Goal: Information Seeking & Learning: Check status

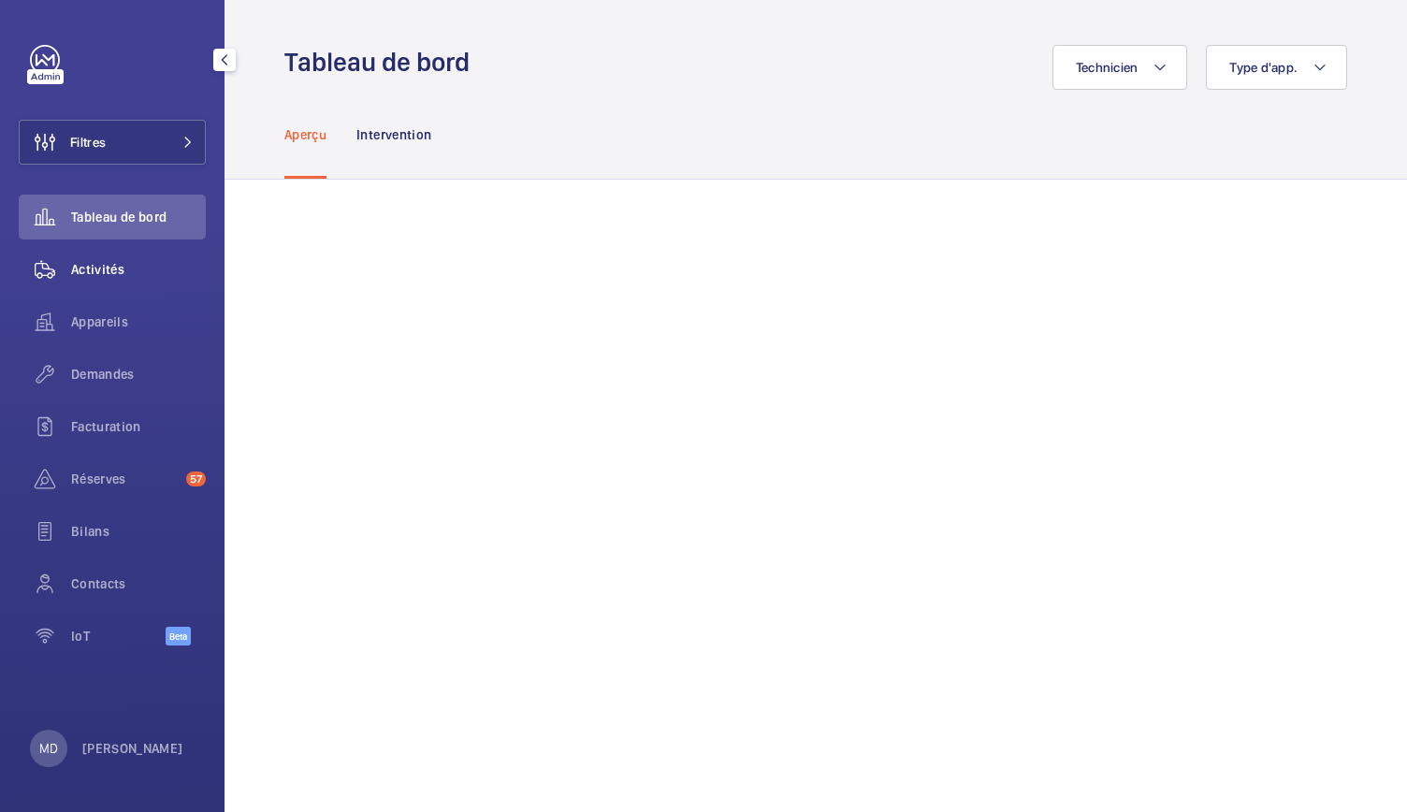
click at [121, 265] on span "Activités" at bounding box center [138, 269] width 135 height 19
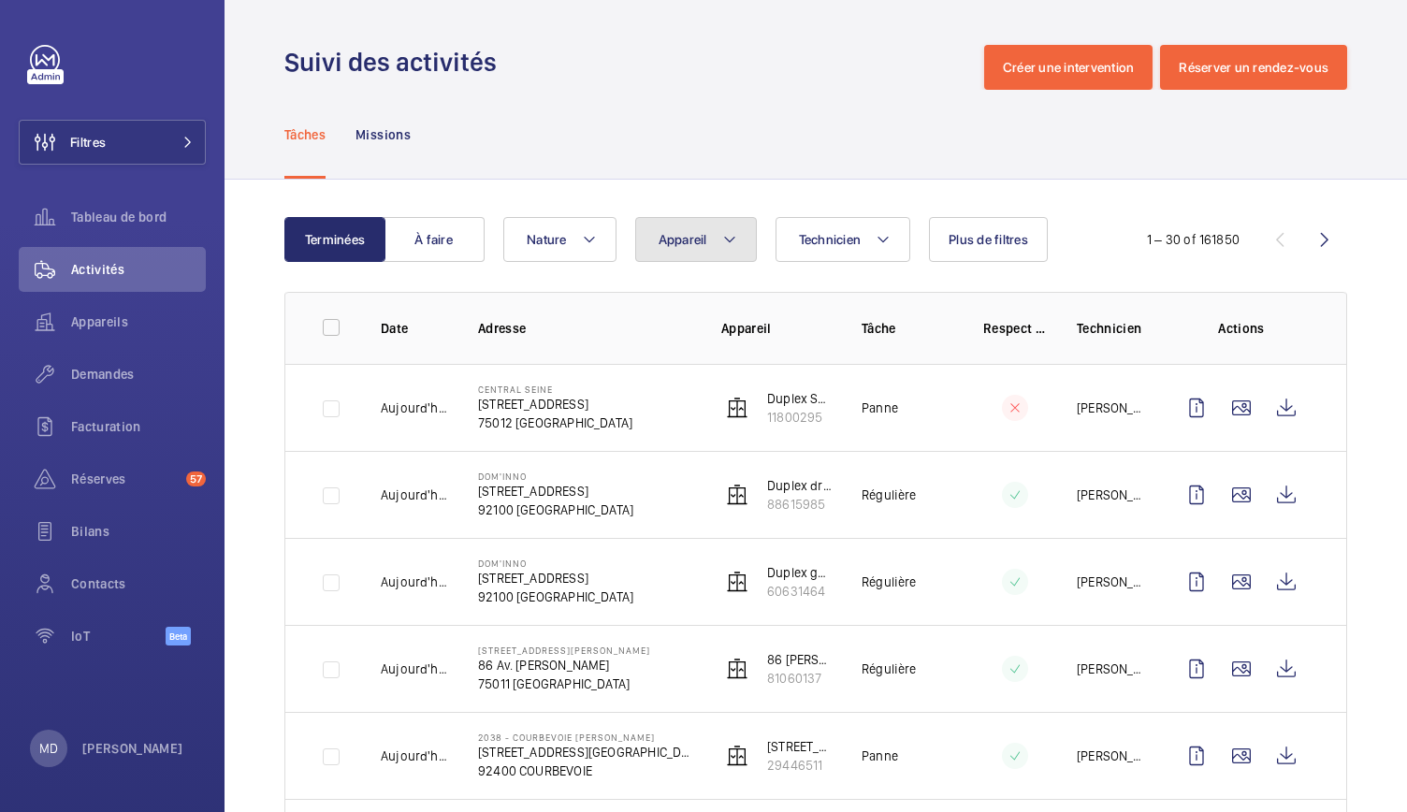
click at [711, 233] on button "Appareil" at bounding box center [696, 239] width 122 height 45
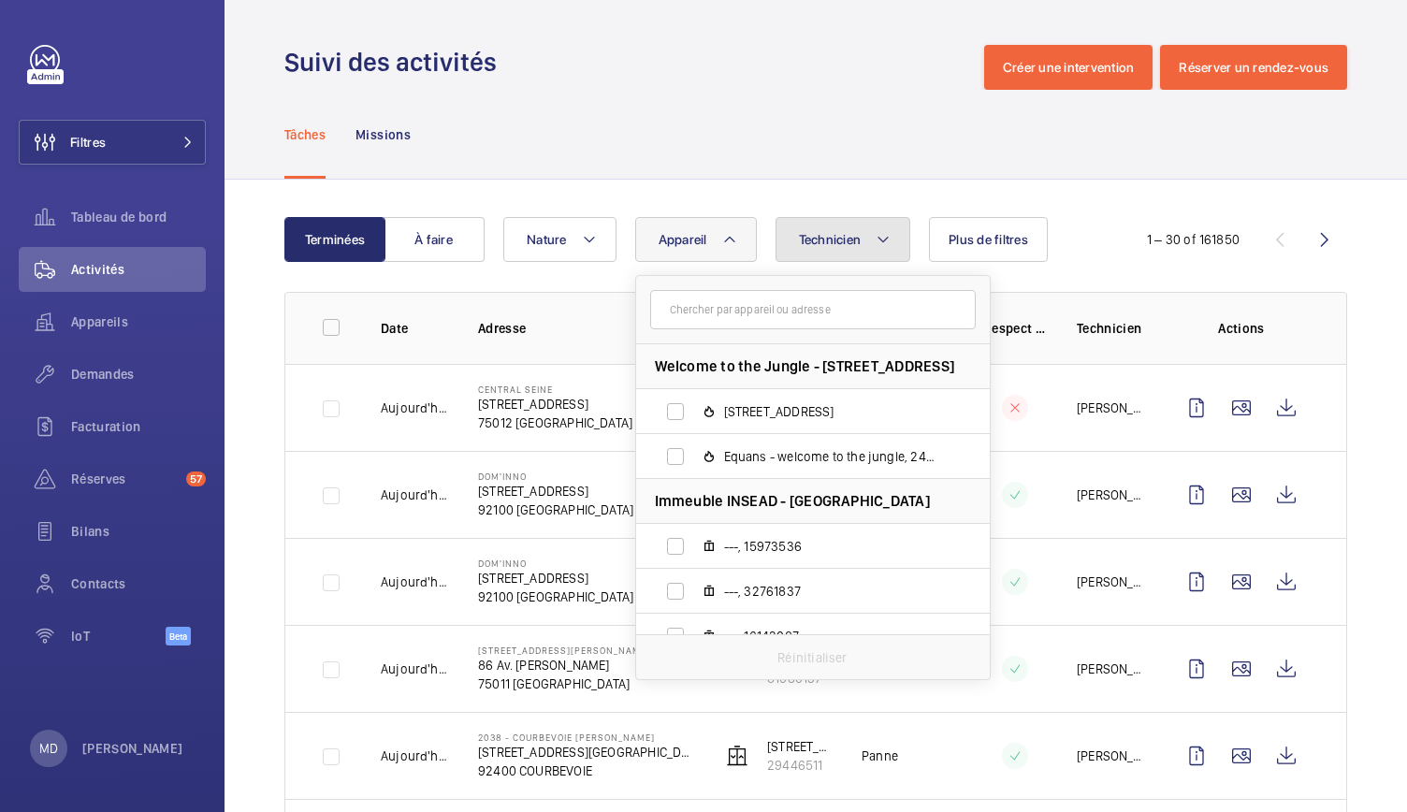
click at [817, 227] on button "Technicien" at bounding box center [844, 239] width 136 height 45
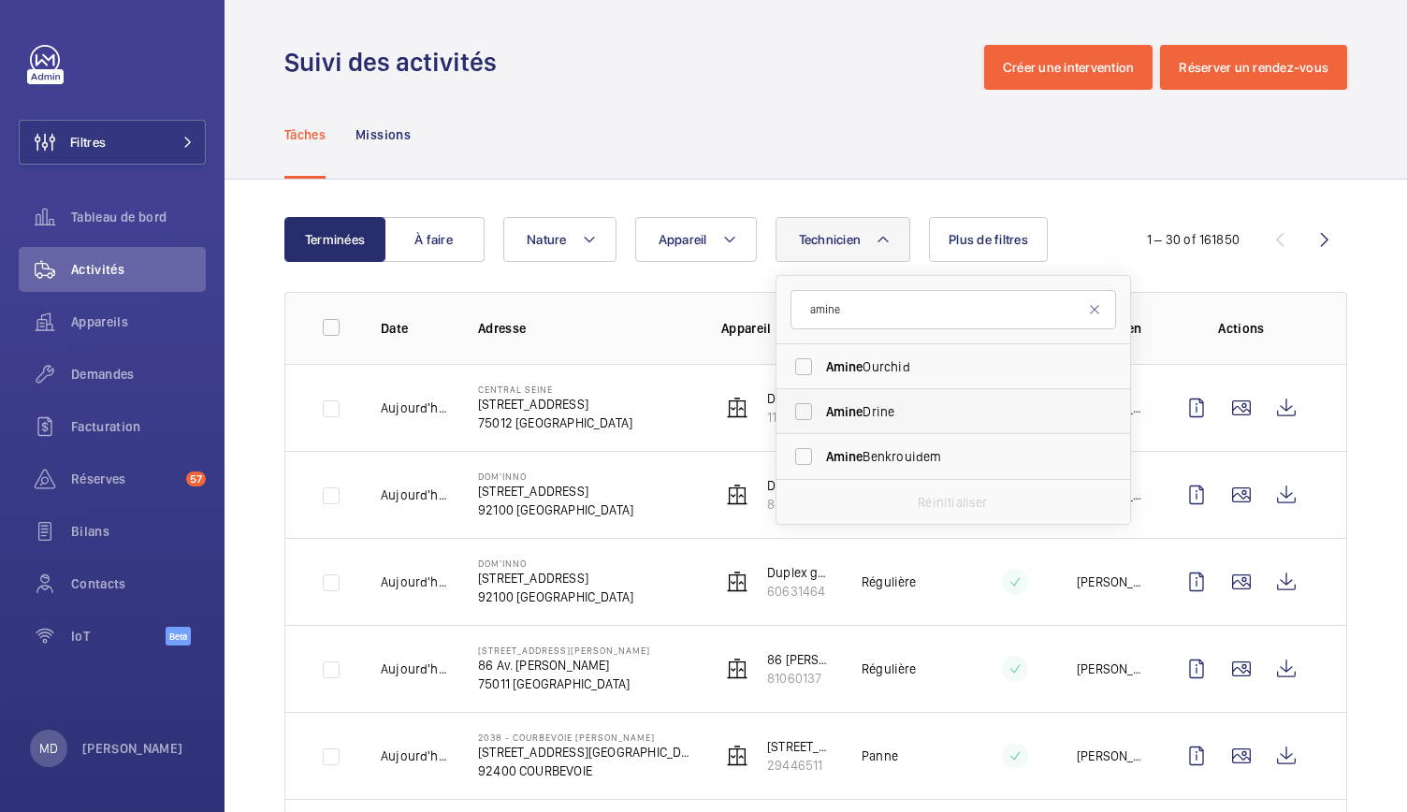
type input "amine"
click at [853, 418] on span "Amine" at bounding box center [844, 411] width 37 height 15
click at [823, 418] on input "Amine Drine" at bounding box center [803, 411] width 37 height 37
checkbox input "true"
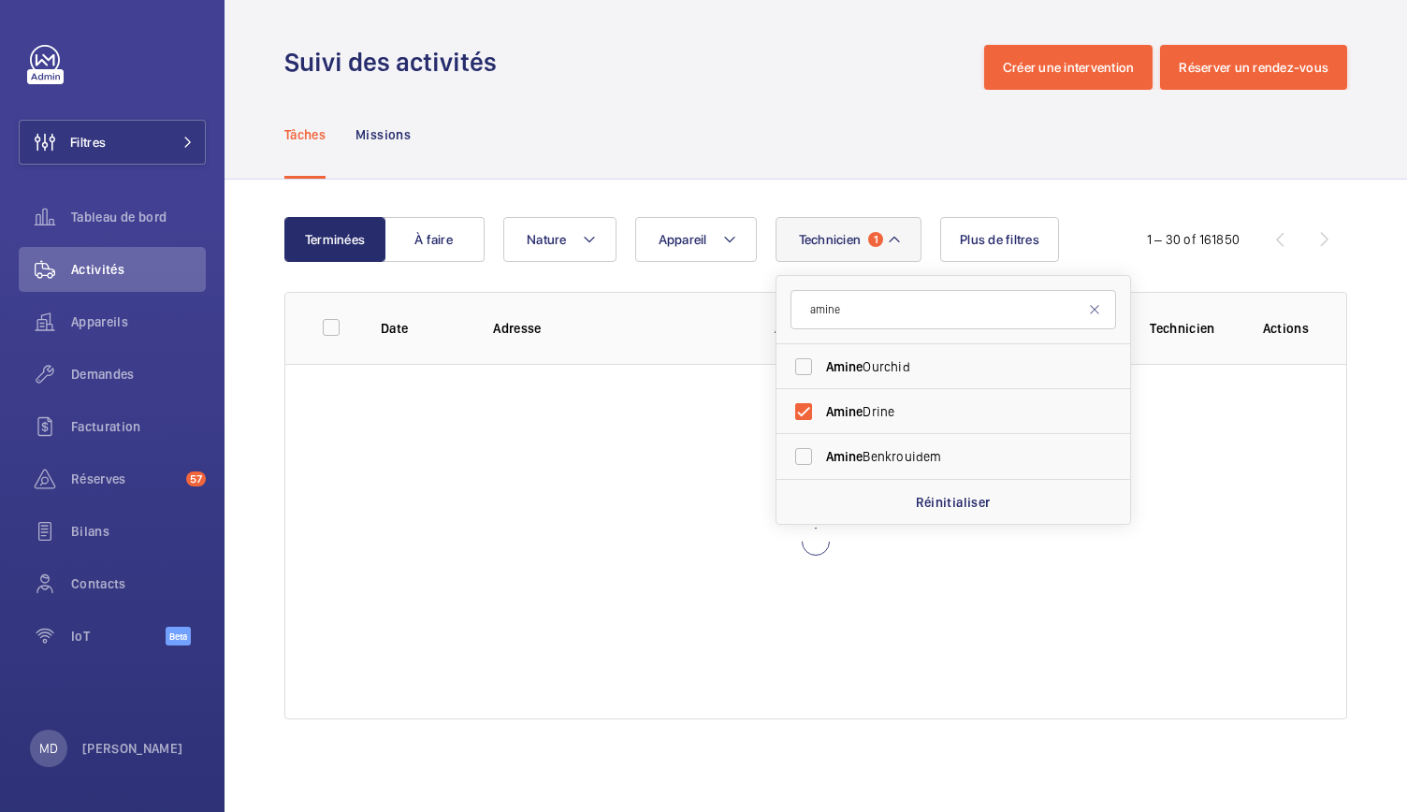
click at [724, 96] on div "Tâches Missions" at bounding box center [815, 134] width 1063 height 89
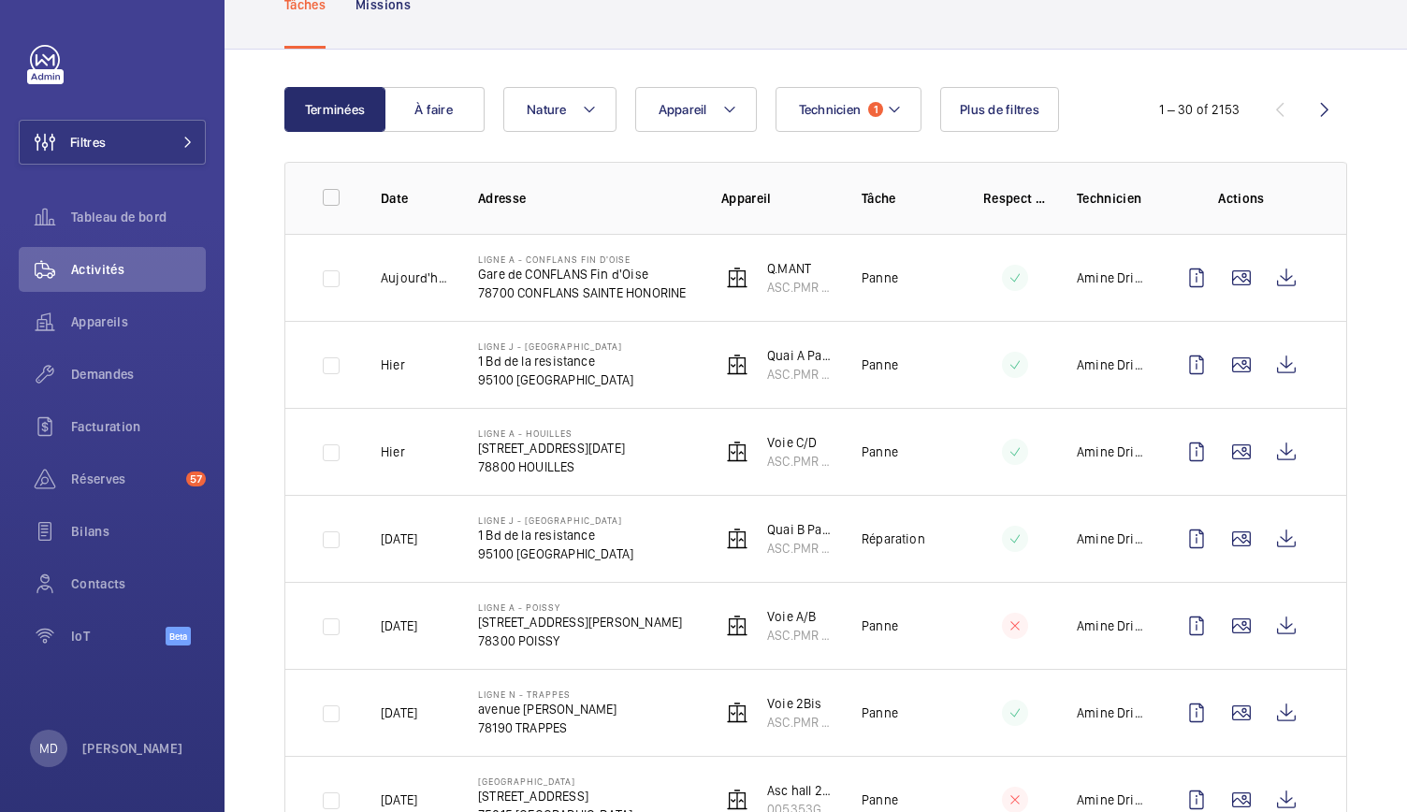
scroll to position [137, 0]
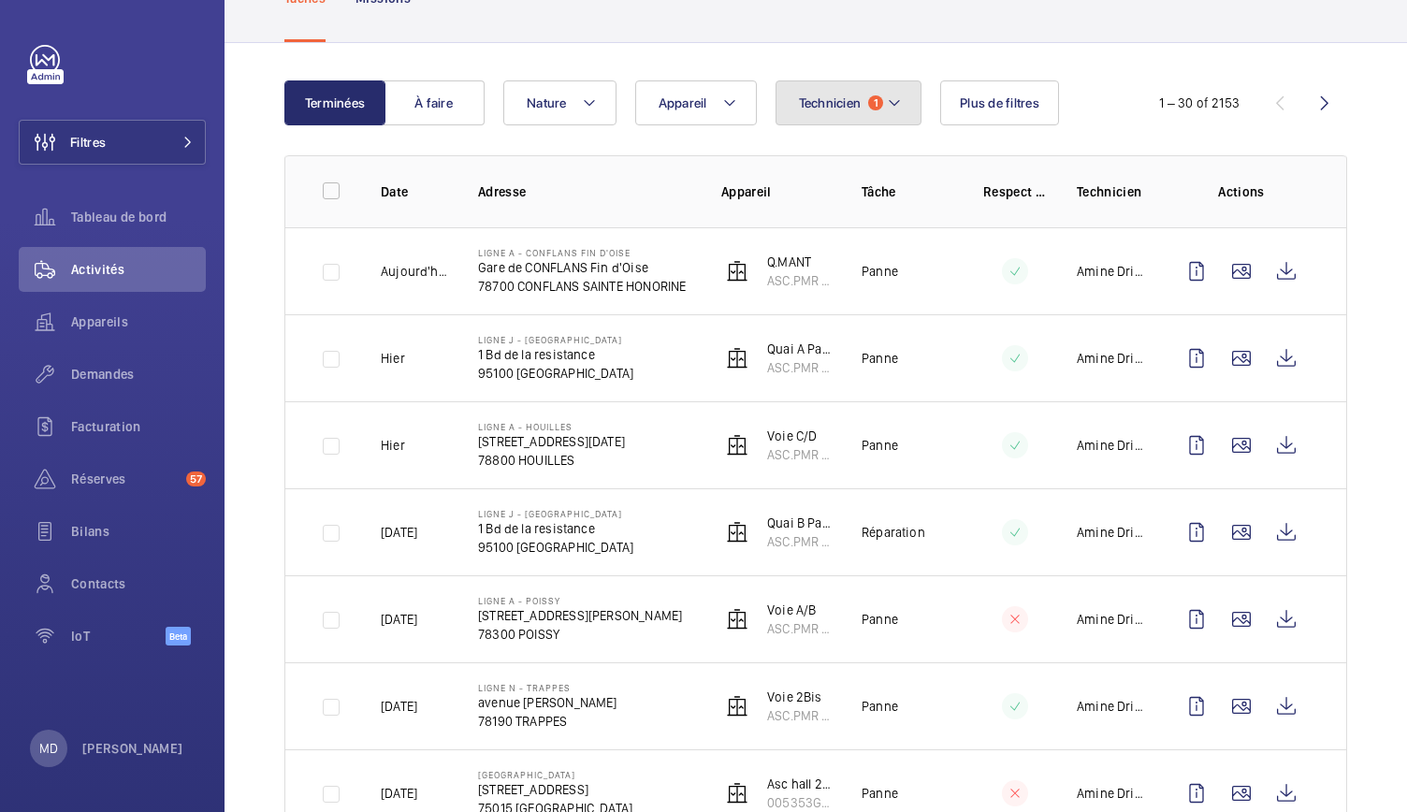
click at [885, 115] on button "Technicien 1" at bounding box center [849, 102] width 147 height 45
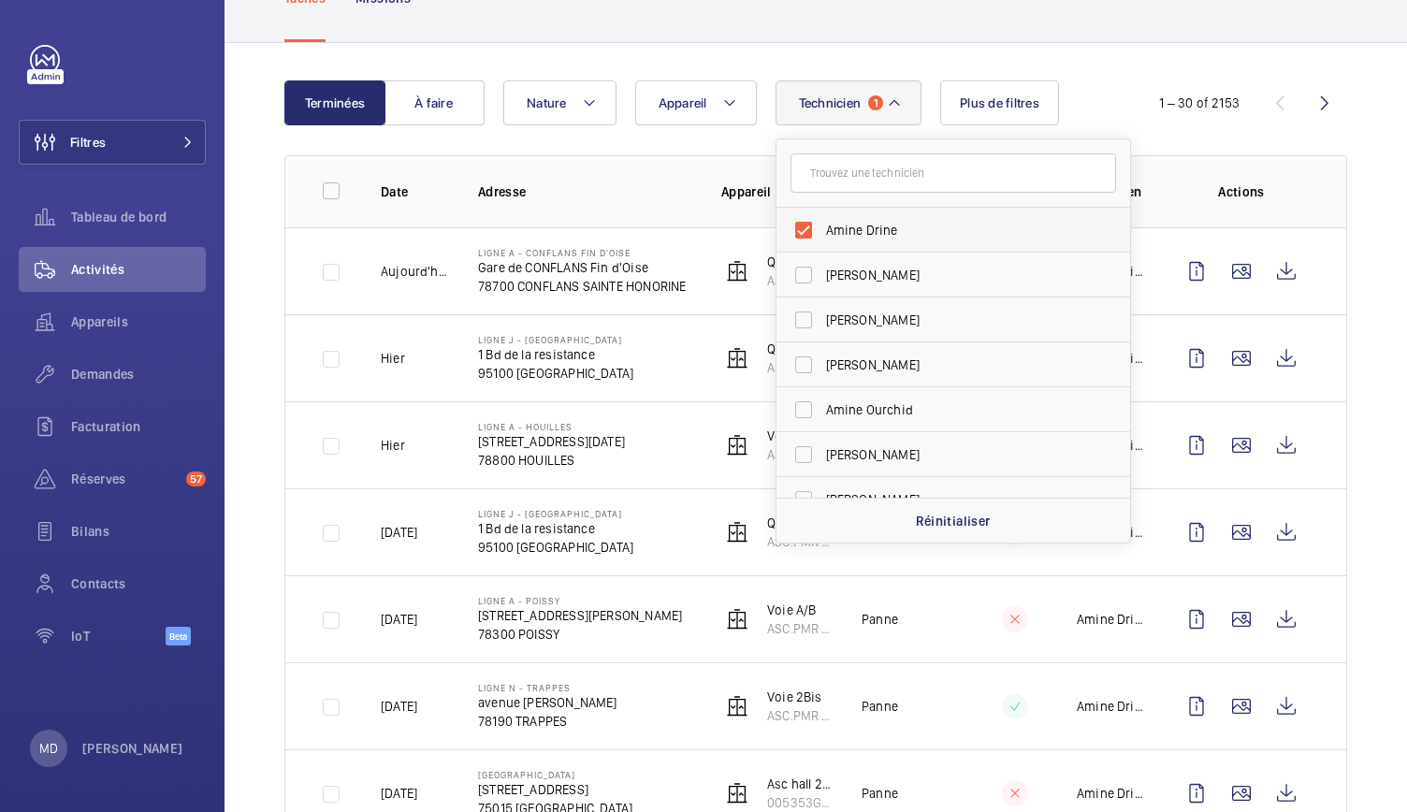
click at [799, 228] on label "Amine Drine" at bounding box center [940, 230] width 326 height 45
click at [799, 228] on input "Amine Drine" at bounding box center [803, 229] width 37 height 37
checkbox input "false"
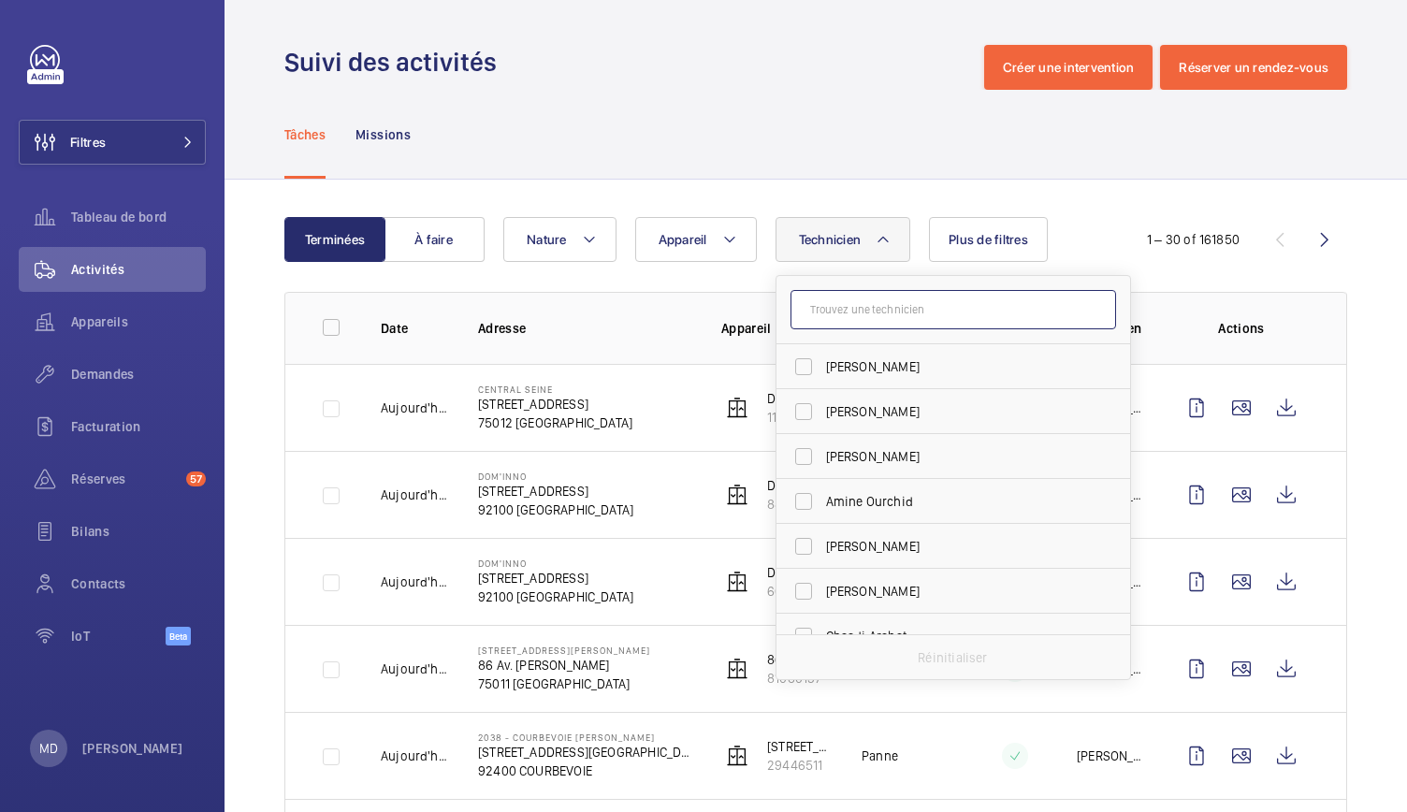
click at [837, 308] on input "text" at bounding box center [954, 309] width 326 height 39
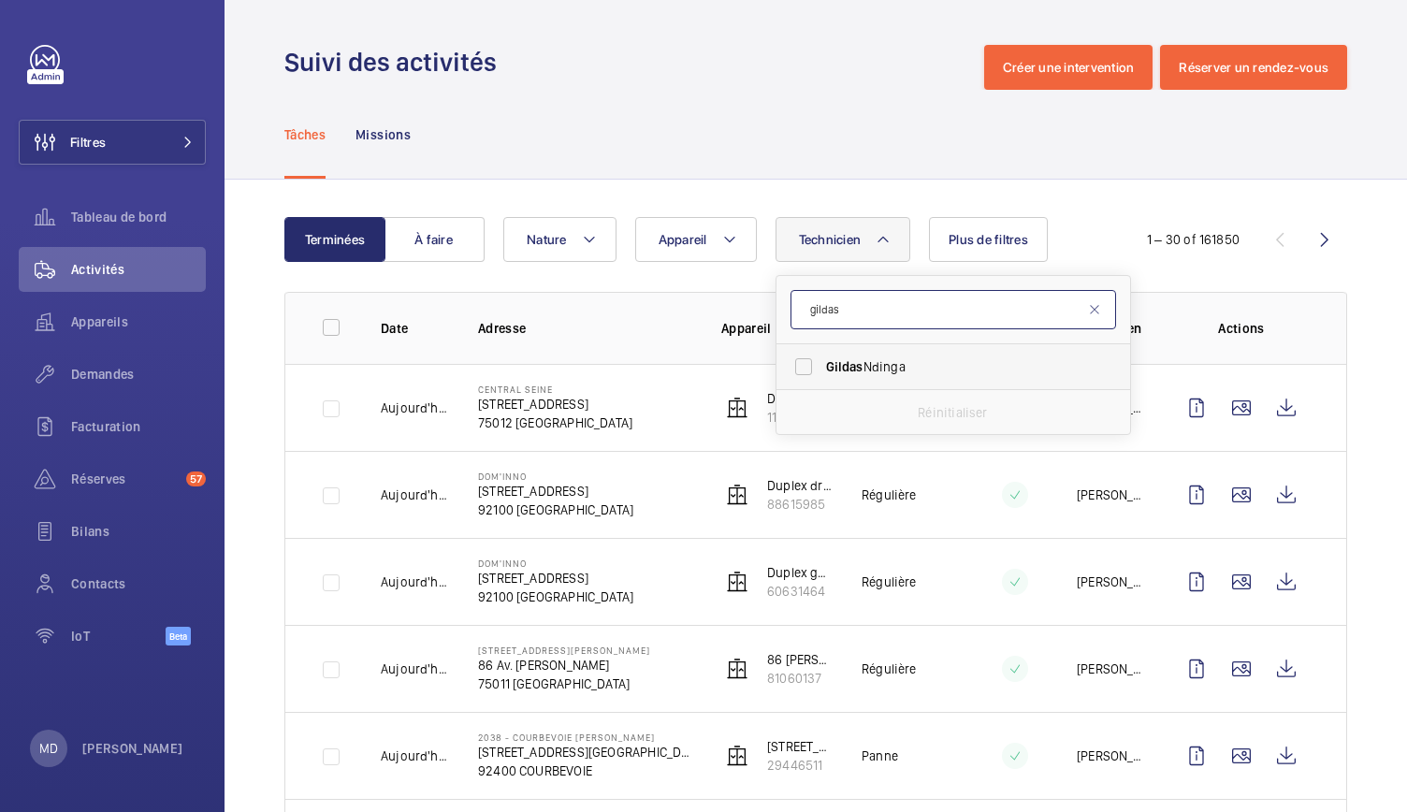
type input "gildas"
click at [808, 373] on label "[PERSON_NAME]" at bounding box center [940, 366] width 326 height 45
click at [808, 373] on input "[PERSON_NAME]" at bounding box center [803, 366] width 37 height 37
checkbox input "true"
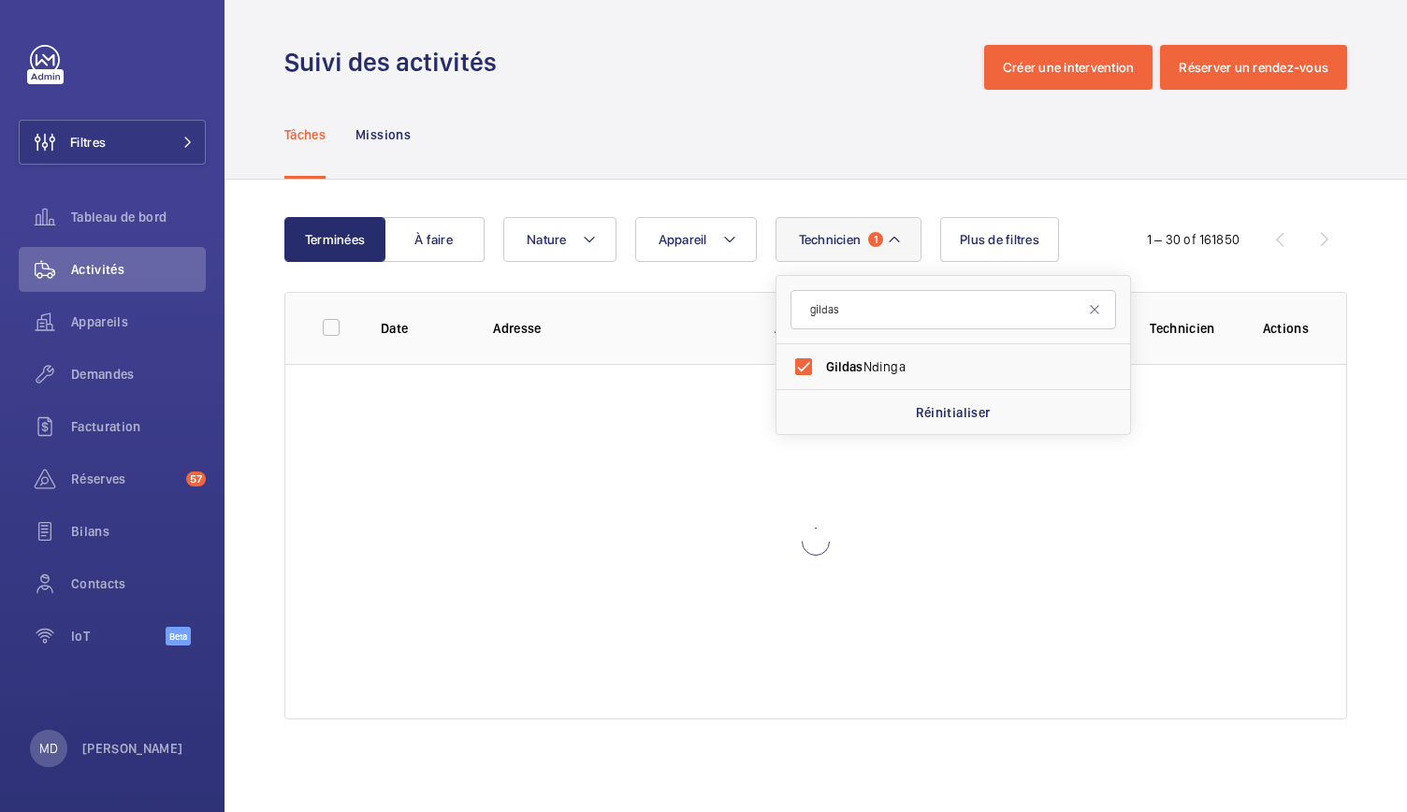
click at [794, 164] on div "Tâches Missions" at bounding box center [815, 134] width 1063 height 89
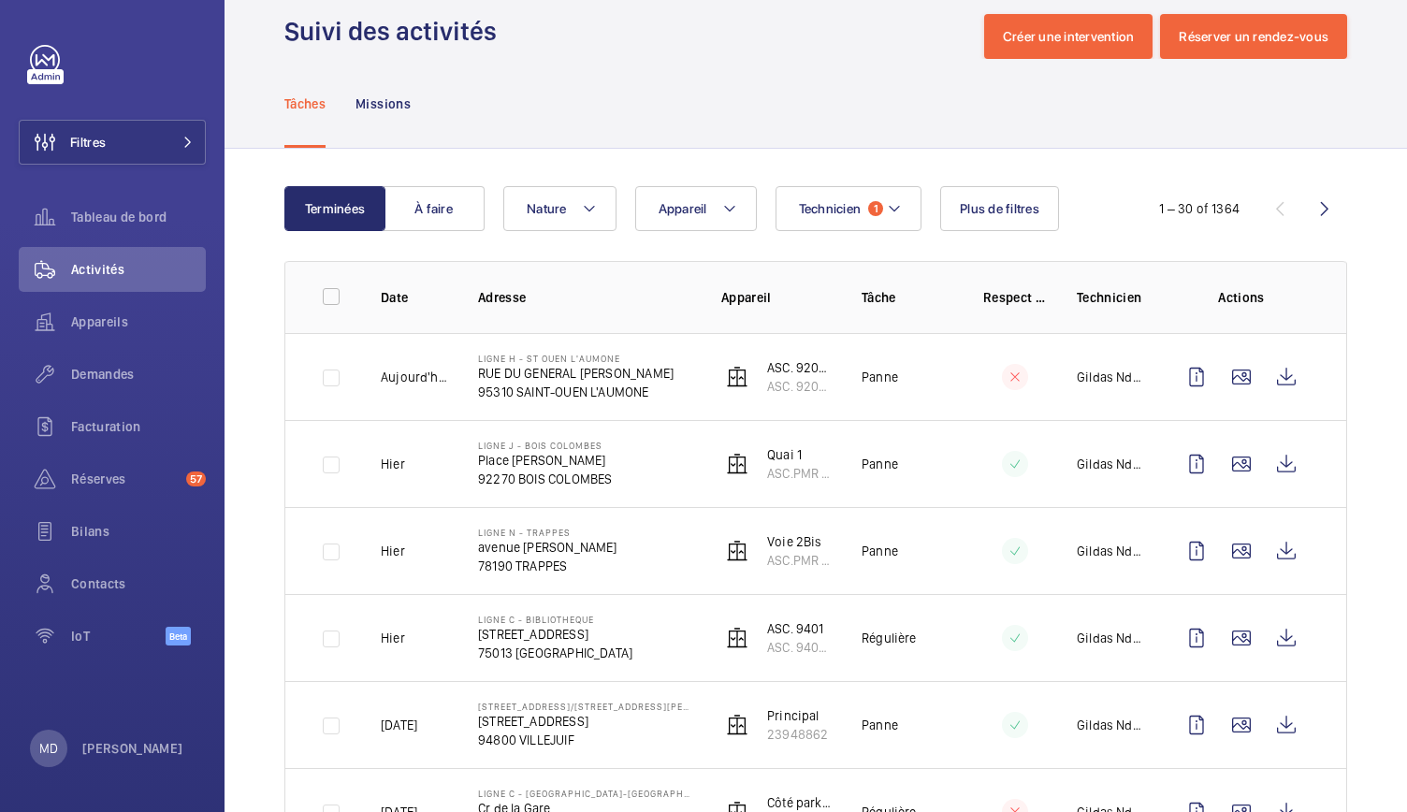
scroll to position [30, 0]
click at [889, 210] on mat-icon at bounding box center [894, 209] width 15 height 22
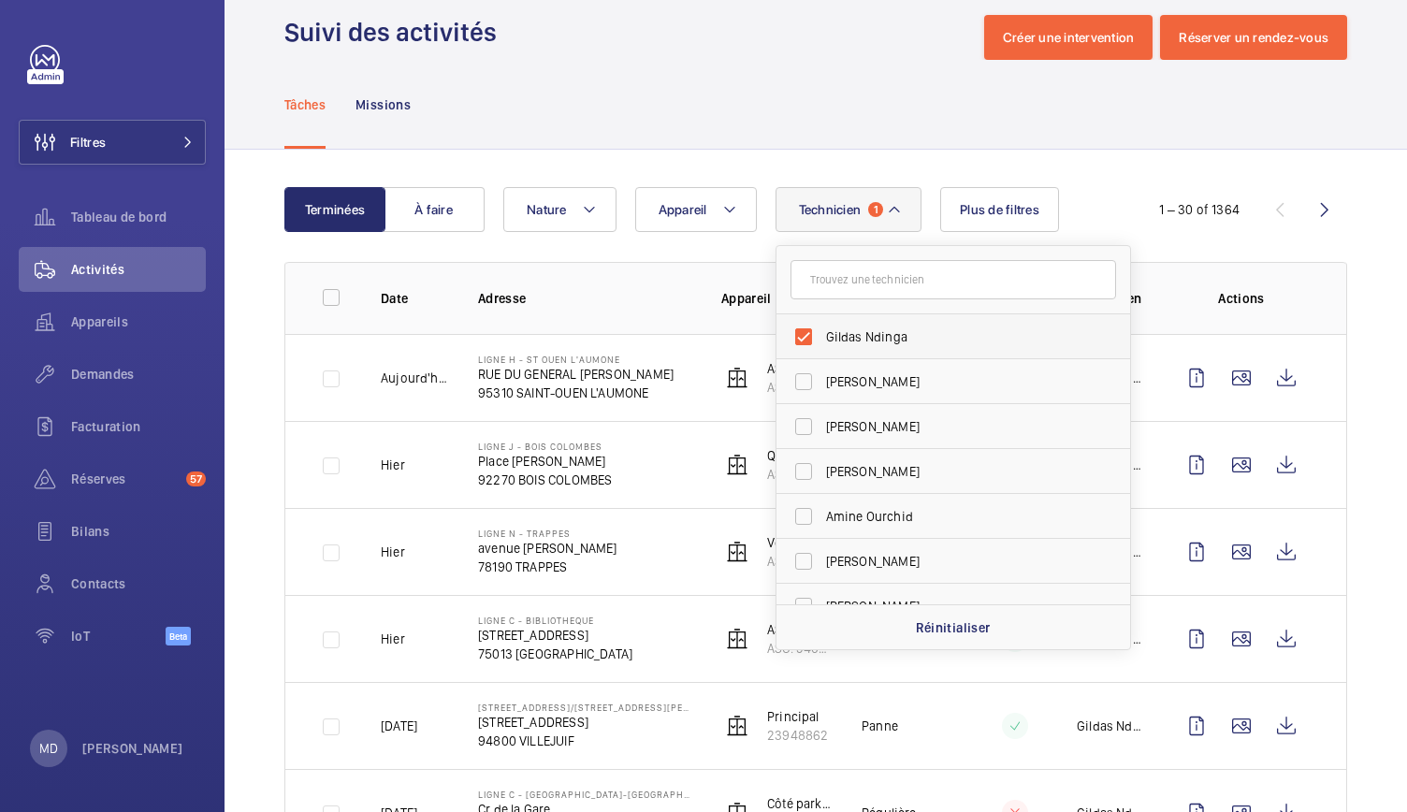
click at [799, 332] on label "Gildas Ndinga" at bounding box center [940, 336] width 326 height 45
click at [799, 332] on input "Gildas Ndinga" at bounding box center [803, 336] width 37 height 37
checkbox input "false"
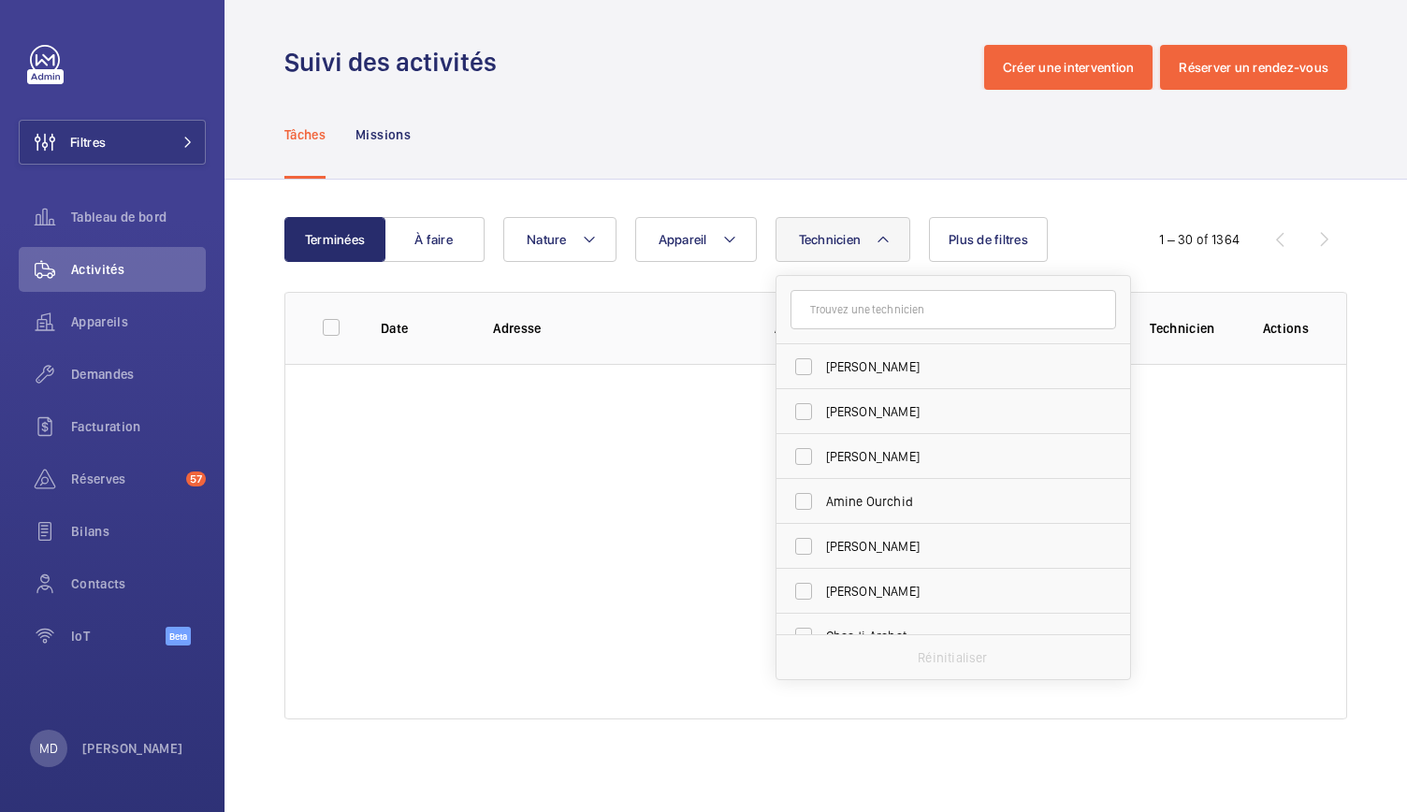
click at [694, 90] on div "Tâches Missions" at bounding box center [815, 134] width 1063 height 89
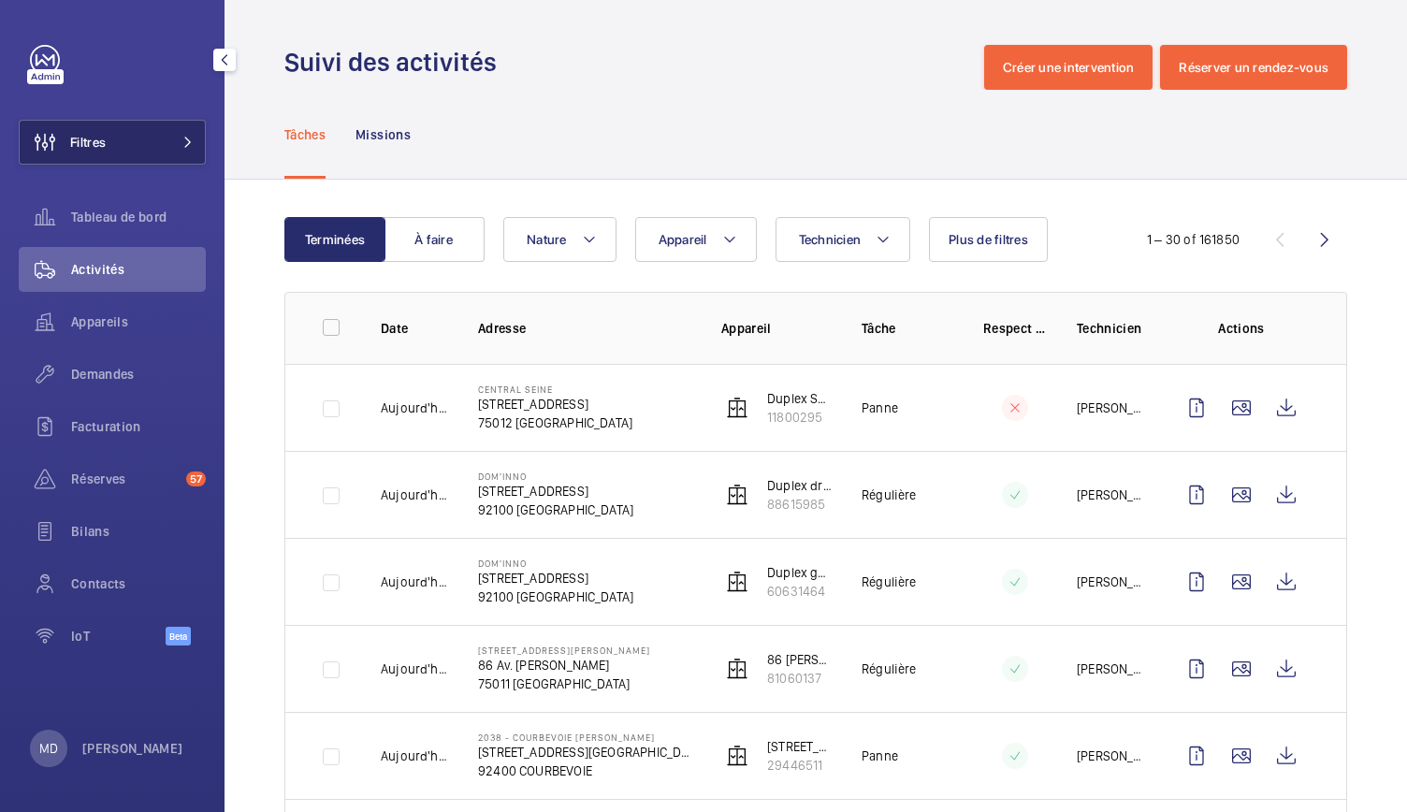
click at [172, 139] on span at bounding box center [182, 142] width 22 height 11
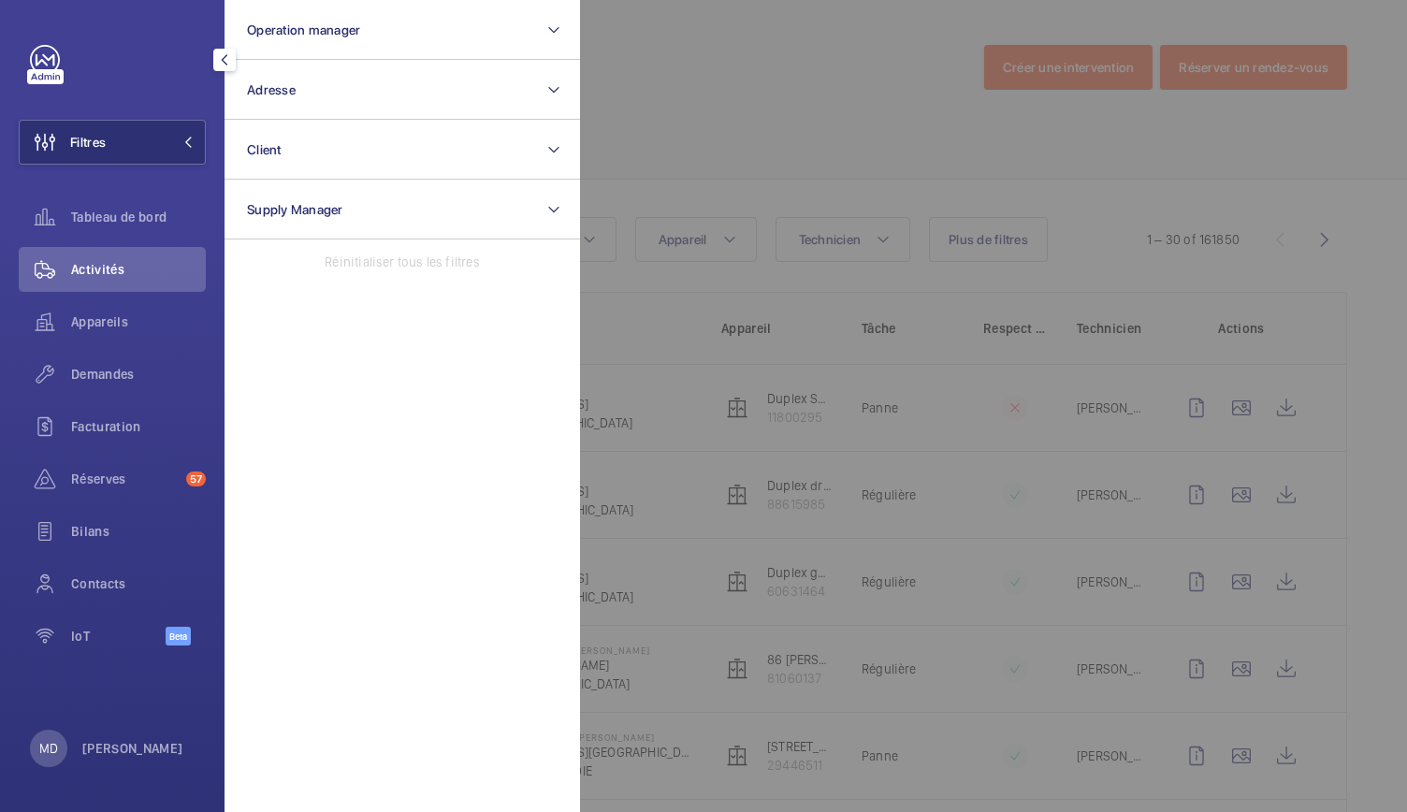
click at [706, 57] on div at bounding box center [1283, 406] width 1407 height 812
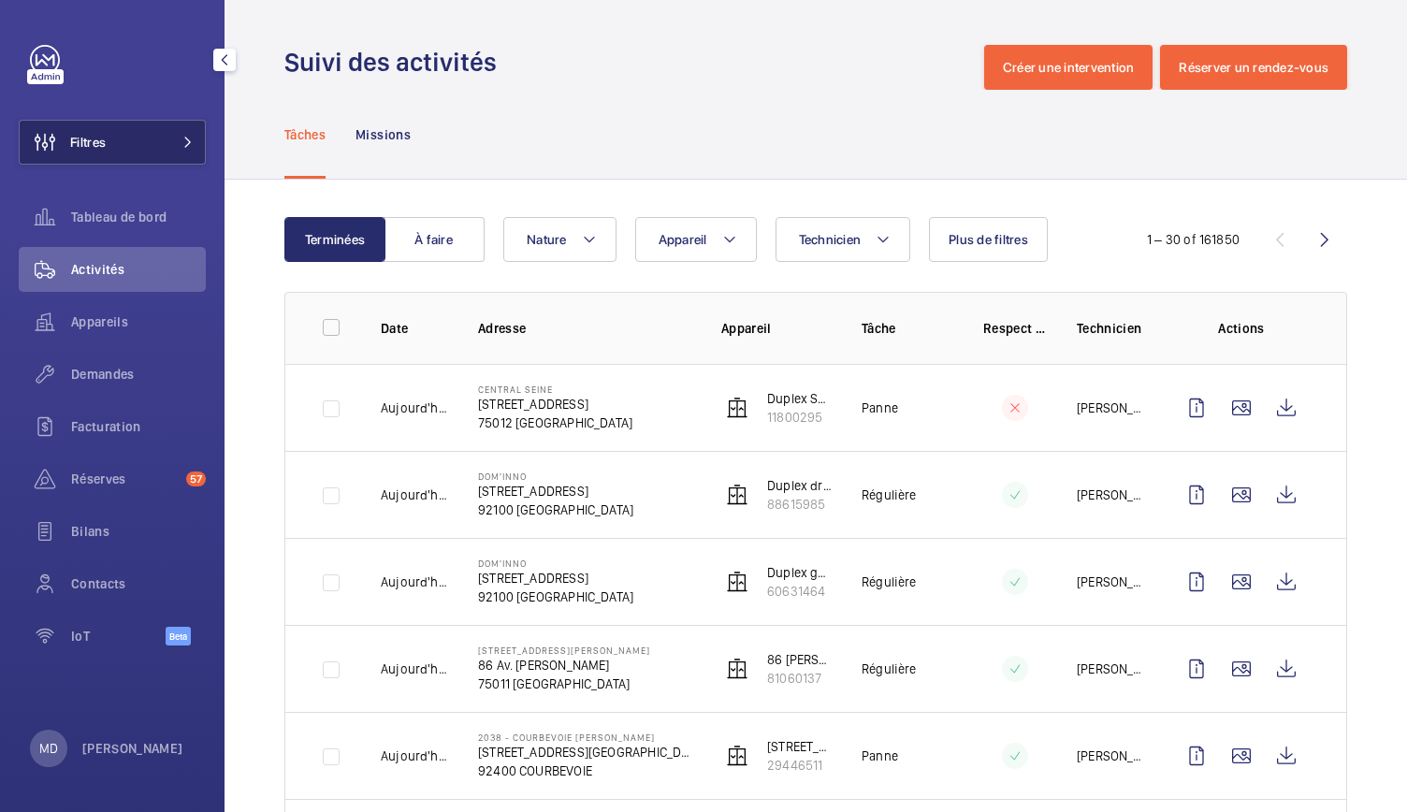
click at [178, 144] on span at bounding box center [182, 142] width 22 height 11
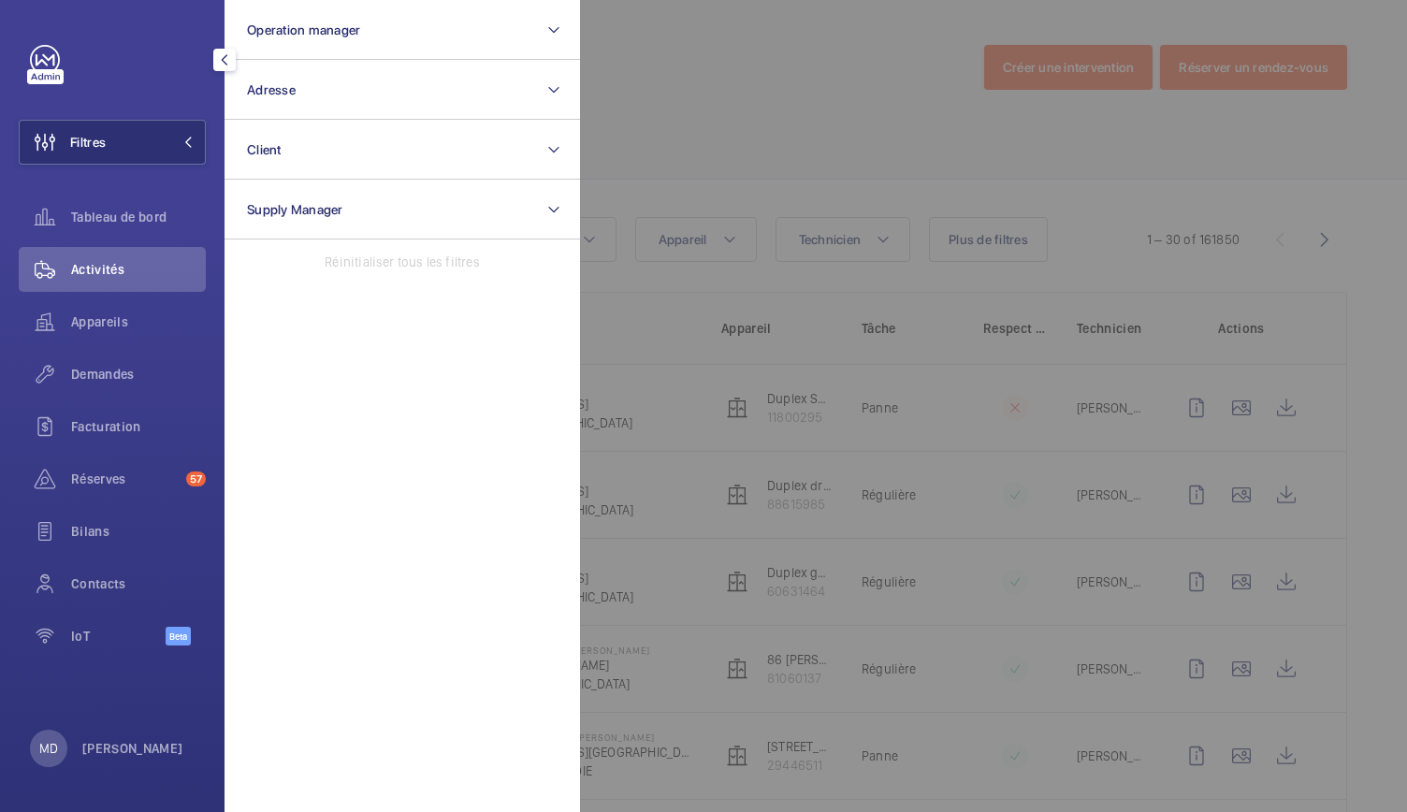
click at [666, 104] on div at bounding box center [1283, 406] width 1407 height 812
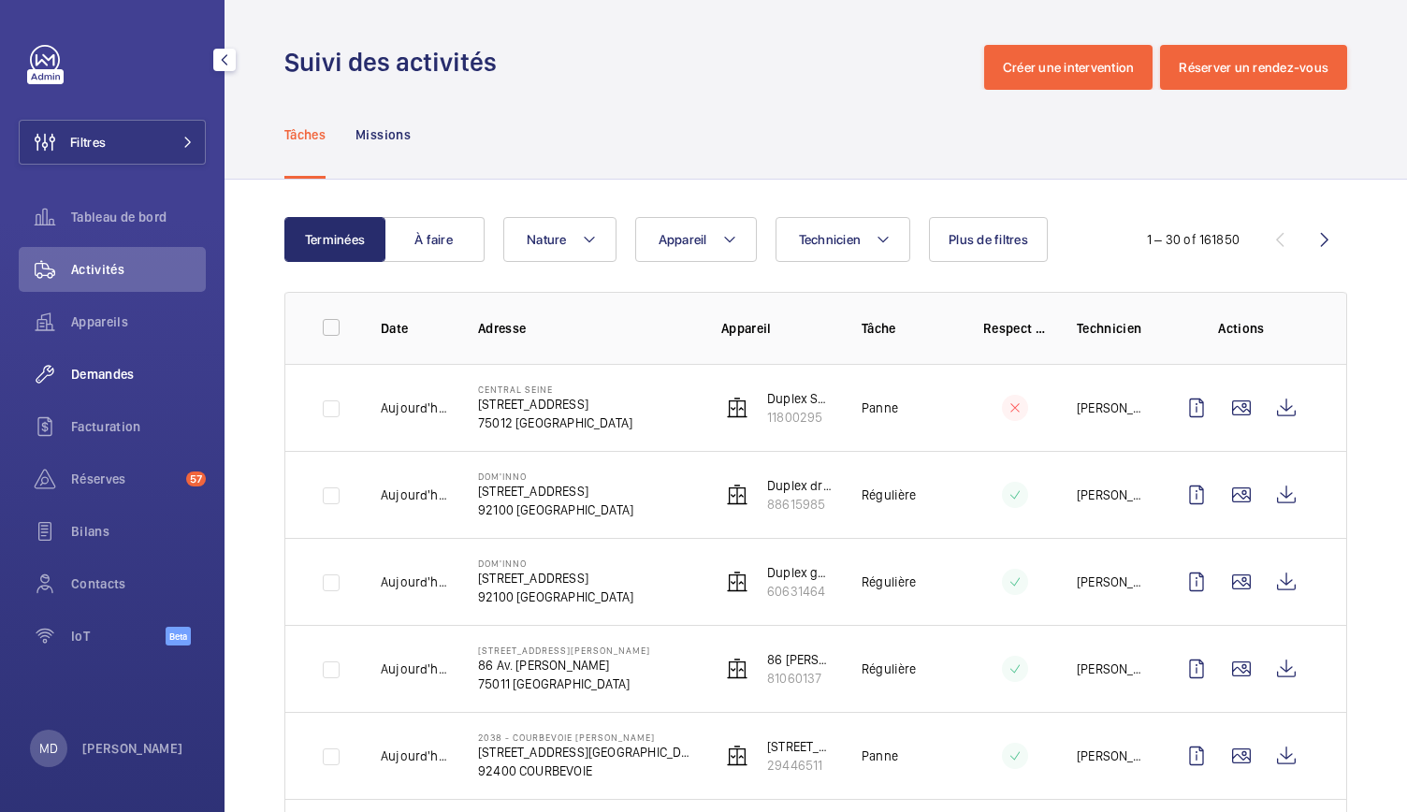
click at [131, 374] on span "Demandes" at bounding box center [138, 374] width 135 height 19
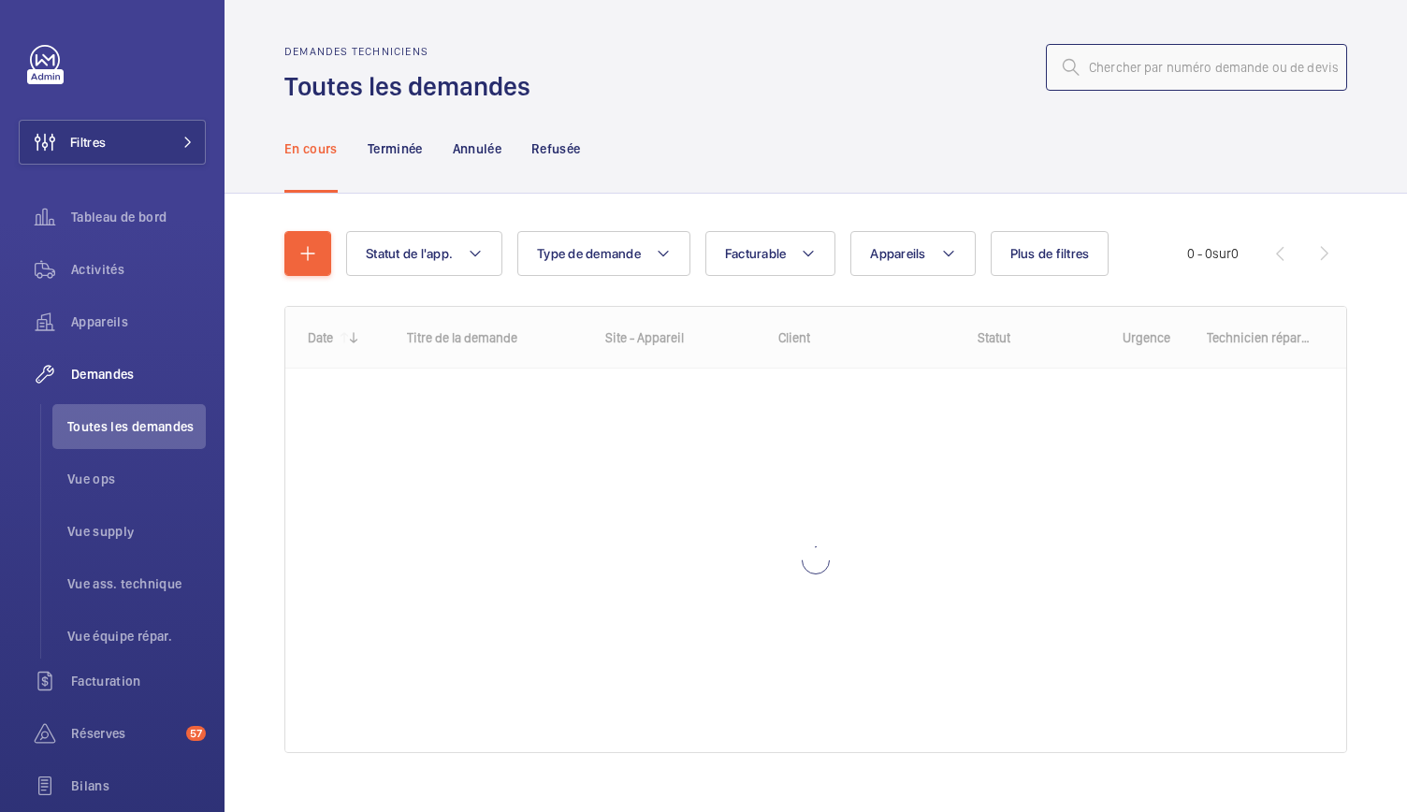
click at [1072, 70] on input "text" at bounding box center [1196, 67] width 301 height 47
paste input "R25-06406"
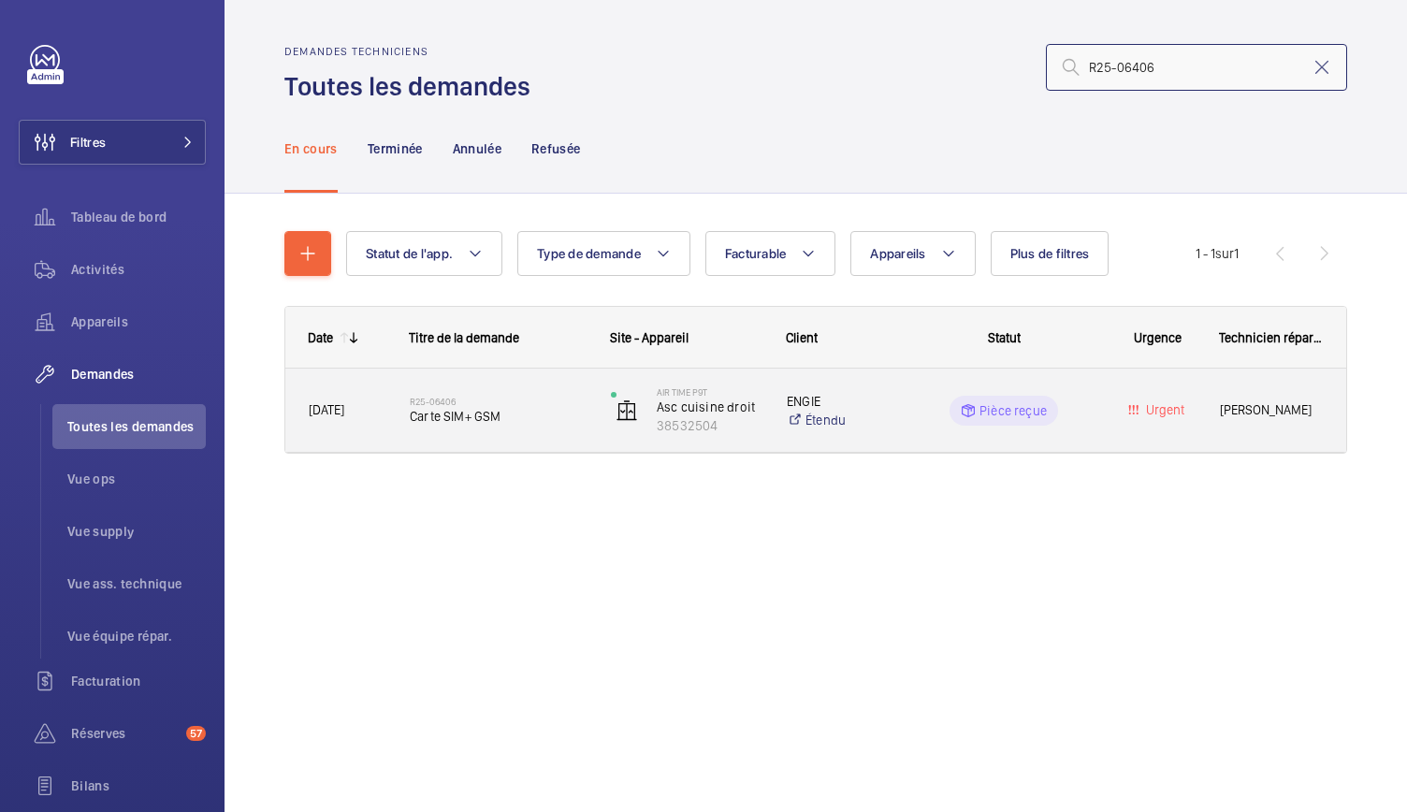
type input "R25-06406"
click at [456, 424] on span "Carte SIM+ GSM" at bounding box center [498, 416] width 177 height 19
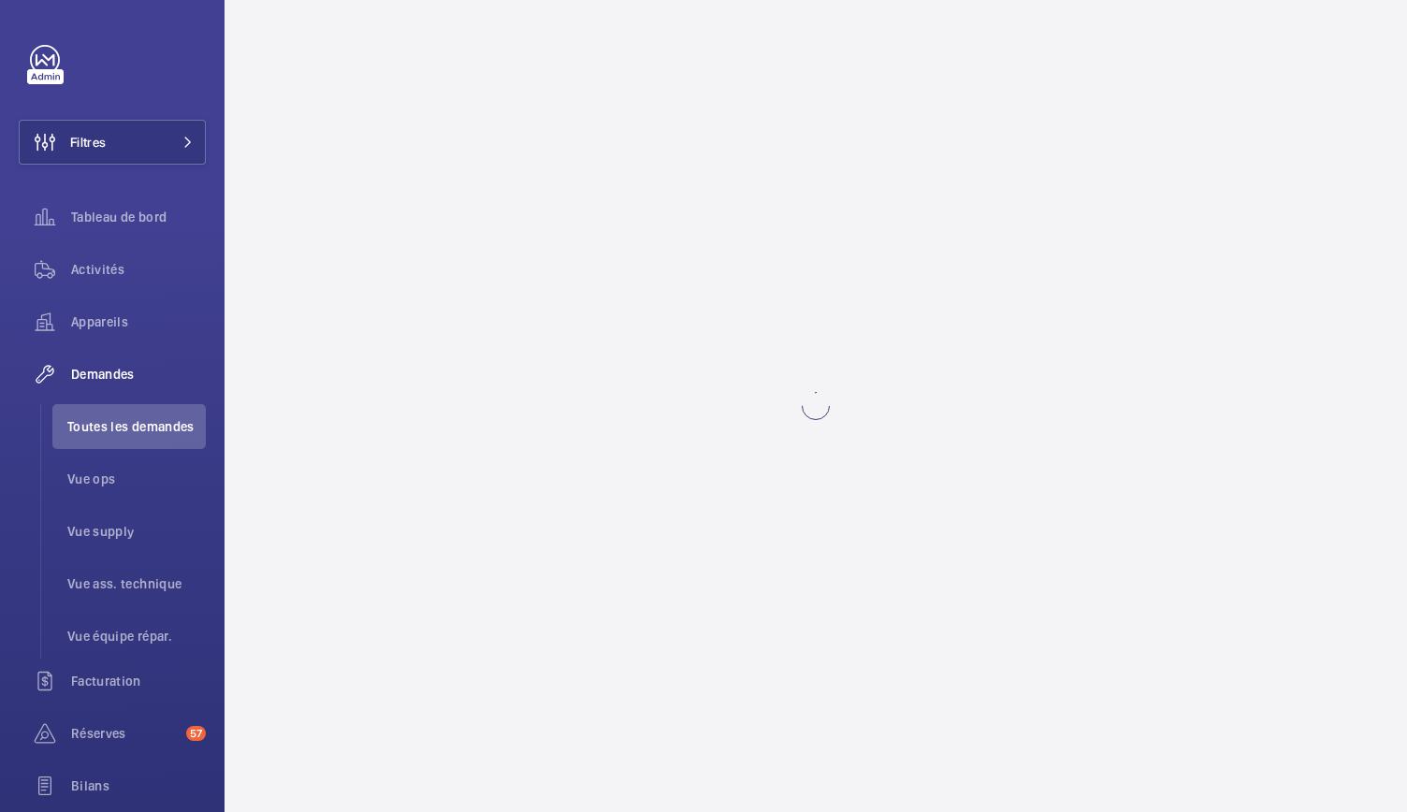
click at [456, 424] on wm-front-async-data-loader at bounding box center [816, 406] width 1183 height 812
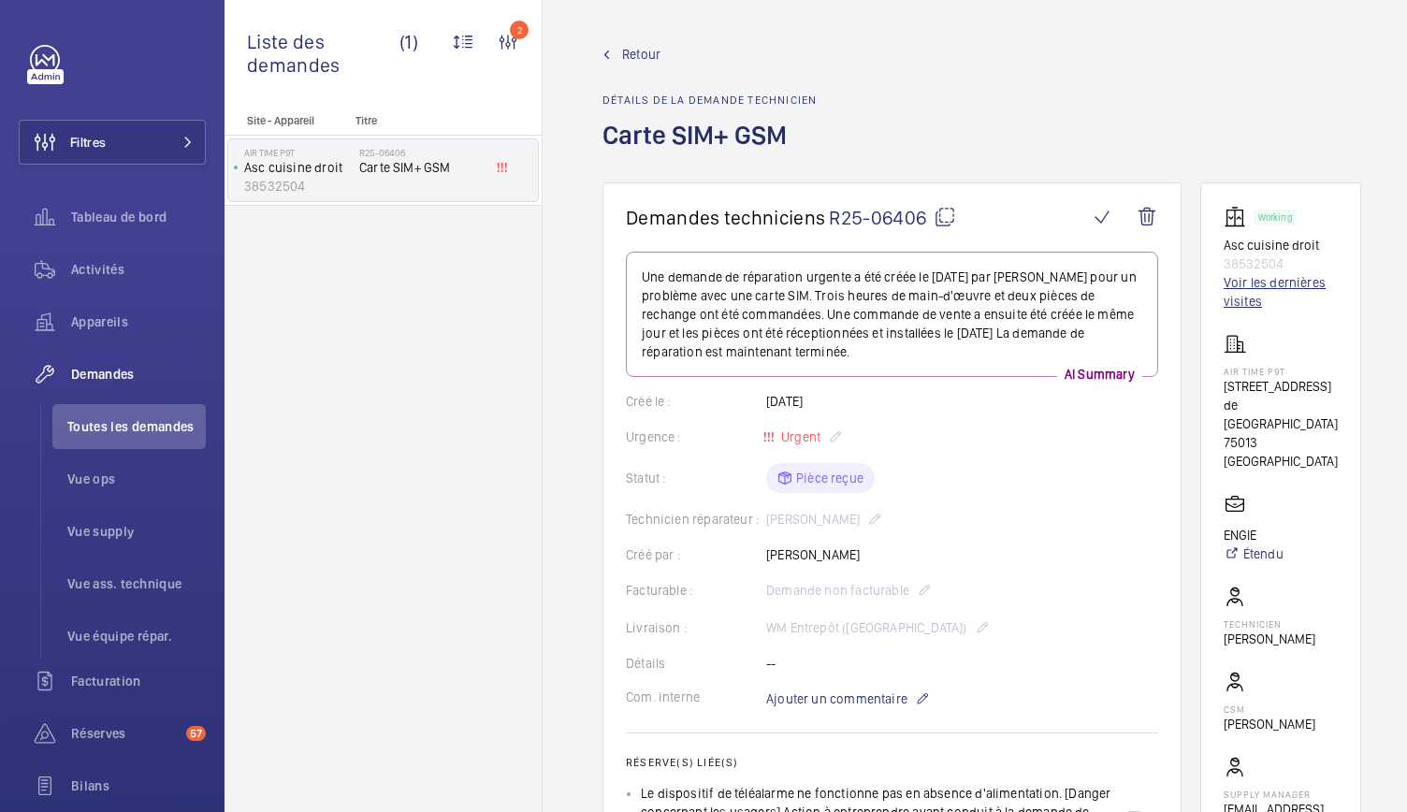
click at [1252, 287] on link "Voir les dernières visites" at bounding box center [1281, 291] width 114 height 37
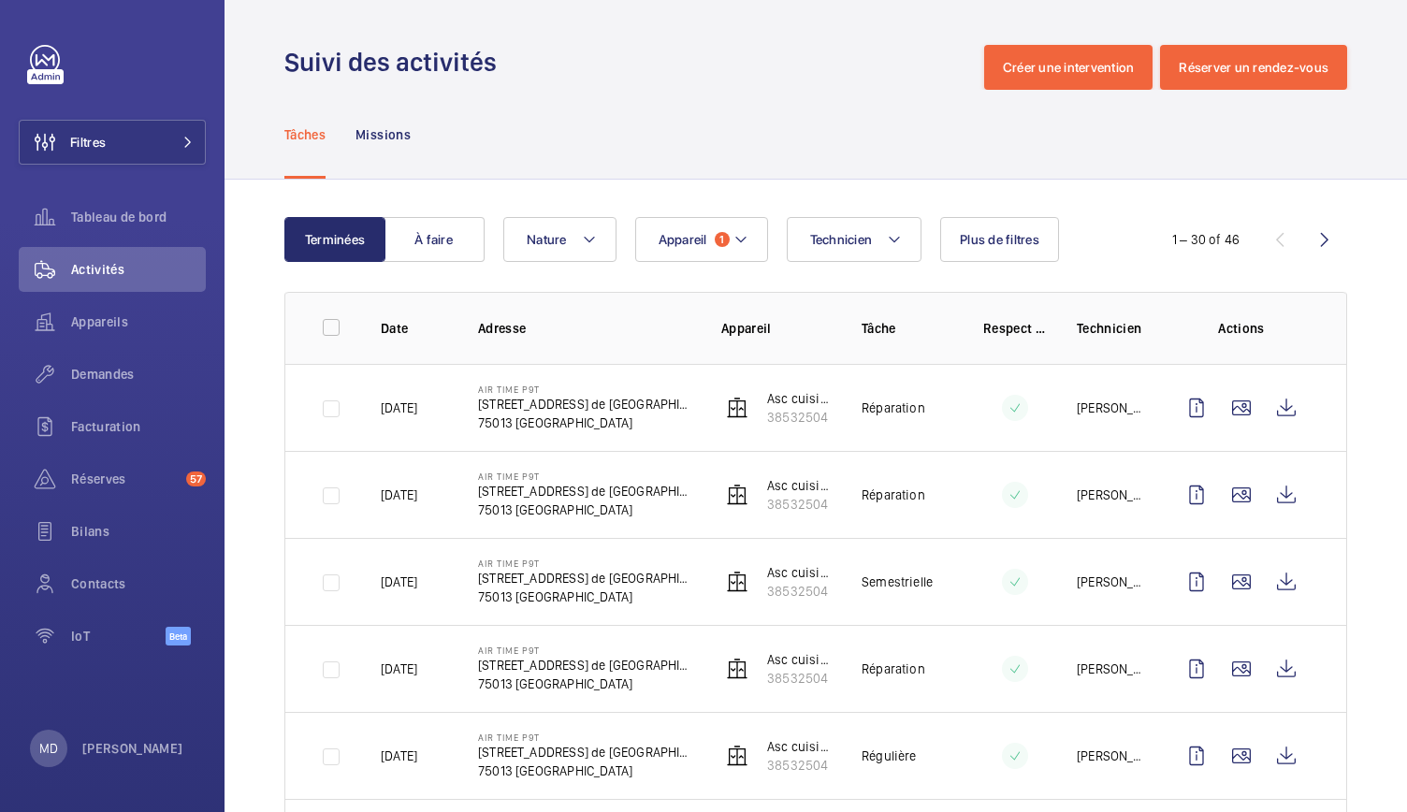
scroll to position [36, 0]
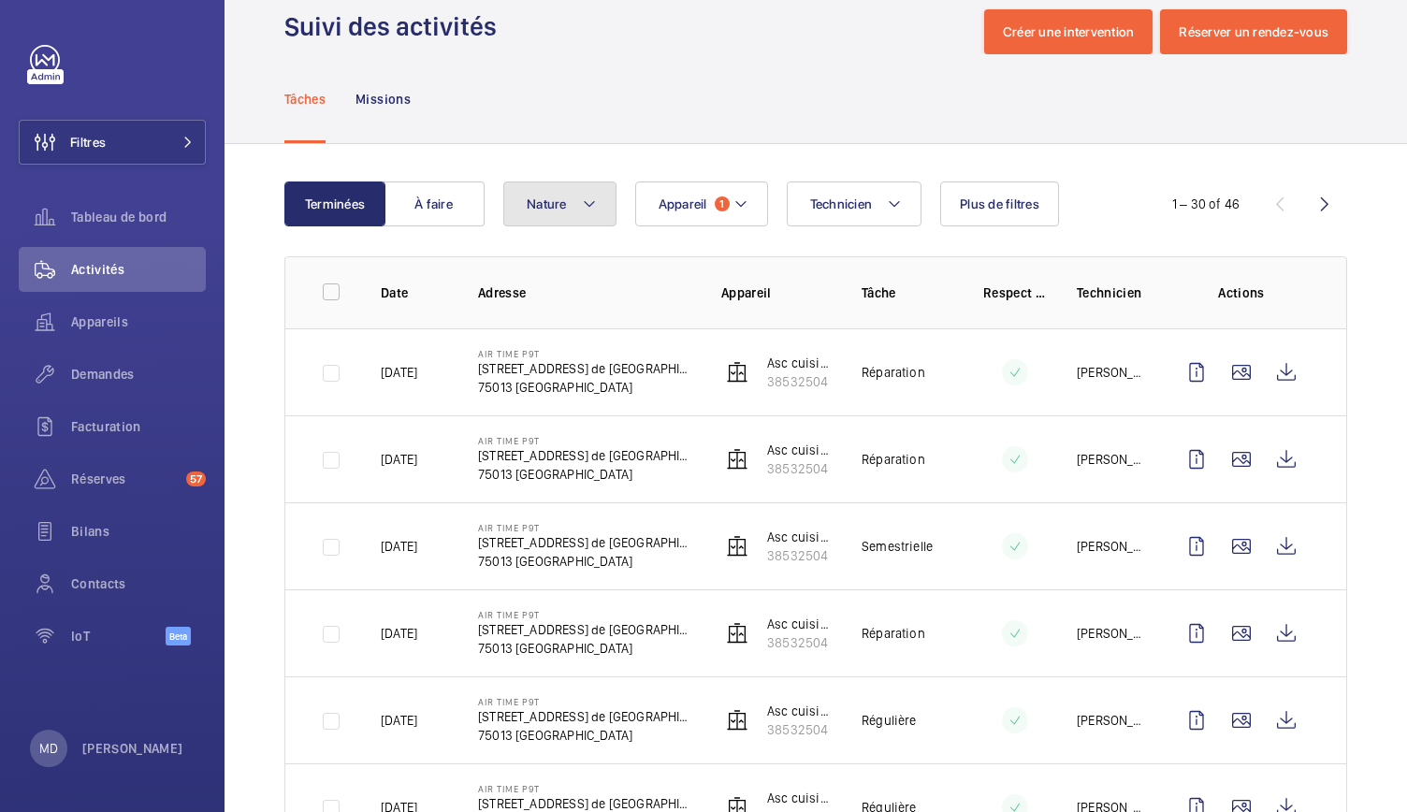
click at [574, 222] on button "Nature" at bounding box center [559, 204] width 113 height 45
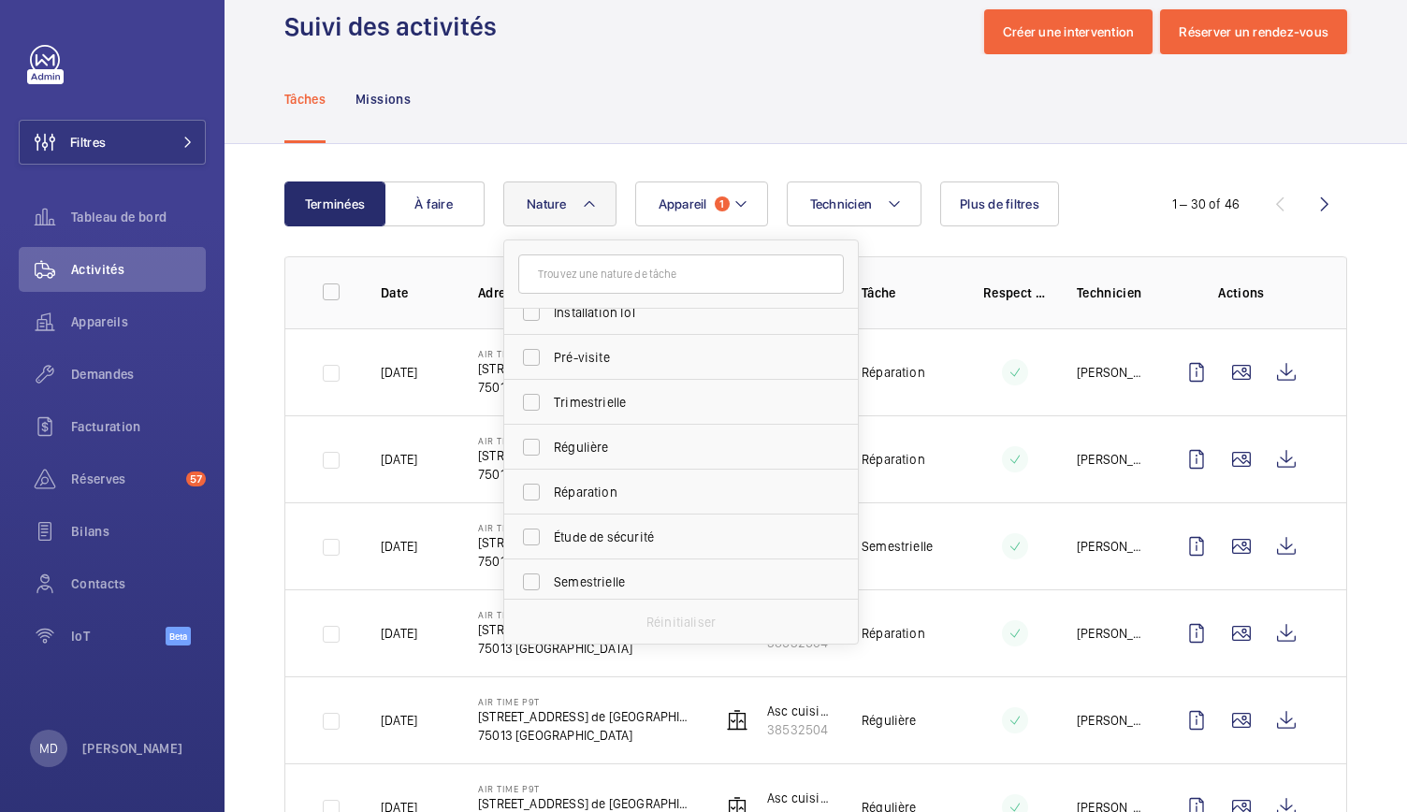
scroll to position [253, 0]
click at [608, 478] on span "Réparation" at bounding box center [682, 482] width 257 height 19
click at [550, 478] on input "Réparation" at bounding box center [531, 482] width 37 height 37
checkbox input "true"
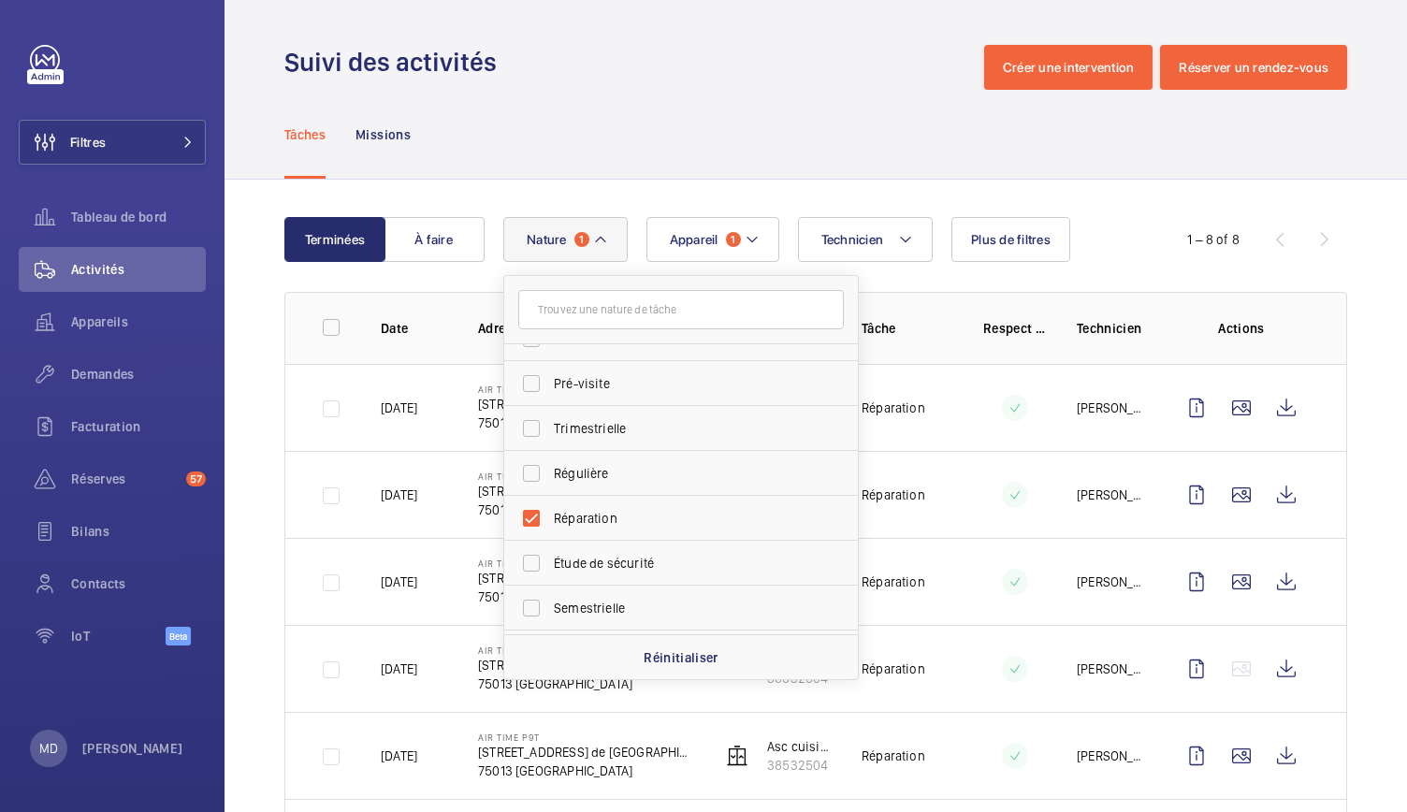
click at [629, 149] on div "Tâches Missions" at bounding box center [815, 134] width 1063 height 89
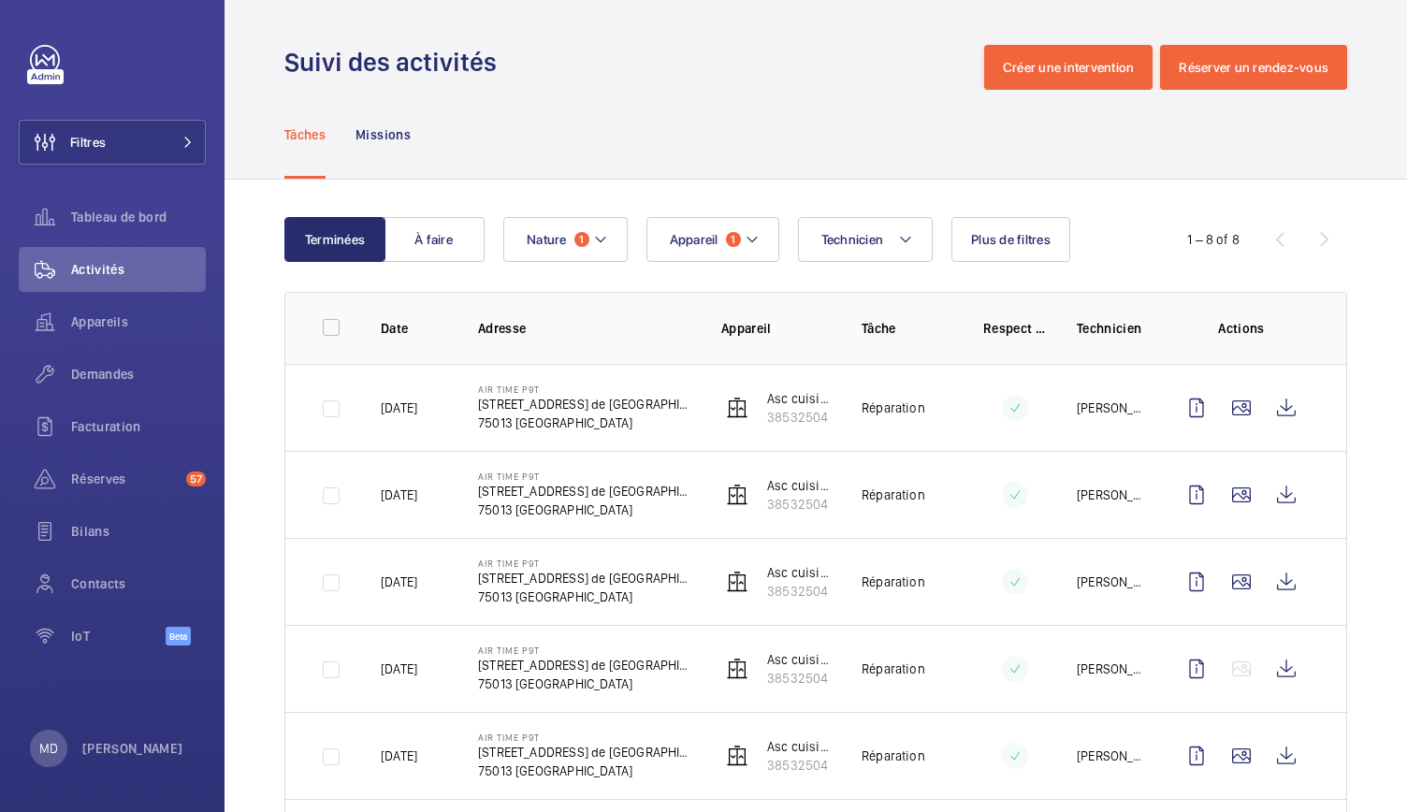
scroll to position [290, 0]
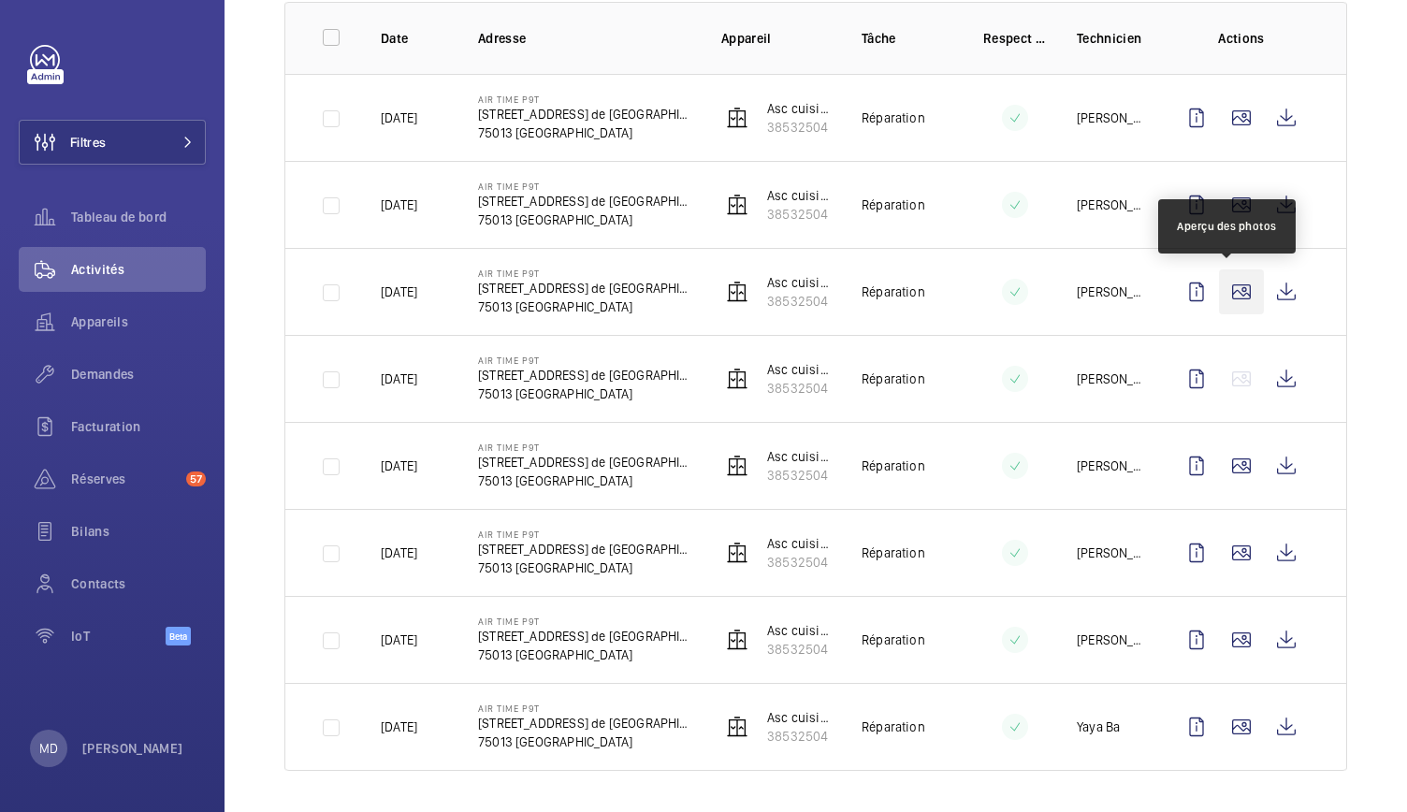
click at [1223, 288] on wm-front-icon-button at bounding box center [1241, 291] width 45 height 45
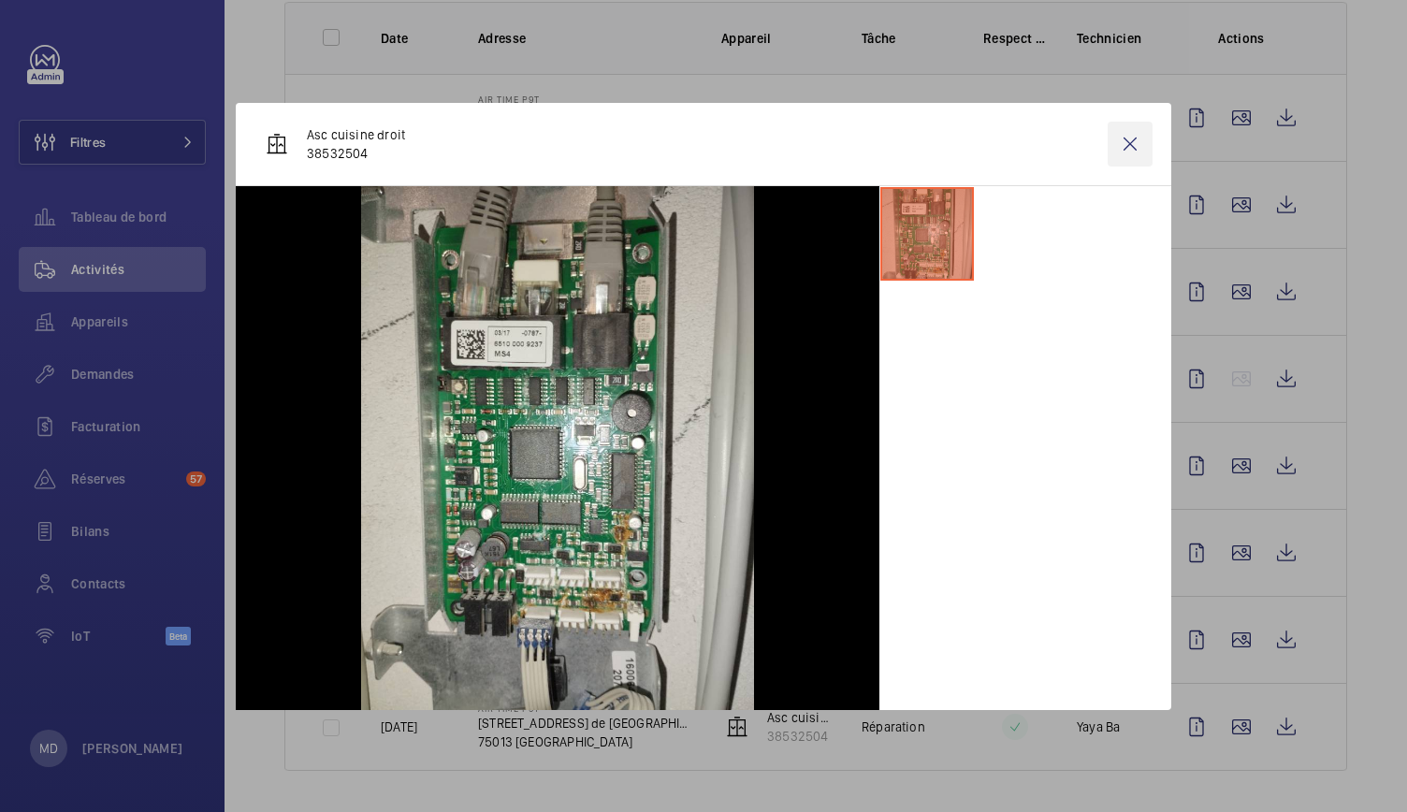
click at [1133, 147] on wm-front-icon-button at bounding box center [1130, 144] width 45 height 45
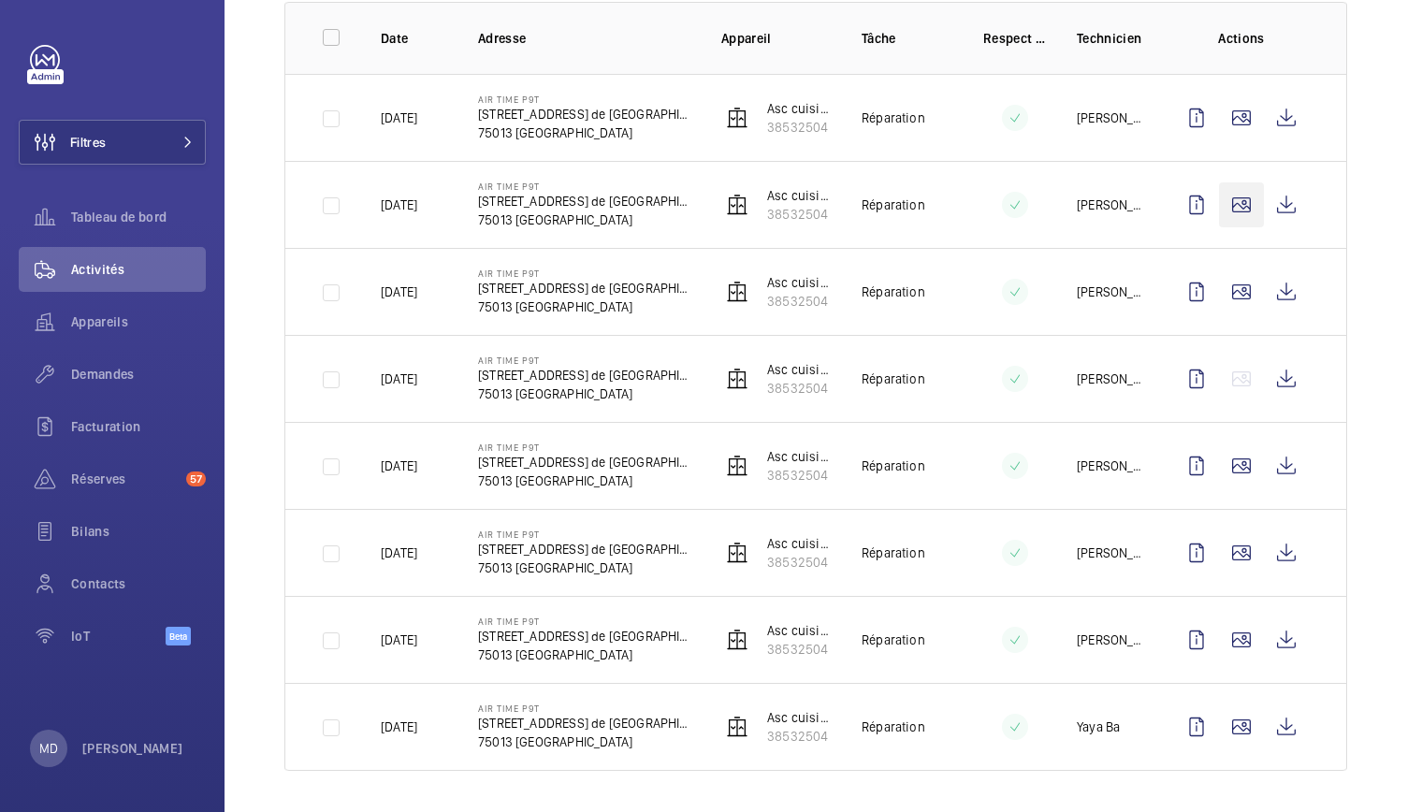
click at [1220, 208] on wm-front-icon-button at bounding box center [1241, 204] width 45 height 45
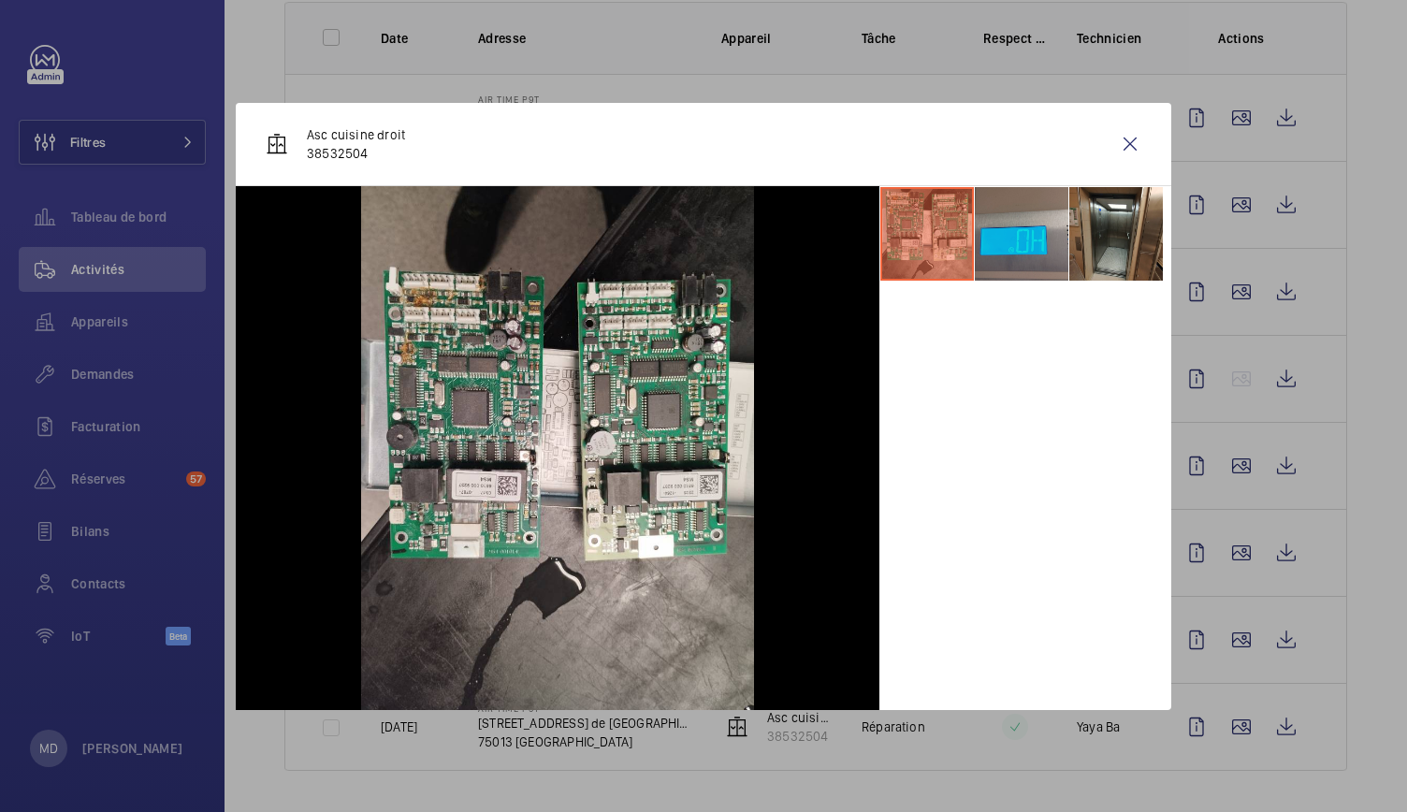
click at [1037, 239] on li at bounding box center [1022, 234] width 94 height 94
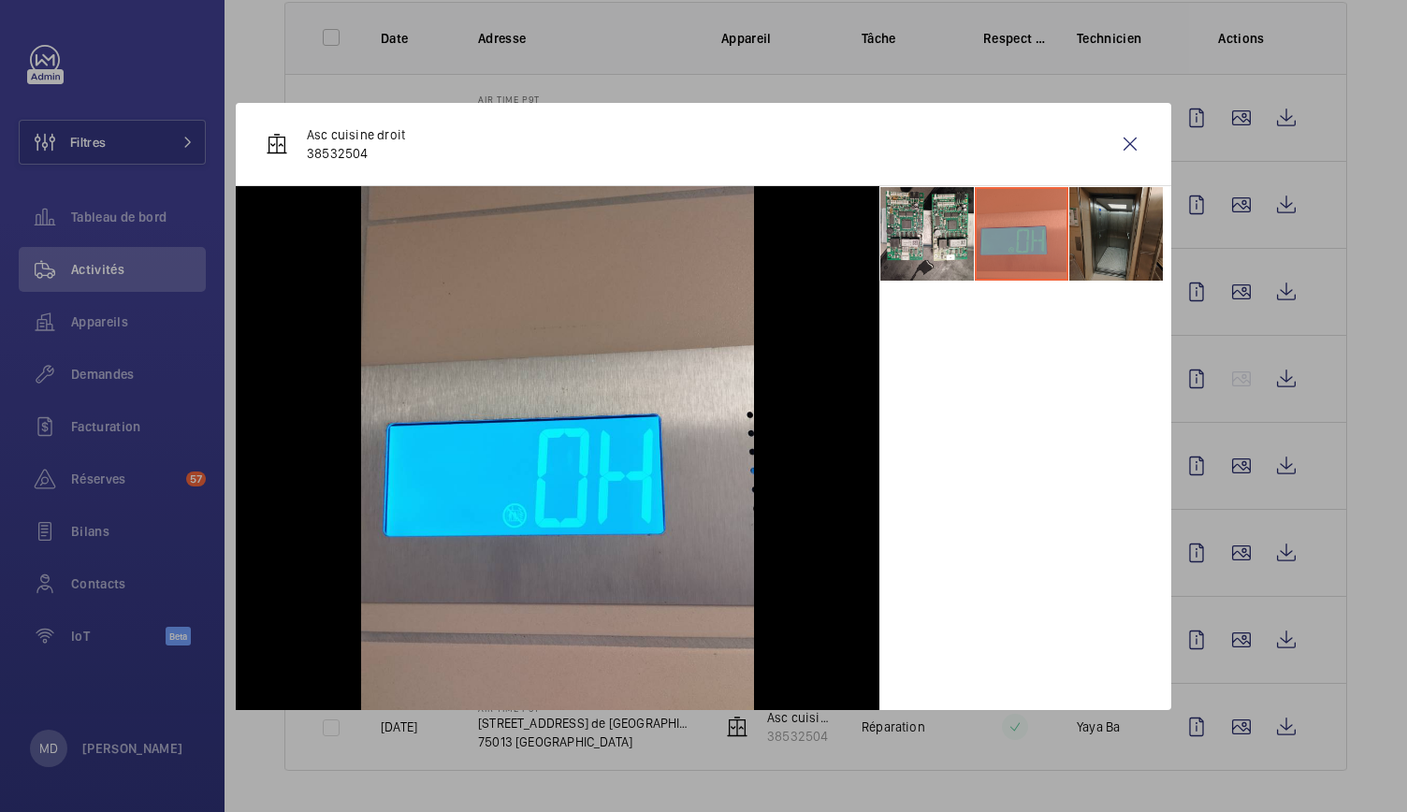
click at [1087, 245] on li at bounding box center [1117, 234] width 94 height 94
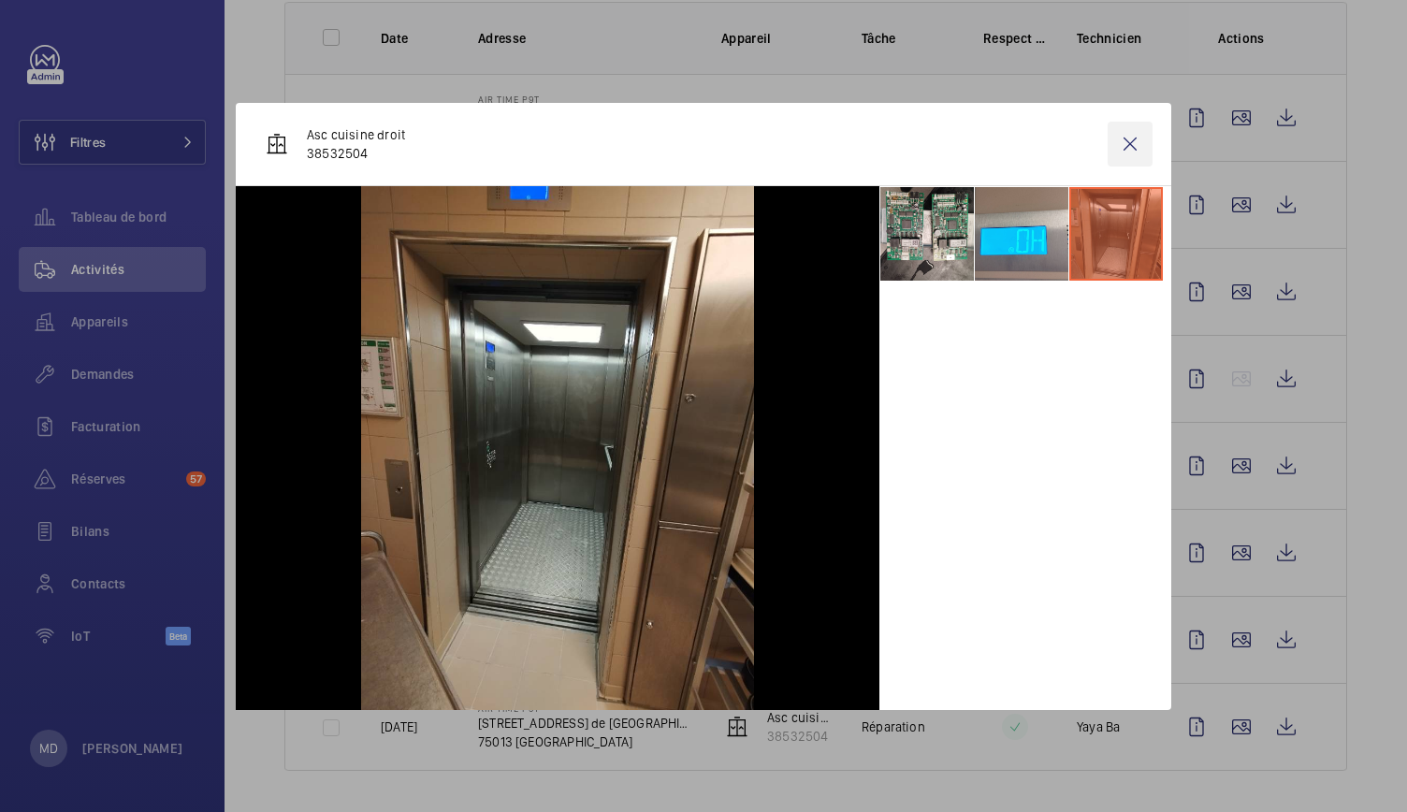
click at [1120, 152] on wm-front-icon-button at bounding box center [1130, 144] width 45 height 45
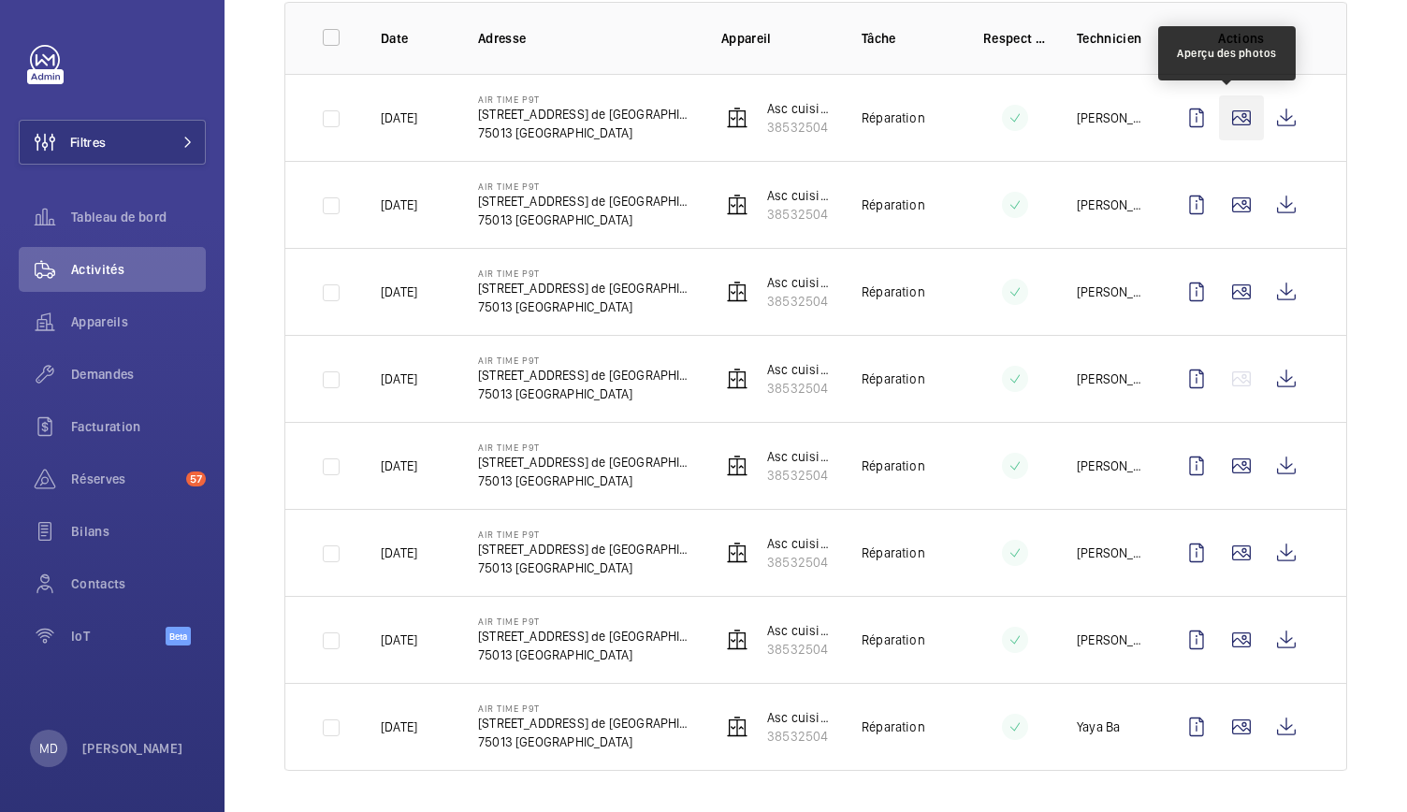
click at [1226, 124] on wm-front-icon-button at bounding box center [1241, 117] width 45 height 45
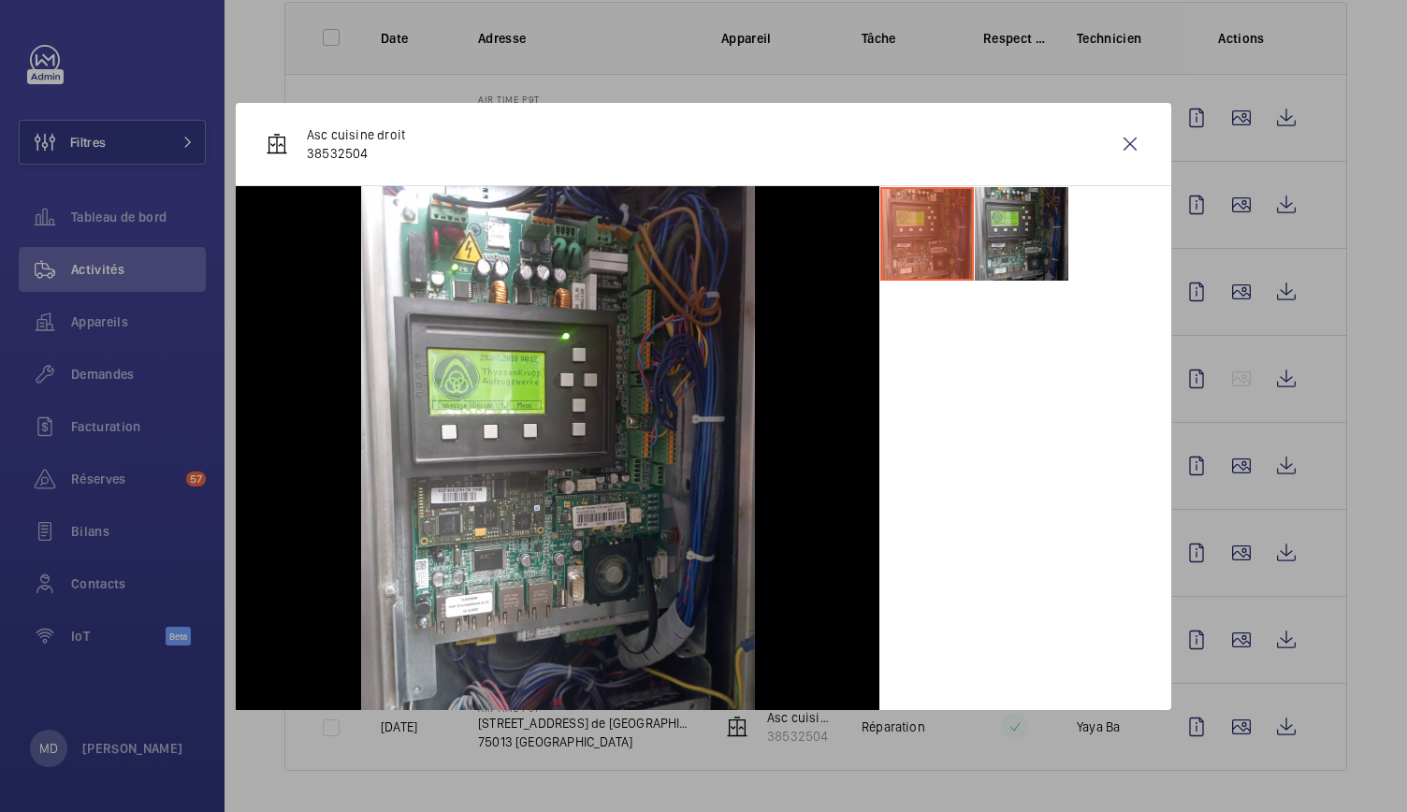
click at [1048, 240] on li at bounding box center [1022, 234] width 94 height 94
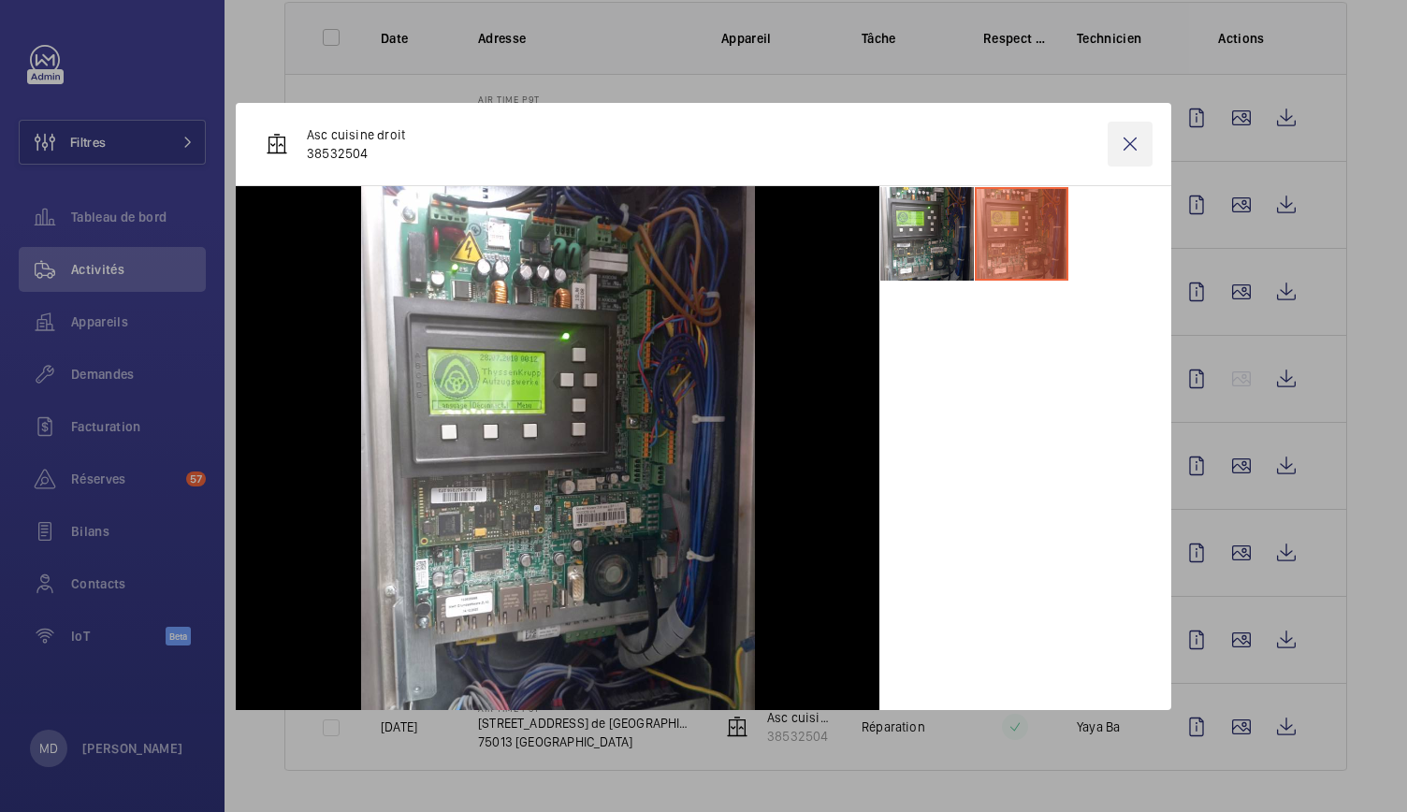
click at [1136, 128] on wm-front-icon-button at bounding box center [1130, 144] width 45 height 45
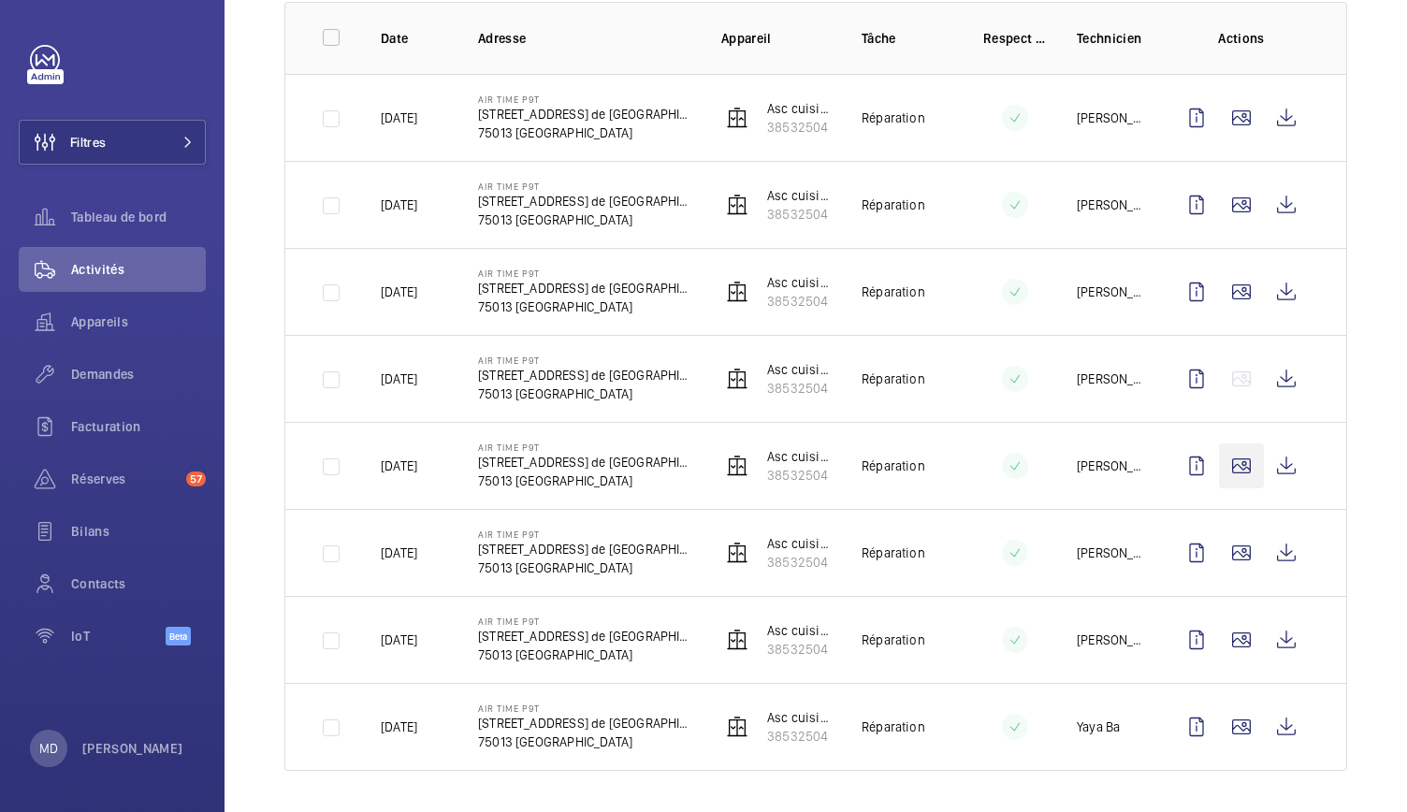
click at [1219, 464] on wm-front-icon-button at bounding box center [1241, 466] width 45 height 45
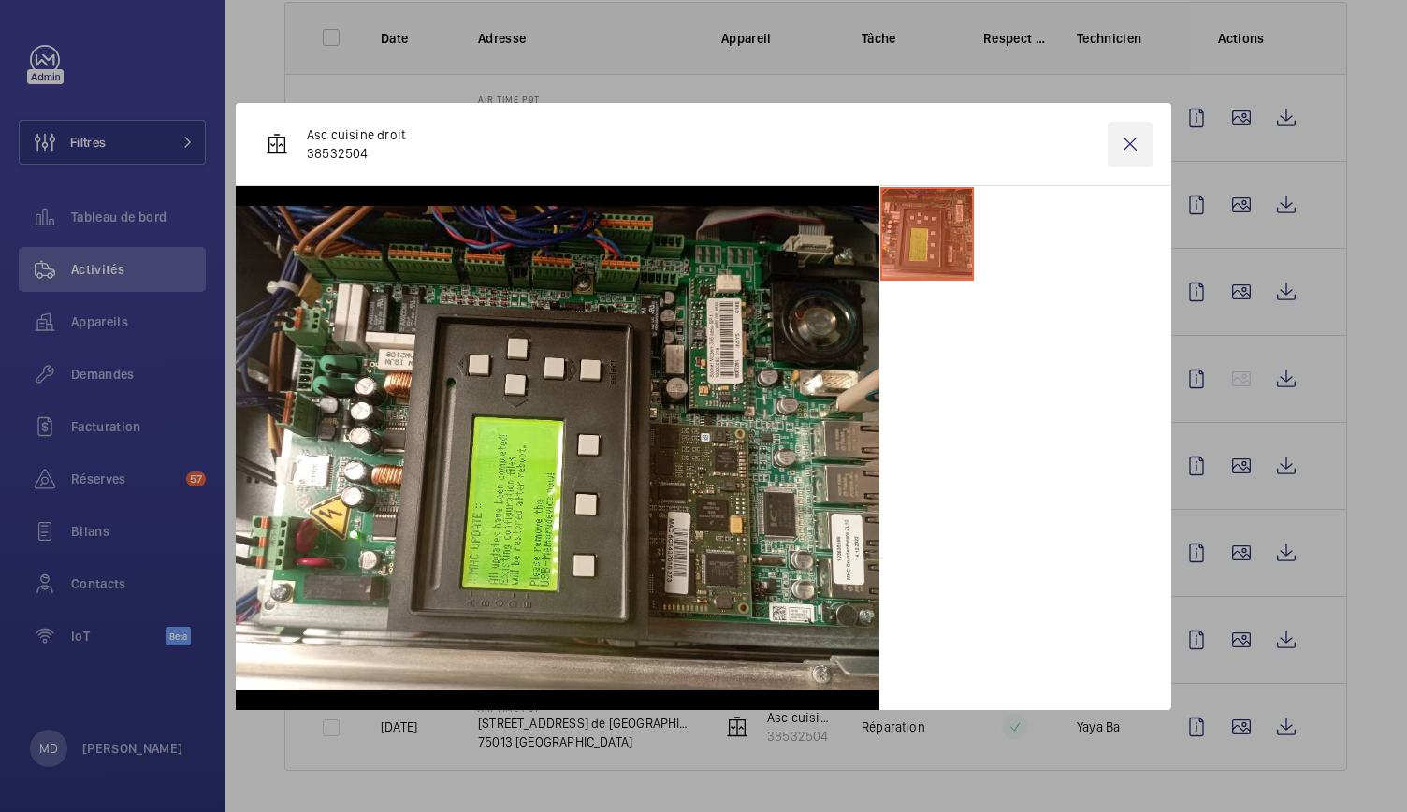
click at [1132, 151] on wm-front-icon-button at bounding box center [1130, 144] width 45 height 45
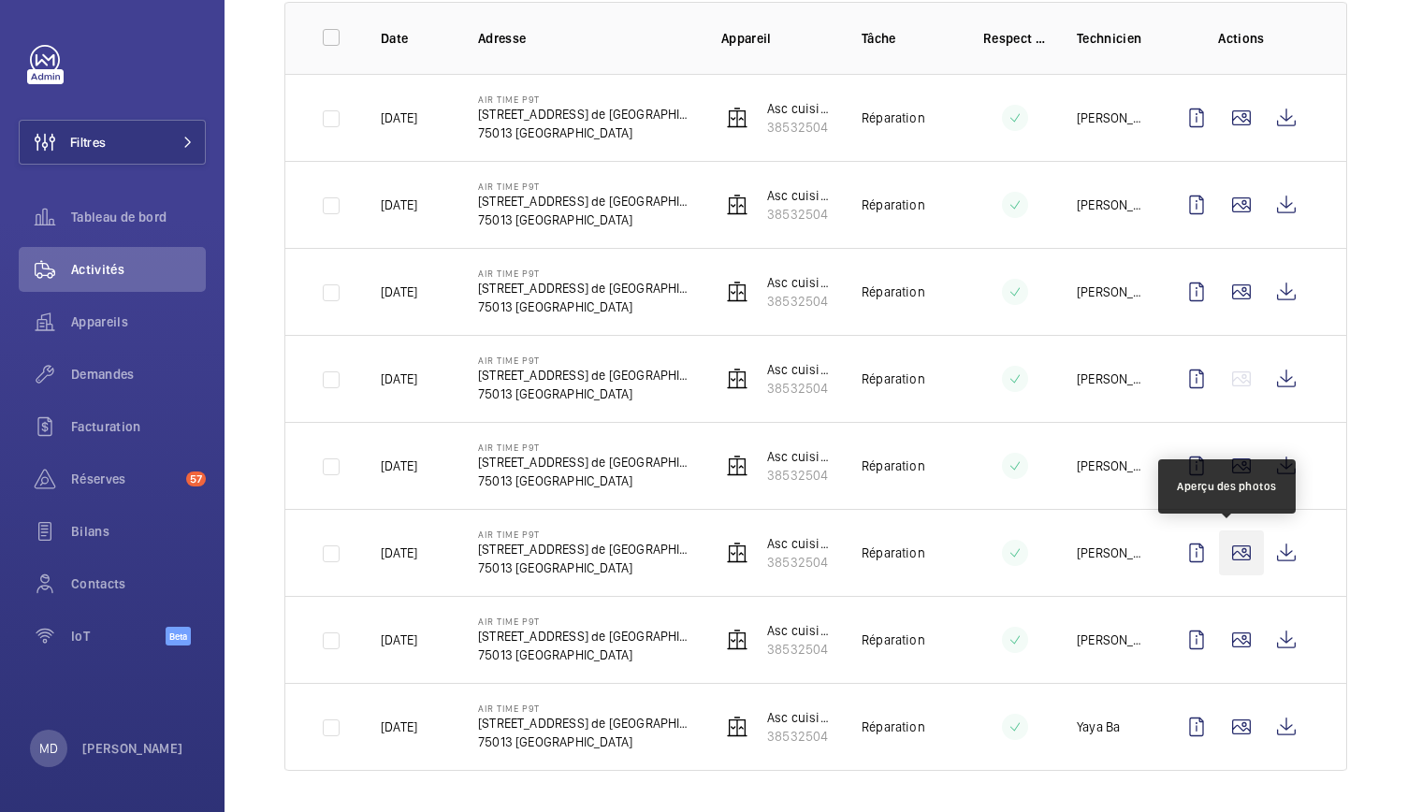
click at [1220, 559] on wm-front-icon-button at bounding box center [1241, 553] width 45 height 45
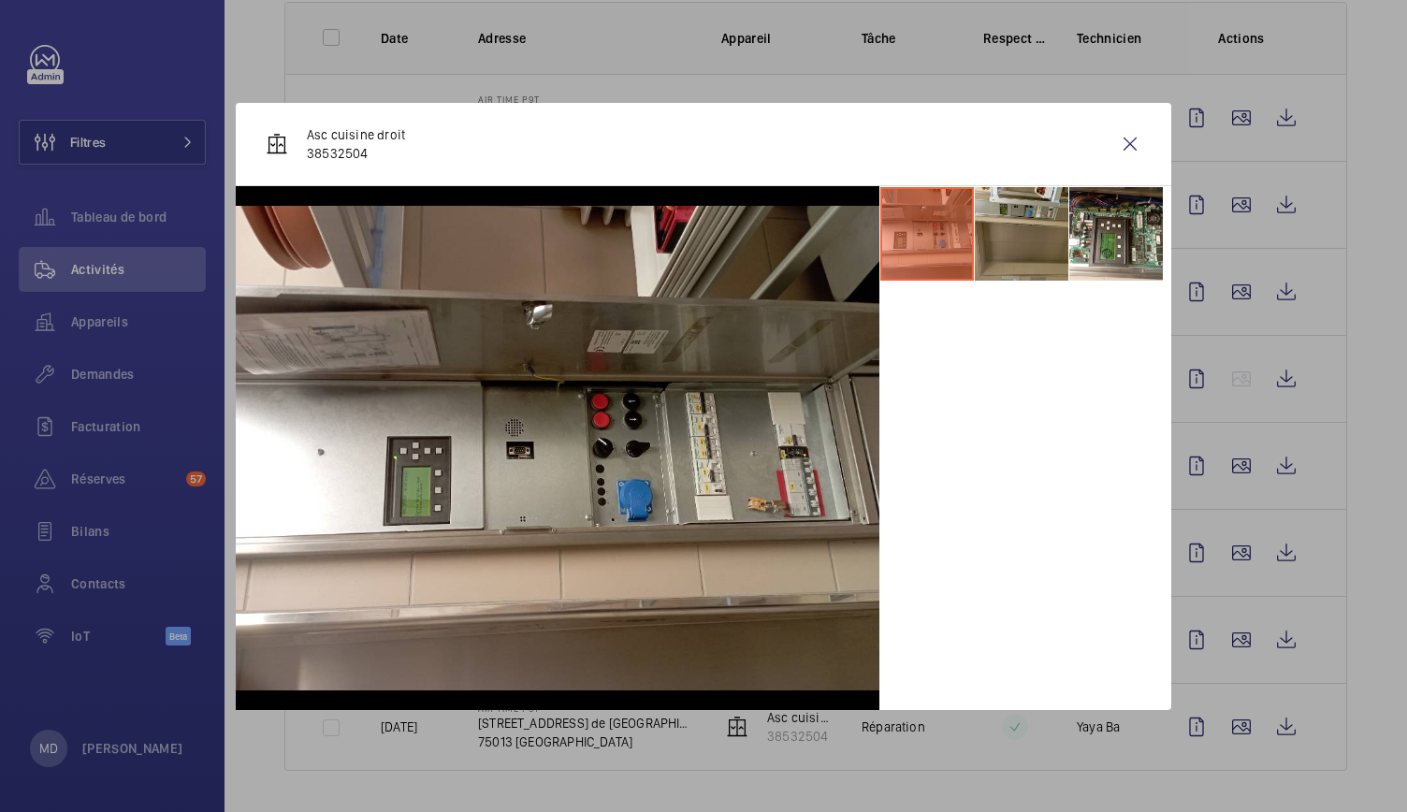
click at [1042, 255] on li at bounding box center [1022, 234] width 94 height 94
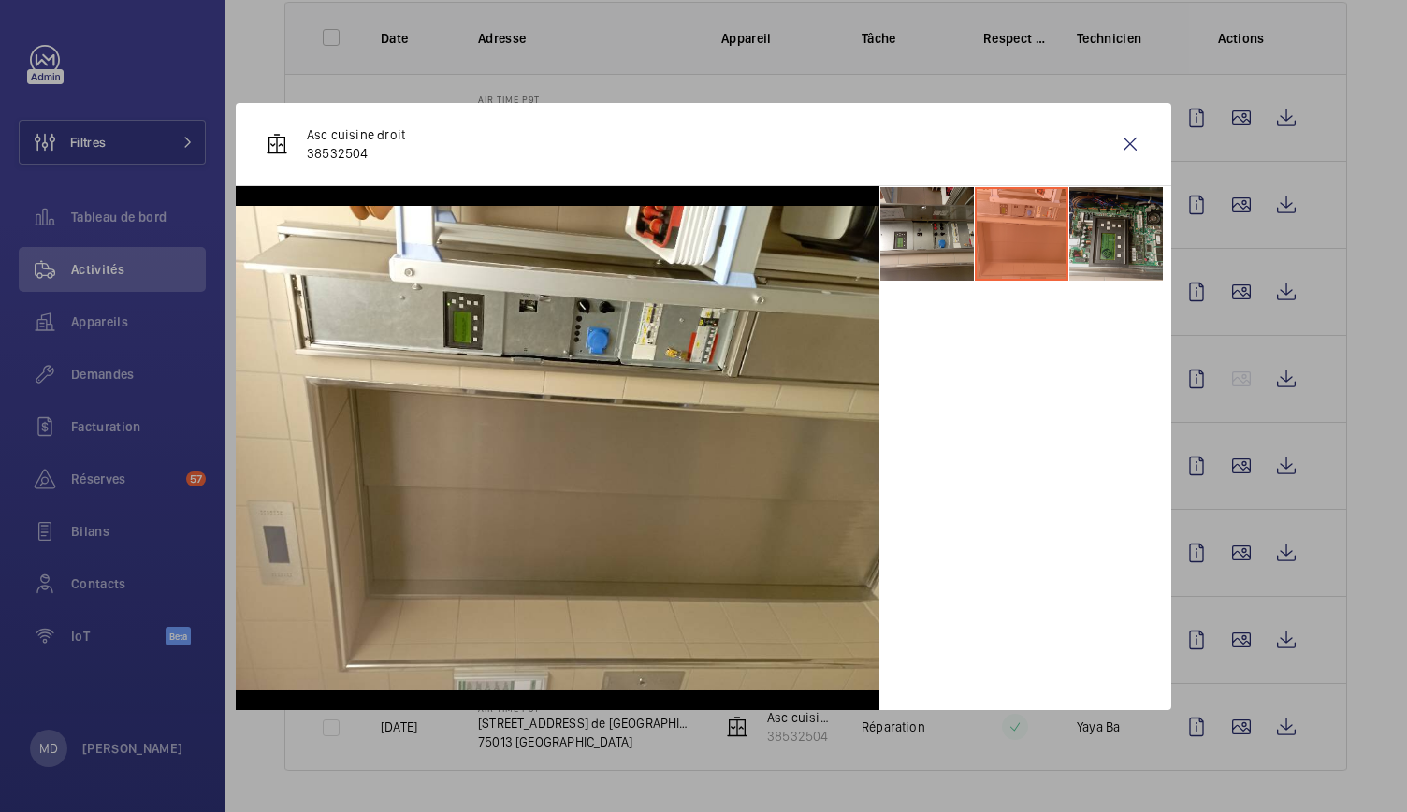
click at [1099, 257] on li at bounding box center [1117, 234] width 94 height 94
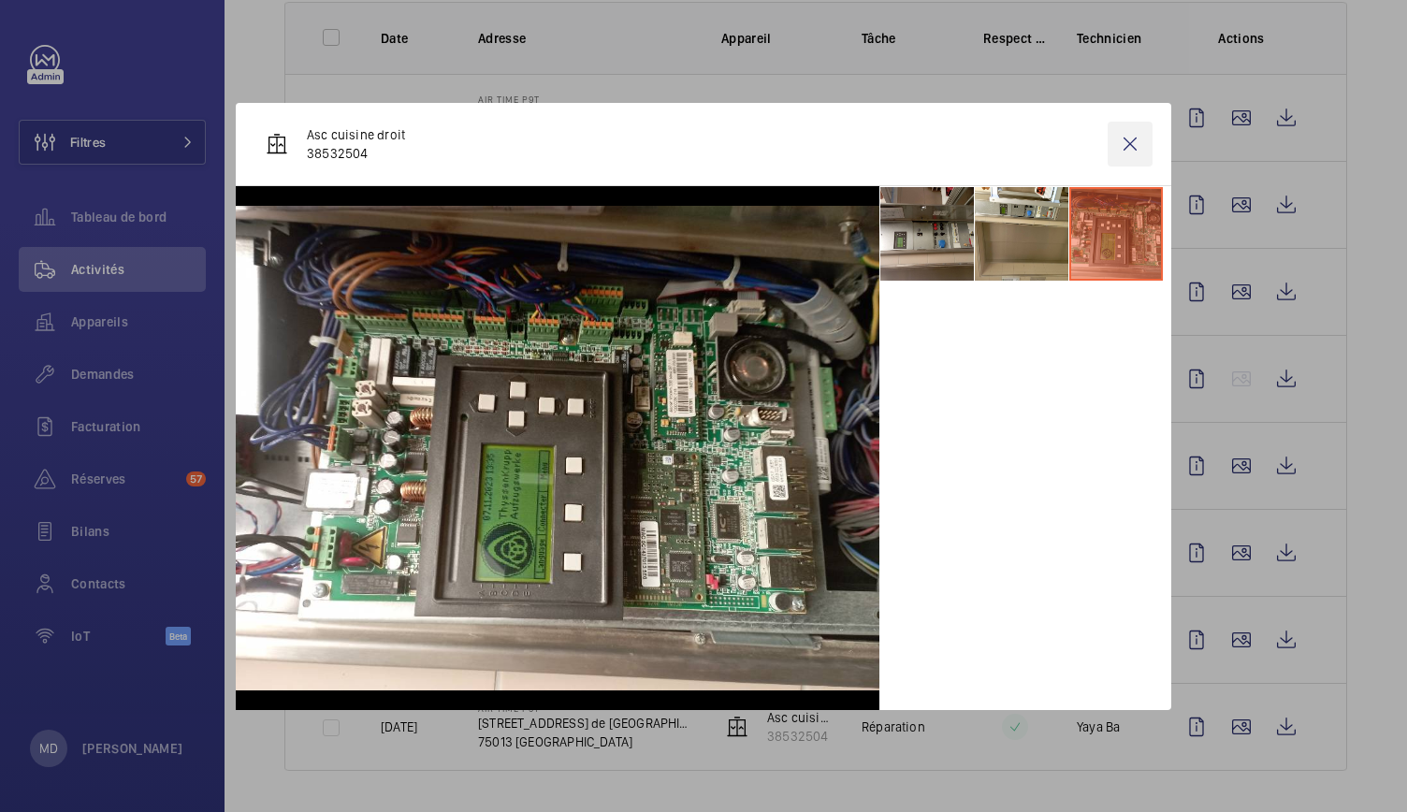
click at [1132, 136] on wm-front-icon-button at bounding box center [1130, 144] width 45 height 45
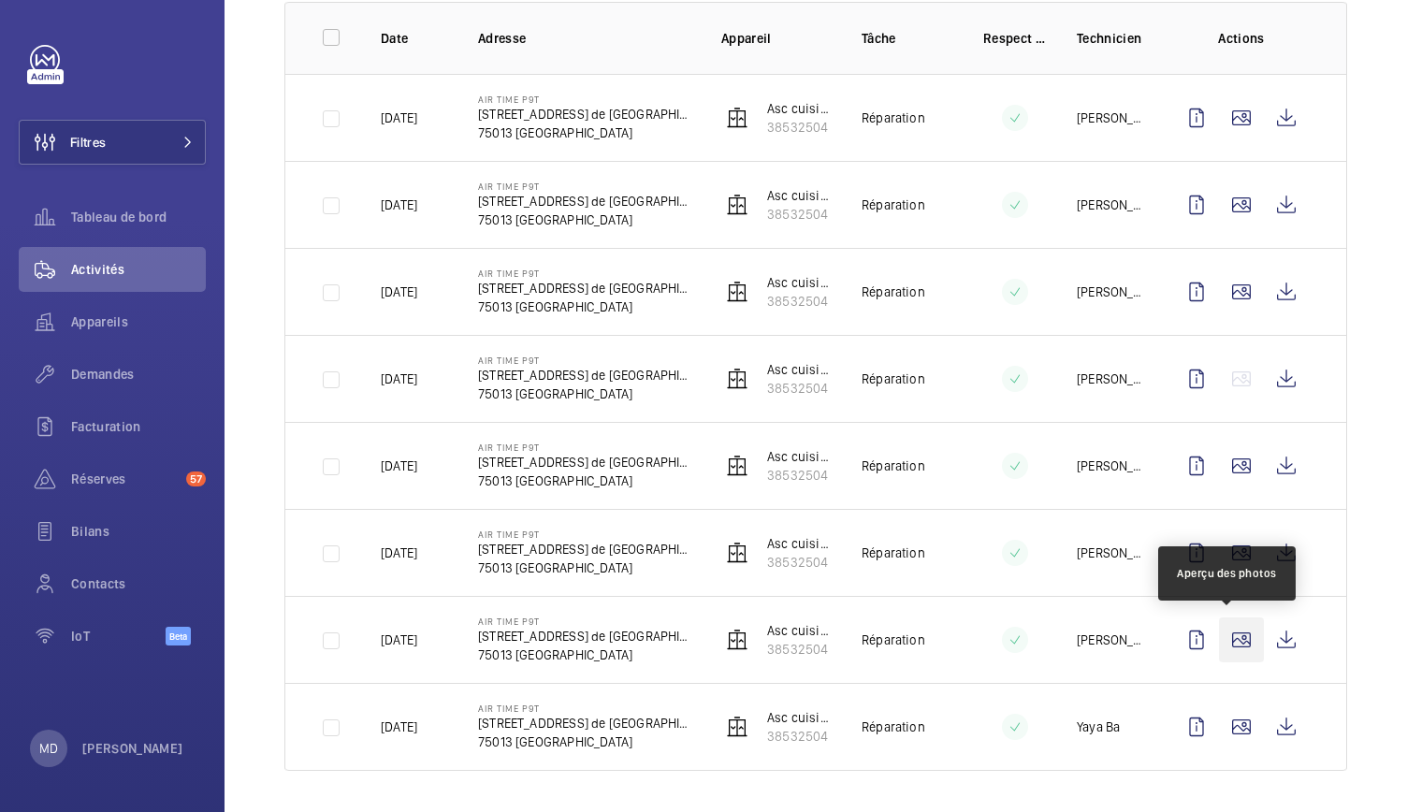
click at [1231, 640] on wm-front-icon-button at bounding box center [1241, 640] width 45 height 45
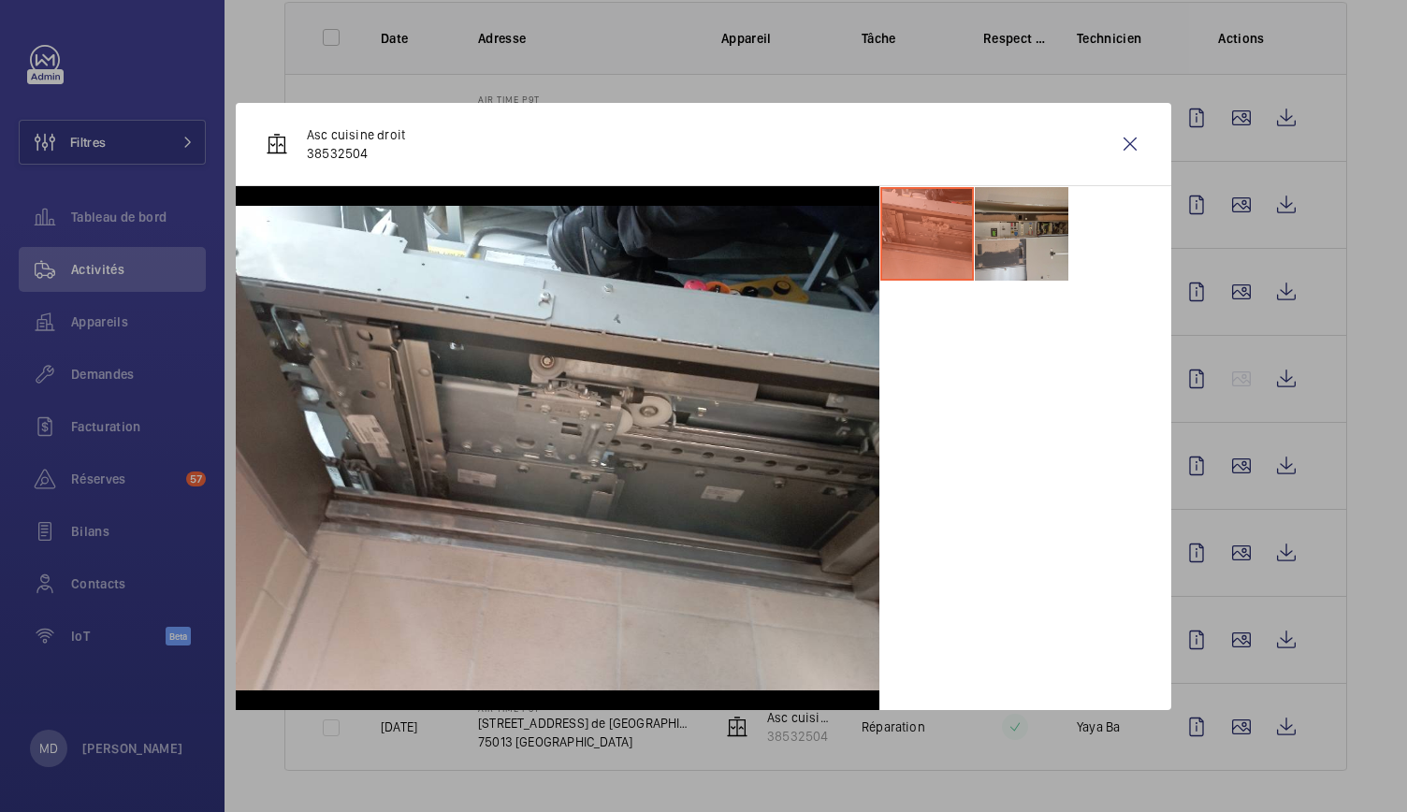
click at [1044, 235] on li at bounding box center [1022, 234] width 94 height 94
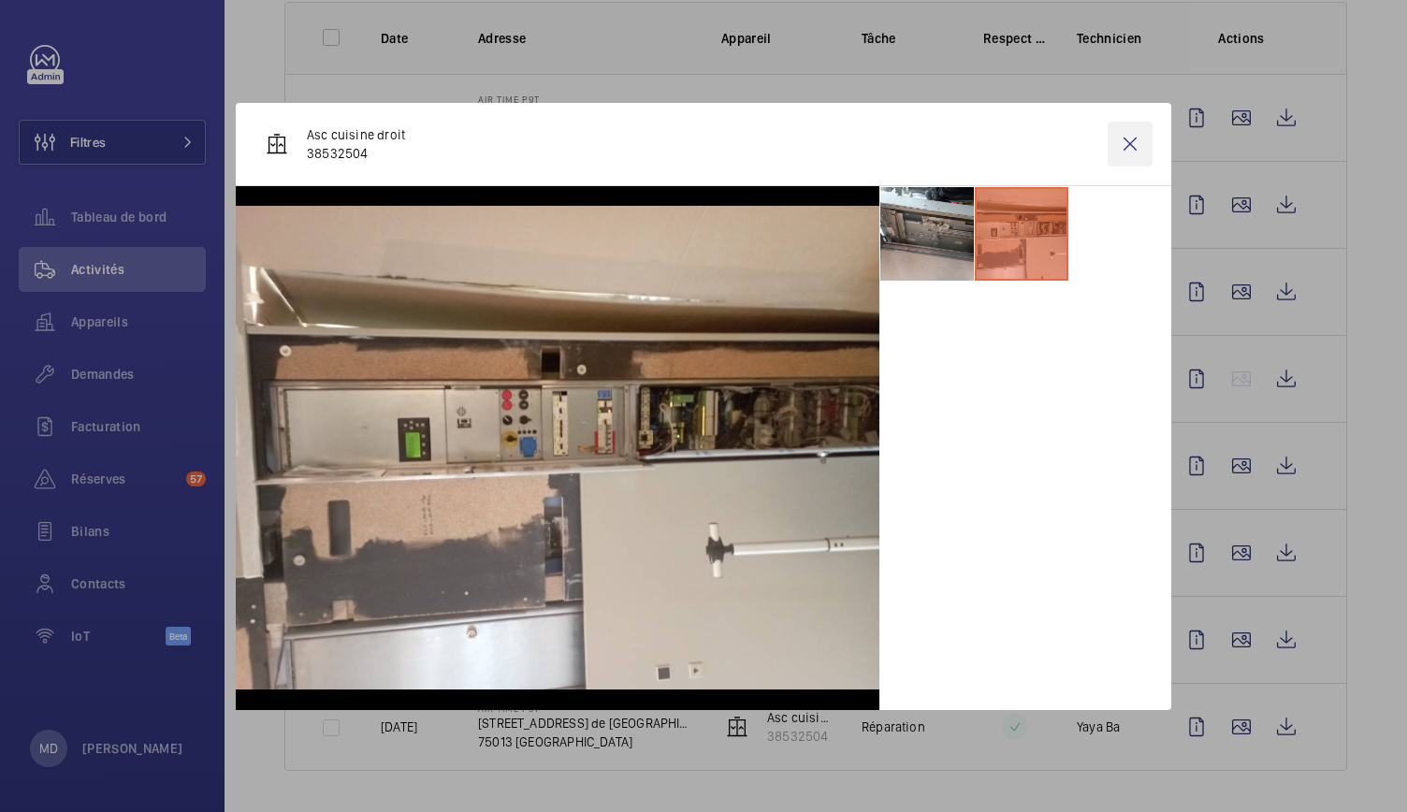
click at [1128, 141] on wm-front-icon-button at bounding box center [1130, 144] width 45 height 45
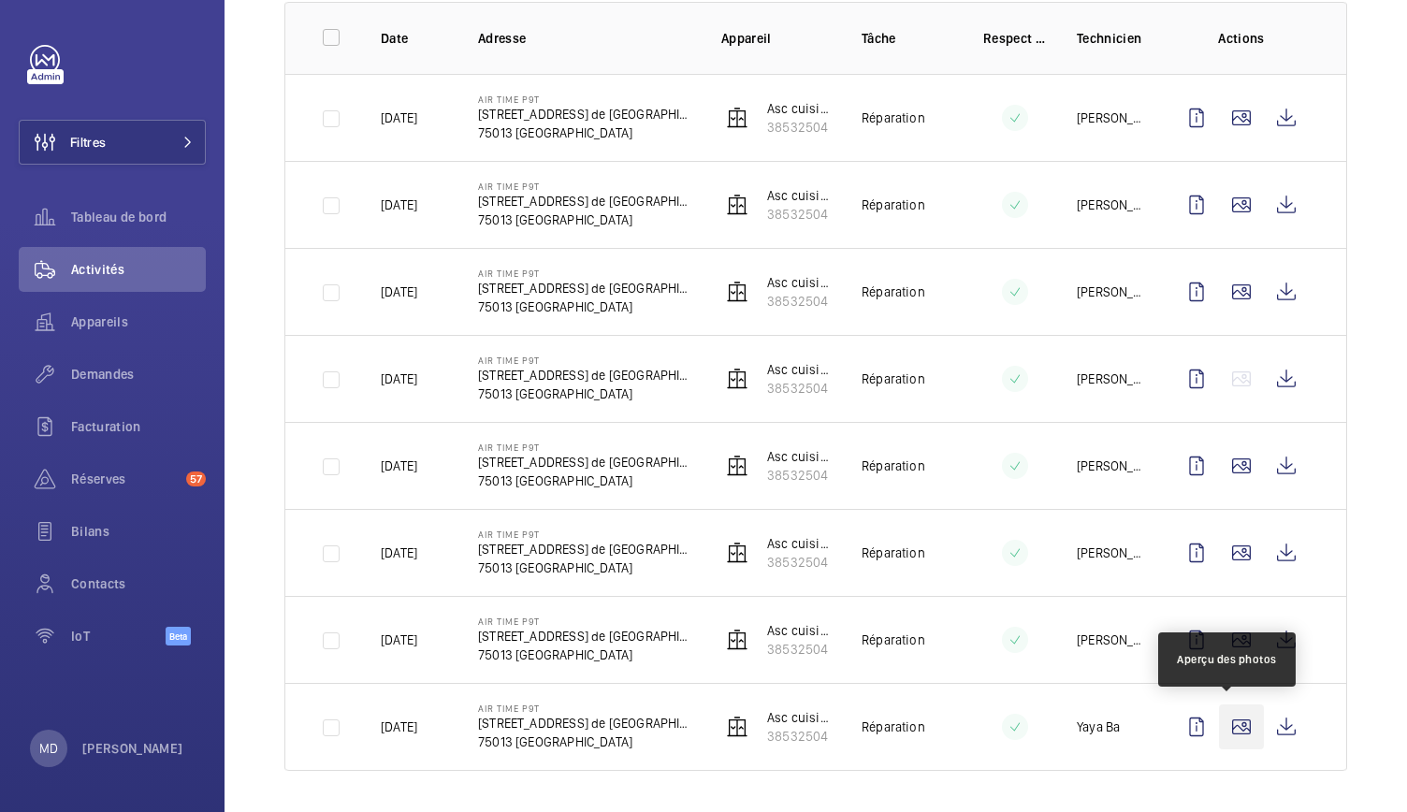
click at [1235, 735] on wm-front-icon-button at bounding box center [1241, 727] width 45 height 45
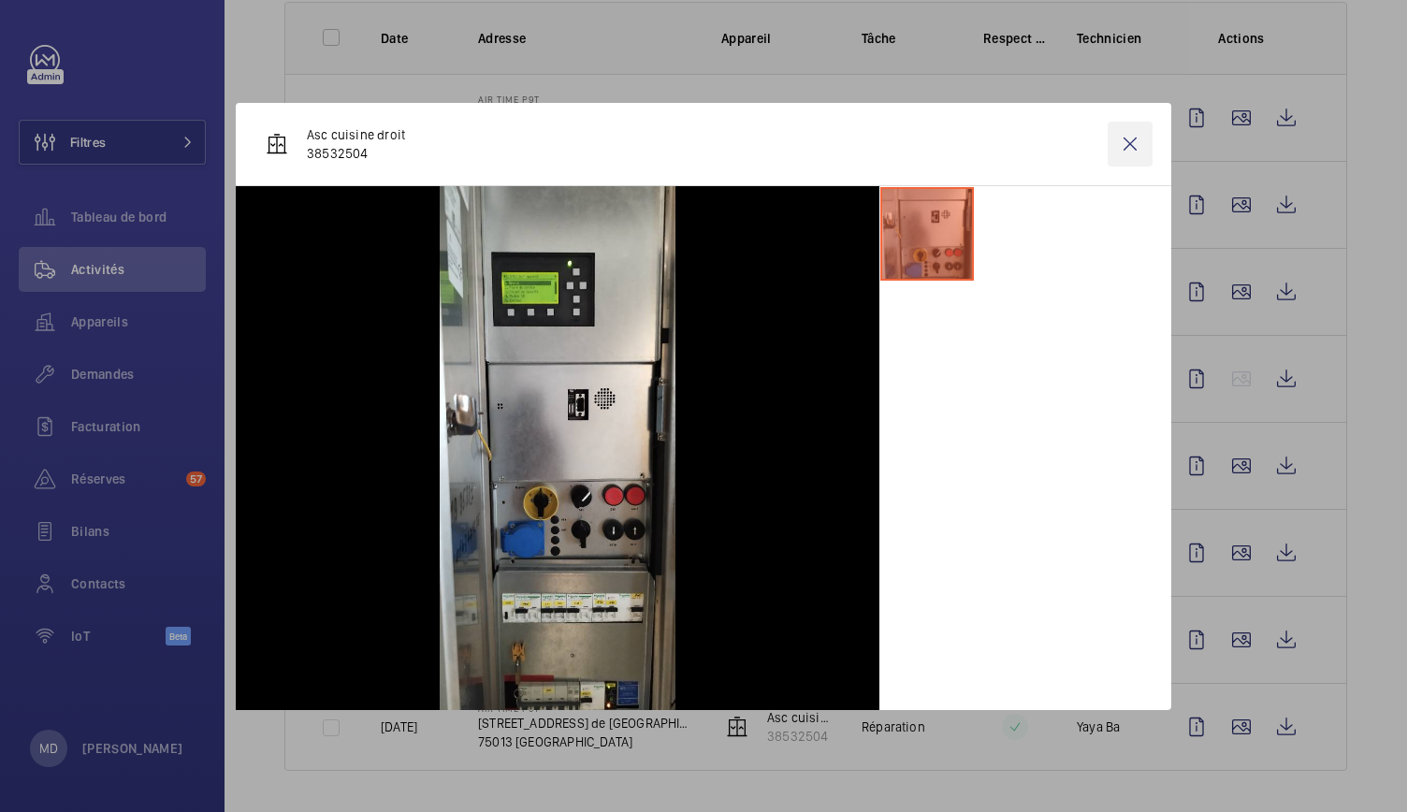
click at [1128, 133] on wm-front-icon-button at bounding box center [1130, 144] width 45 height 45
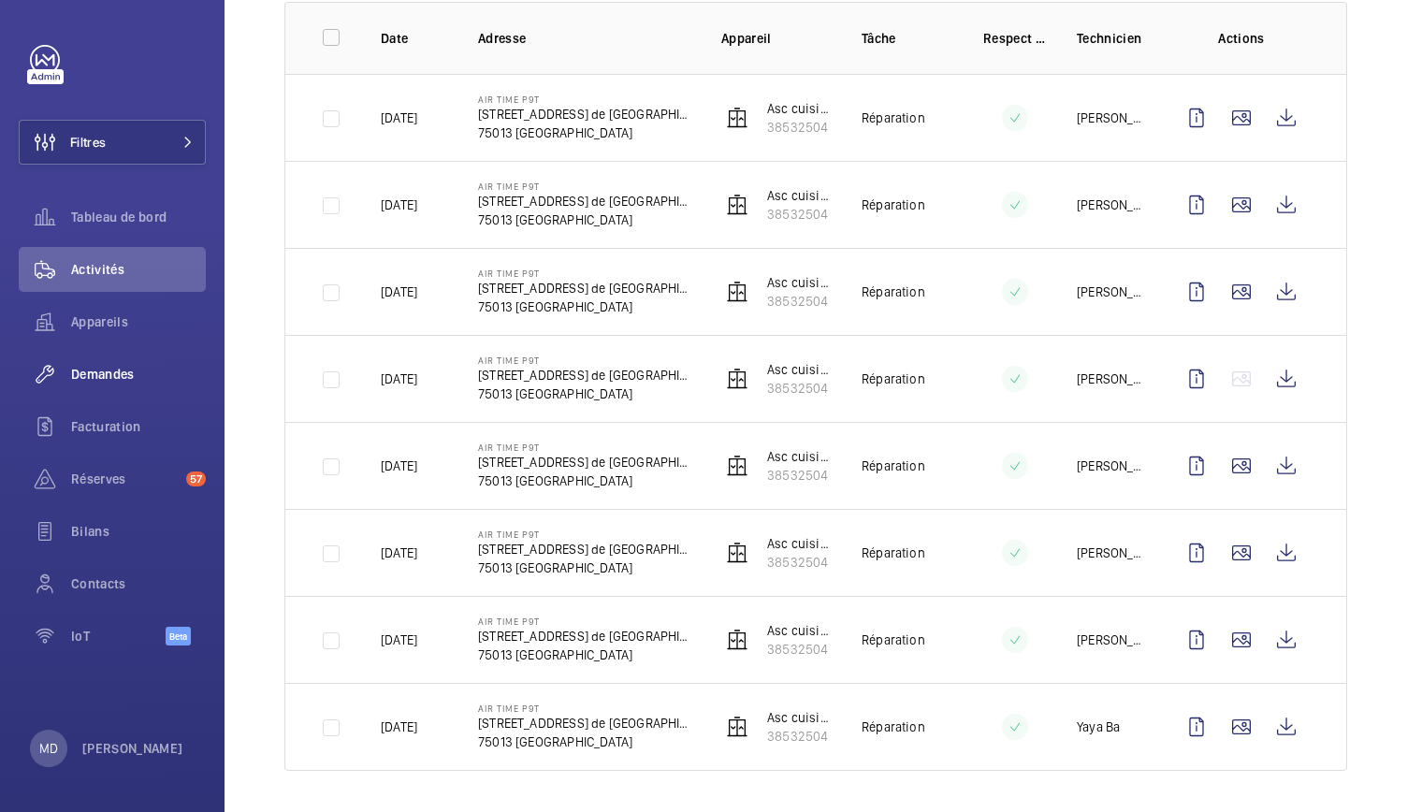
click at [138, 377] on span "Demandes" at bounding box center [138, 374] width 135 height 19
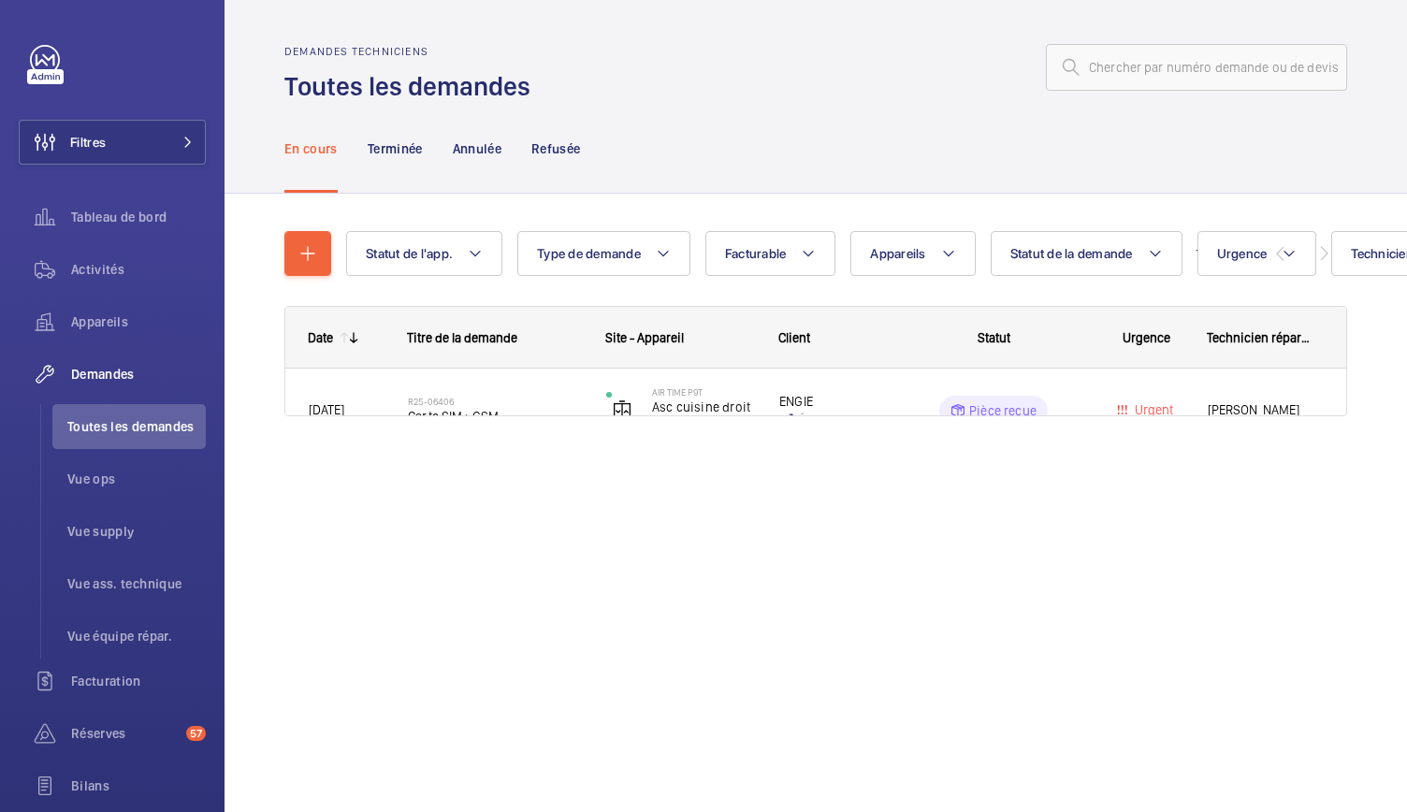
scroll to position [31, 0]
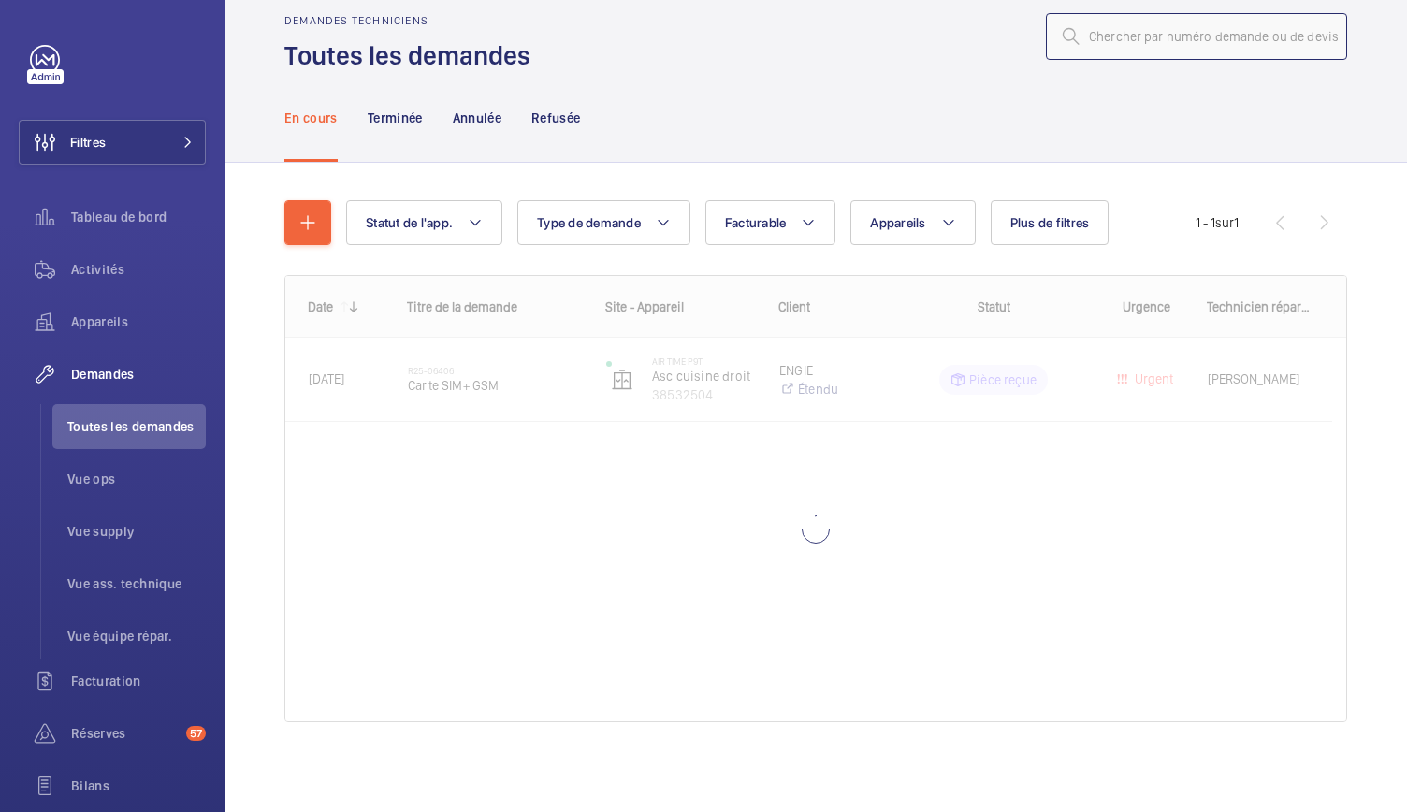
click at [1084, 35] on input "text" at bounding box center [1196, 36] width 301 height 47
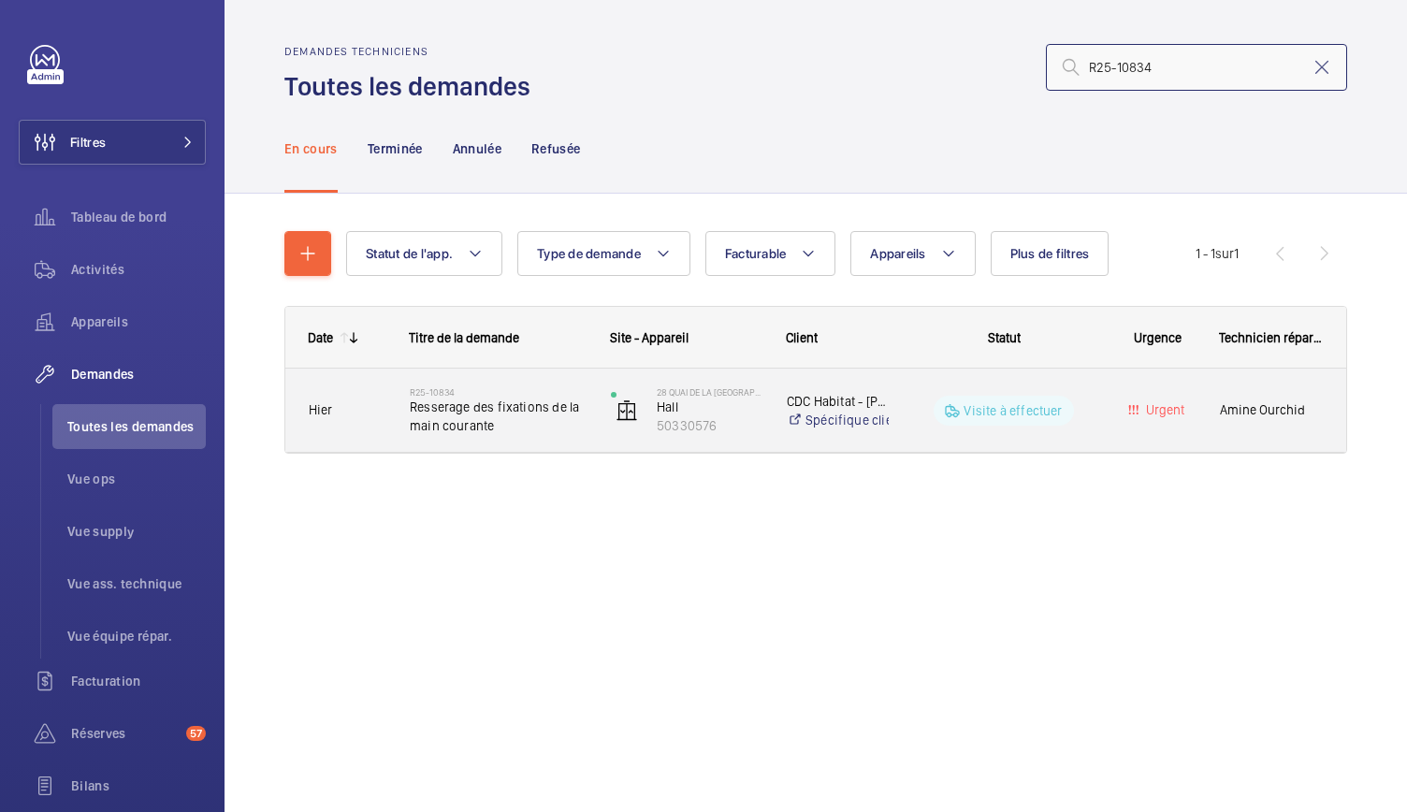
type input "R25-10834"
click at [487, 422] on span "Resserage des fixations de la main courante" at bounding box center [498, 416] width 177 height 37
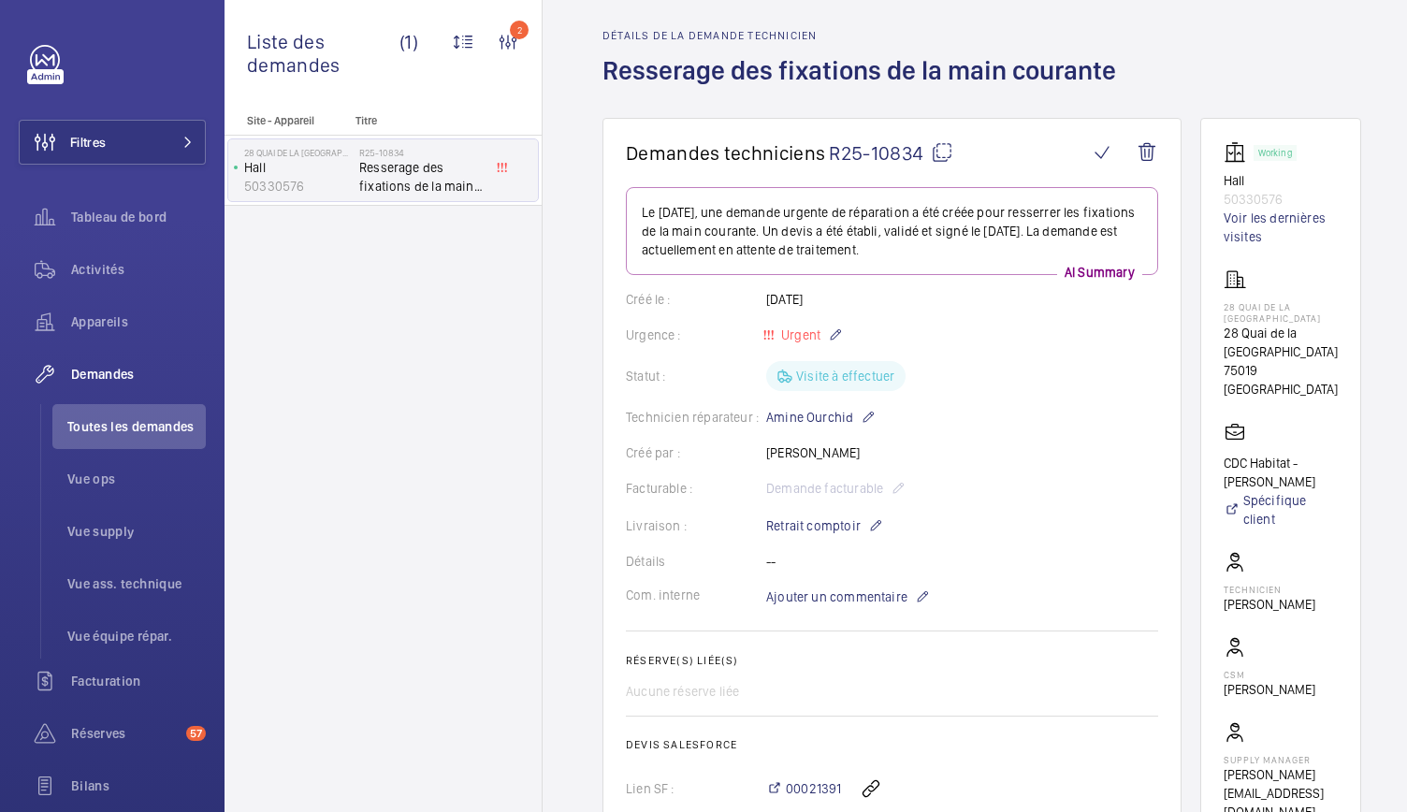
scroll to position [52, 0]
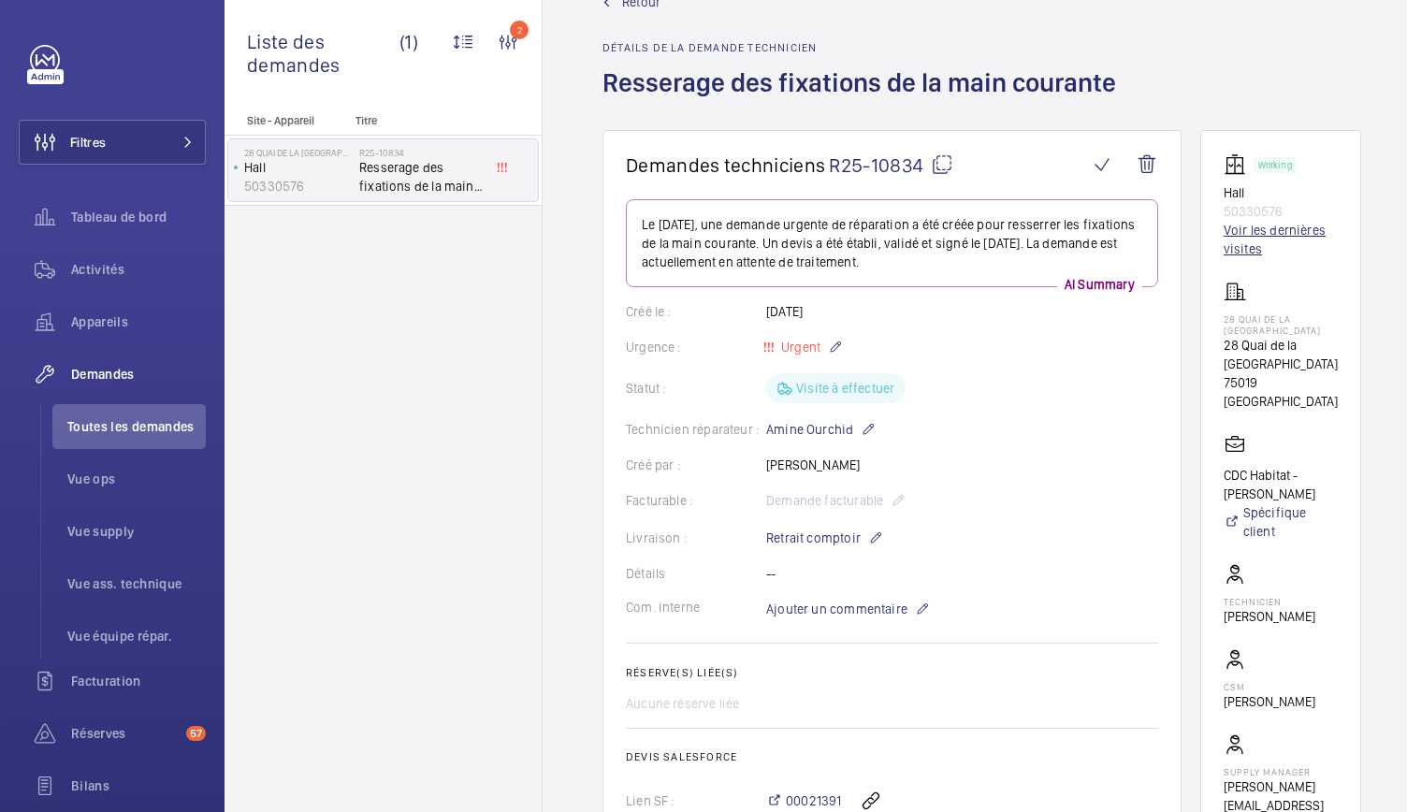
click at [1251, 226] on link "Voir les dernières visites" at bounding box center [1281, 239] width 114 height 37
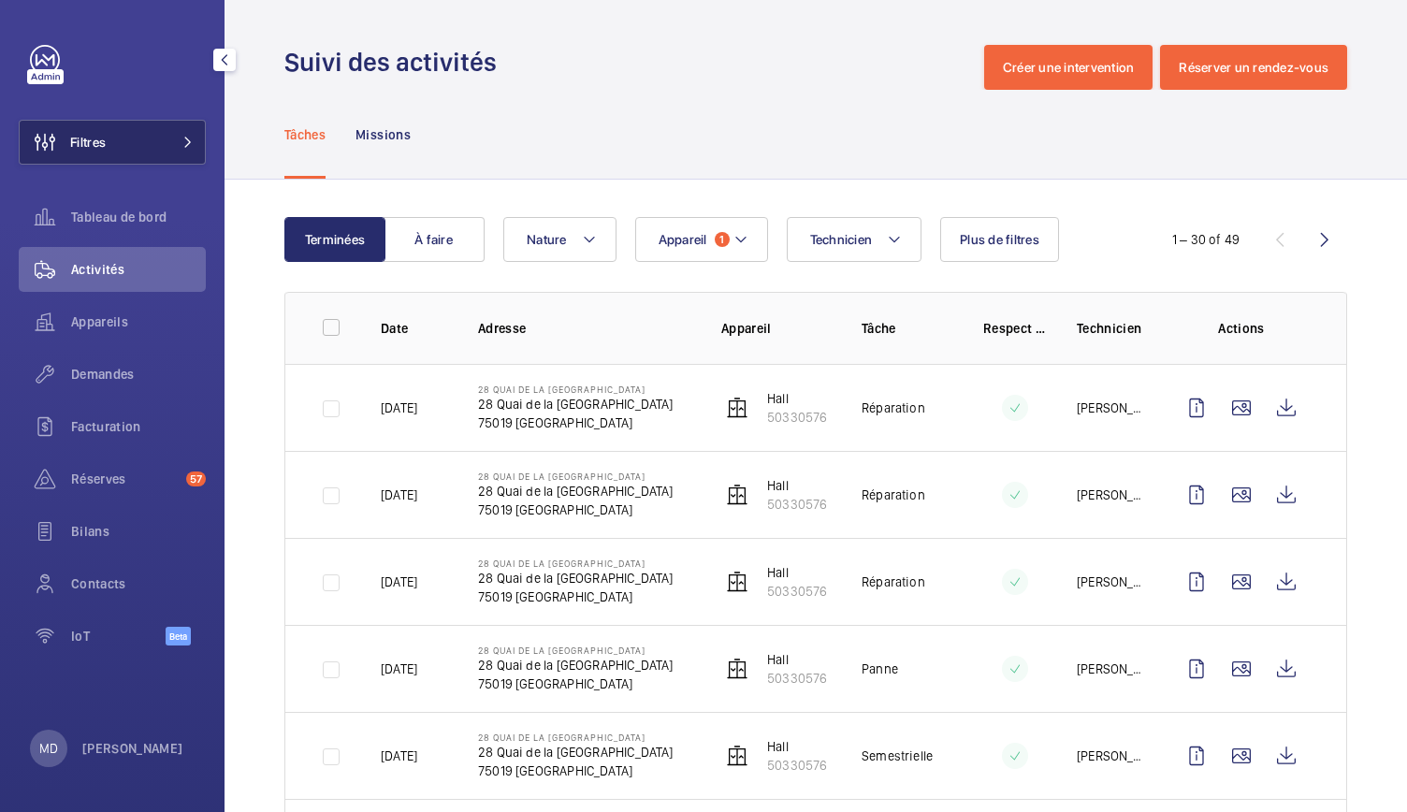
click at [140, 136] on button "Filtres" at bounding box center [112, 142] width 187 height 45
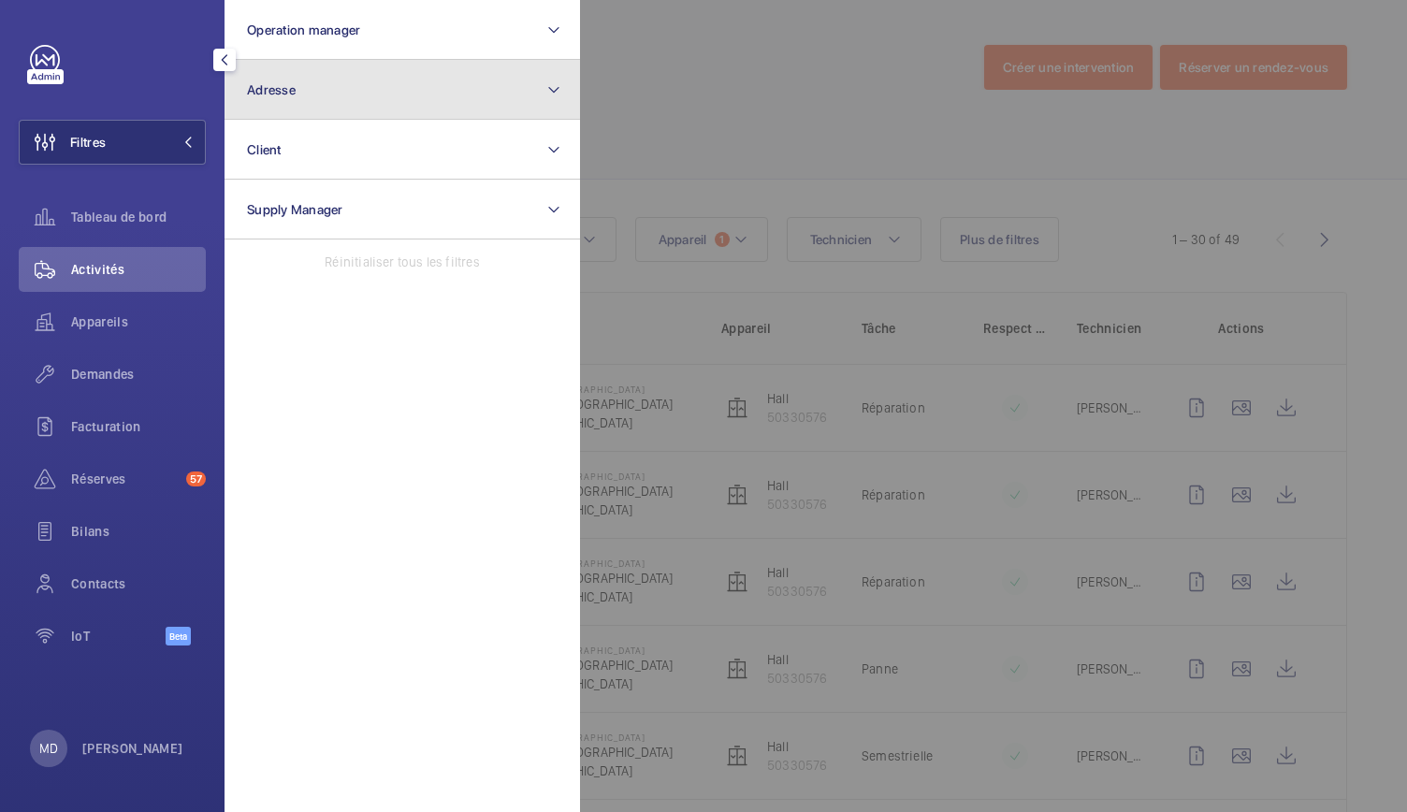
click at [292, 89] on span "Adresse" at bounding box center [271, 89] width 49 height 15
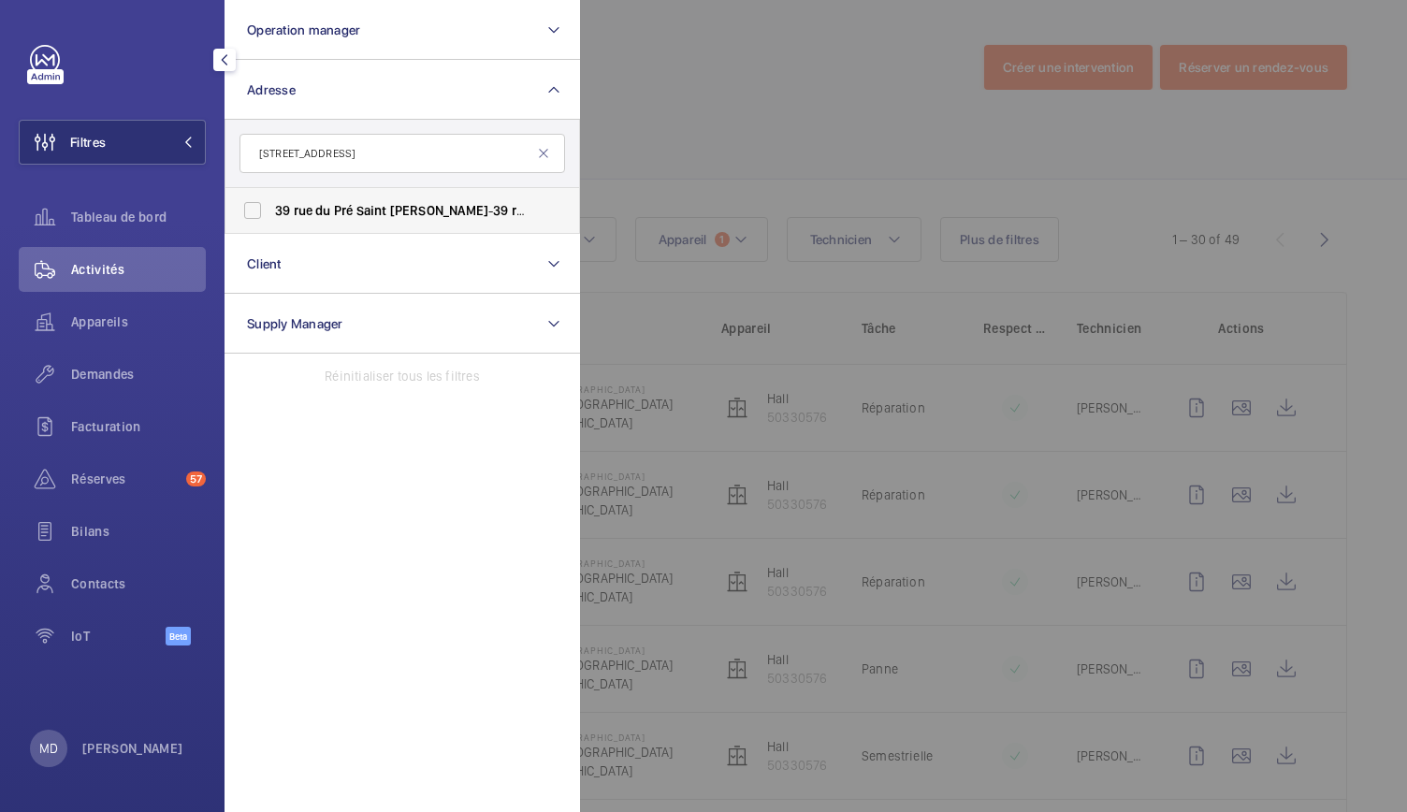
type input "[STREET_ADDRESS]"
click at [255, 209] on label "[STREET_ADDRESS][GEOGRAPHIC_DATA][STREET_ADDRESS]" at bounding box center [389, 210] width 326 height 45
click at [255, 209] on input "[STREET_ADDRESS][GEOGRAPHIC_DATA][STREET_ADDRESS]" at bounding box center [252, 210] width 37 height 37
checkbox input "true"
click at [639, 130] on div at bounding box center [1283, 406] width 1407 height 812
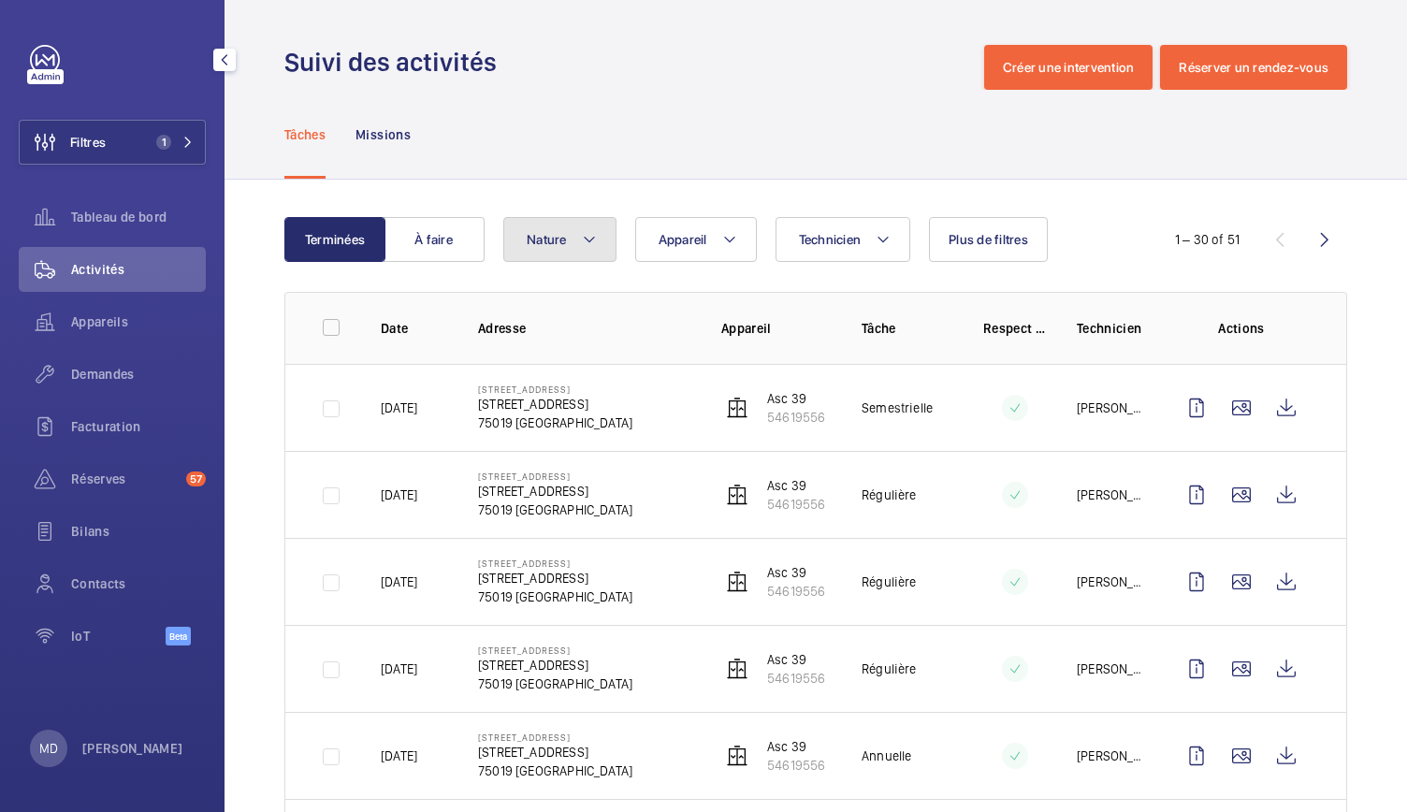
click at [593, 237] on mat-icon at bounding box center [589, 239] width 15 height 22
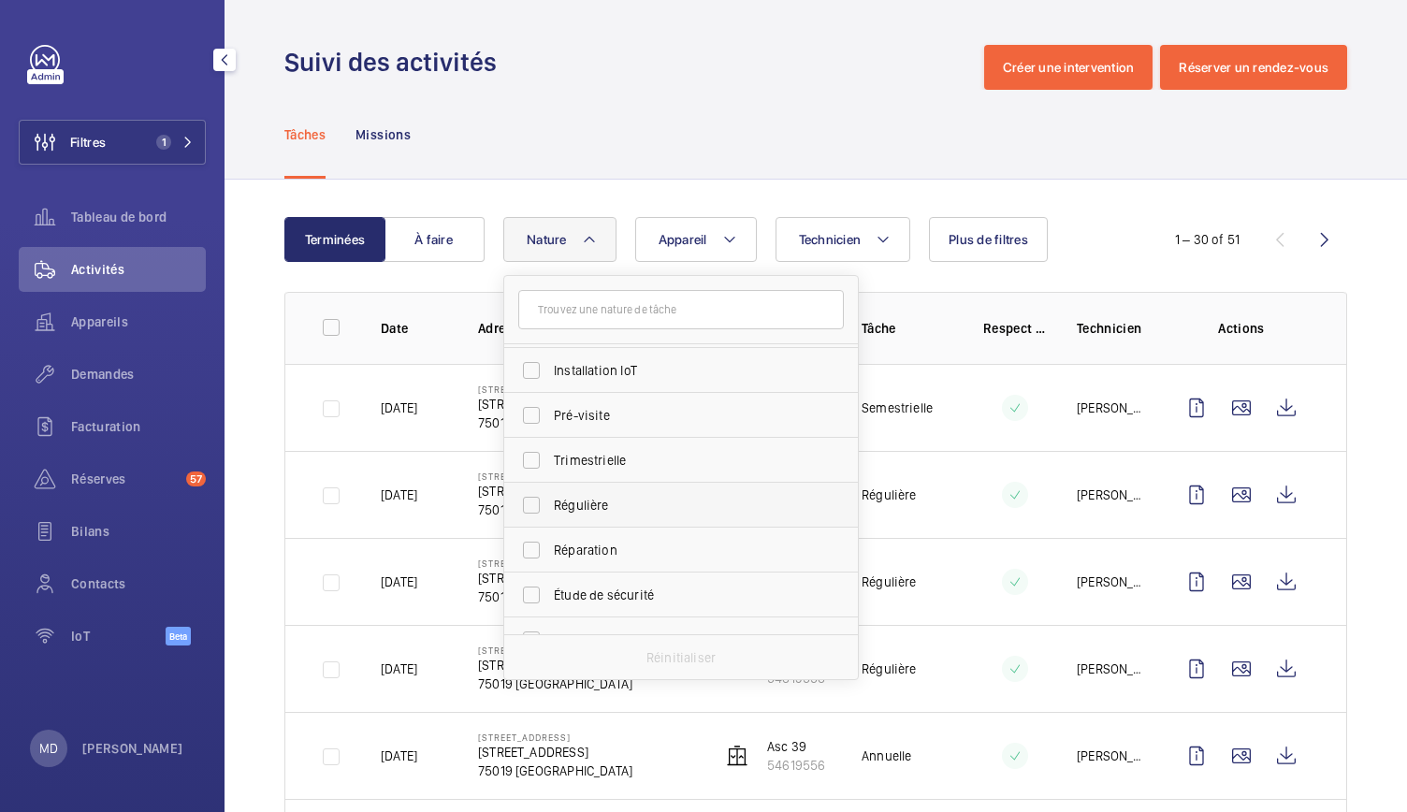
scroll to position [294, 0]
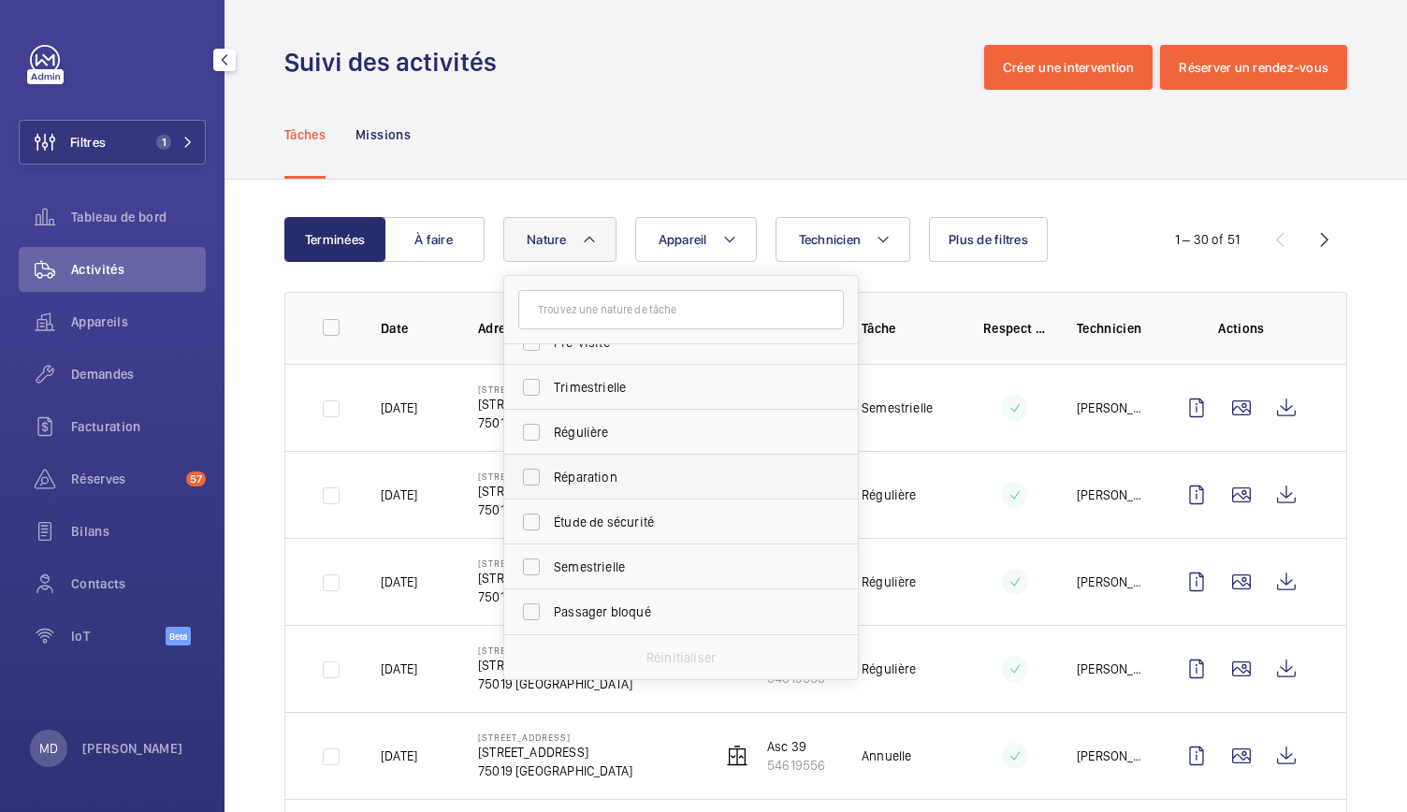
click at [606, 486] on span "Réparation" at bounding box center [682, 477] width 257 height 19
click at [550, 486] on input "Réparation" at bounding box center [531, 477] width 37 height 37
checkbox input "true"
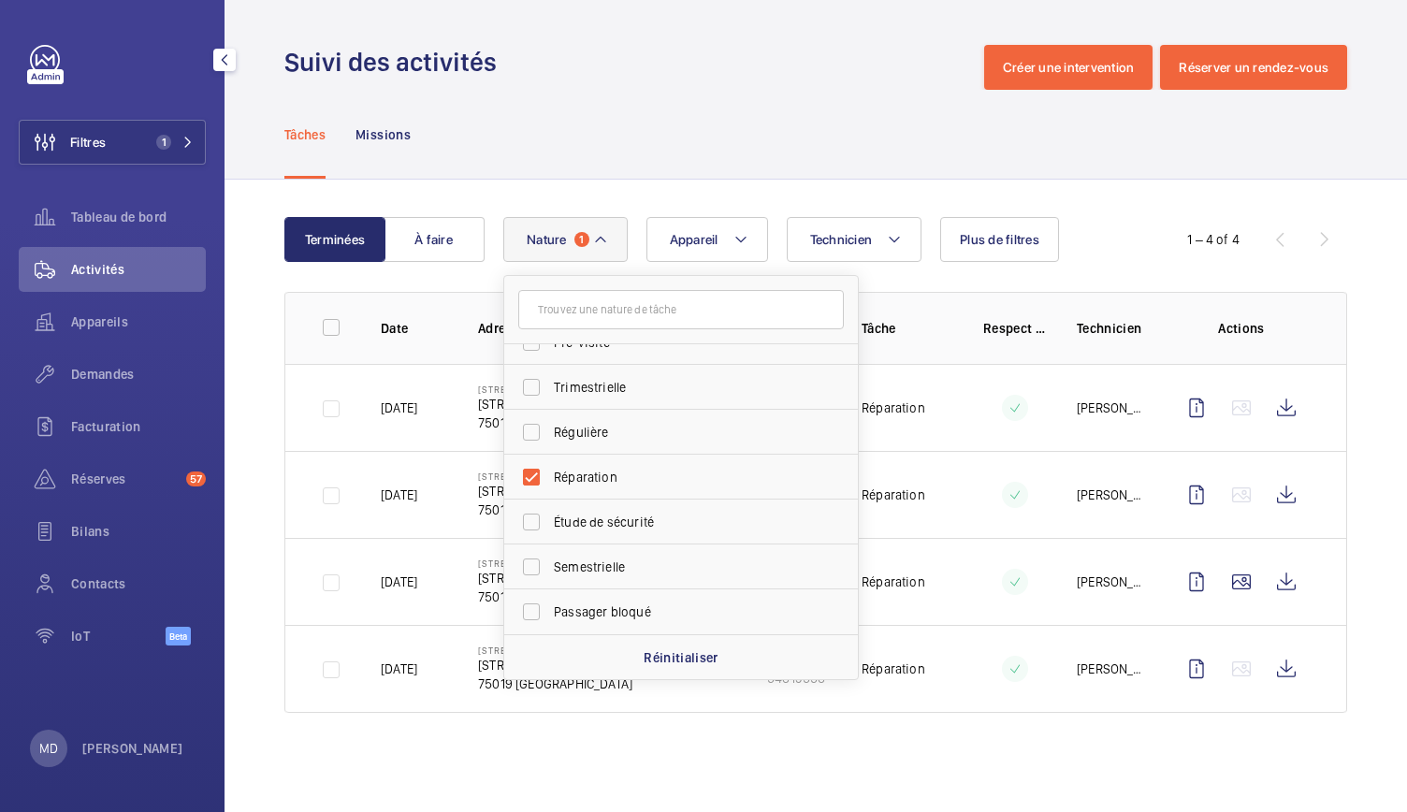
click at [595, 129] on div "Tâches Missions" at bounding box center [815, 134] width 1063 height 89
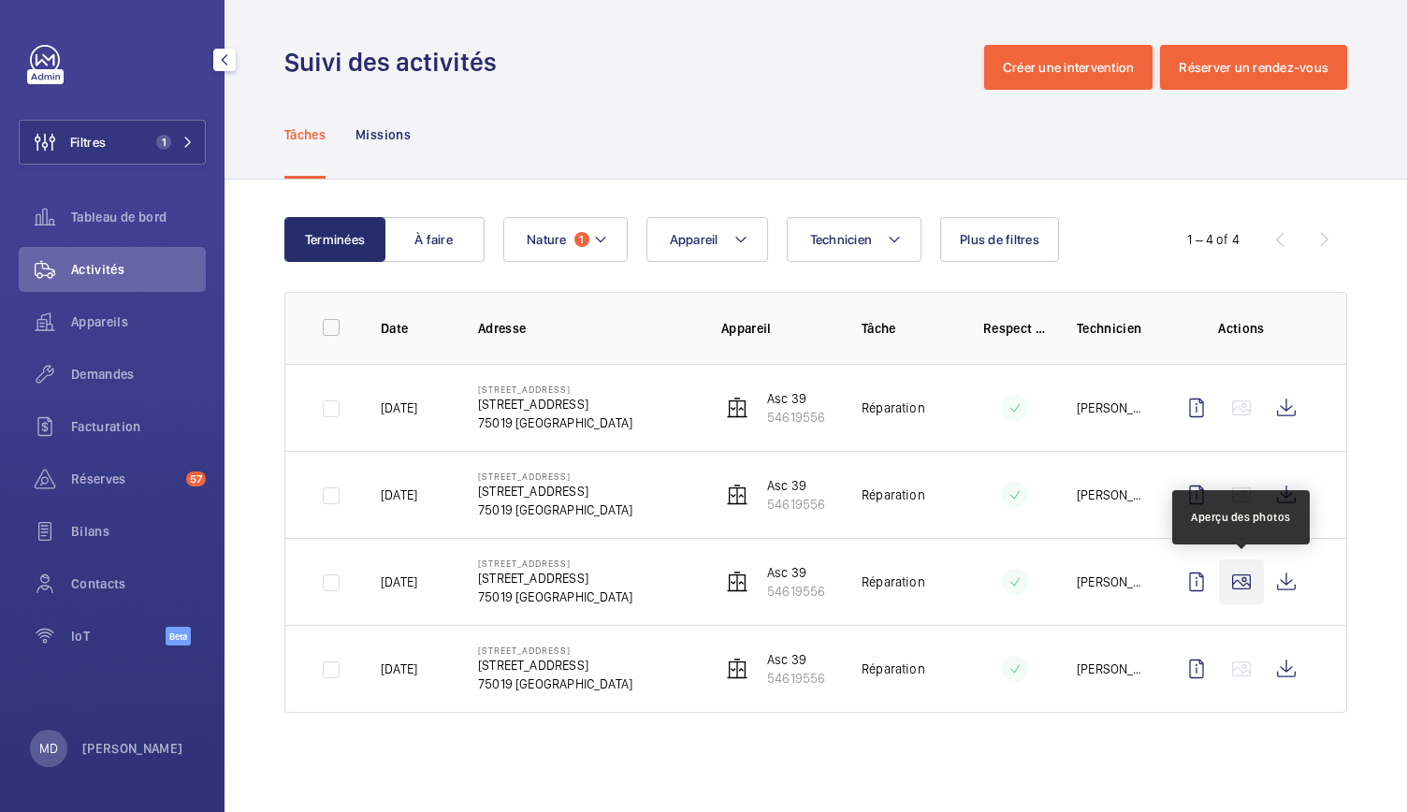
click at [1232, 585] on wm-front-icon-button at bounding box center [1241, 582] width 45 height 45
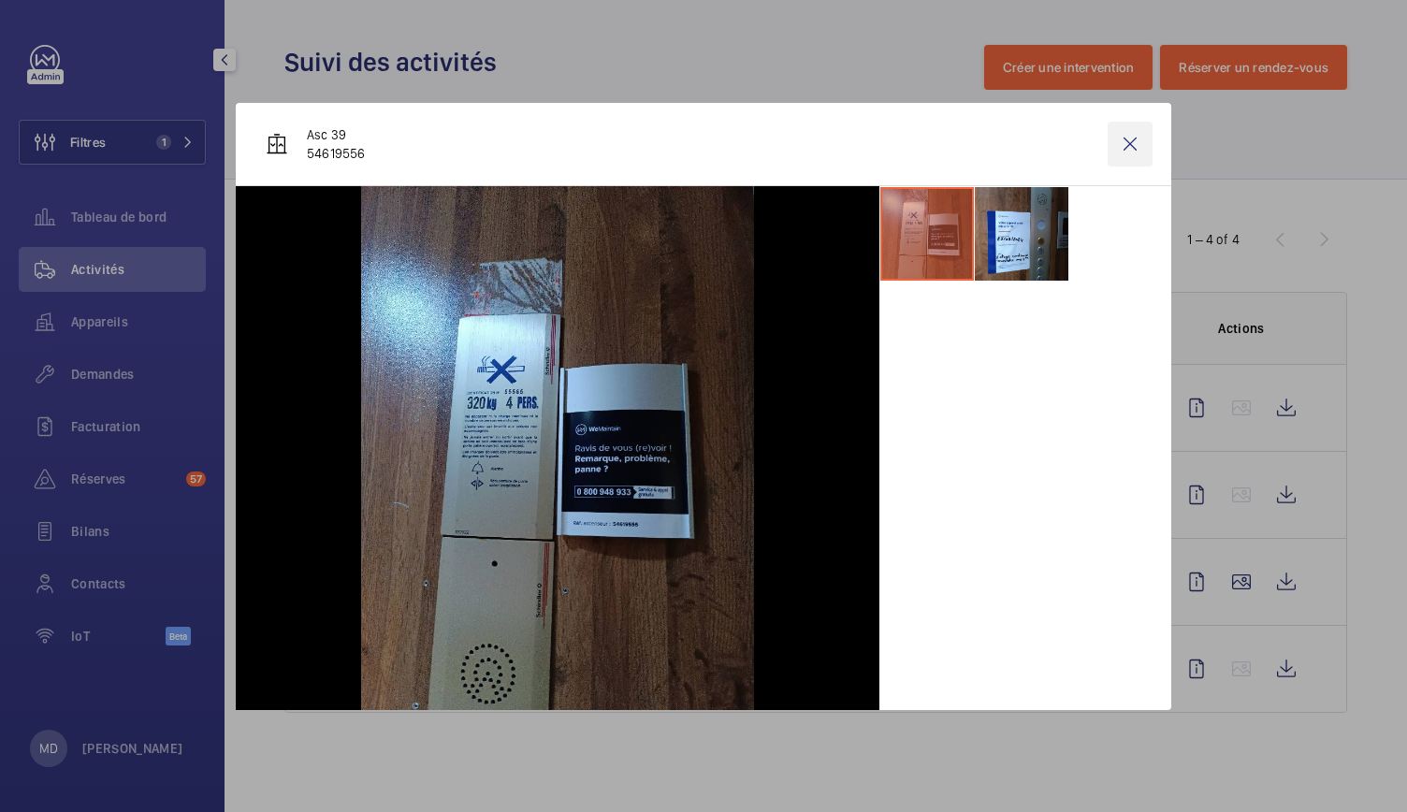
click at [1123, 130] on wm-front-icon-button at bounding box center [1130, 144] width 45 height 45
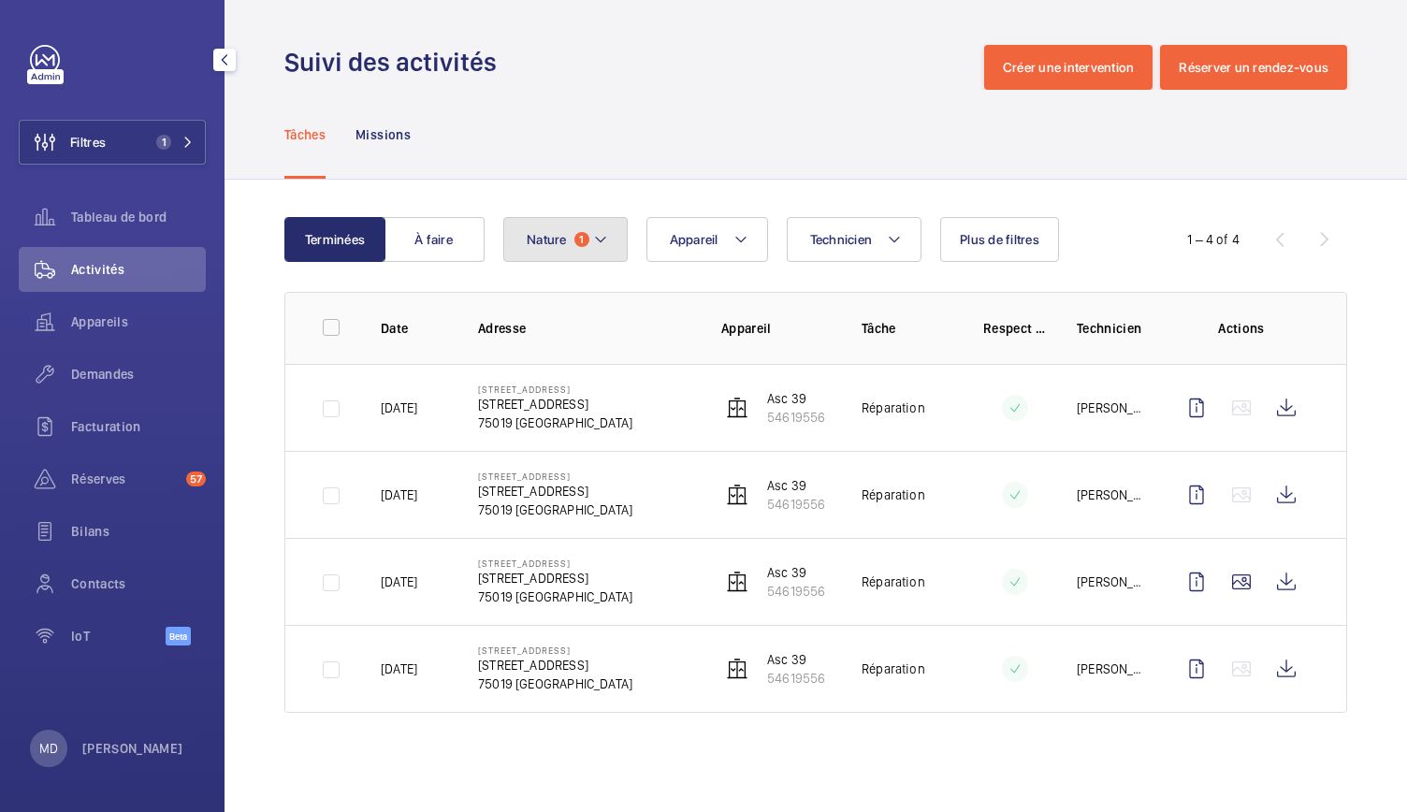
click at [575, 242] on span "1" at bounding box center [582, 239] width 15 height 15
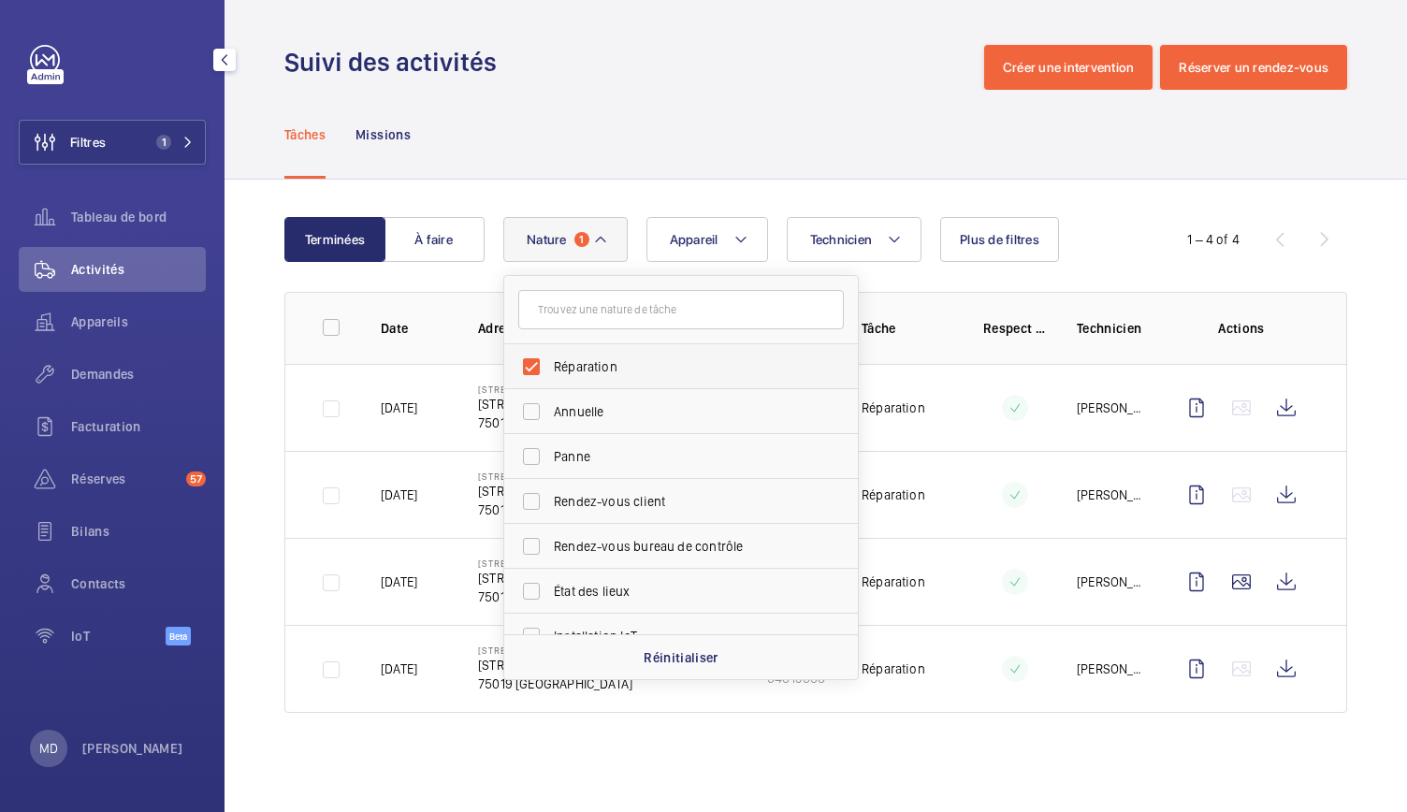
click at [536, 366] on label "Réparation" at bounding box center [667, 366] width 326 height 45
click at [536, 366] on input "Réparation" at bounding box center [531, 366] width 37 height 37
checkbox input "false"
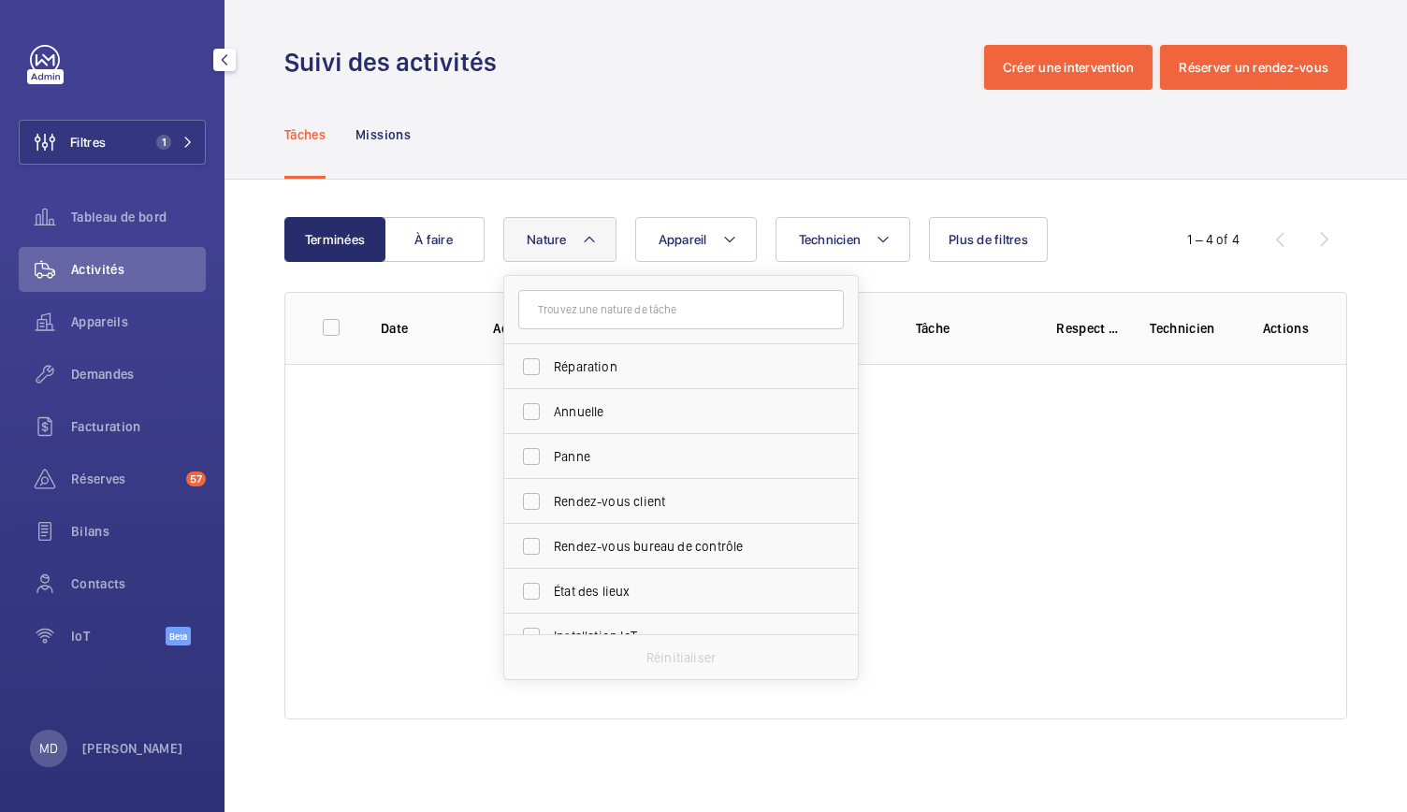
click at [651, 143] on div "Tâches Missions" at bounding box center [815, 134] width 1063 height 89
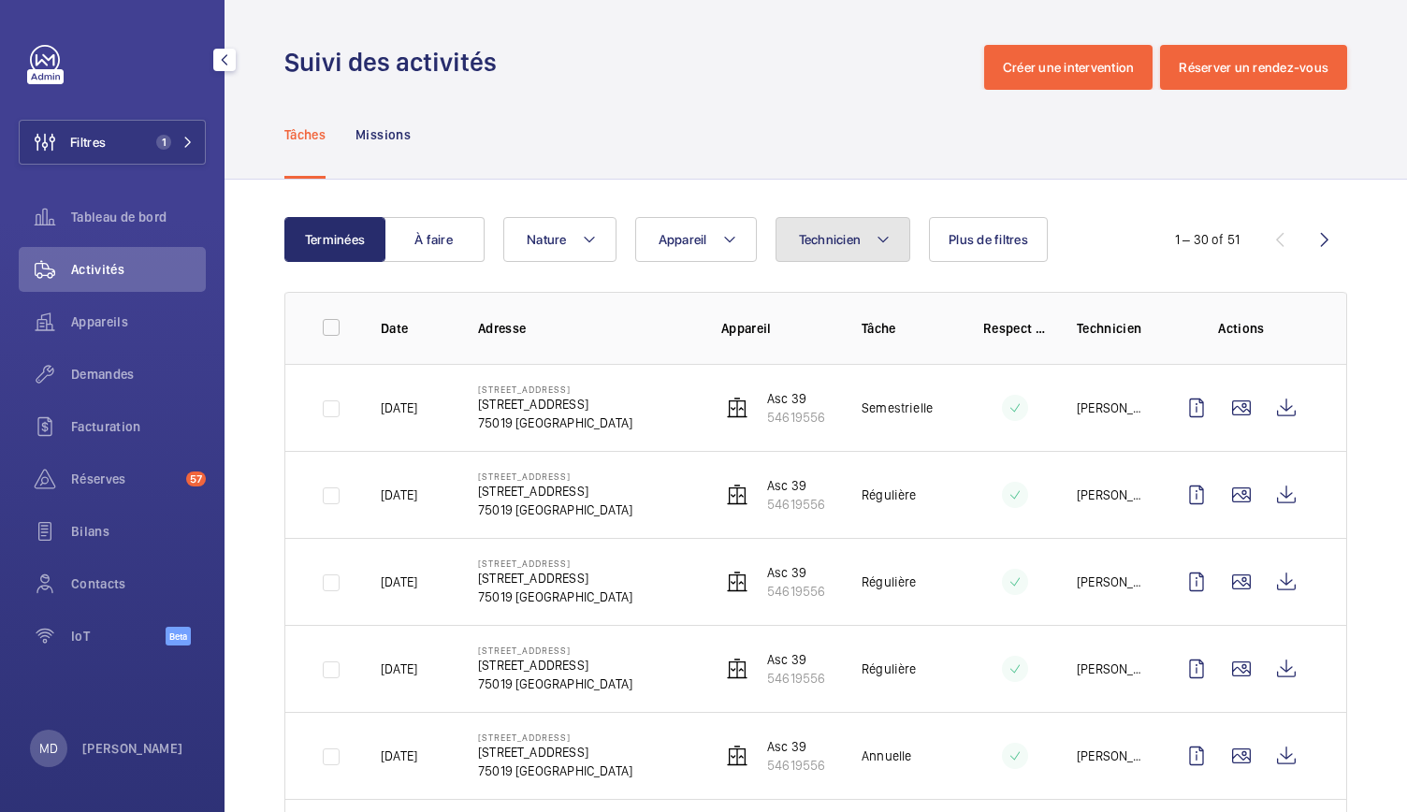
click at [807, 237] on span "Technicien" at bounding box center [830, 239] width 63 height 15
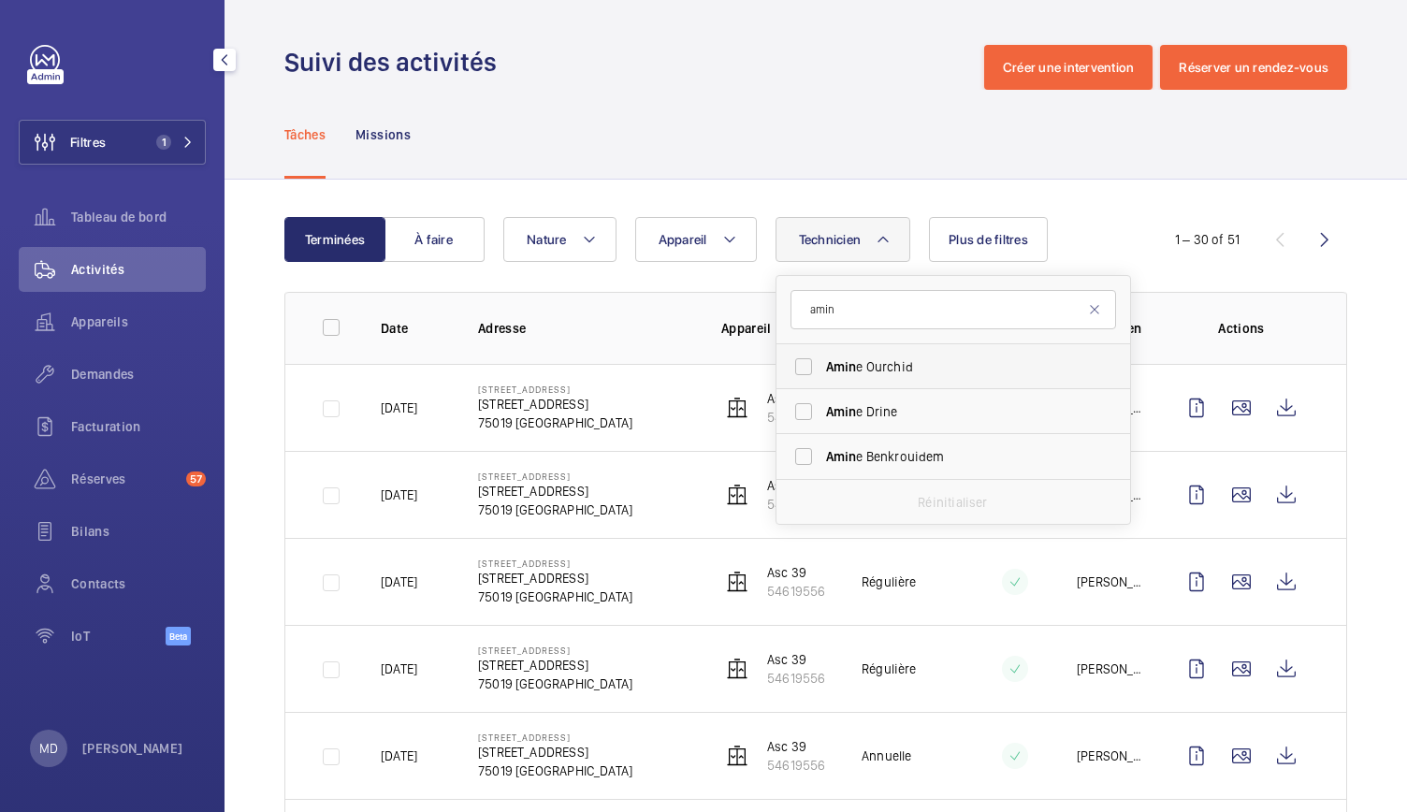
type input "amin"
click at [807, 370] on label "[PERSON_NAME] e Ourchid" at bounding box center [940, 366] width 326 height 45
click at [807, 370] on input "[PERSON_NAME] e Ourchid" at bounding box center [803, 366] width 37 height 37
checkbox input "true"
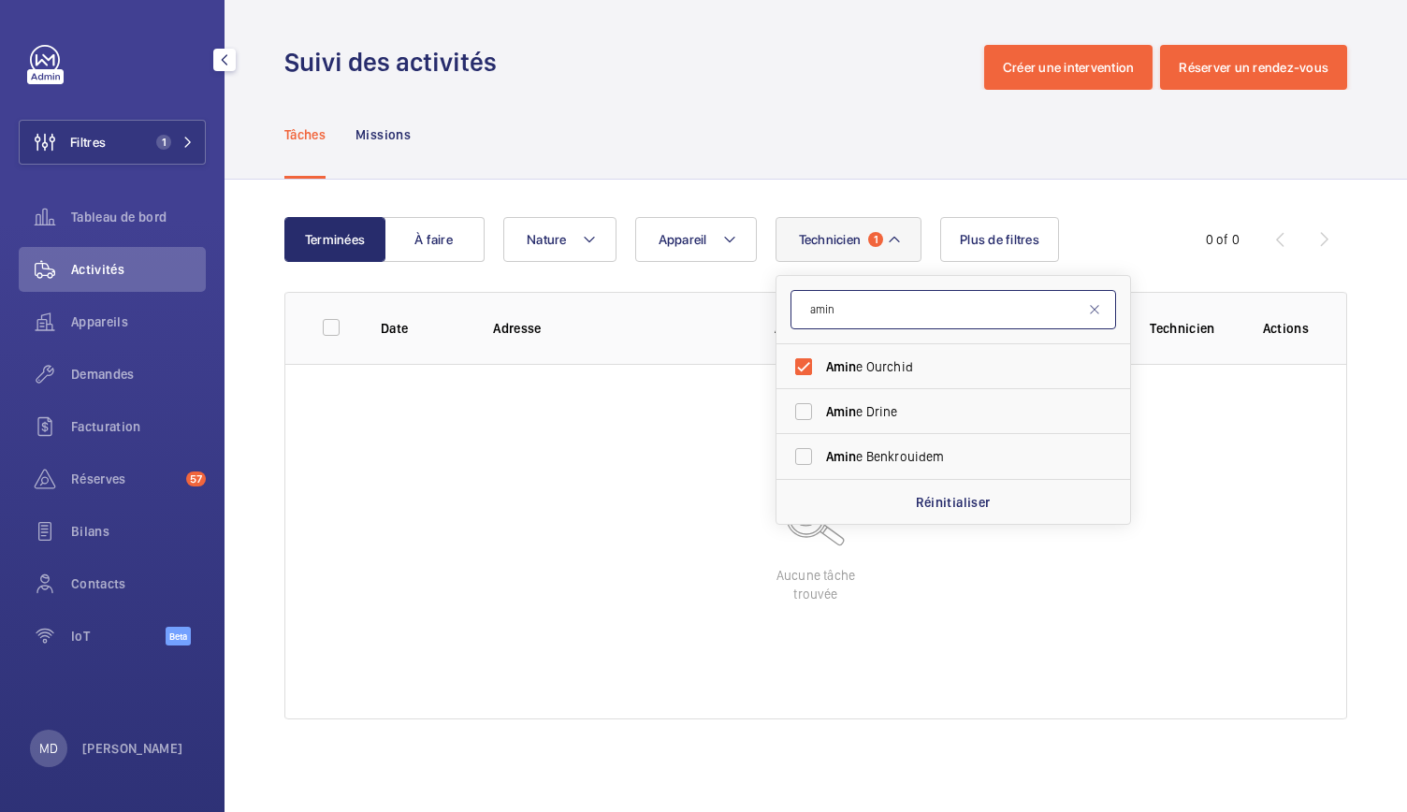
drag, startPoint x: 865, startPoint y: 317, endPoint x: 801, endPoint y: 315, distance: 63.7
click at [801, 315] on input "amin" at bounding box center [954, 309] width 326 height 39
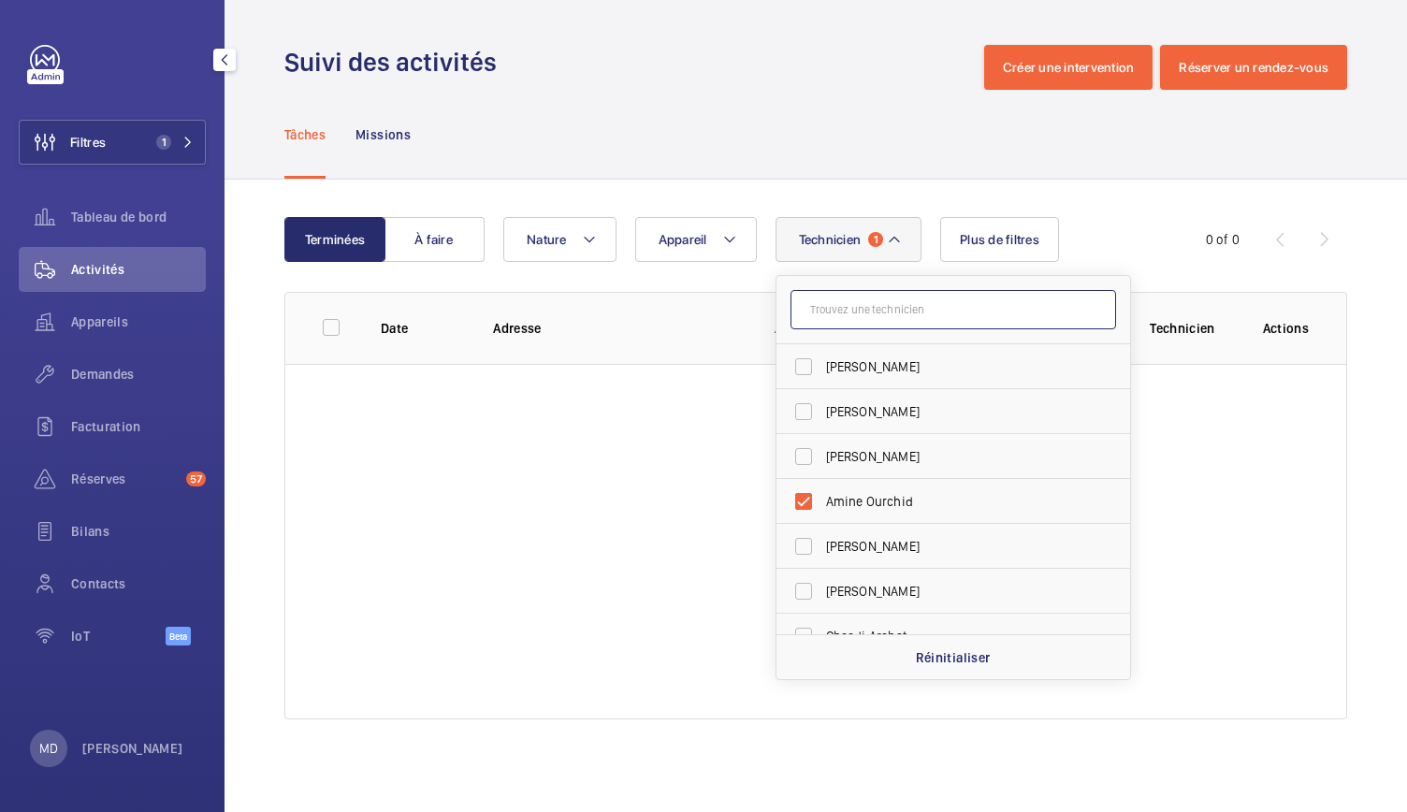
click at [801, 315] on input "text" at bounding box center [954, 309] width 326 height 39
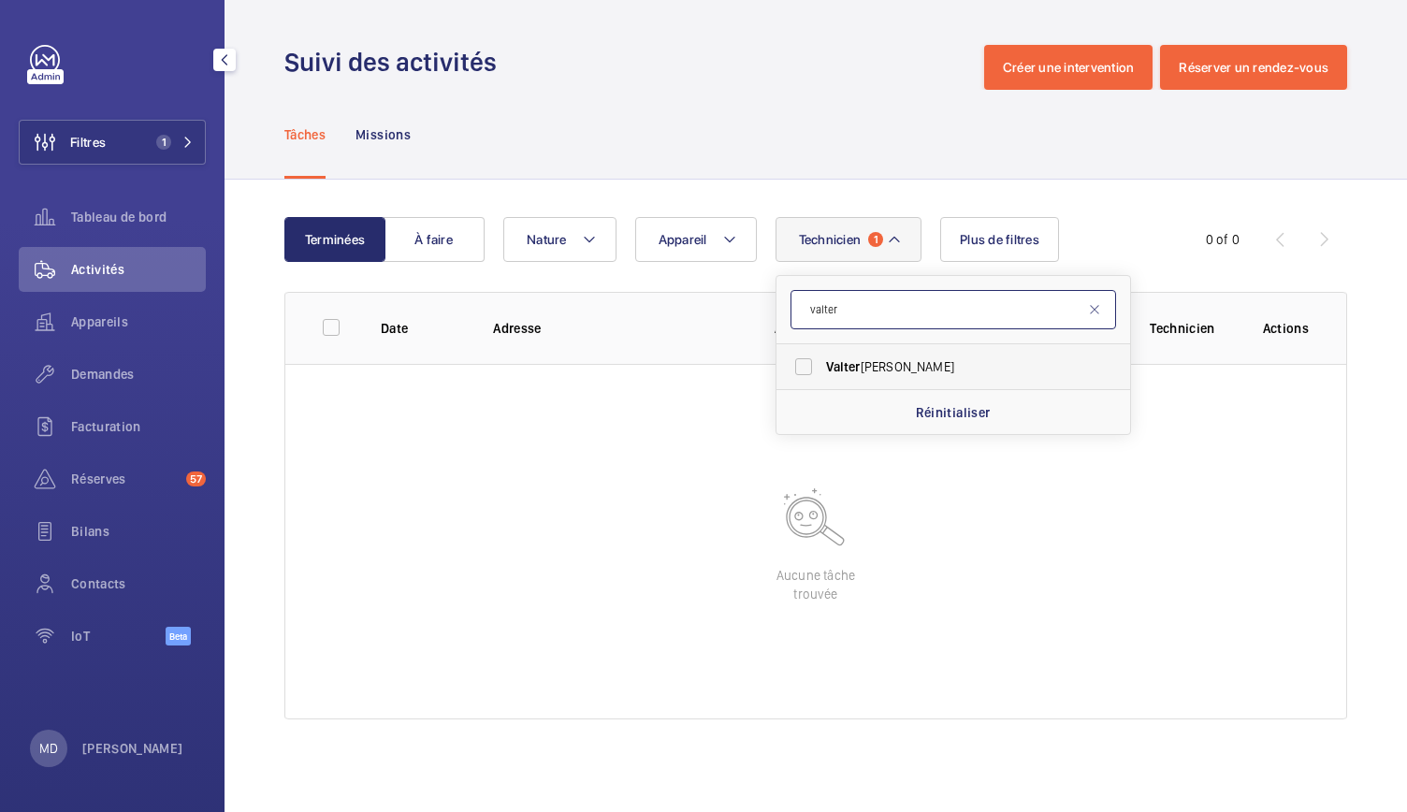
type input "valter"
click at [797, 366] on label "[PERSON_NAME]" at bounding box center [940, 366] width 326 height 45
click at [797, 366] on input "[PERSON_NAME]" at bounding box center [803, 366] width 37 height 37
checkbox input "true"
drag, startPoint x: 850, startPoint y: 298, endPoint x: 799, endPoint y: 313, distance: 52.4
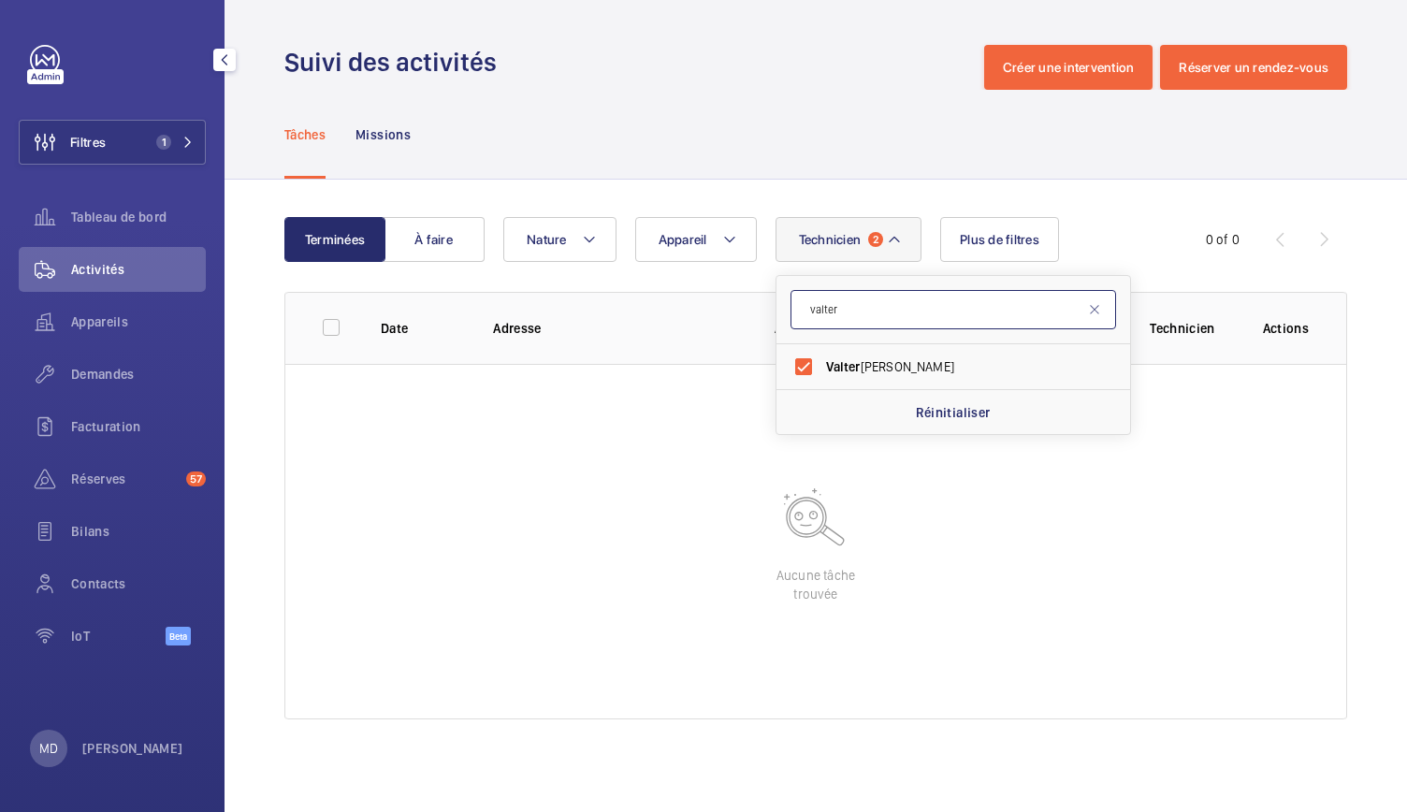
click at [799, 313] on input "valter" at bounding box center [954, 309] width 326 height 39
type input "rom"
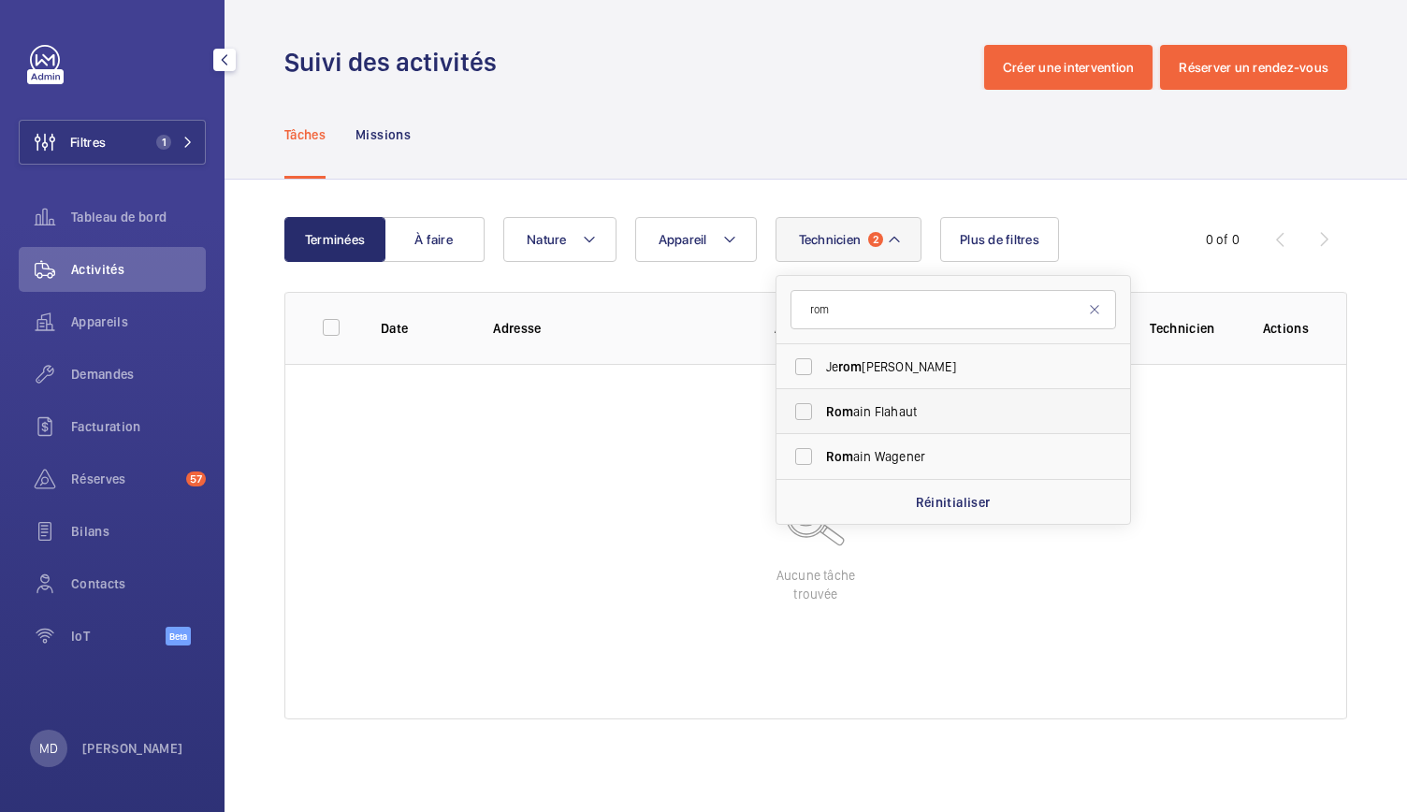
click at [808, 409] on label "Rom ain Flahaut" at bounding box center [940, 411] width 326 height 45
click at [808, 409] on input "Rom ain Flahaut" at bounding box center [803, 411] width 37 height 37
checkbox input "true"
click at [792, 174] on div "Tâches Missions" at bounding box center [815, 134] width 1063 height 89
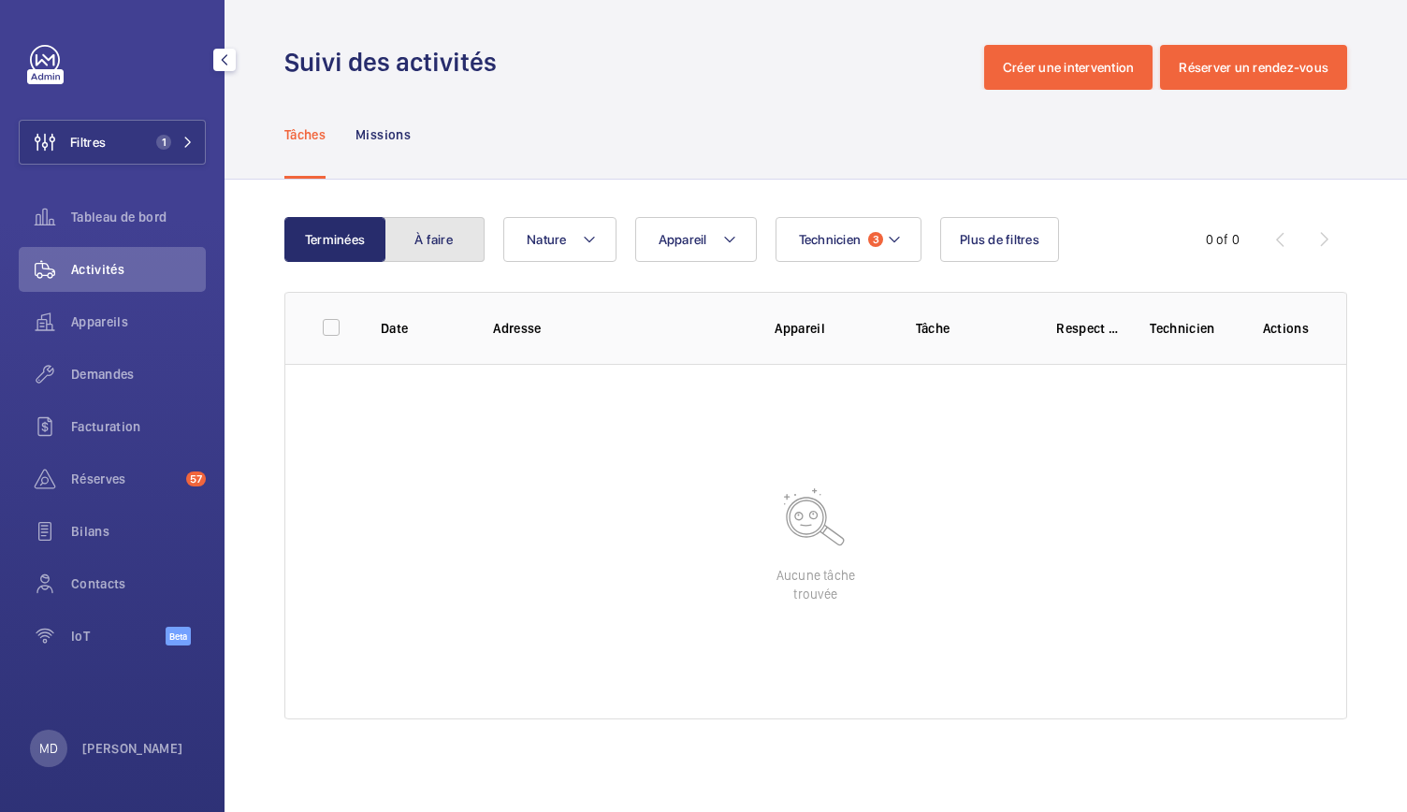
click at [442, 229] on button "À faire" at bounding box center [434, 239] width 101 height 45
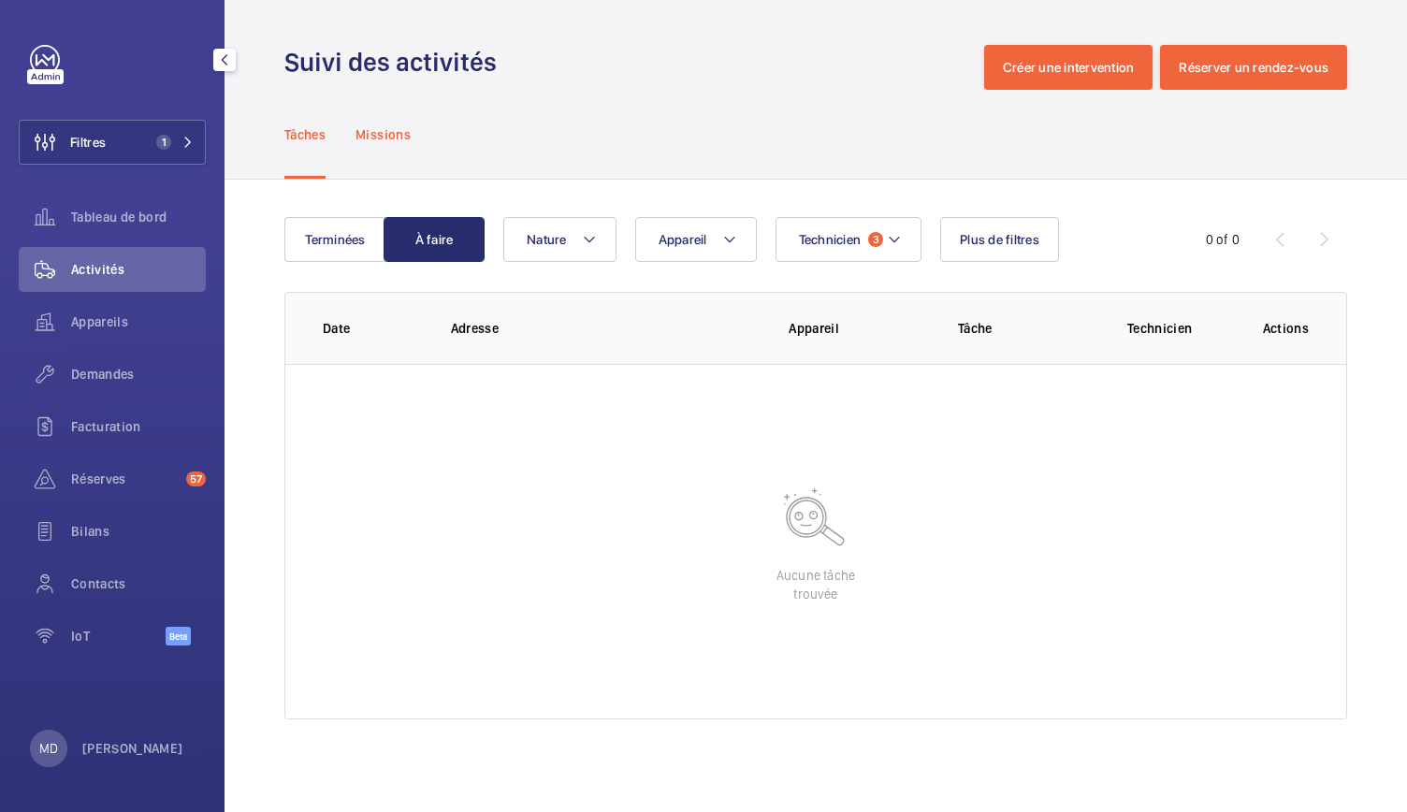
click at [397, 139] on p "Missions" at bounding box center [383, 134] width 55 height 19
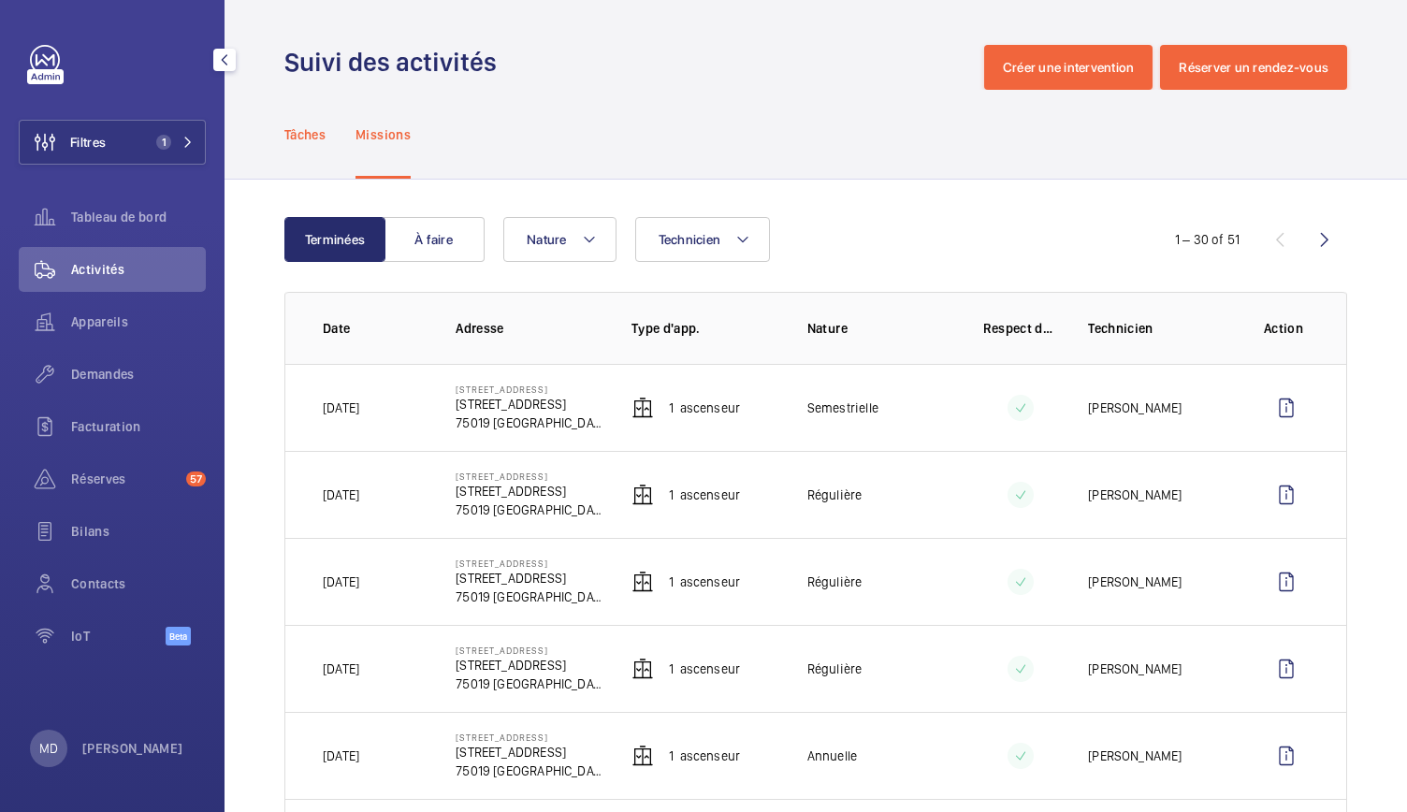
click at [318, 136] on p "Tâches" at bounding box center [304, 134] width 41 height 19
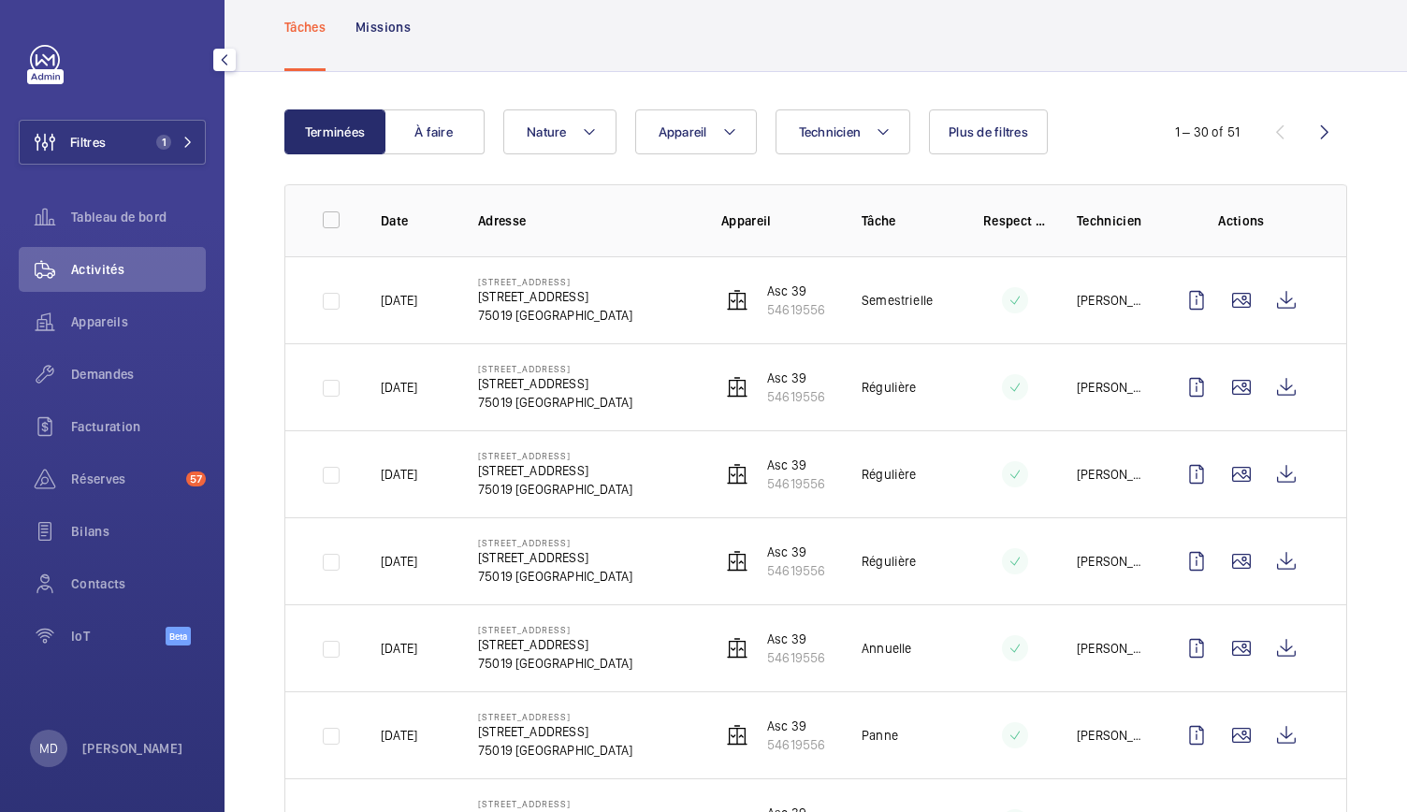
scroll to position [107, 0]
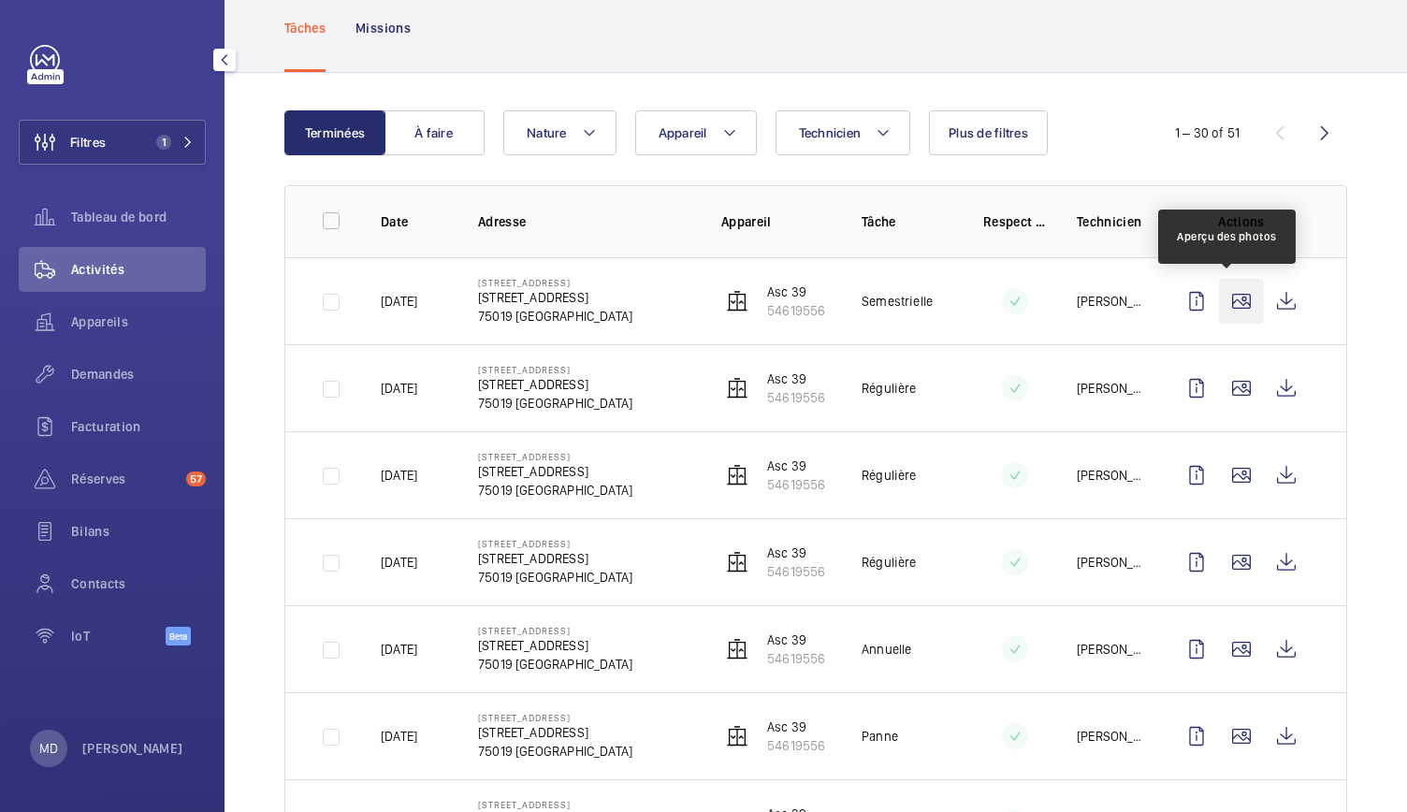
click at [1232, 302] on wm-front-icon-button at bounding box center [1241, 301] width 45 height 45
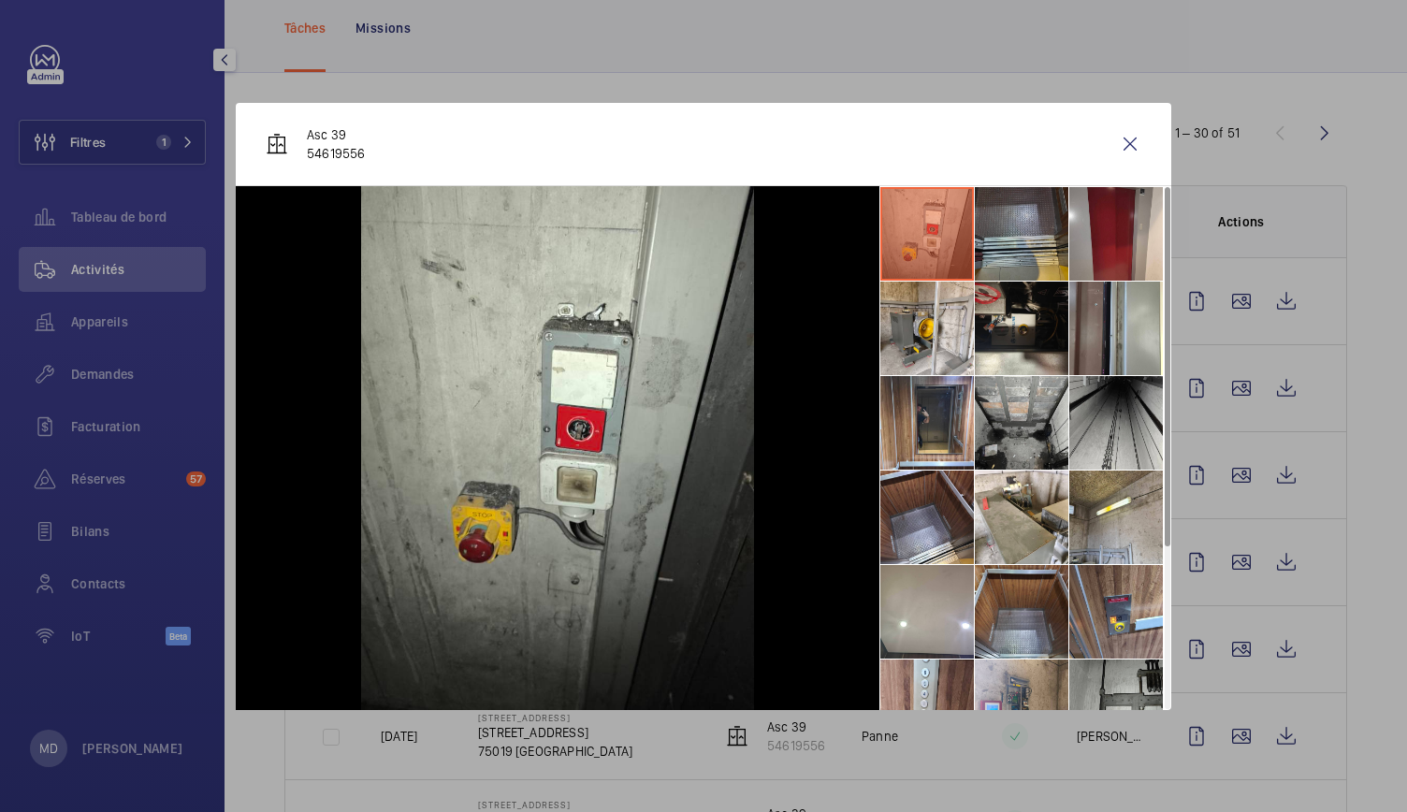
click at [1001, 237] on li at bounding box center [1022, 234] width 94 height 94
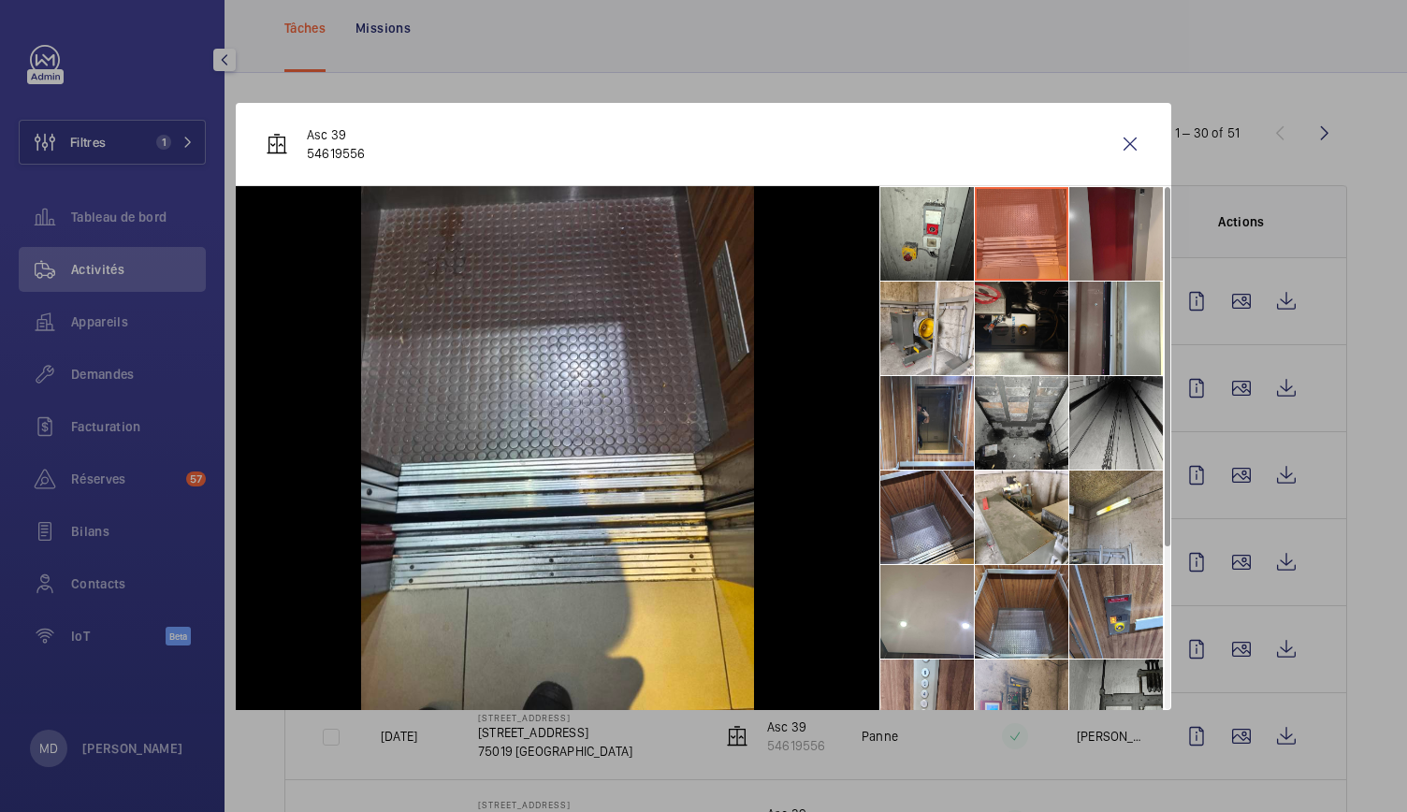
click at [1096, 244] on li at bounding box center [1117, 234] width 94 height 94
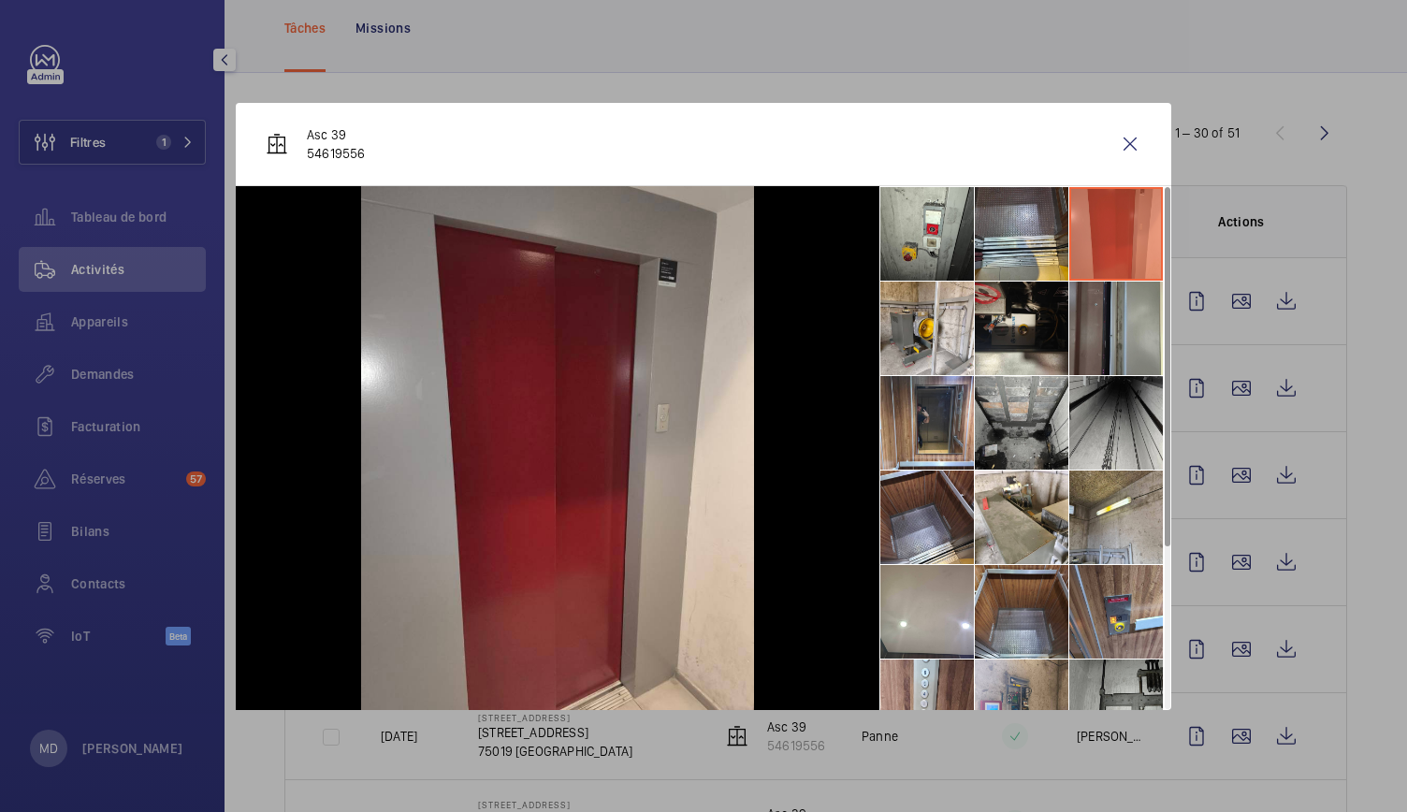
click at [1112, 331] on li at bounding box center [1117, 329] width 94 height 94
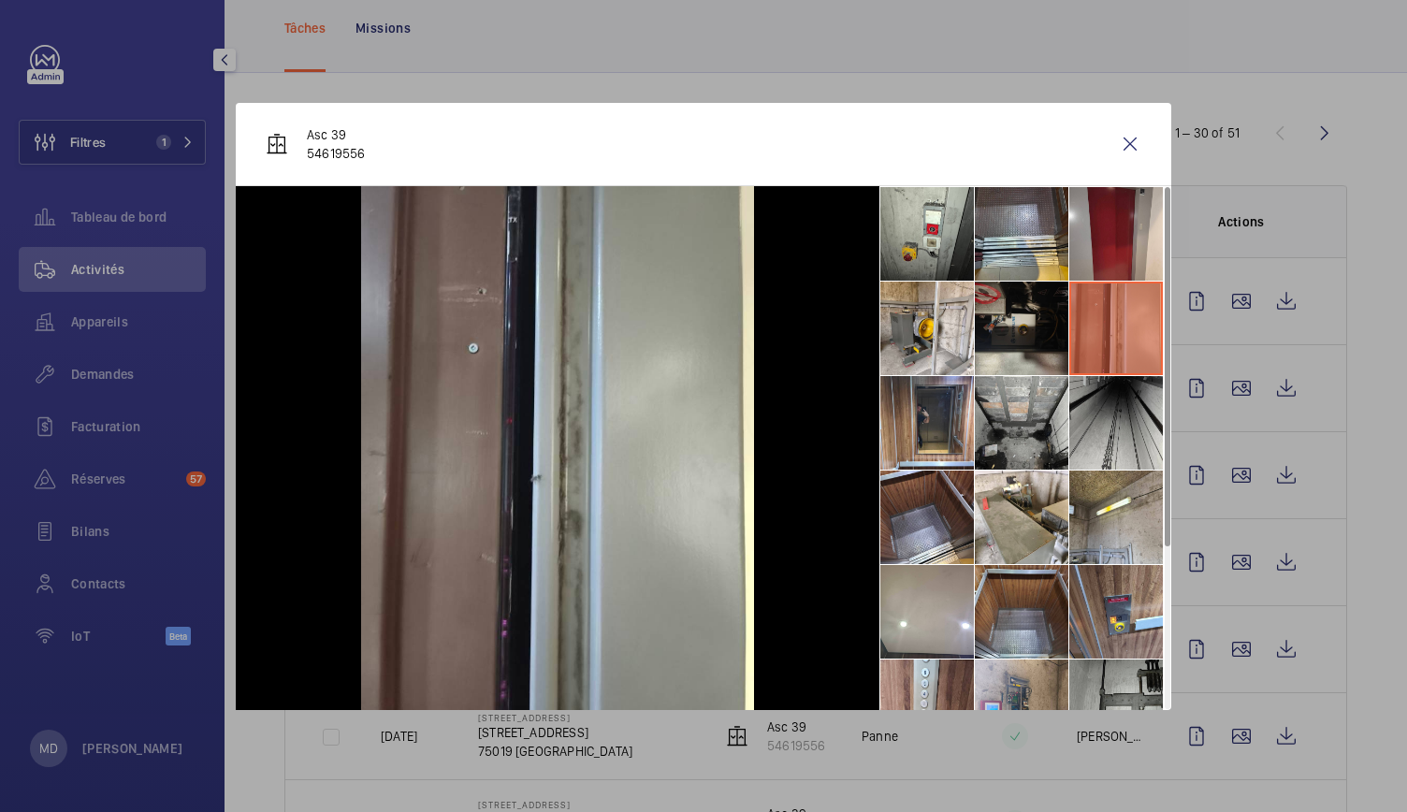
click at [1024, 328] on li at bounding box center [1022, 329] width 94 height 94
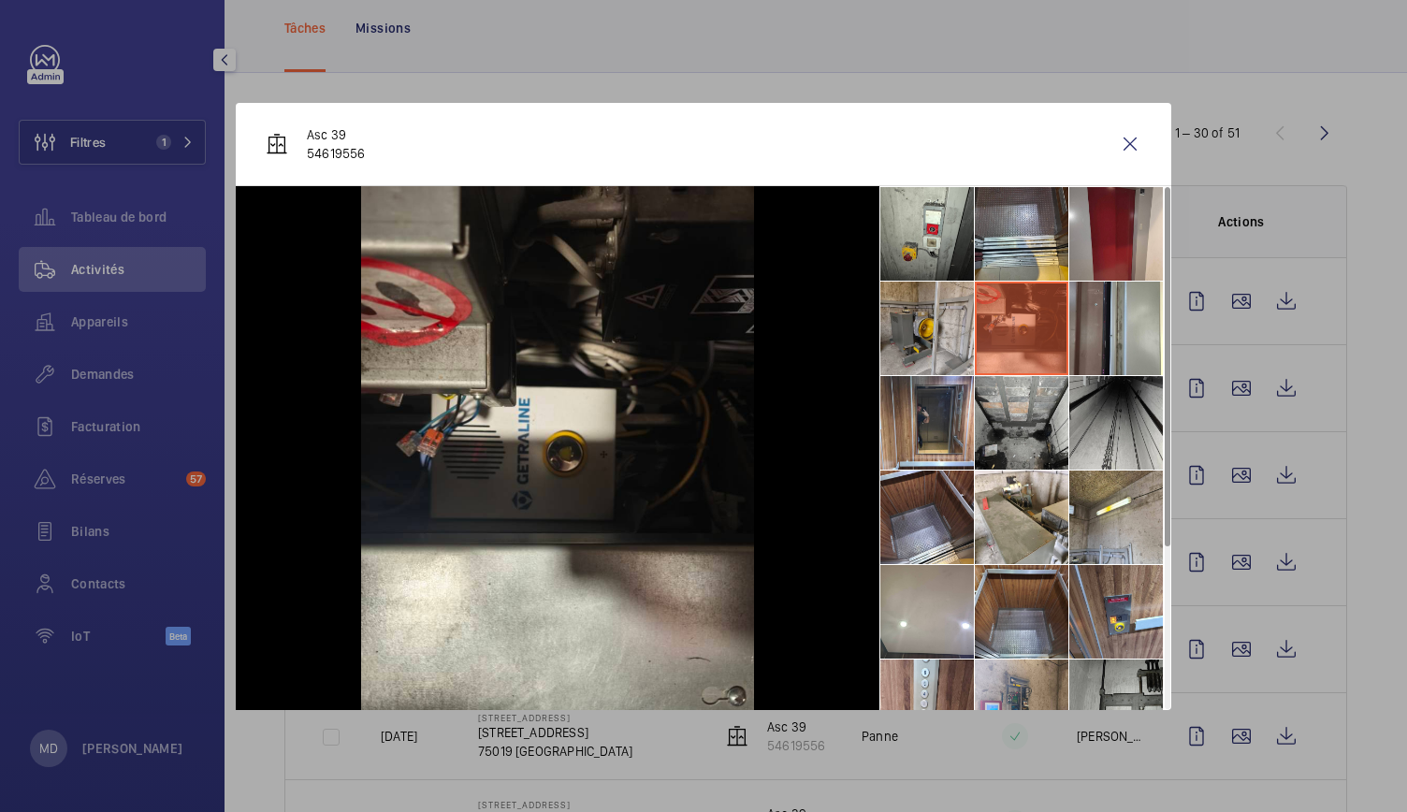
click at [950, 332] on li at bounding box center [928, 329] width 94 height 94
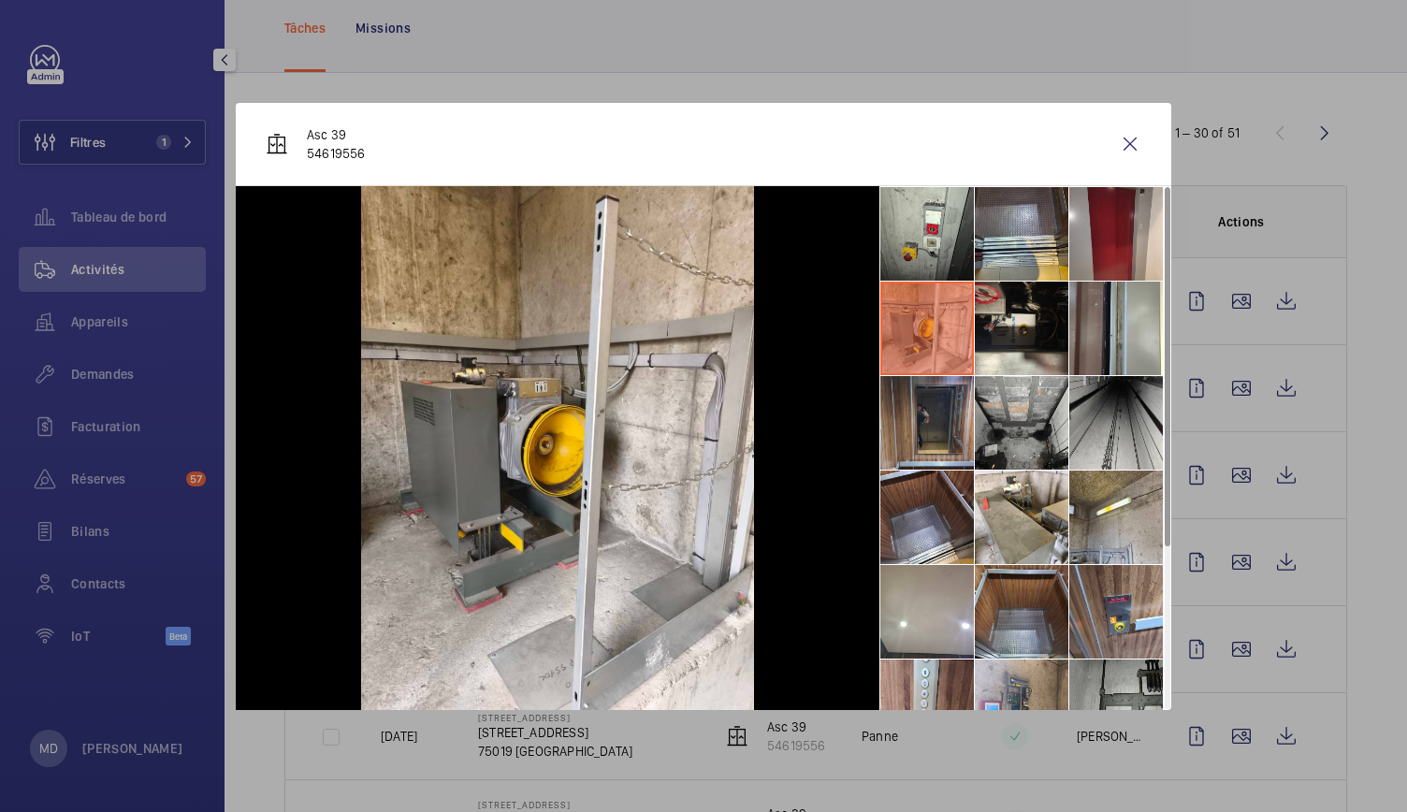
click at [945, 435] on li at bounding box center [928, 423] width 94 height 94
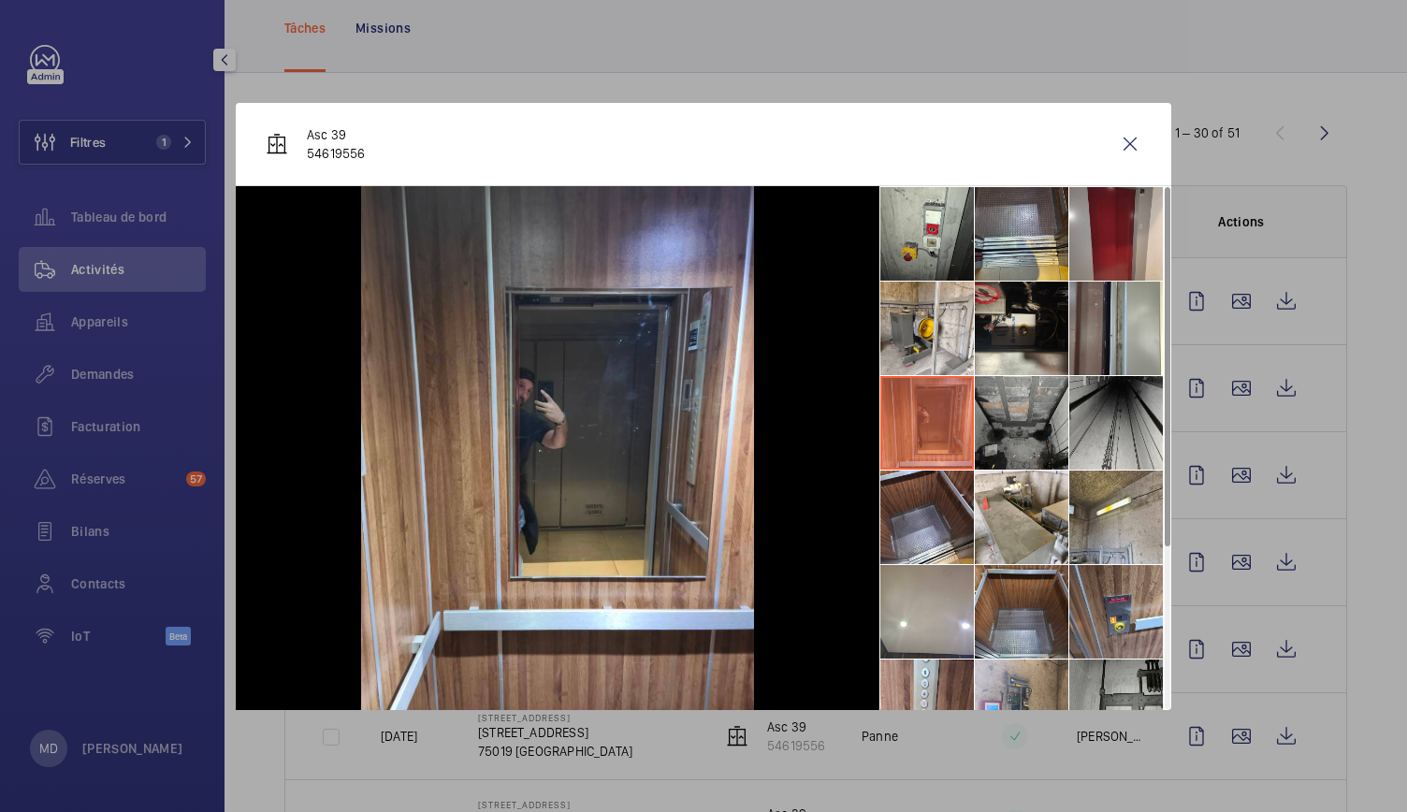
click at [999, 429] on li at bounding box center [1022, 423] width 94 height 94
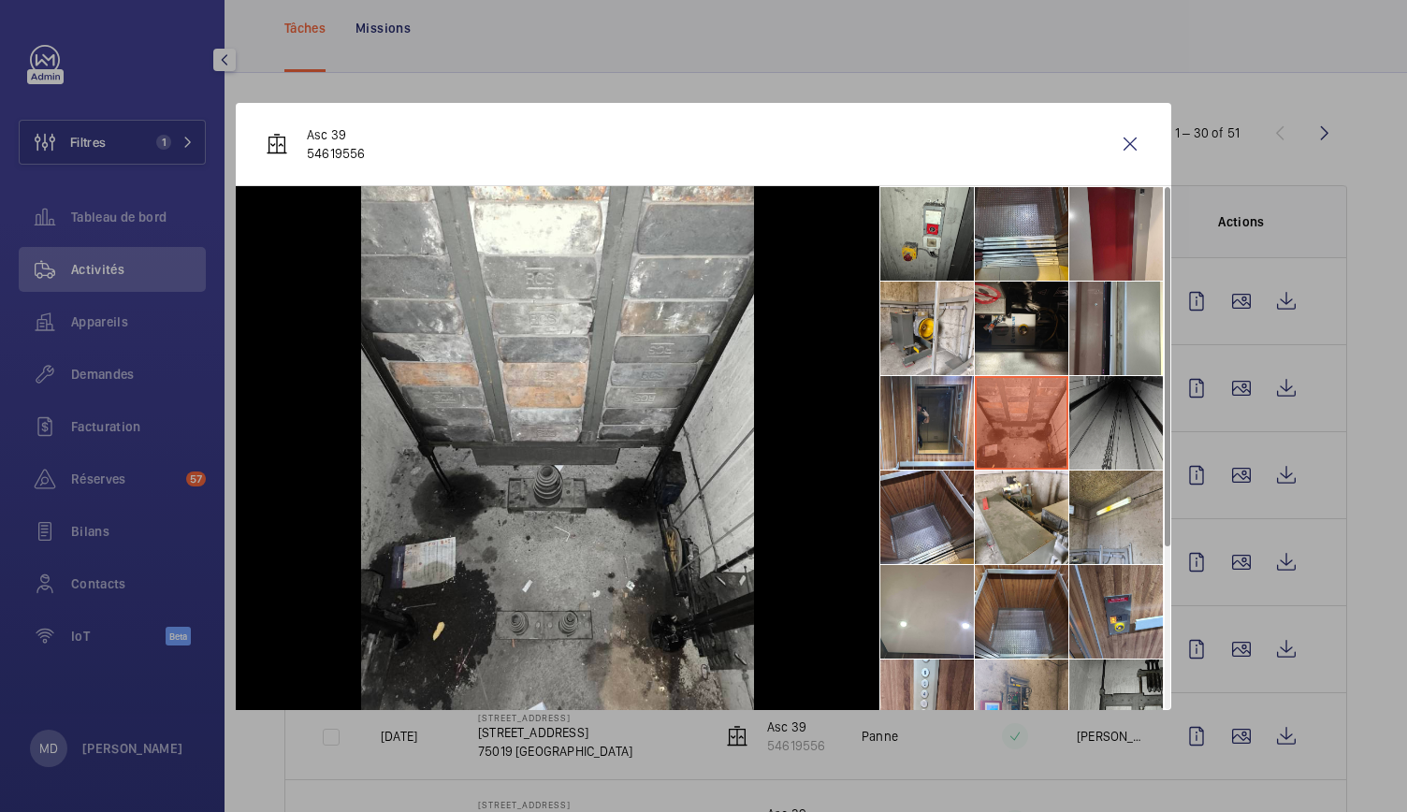
click at [1093, 427] on li at bounding box center [1117, 423] width 94 height 94
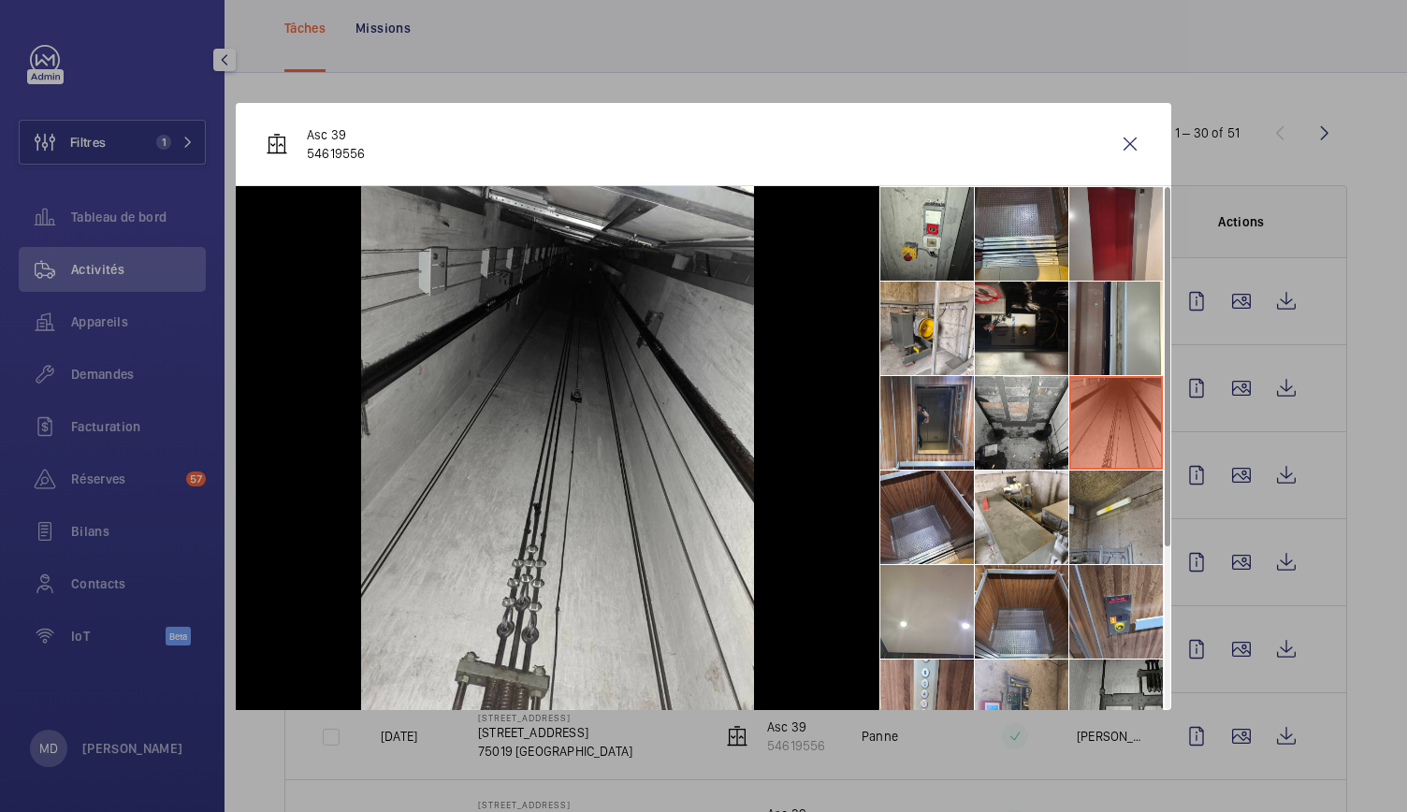
click at [1110, 498] on li at bounding box center [1117, 518] width 94 height 94
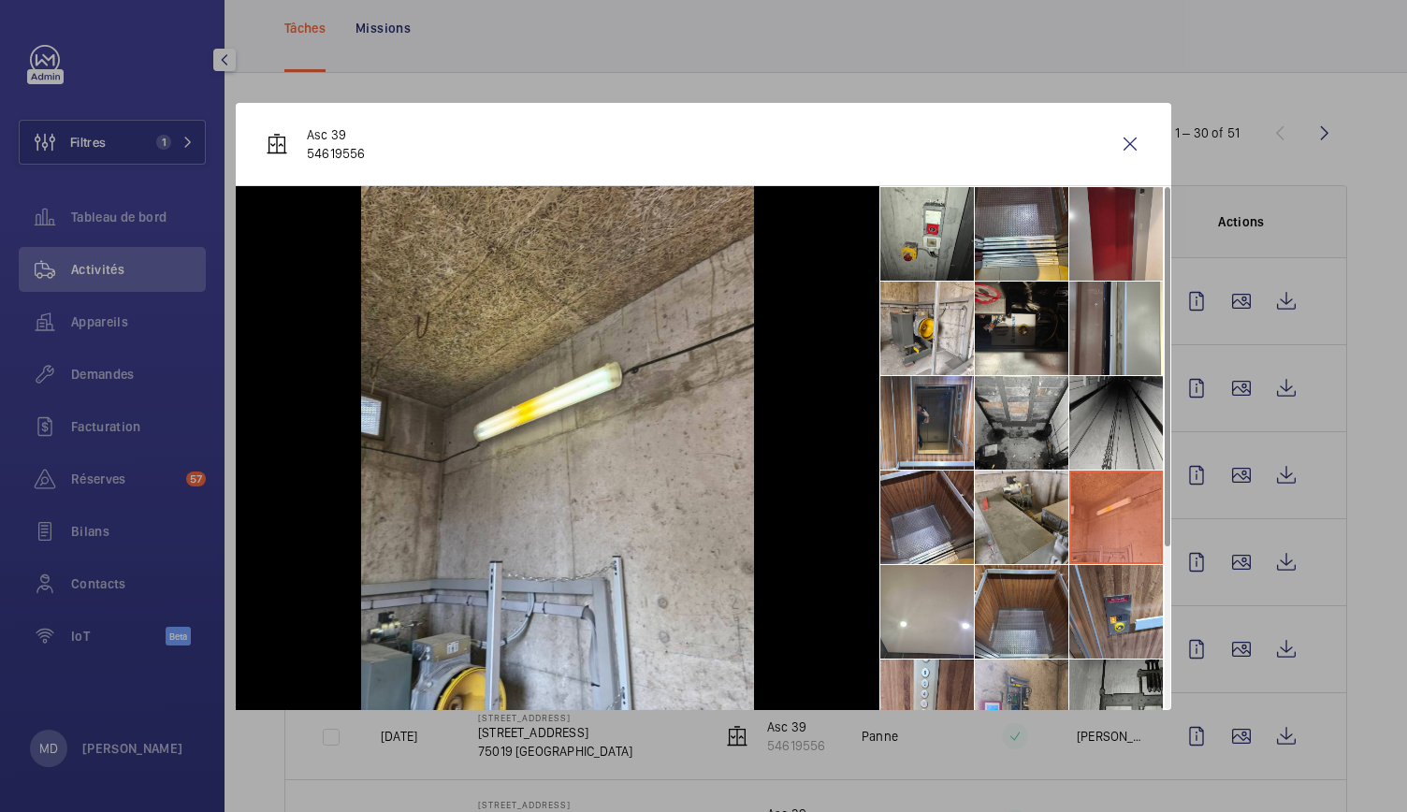
click at [1029, 502] on li at bounding box center [1022, 518] width 94 height 94
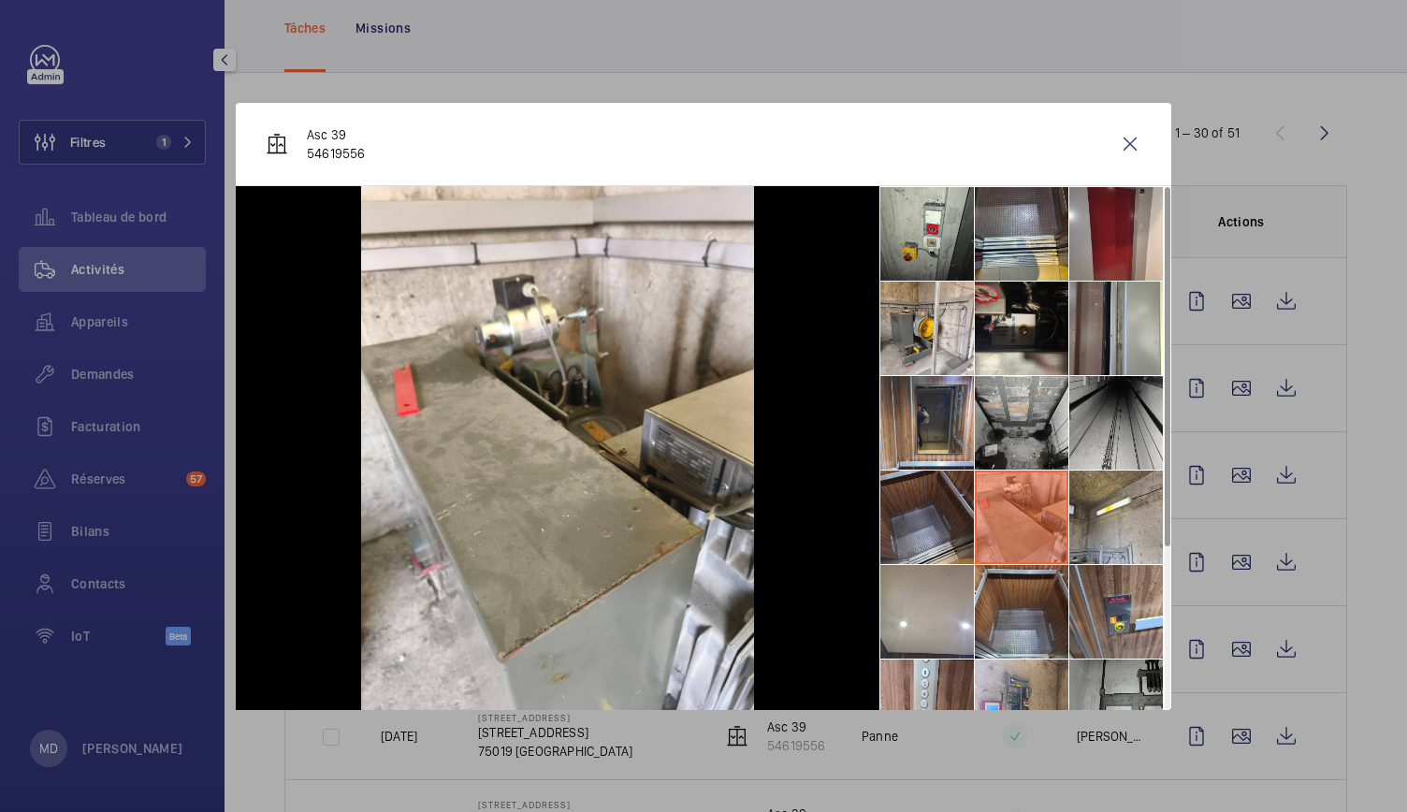
click at [954, 518] on li at bounding box center [928, 518] width 94 height 94
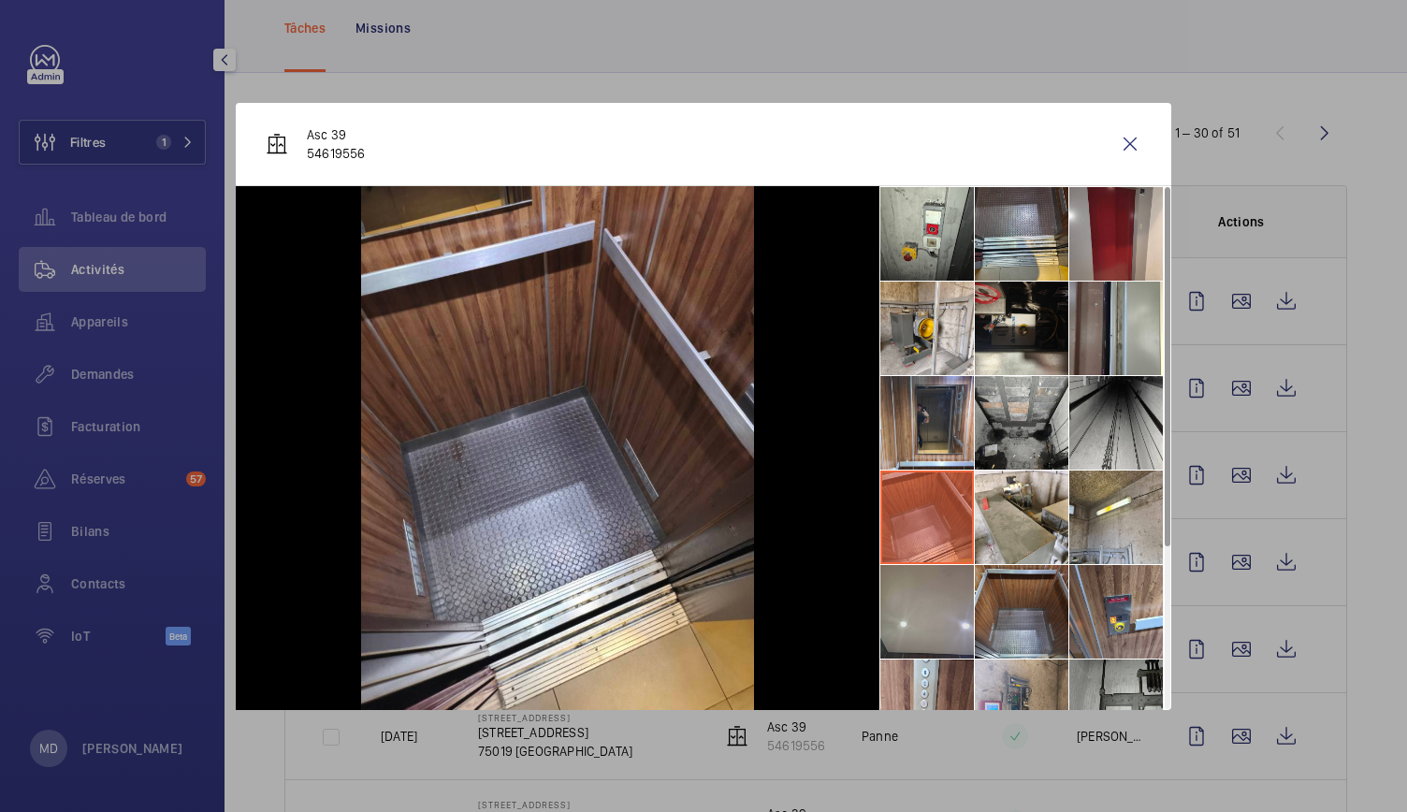
click at [939, 596] on li at bounding box center [928, 612] width 94 height 94
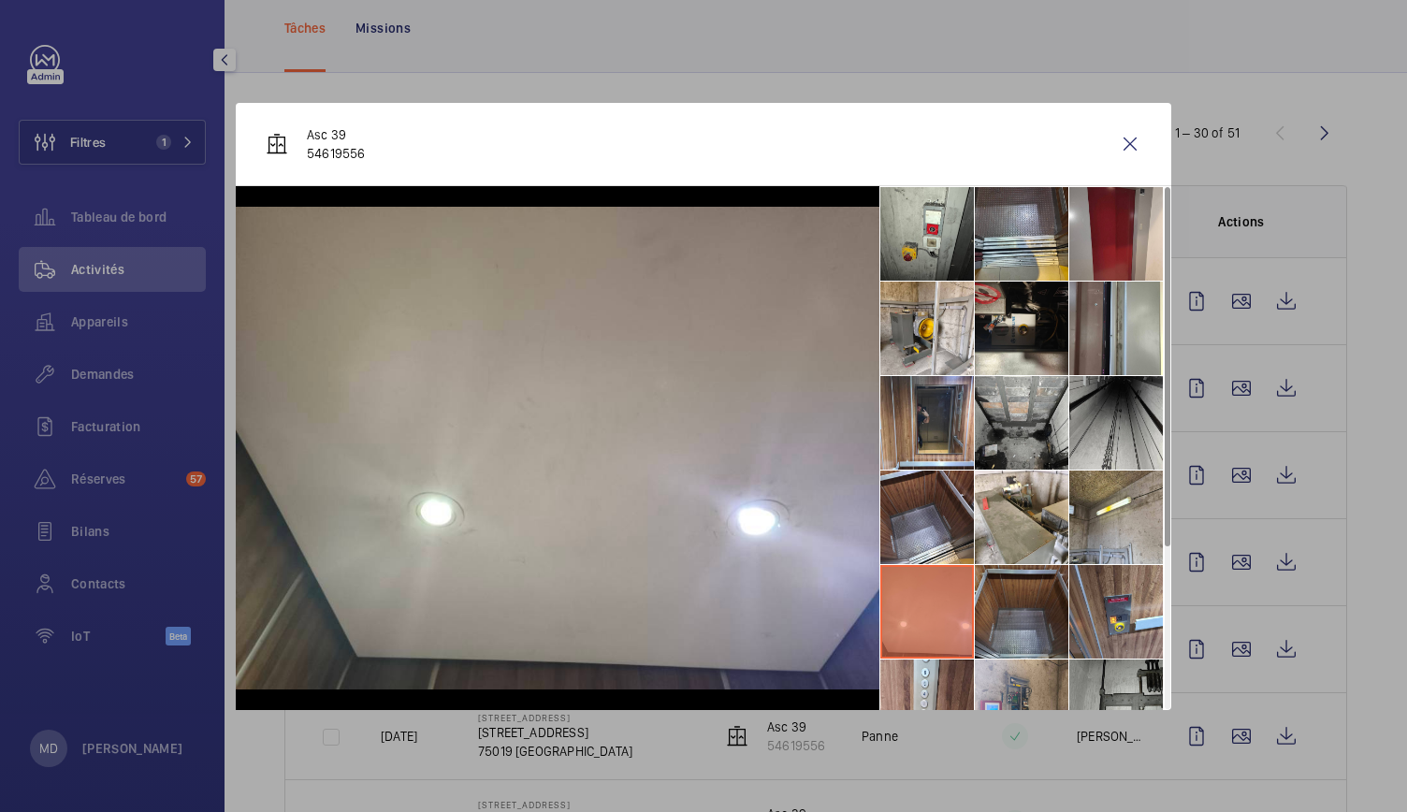
click at [986, 604] on li at bounding box center [1022, 612] width 94 height 94
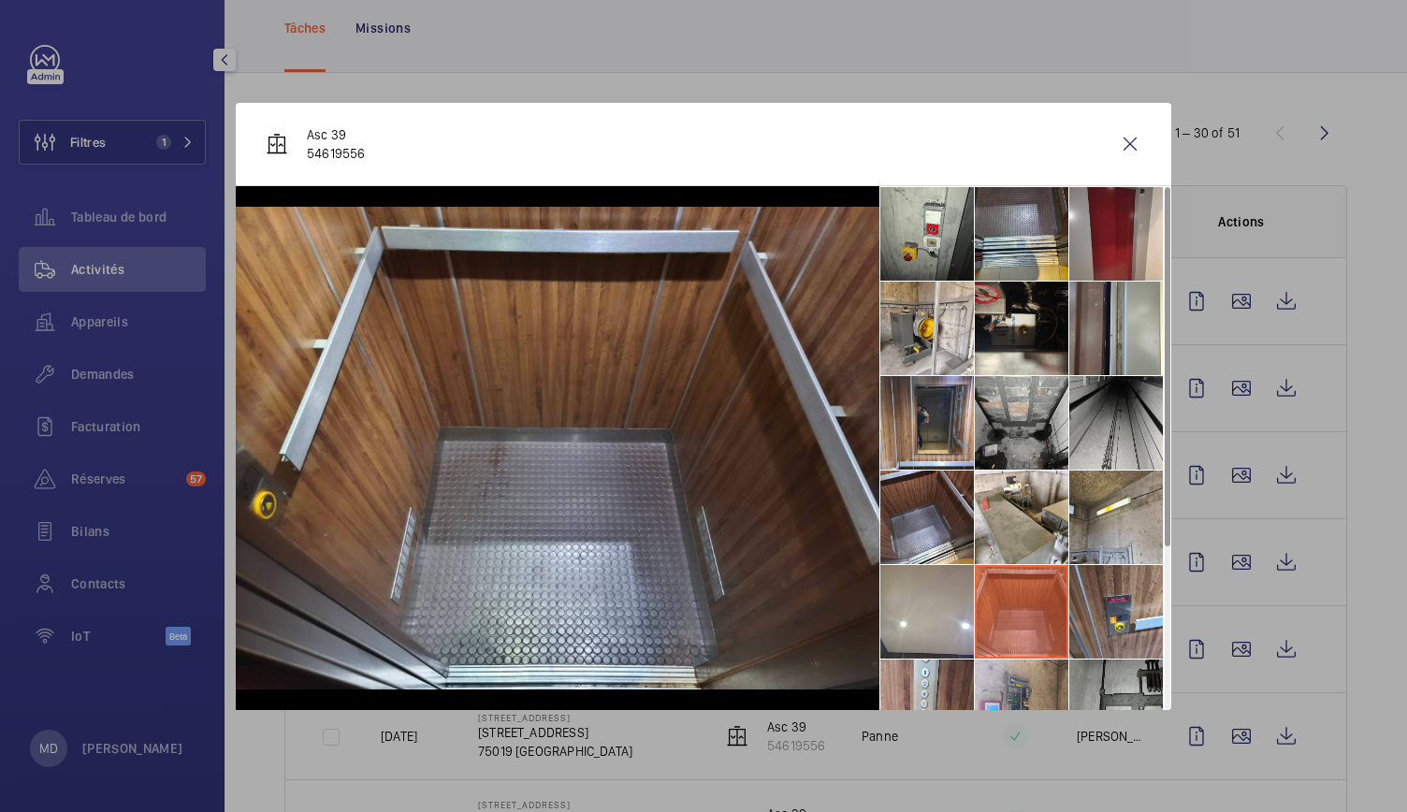
click at [1063, 611] on li at bounding box center [1022, 612] width 94 height 94
click at [1105, 611] on li at bounding box center [1117, 612] width 94 height 94
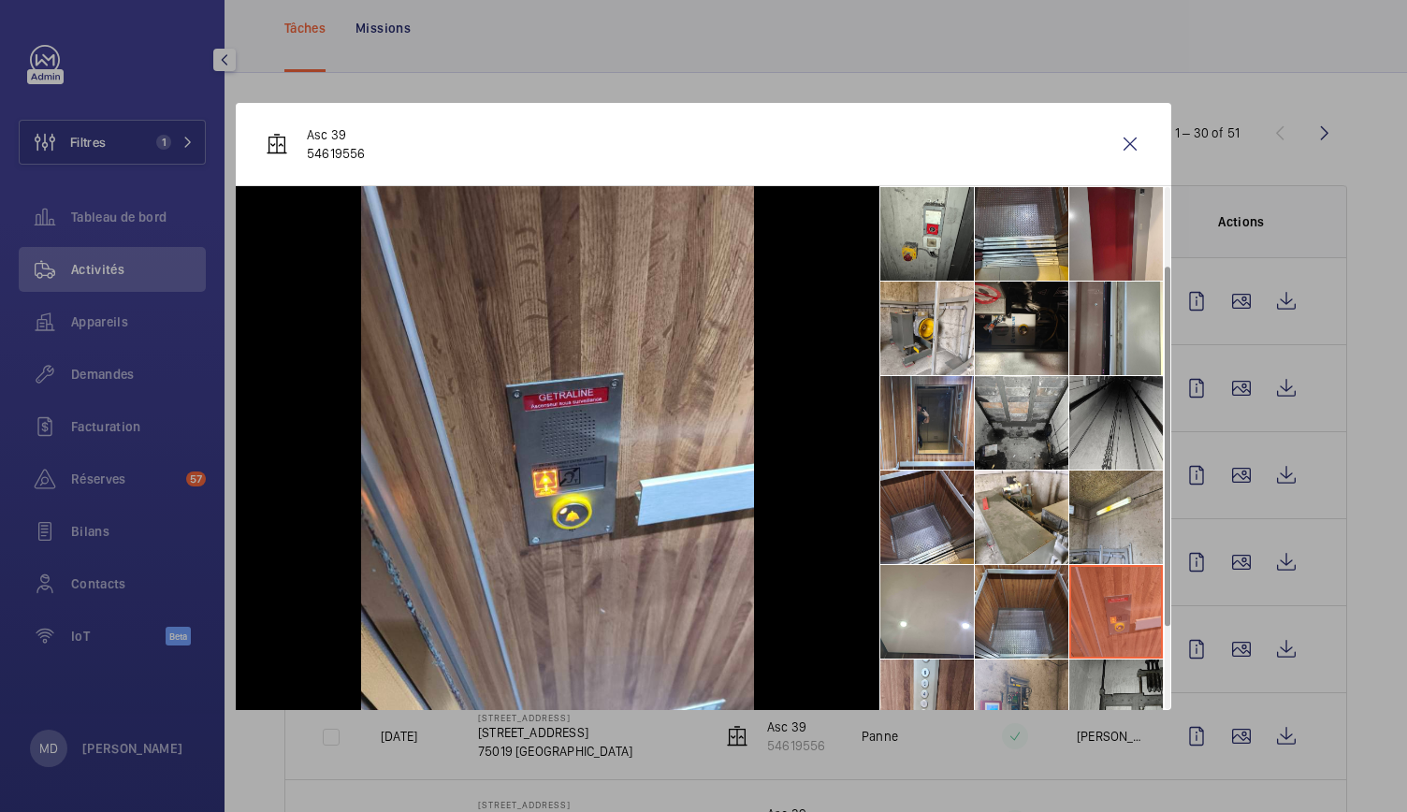
scroll to position [153, 0]
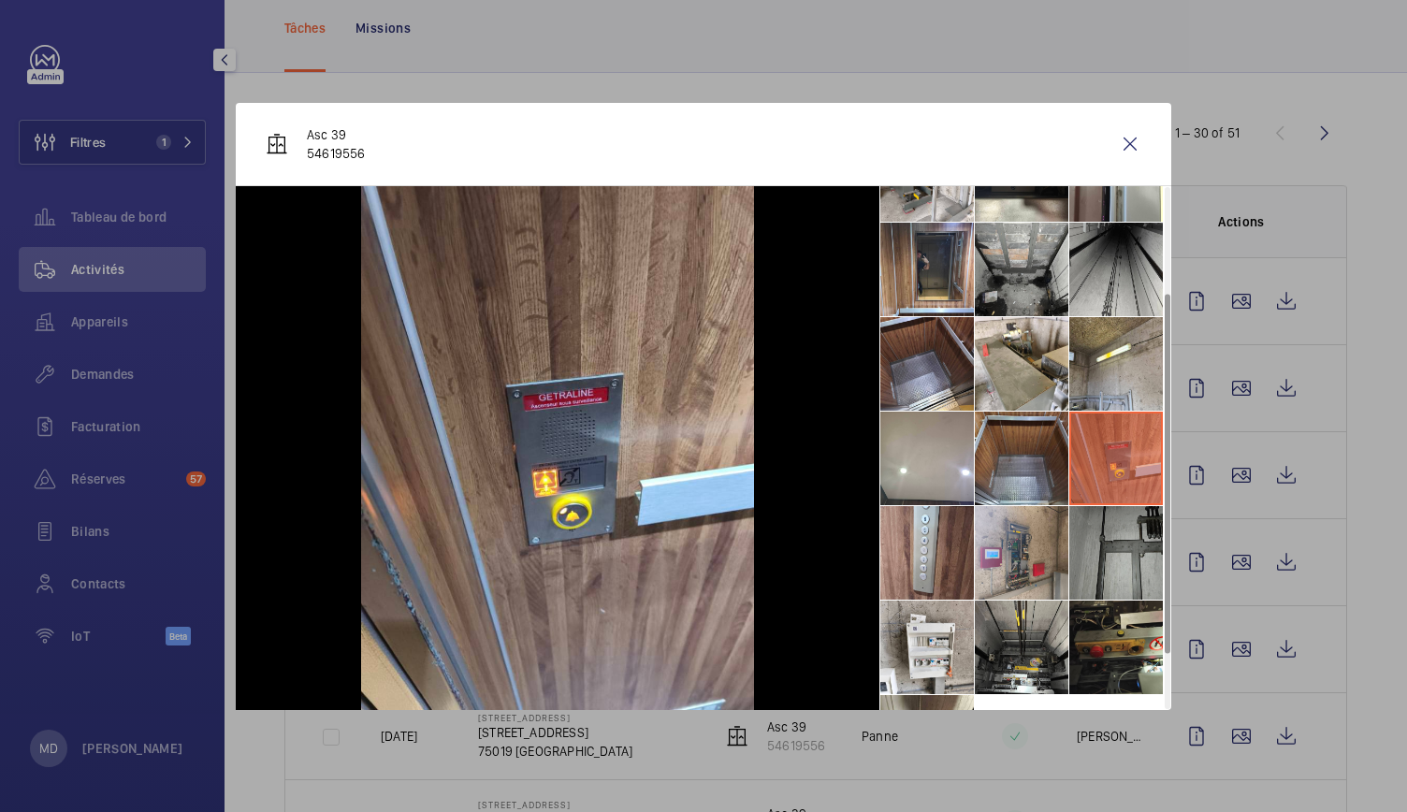
click at [1107, 557] on li at bounding box center [1117, 553] width 94 height 94
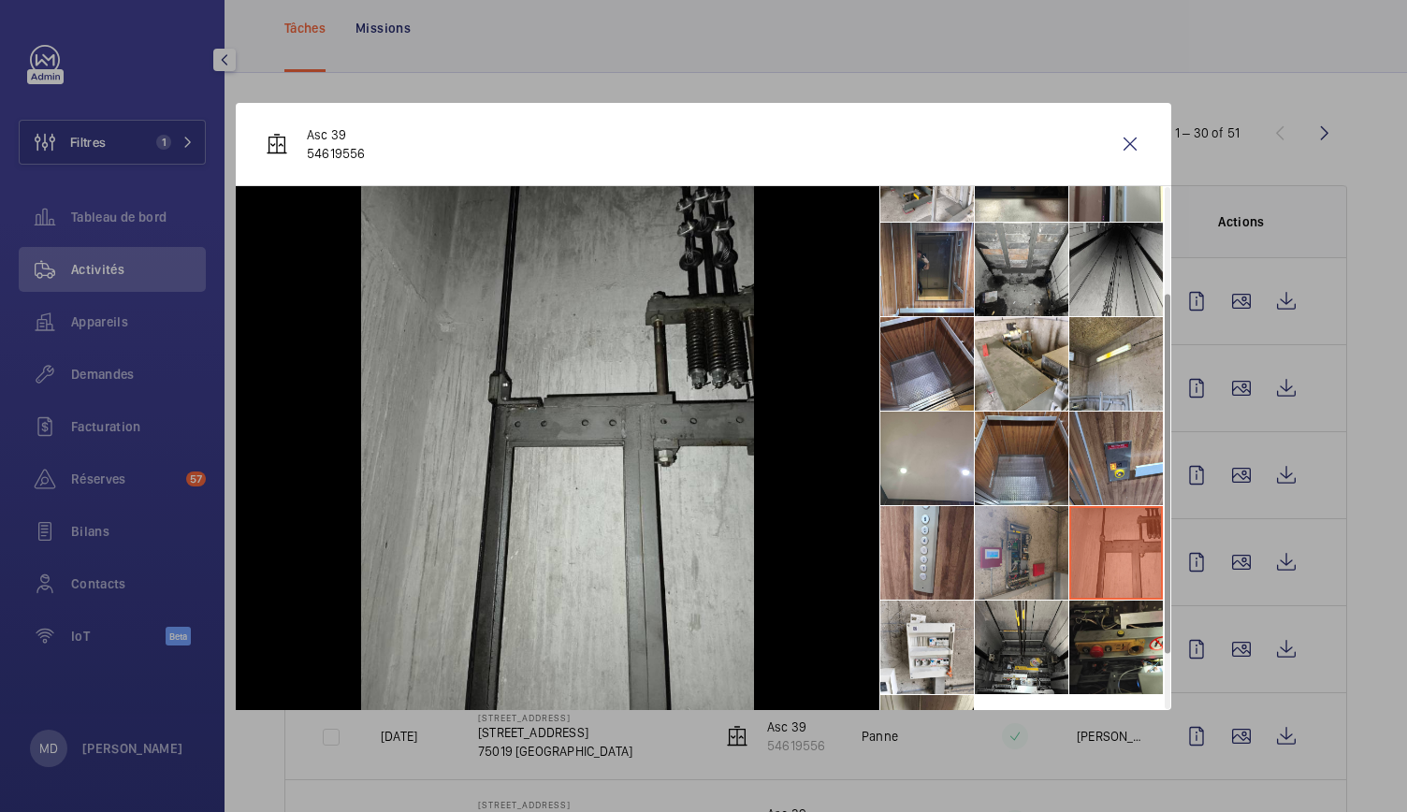
click at [1022, 561] on li at bounding box center [1022, 553] width 94 height 94
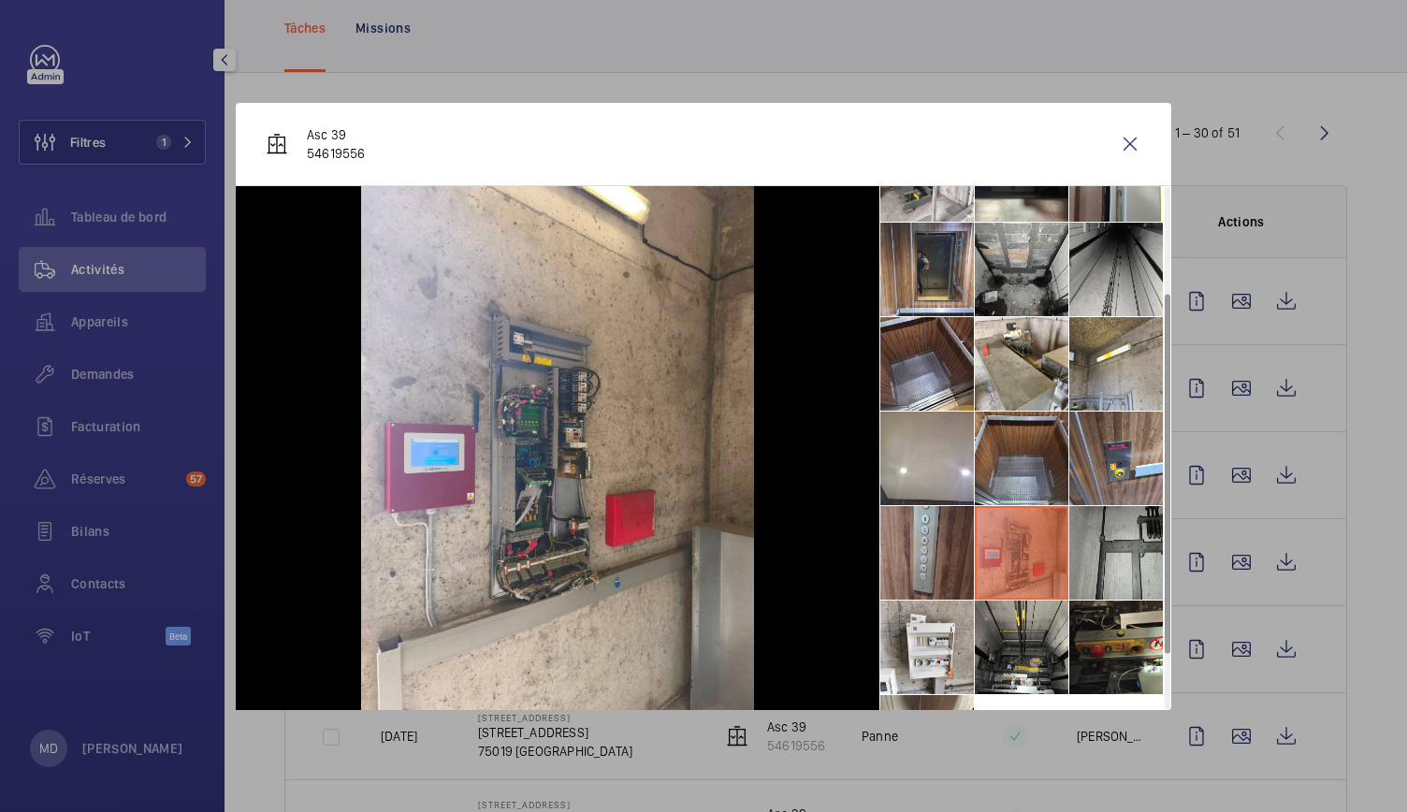
click at [932, 556] on li at bounding box center [928, 553] width 94 height 94
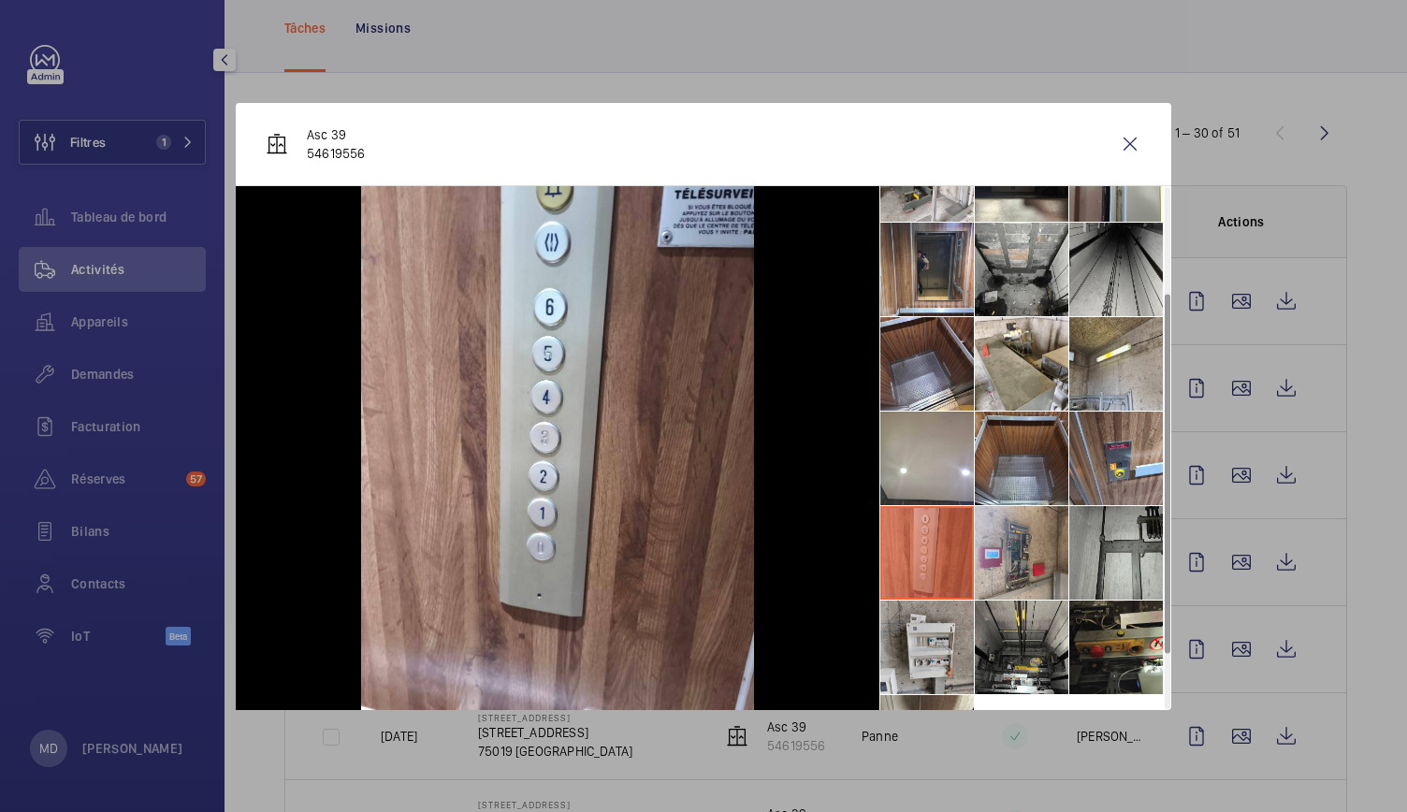
click at [946, 652] on li at bounding box center [928, 648] width 94 height 94
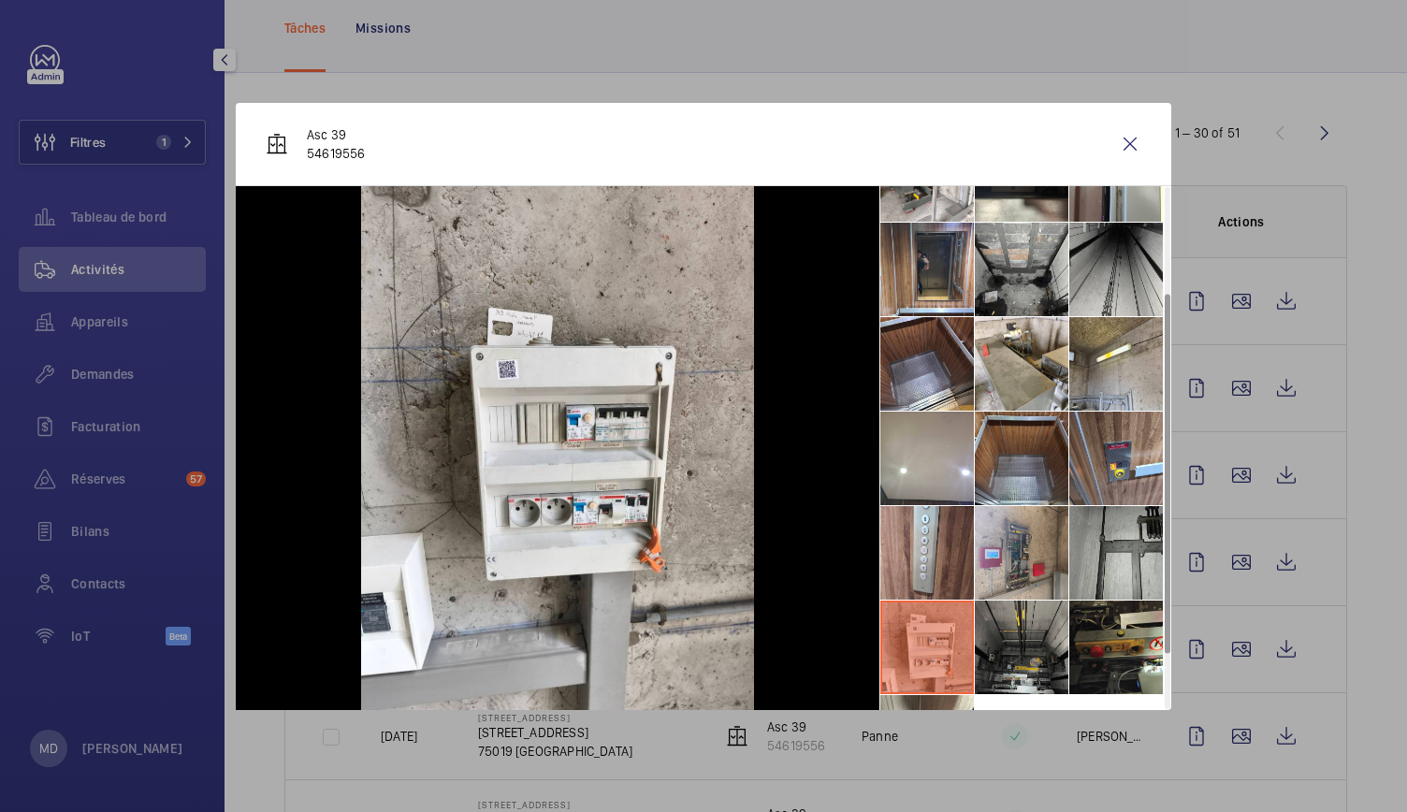
click at [1011, 652] on li at bounding box center [1022, 648] width 94 height 94
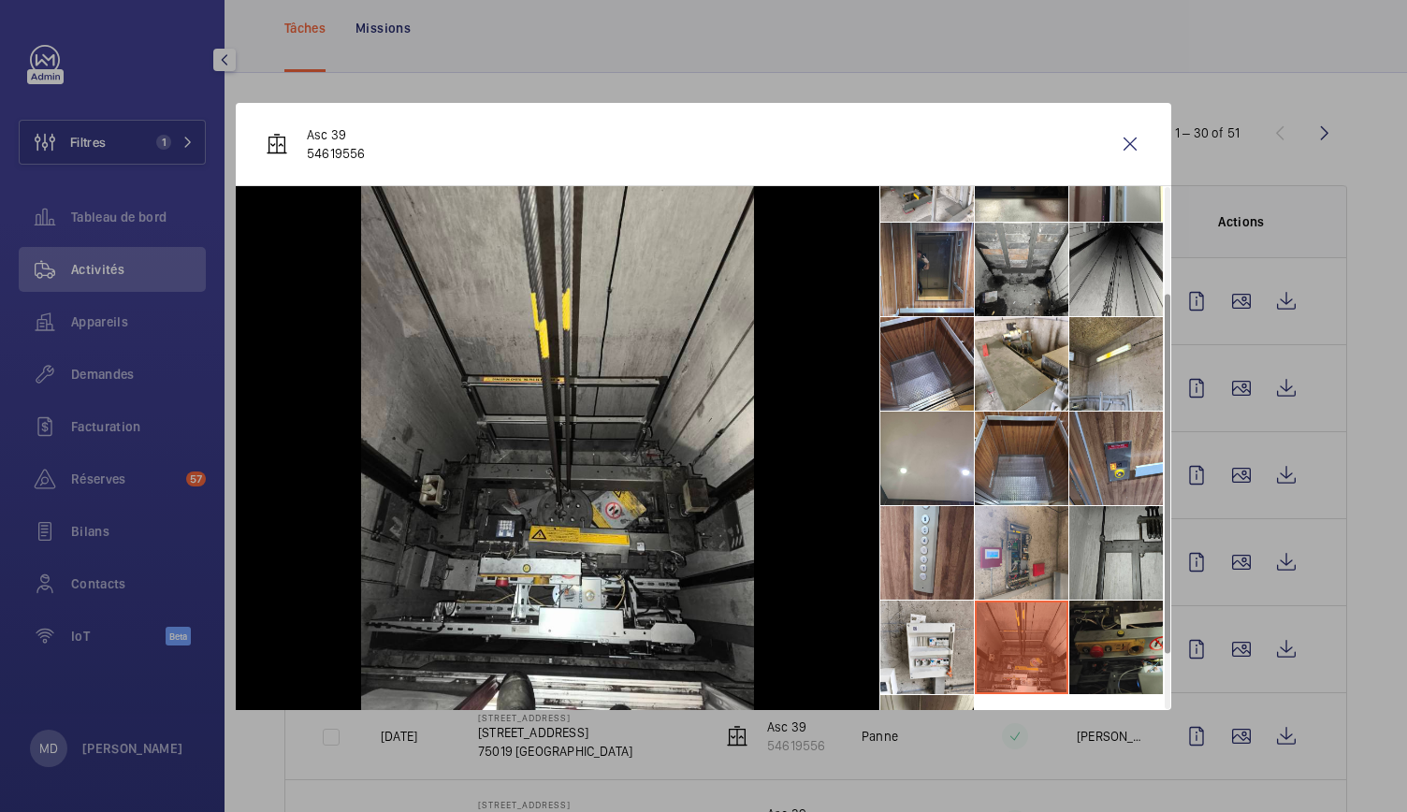
click at [1099, 645] on li at bounding box center [1117, 648] width 94 height 94
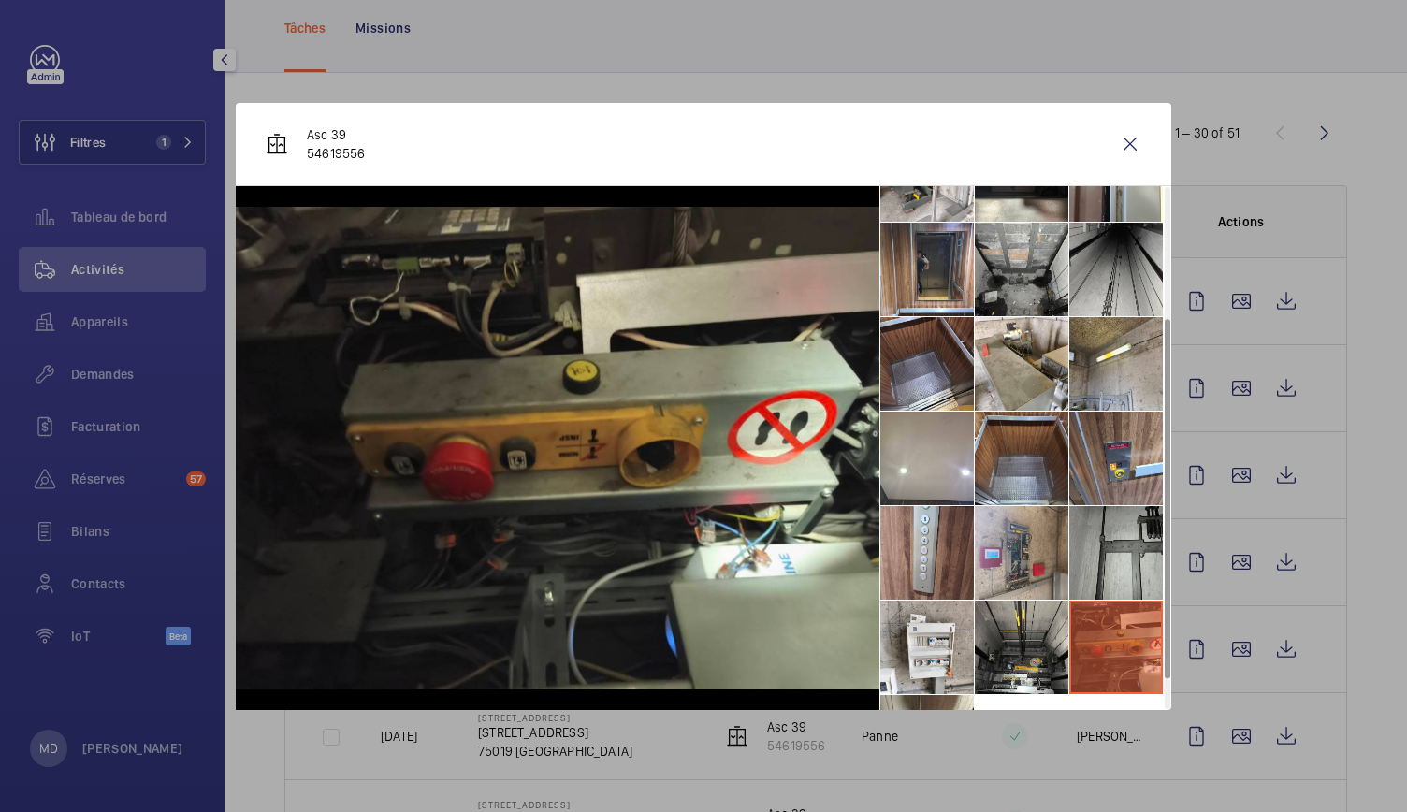
scroll to position [232, 0]
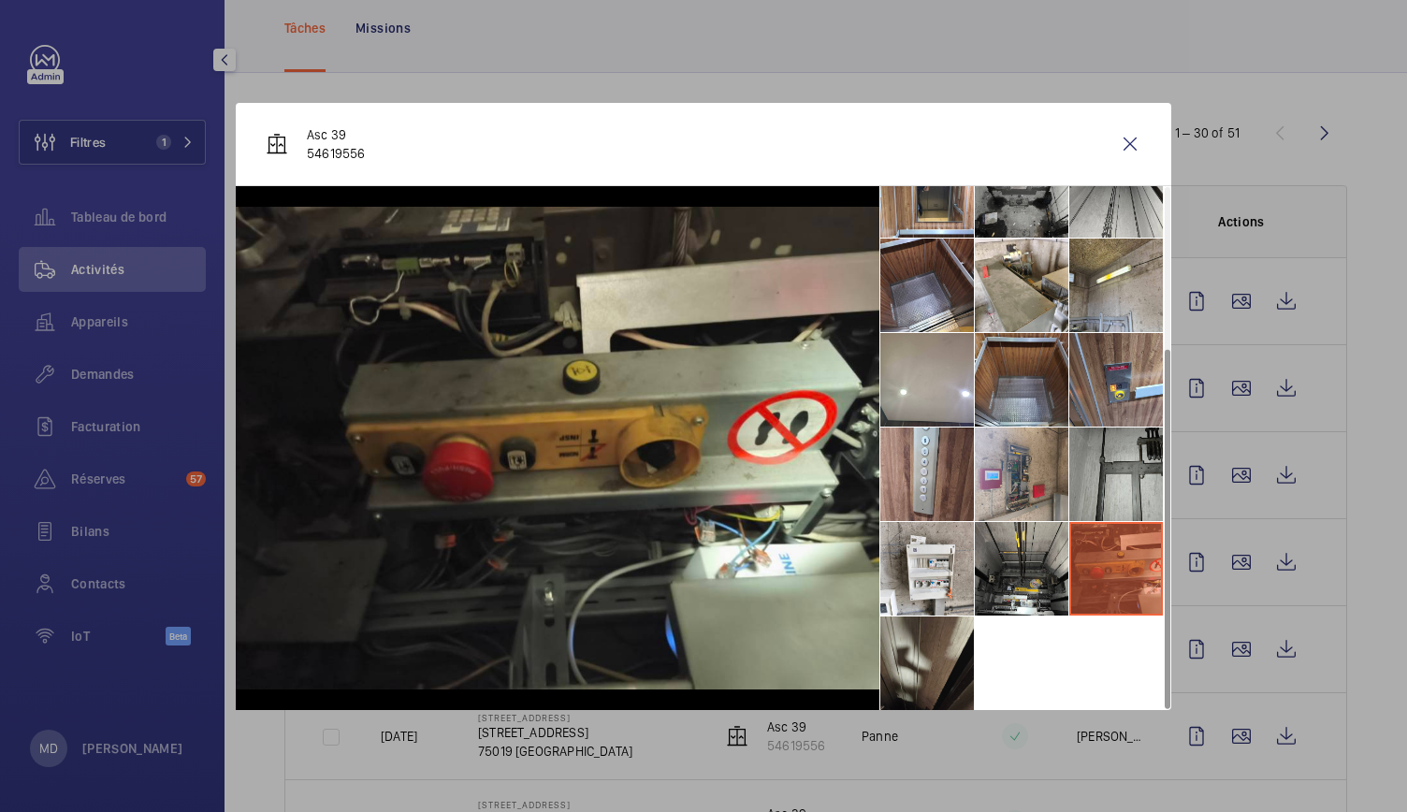
click at [945, 673] on li at bounding box center [928, 664] width 94 height 94
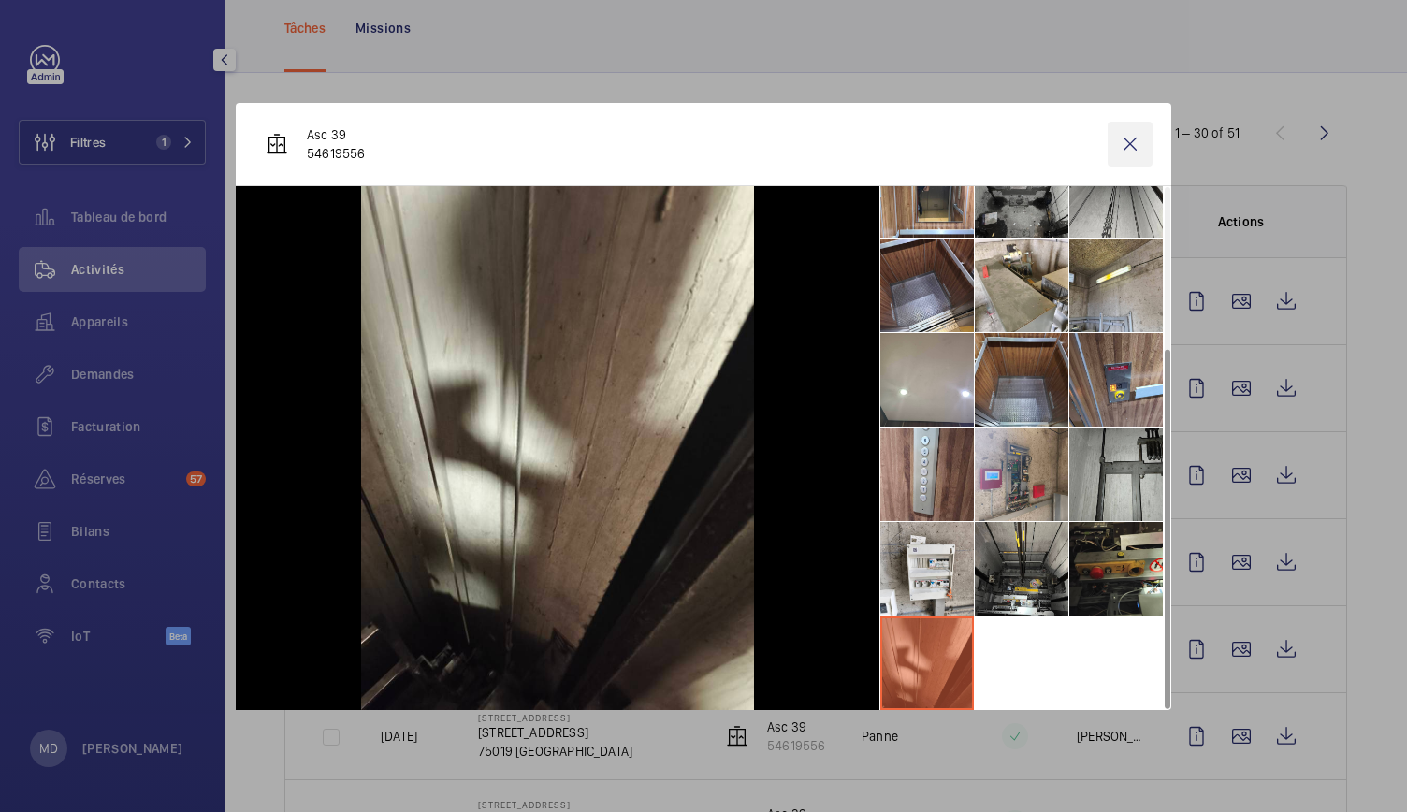
click at [1128, 147] on wm-front-icon-button at bounding box center [1130, 144] width 45 height 45
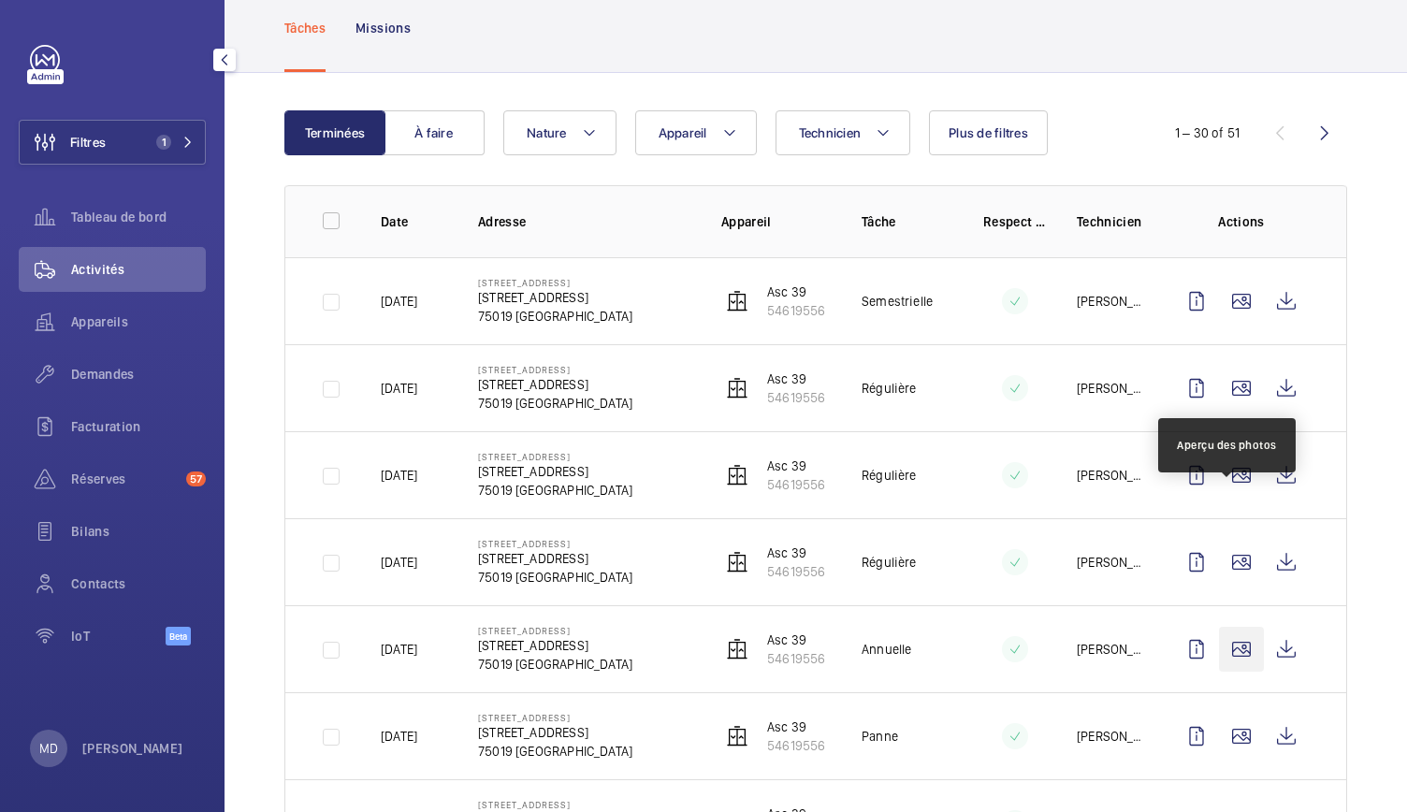
scroll to position [245, 0]
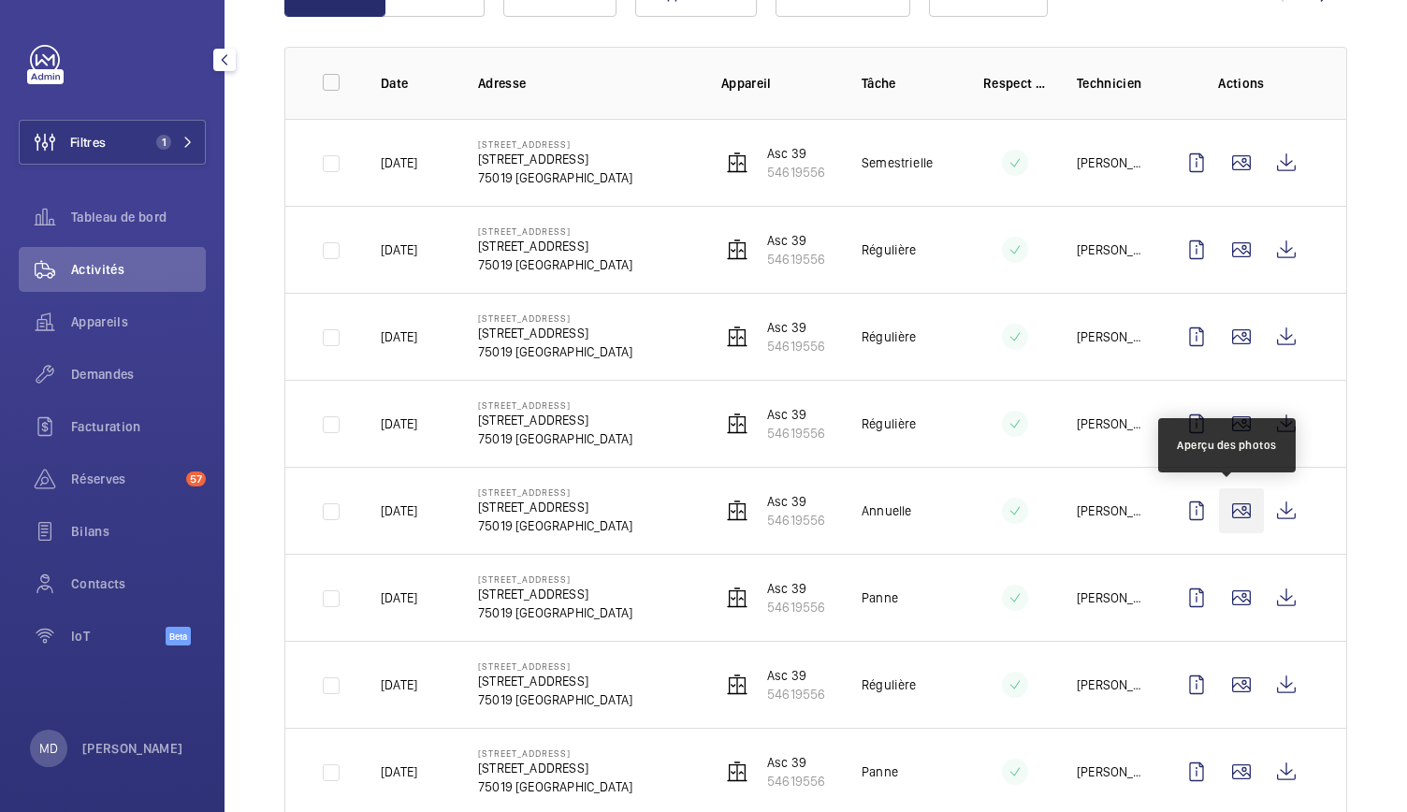
click at [1223, 498] on wm-front-icon-button at bounding box center [1241, 510] width 45 height 45
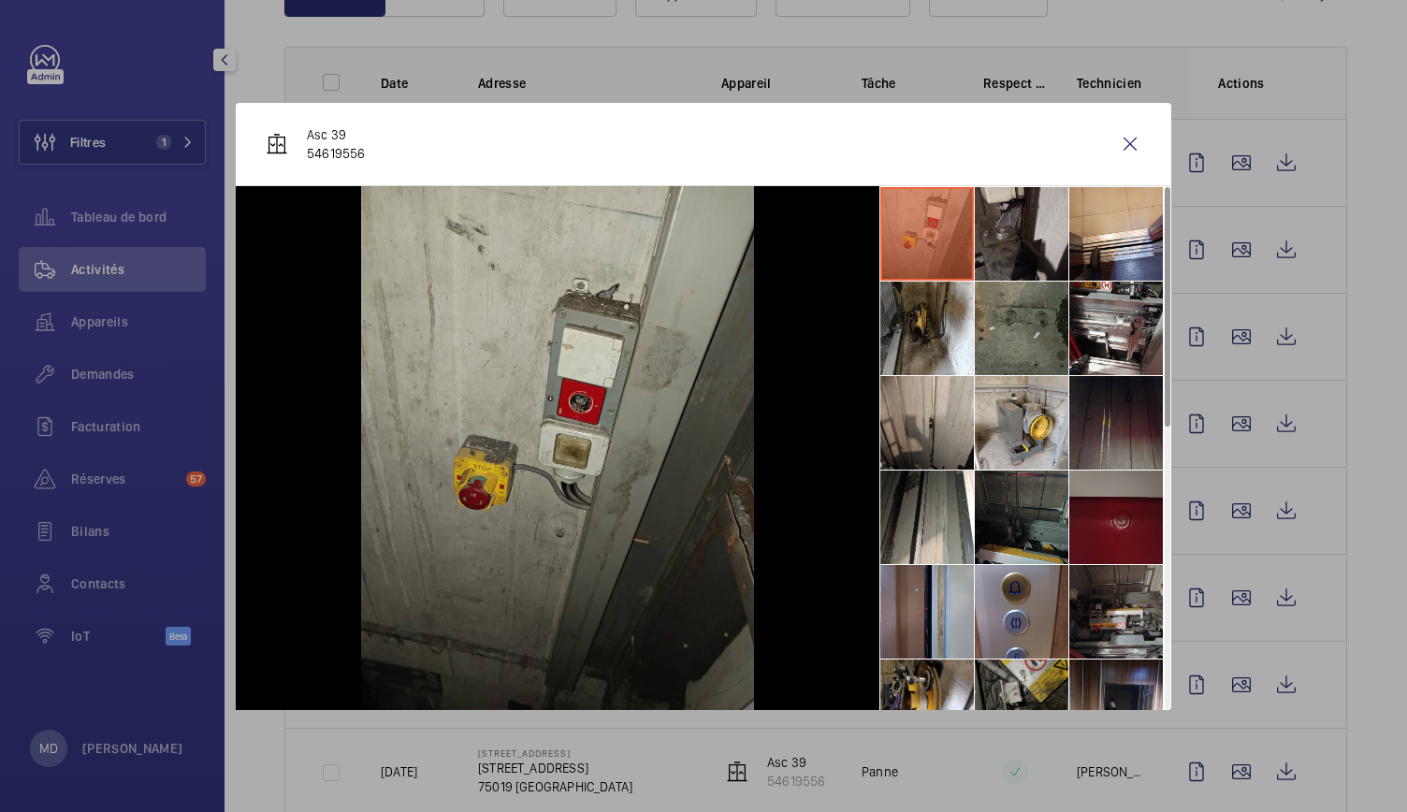
click at [1014, 229] on li at bounding box center [1022, 234] width 94 height 94
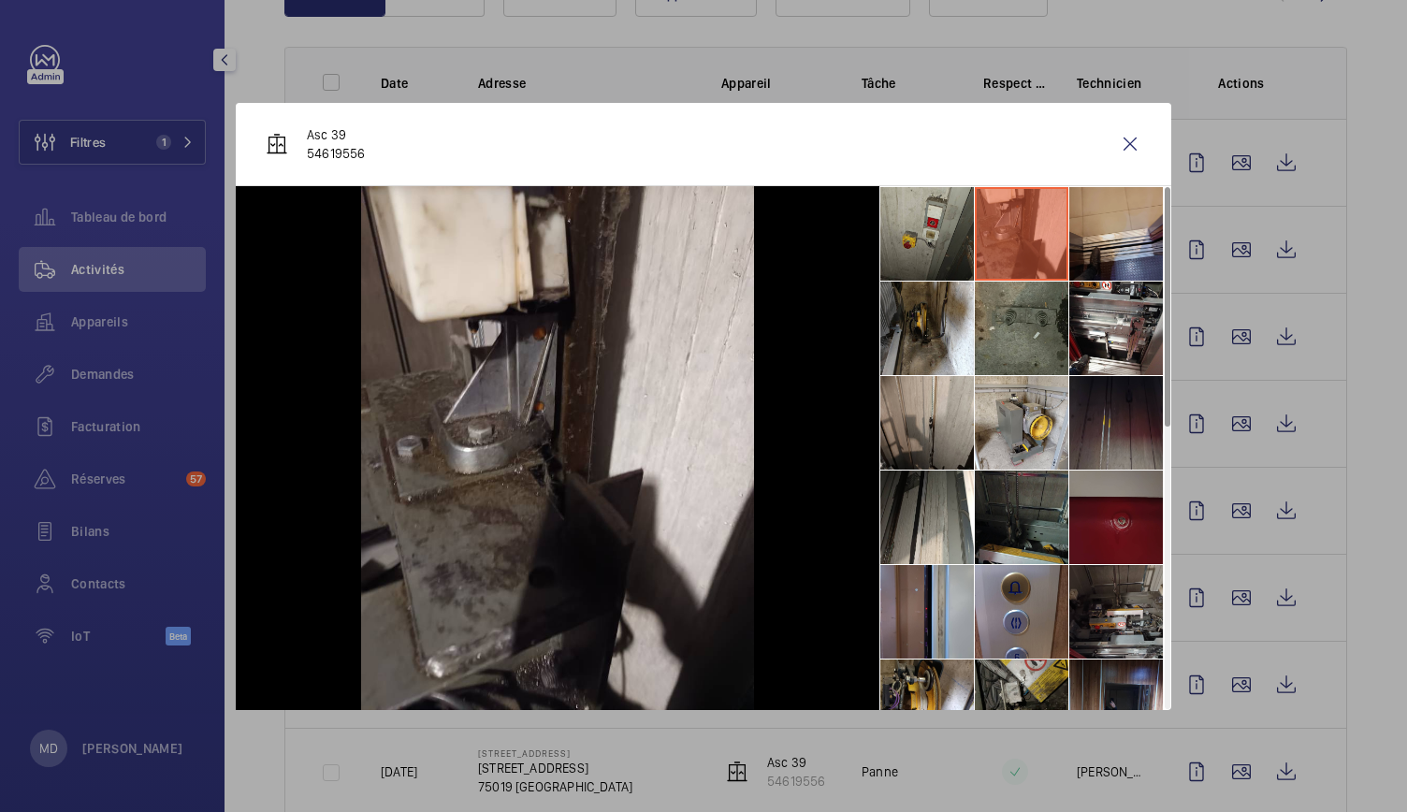
click at [1095, 234] on li at bounding box center [1117, 234] width 94 height 94
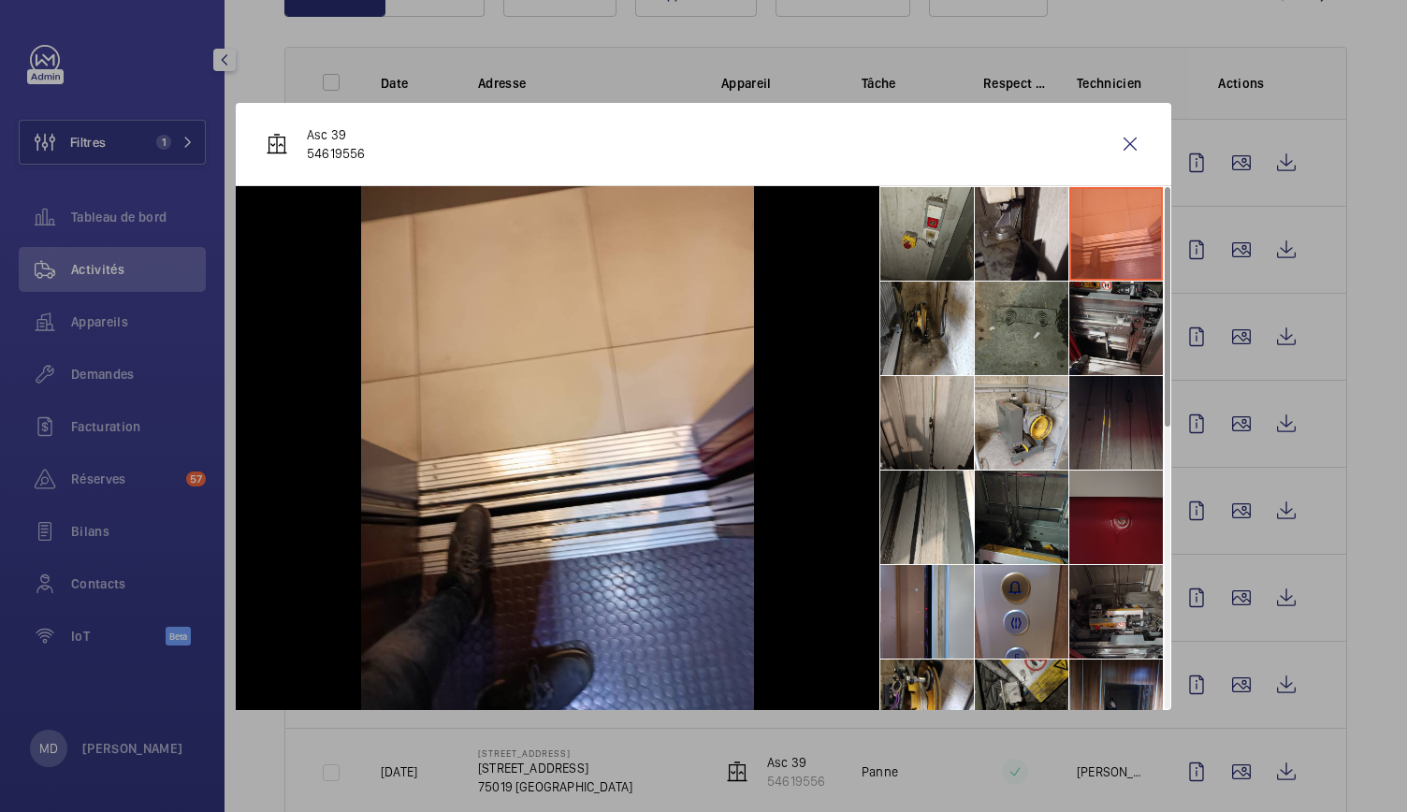
click at [1111, 323] on li at bounding box center [1117, 329] width 94 height 94
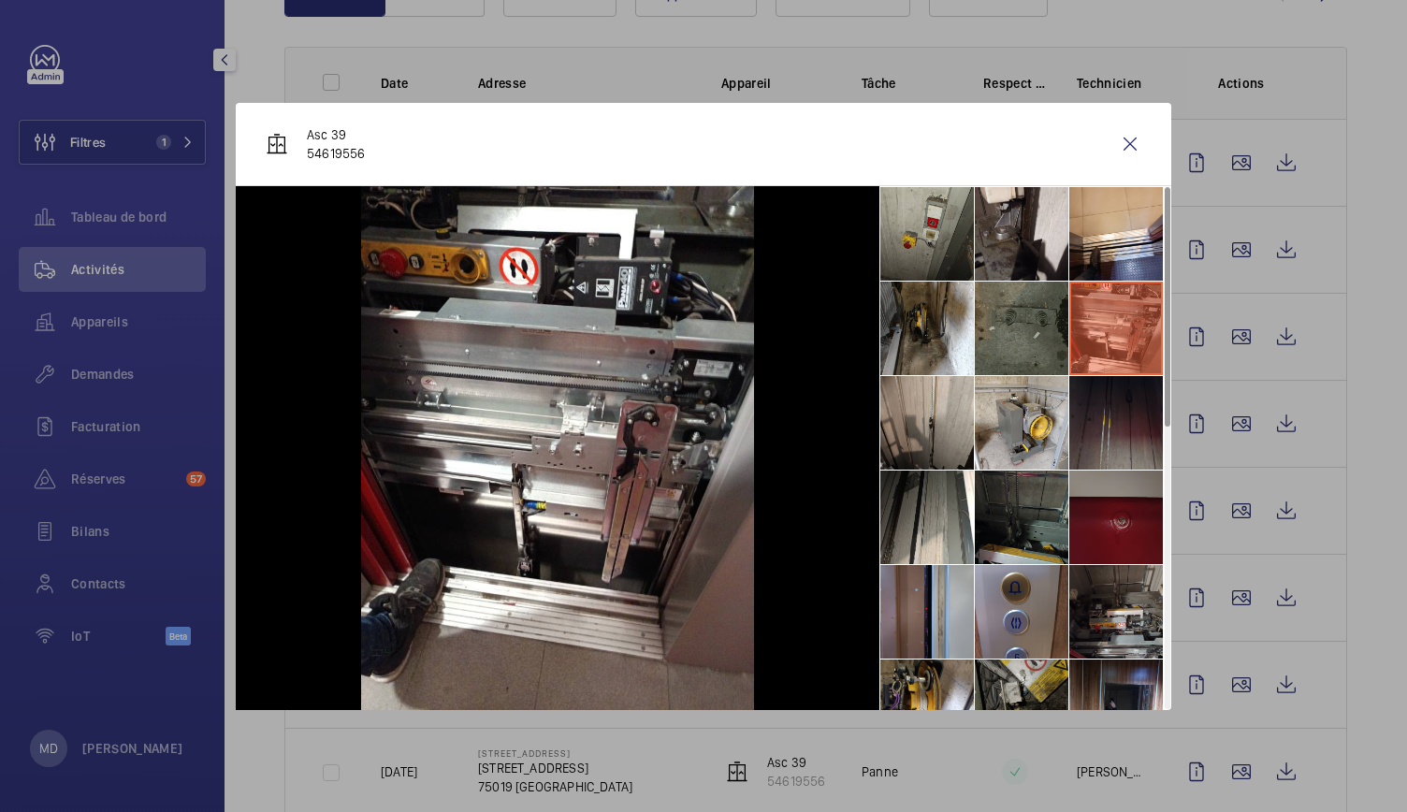
click at [1032, 335] on li at bounding box center [1022, 329] width 94 height 94
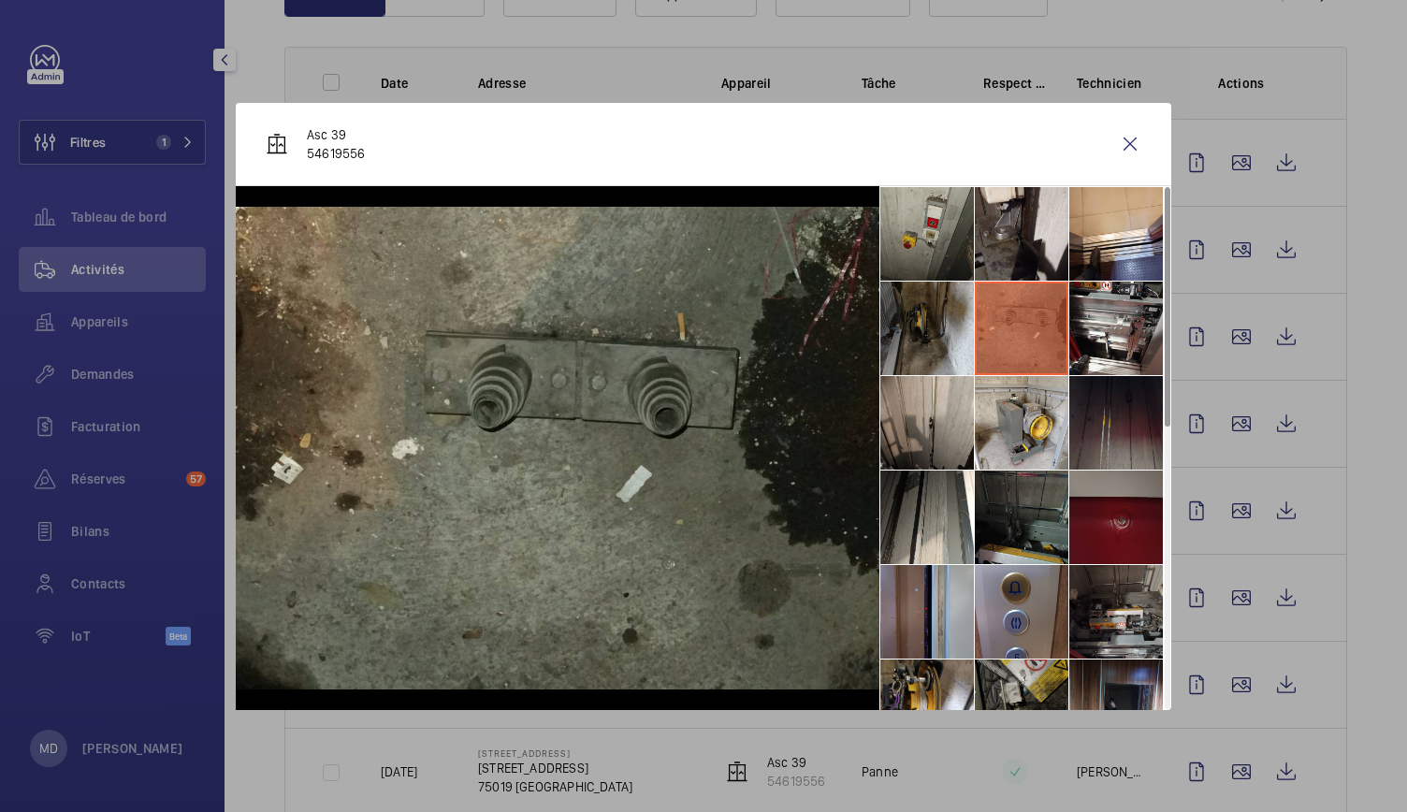
click at [945, 328] on li at bounding box center [928, 329] width 94 height 94
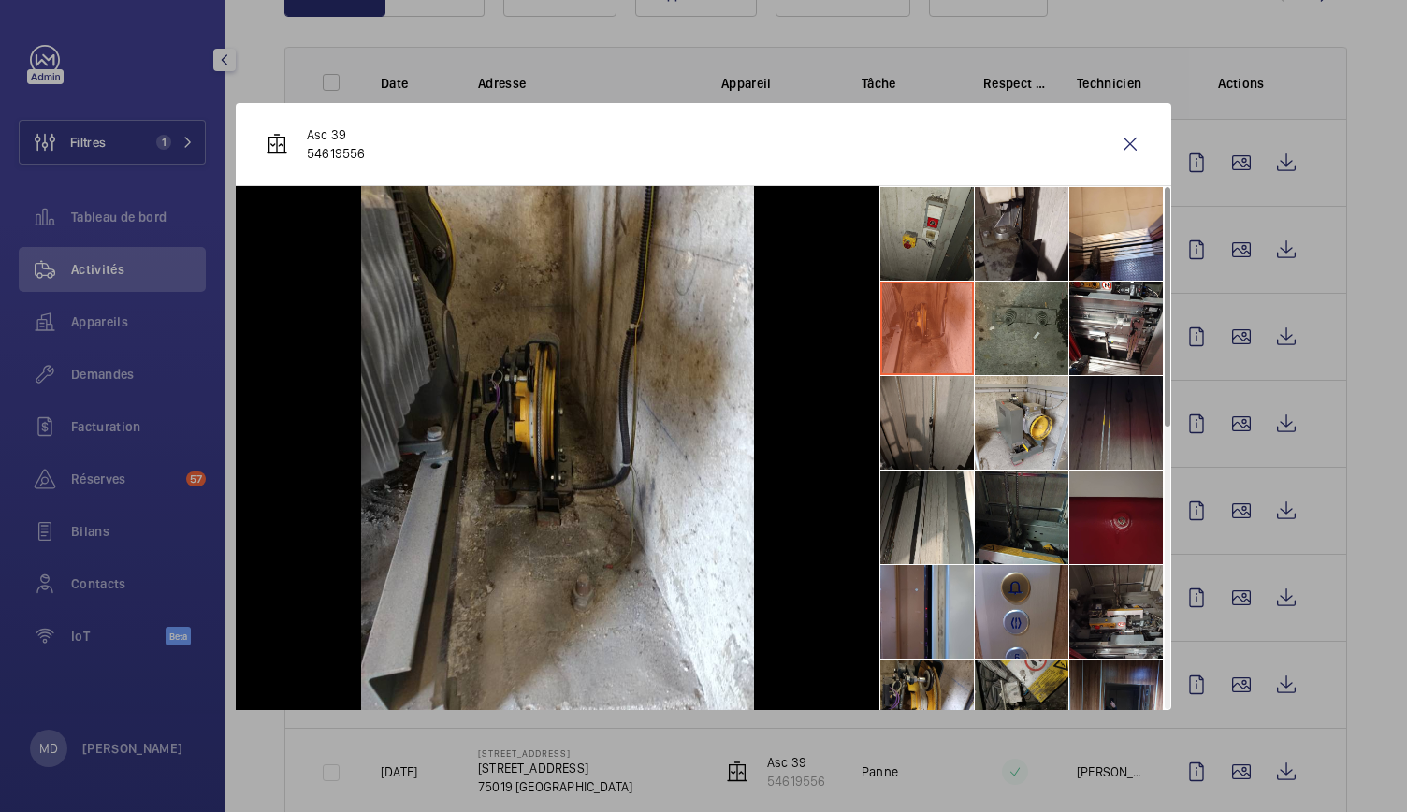
click at [952, 404] on li at bounding box center [928, 423] width 94 height 94
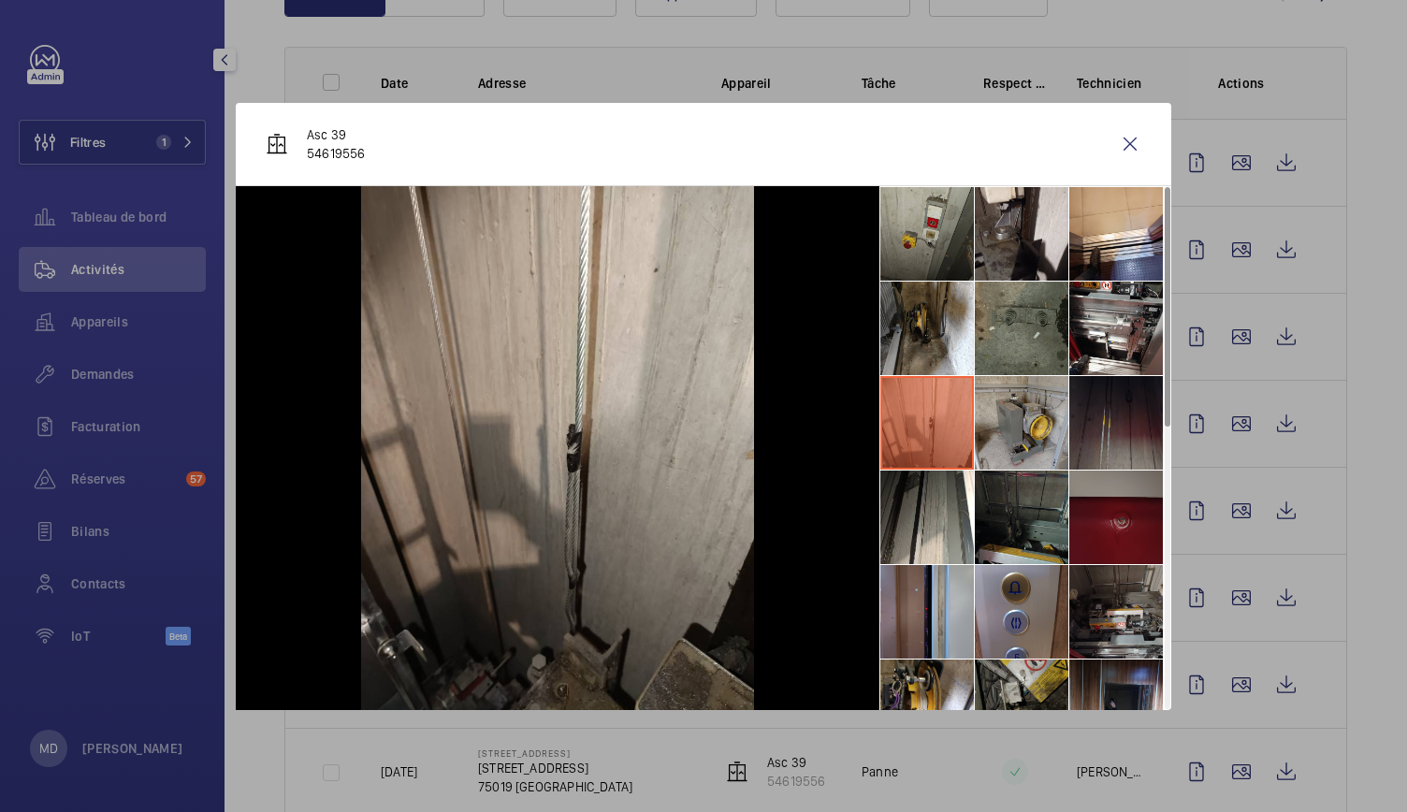
click at [1042, 404] on li at bounding box center [1022, 423] width 94 height 94
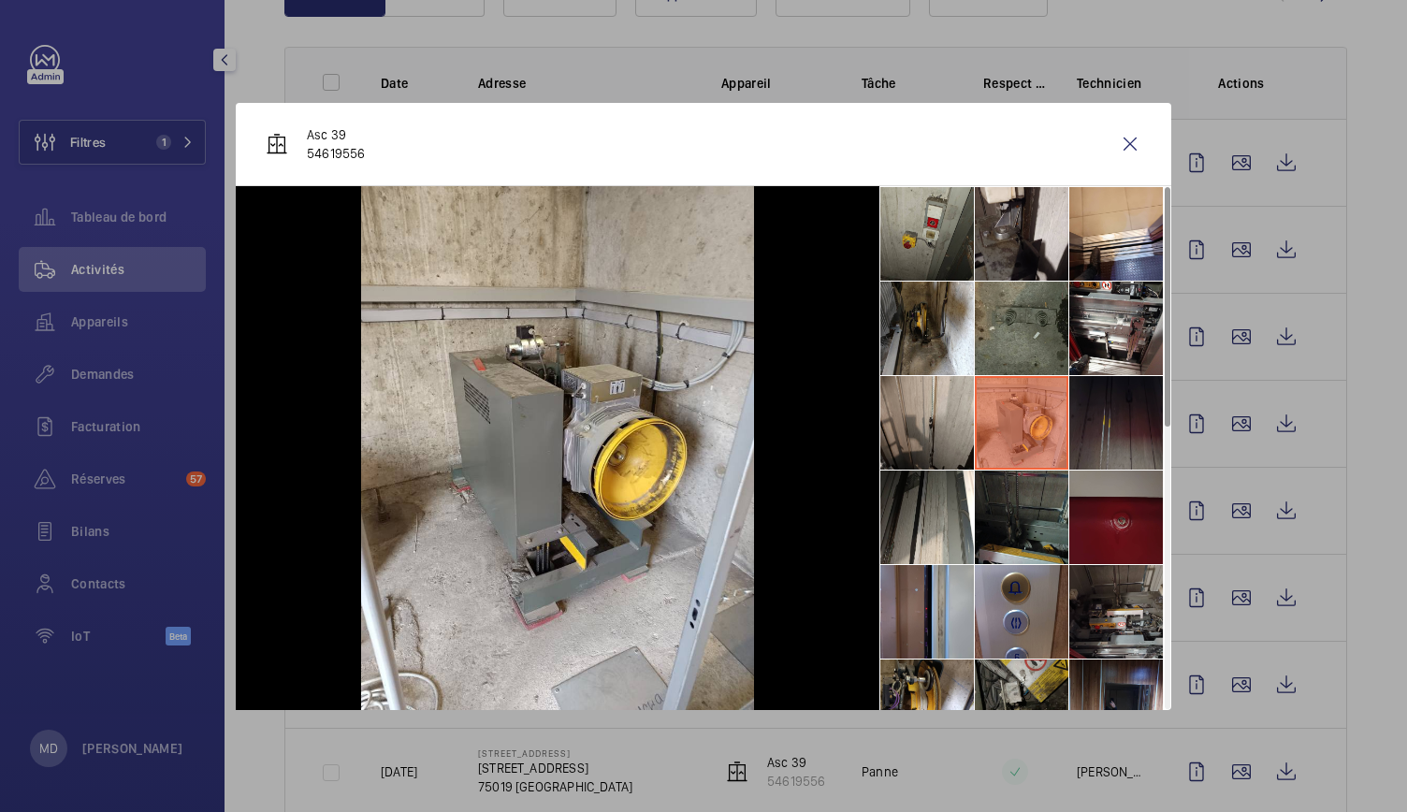
click at [1108, 405] on li at bounding box center [1117, 423] width 94 height 94
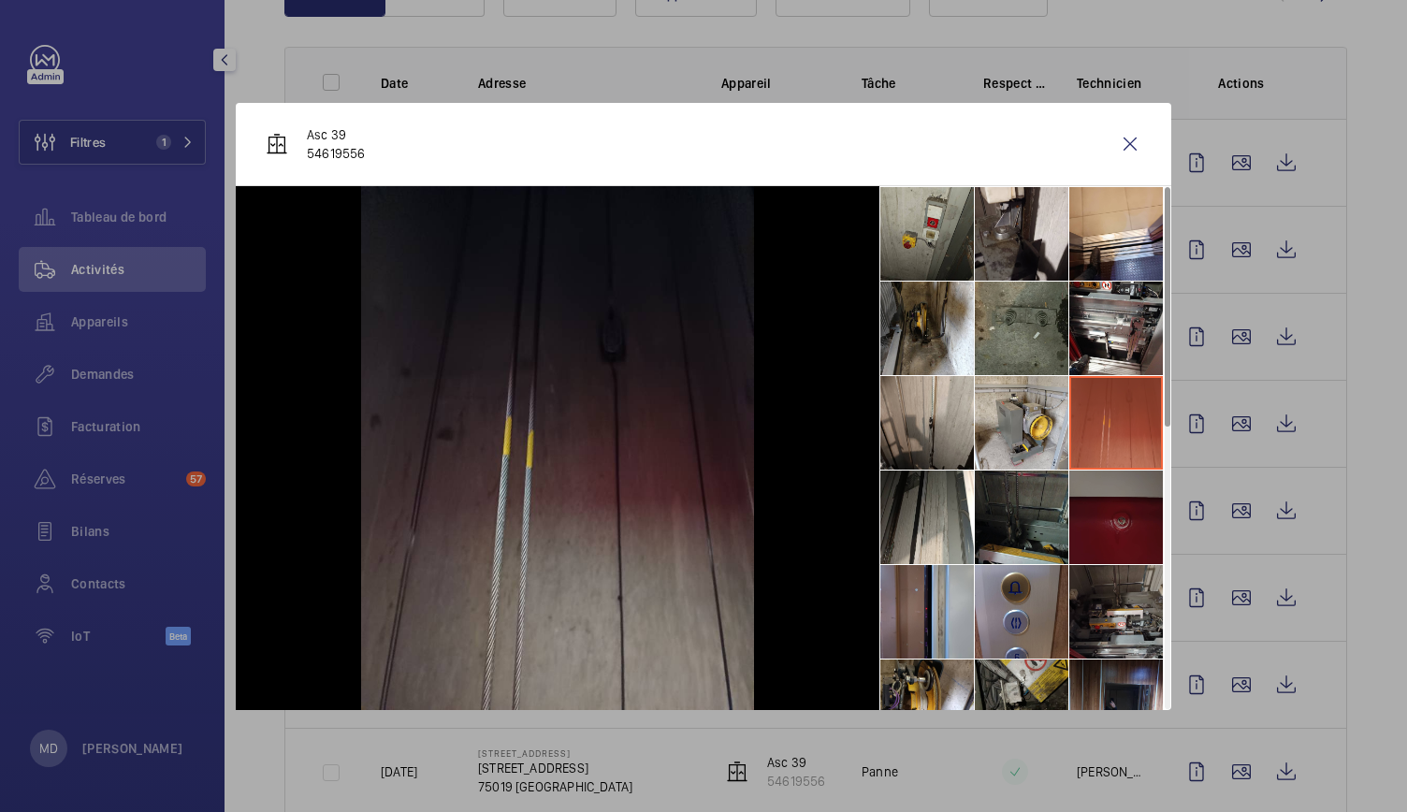
click at [1116, 495] on li at bounding box center [1117, 518] width 94 height 94
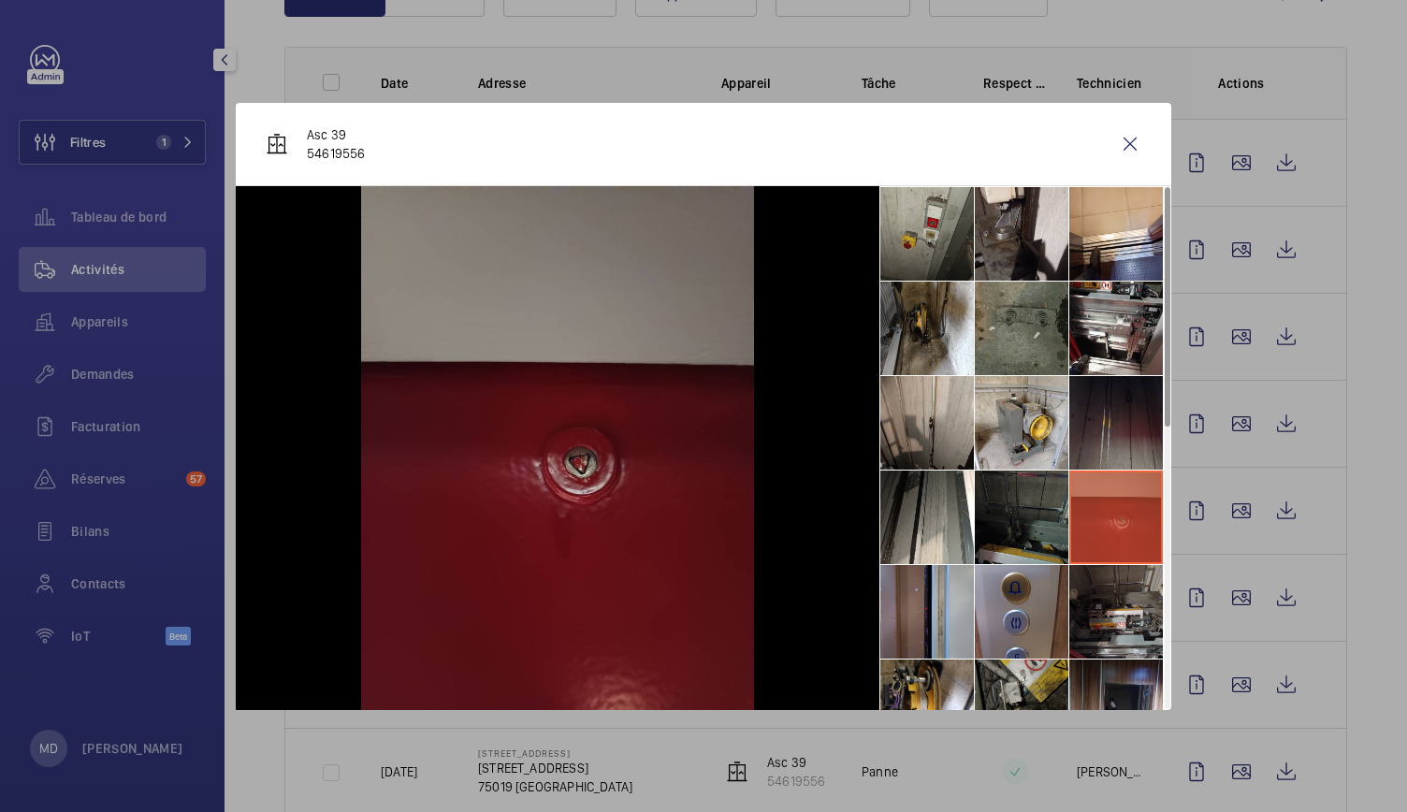
click at [1020, 516] on li at bounding box center [1022, 518] width 94 height 94
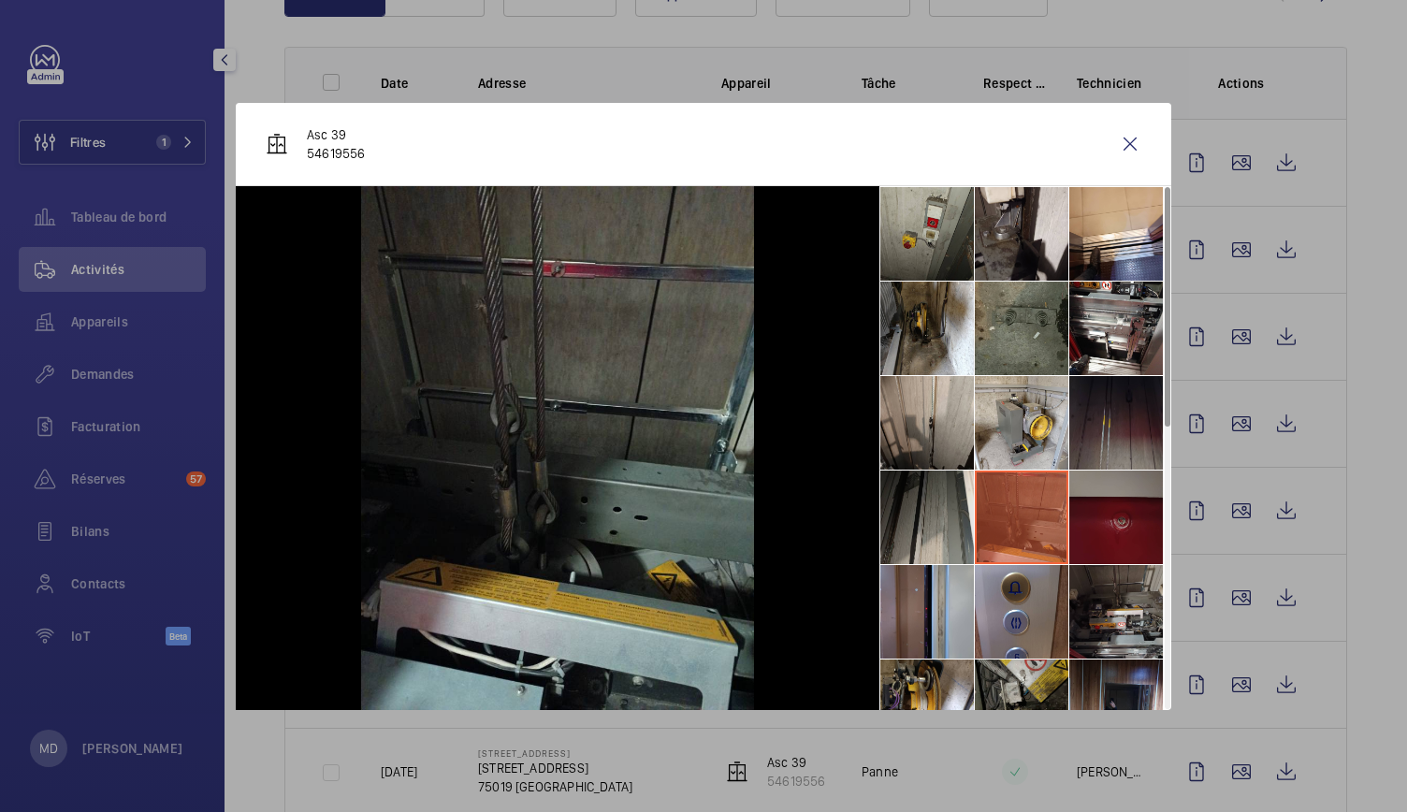
click at [933, 510] on li at bounding box center [928, 518] width 94 height 94
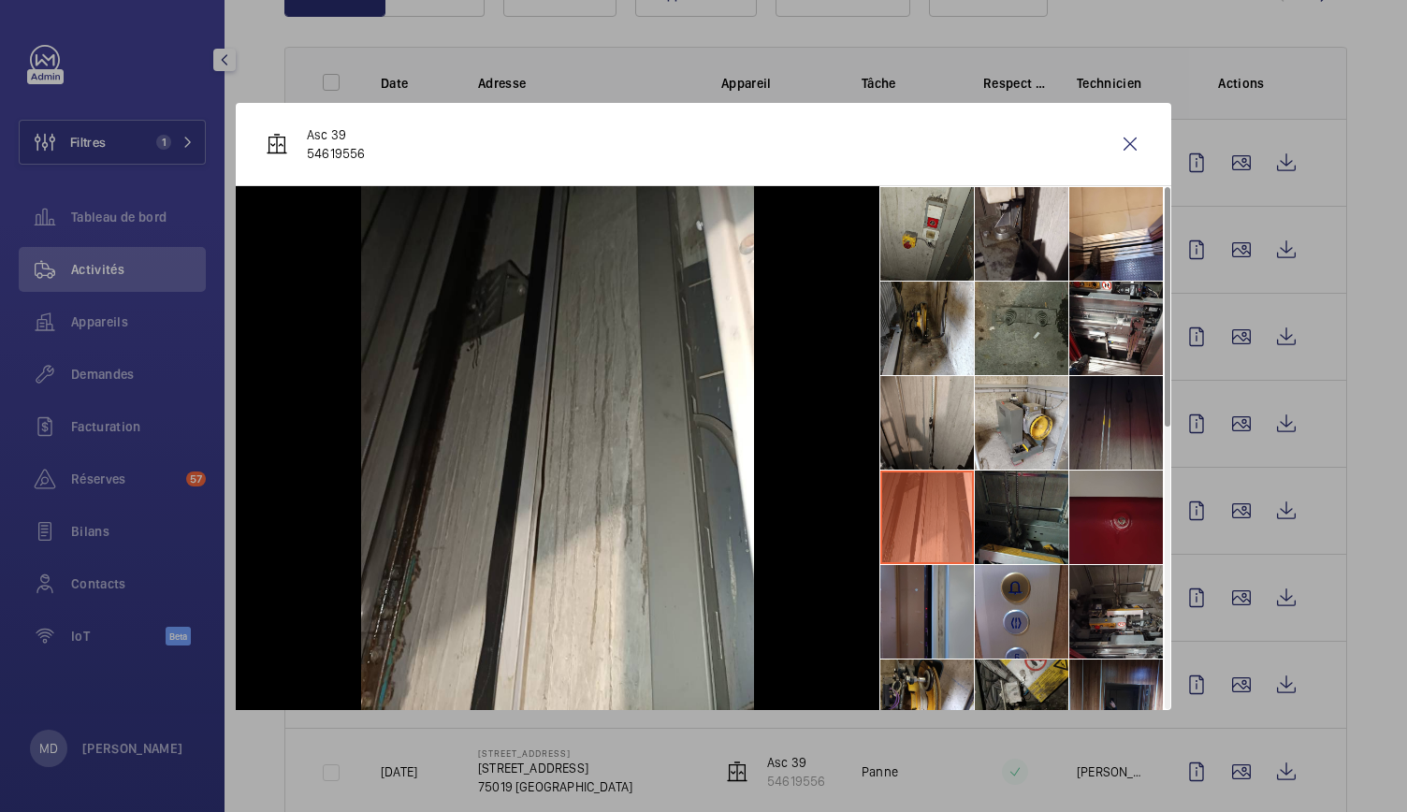
click at [934, 575] on li at bounding box center [928, 612] width 94 height 94
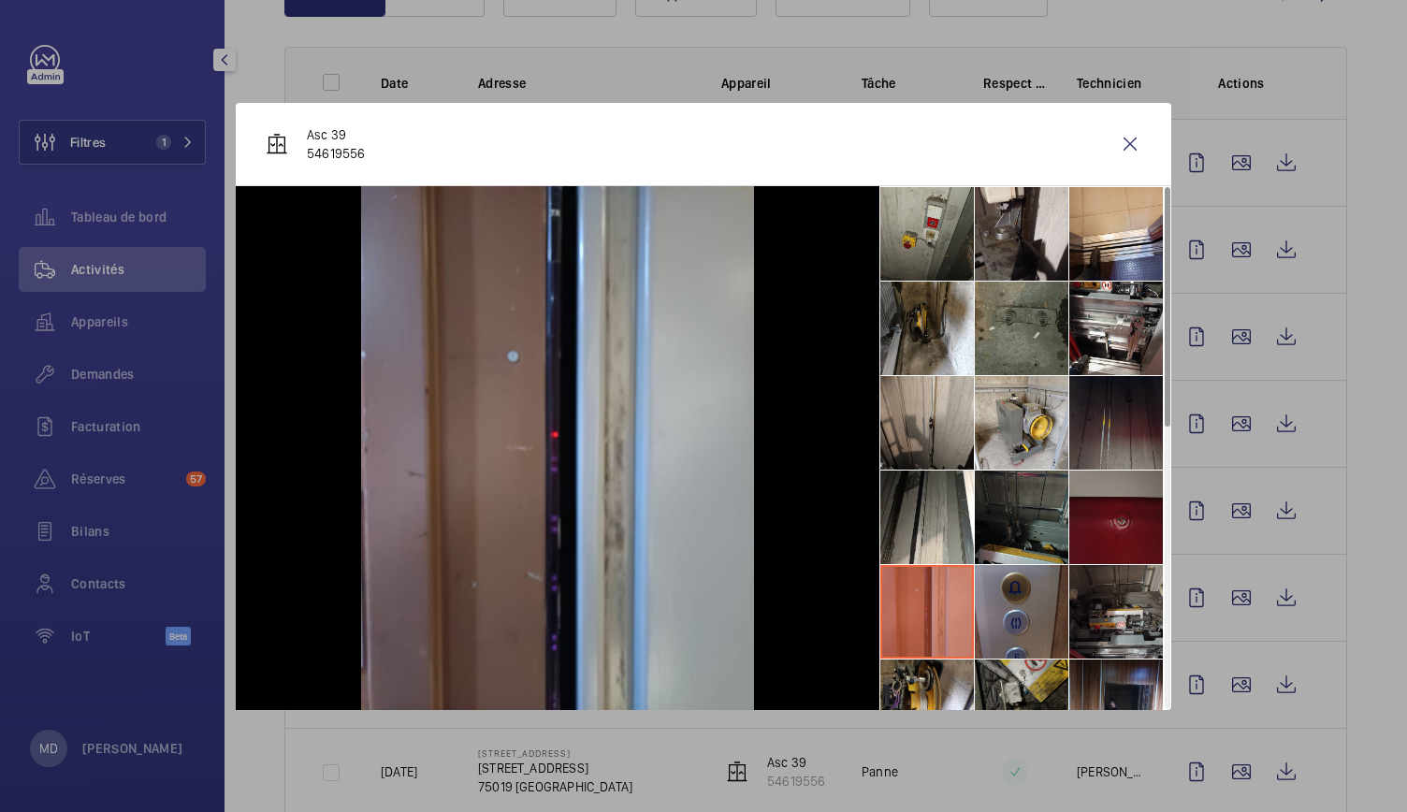
click at [1020, 604] on li at bounding box center [1022, 612] width 94 height 94
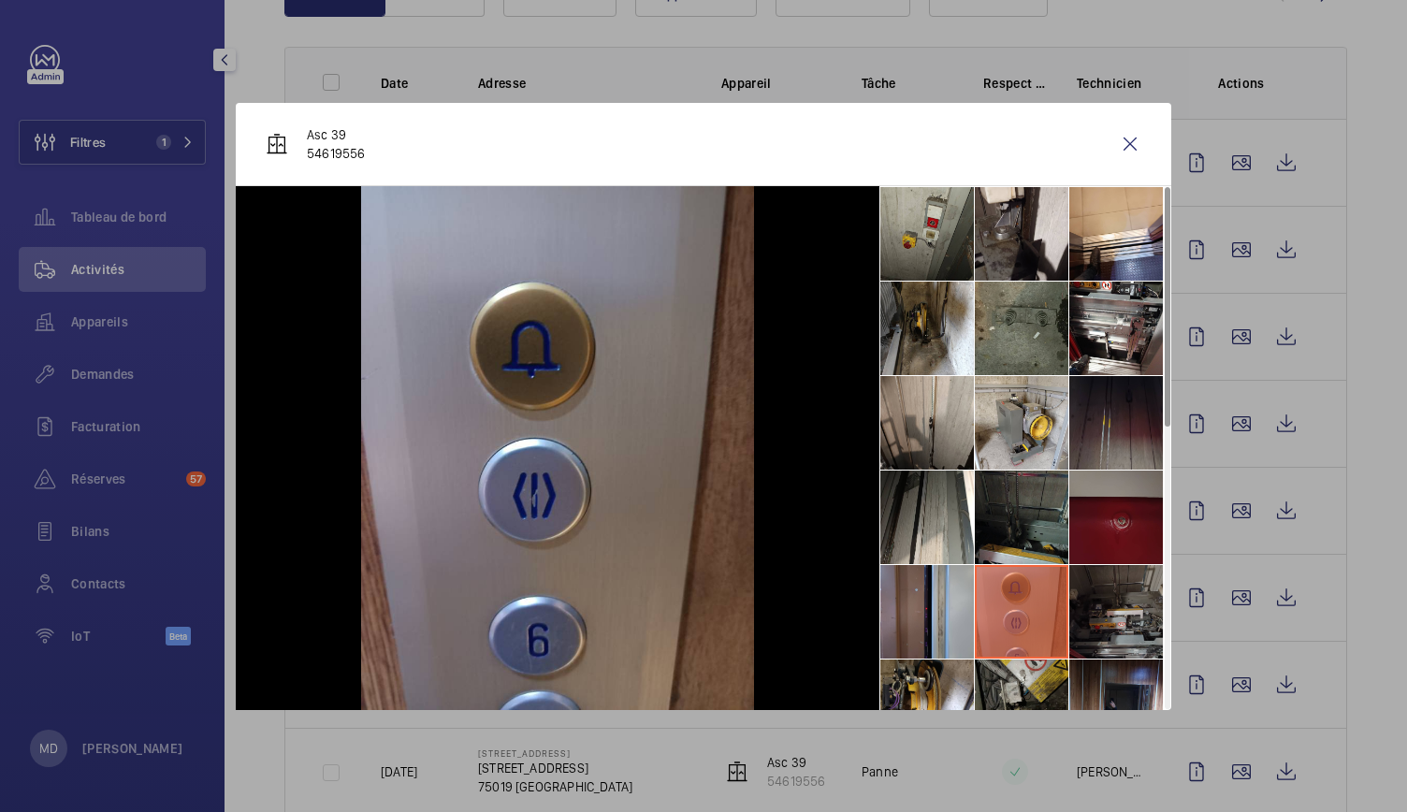
click at [1108, 607] on li at bounding box center [1117, 612] width 94 height 94
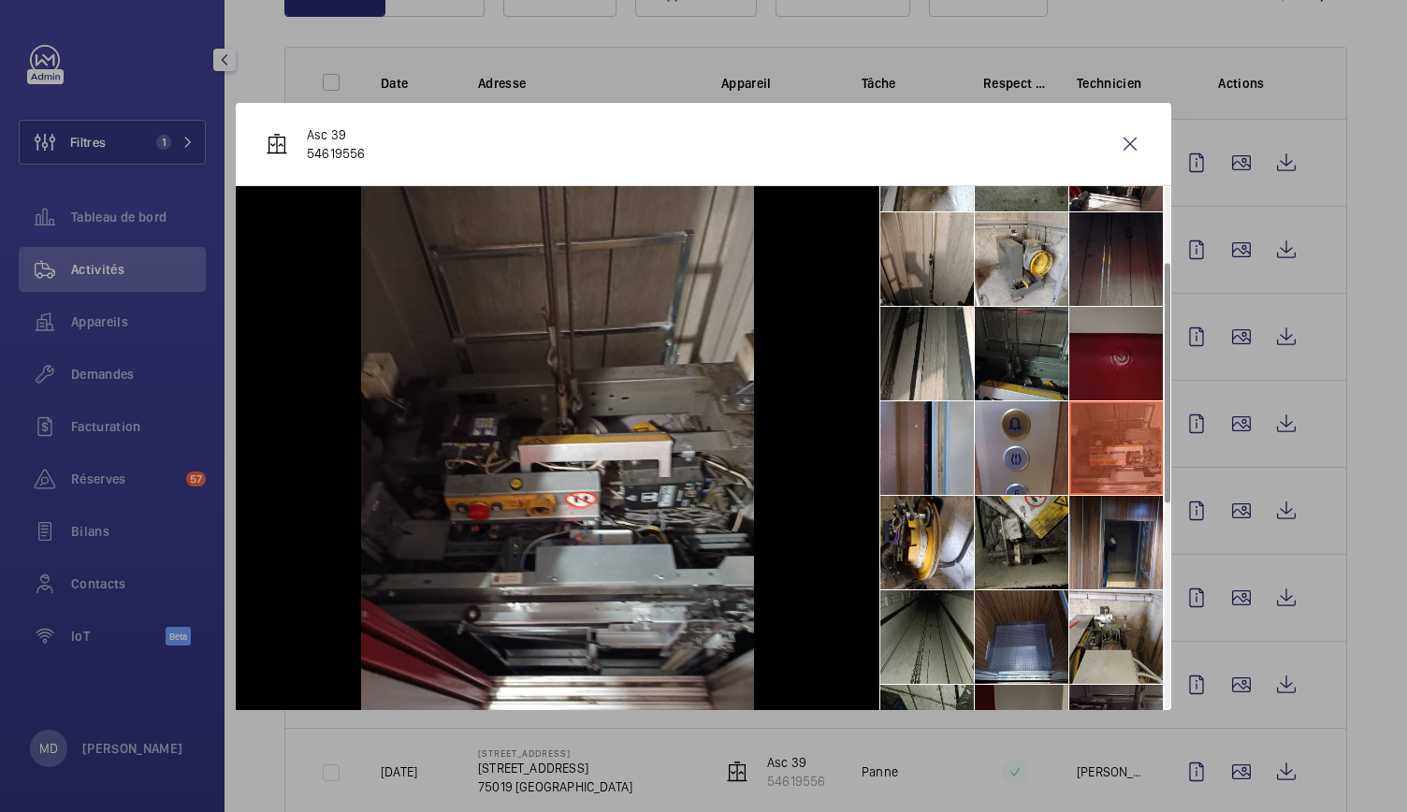
scroll to position [165, 0]
click at [1095, 519] on li at bounding box center [1117, 542] width 94 height 94
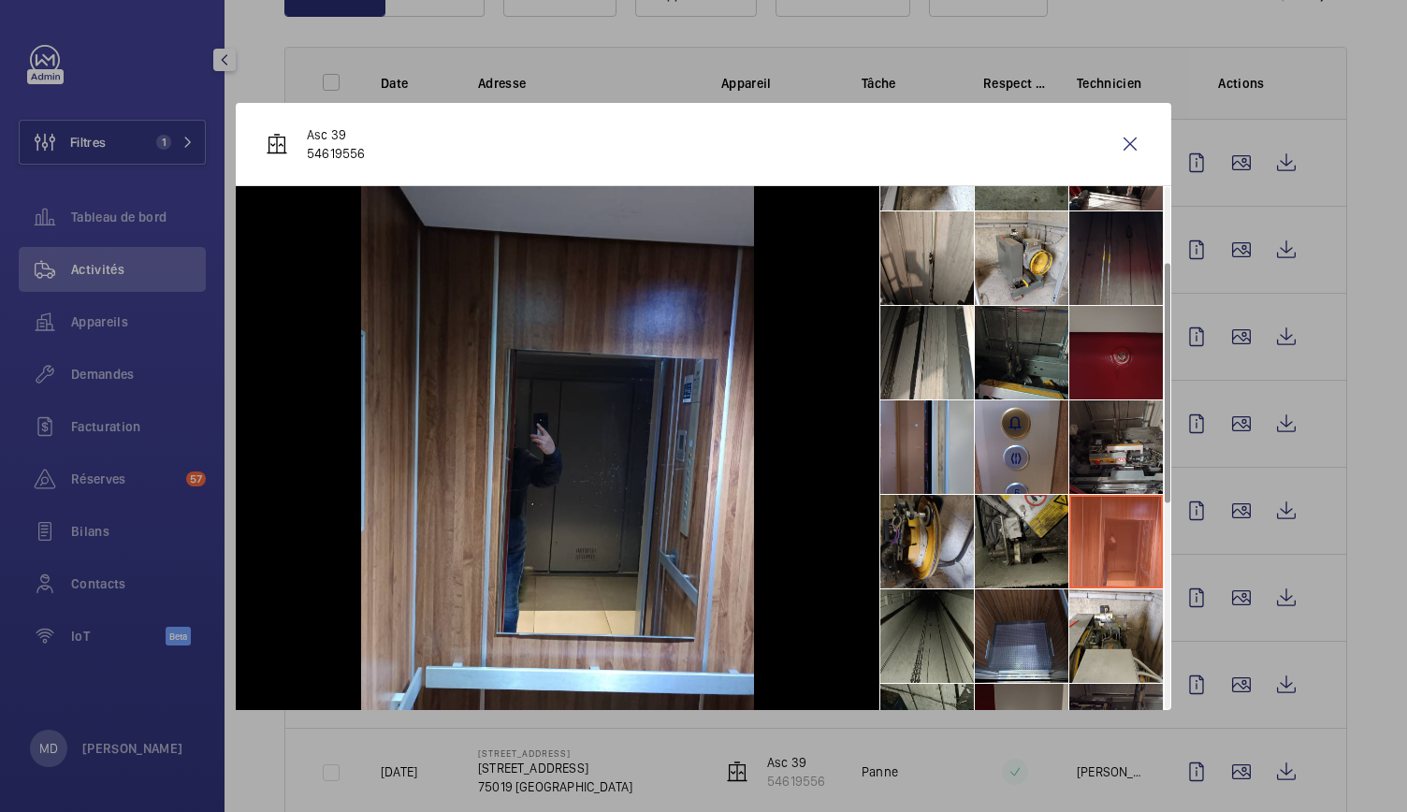
click at [921, 520] on li at bounding box center [928, 542] width 94 height 94
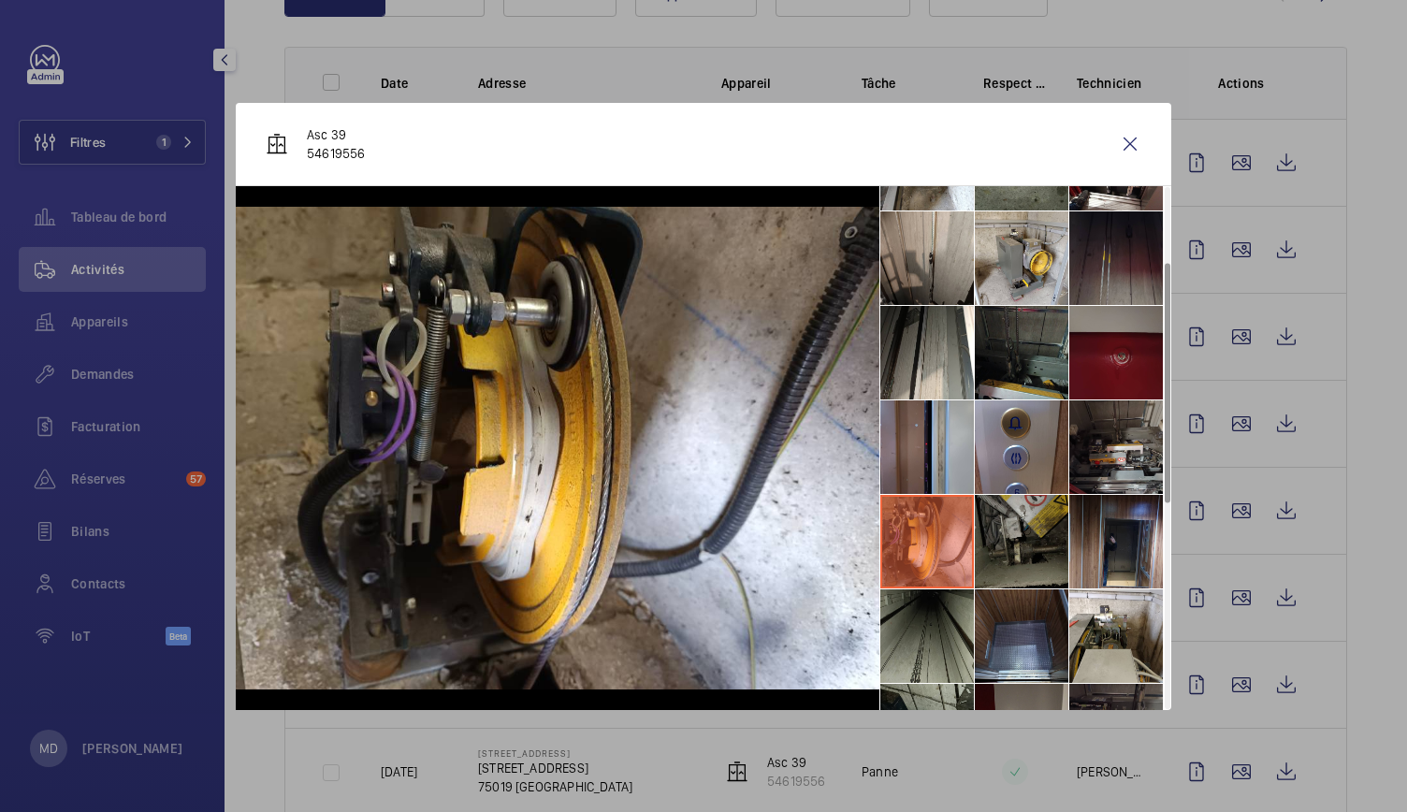
click at [1008, 531] on li at bounding box center [1022, 542] width 94 height 94
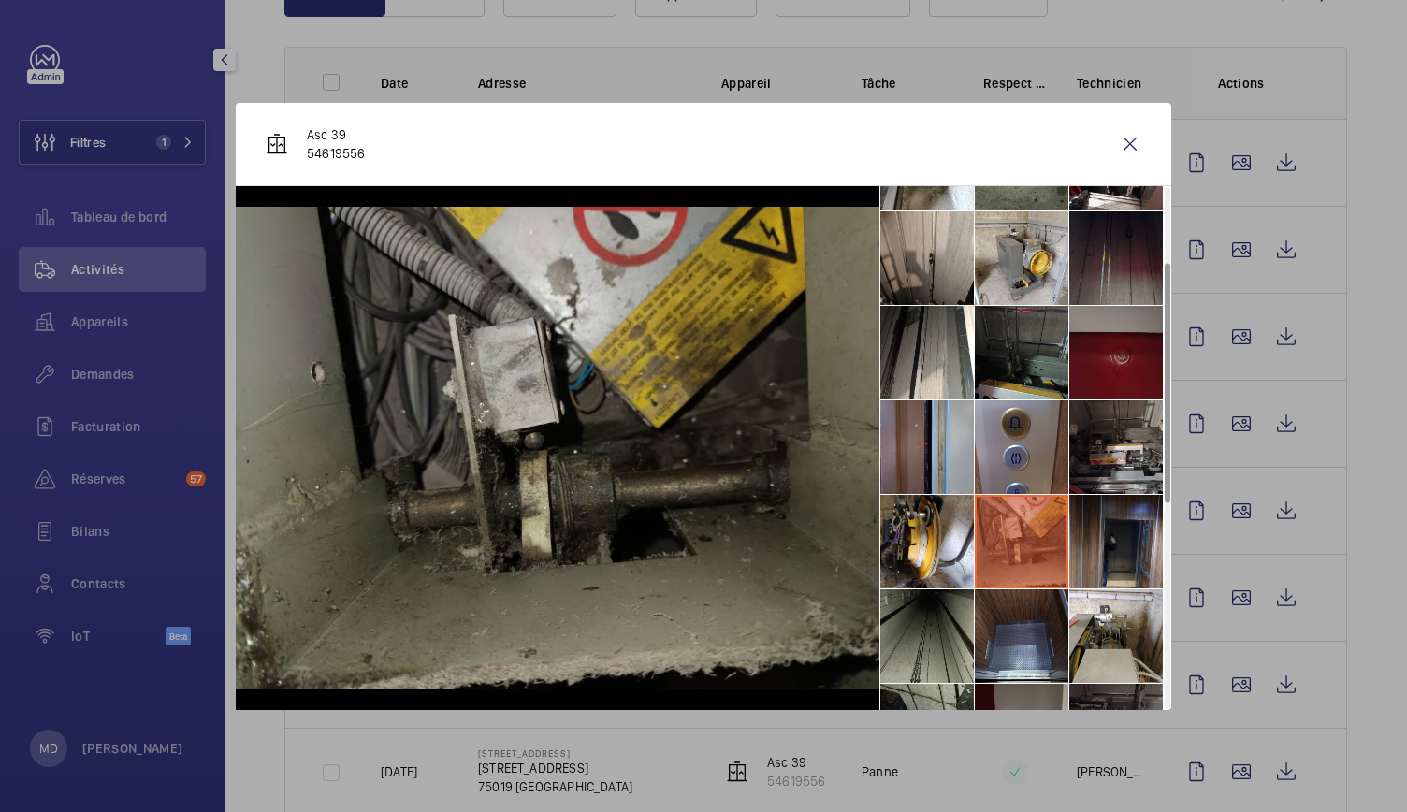
click at [1115, 533] on li at bounding box center [1117, 542] width 94 height 94
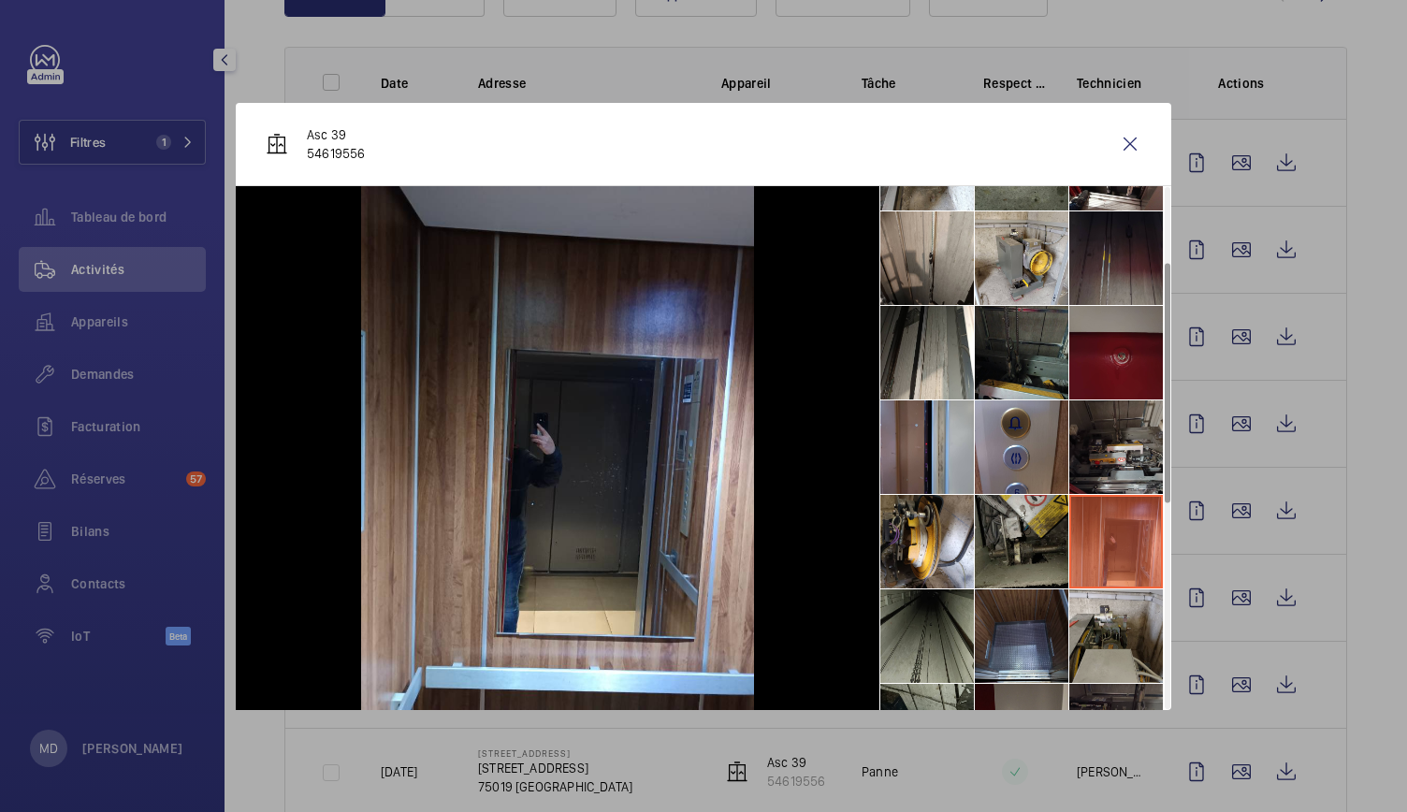
click at [1125, 639] on li at bounding box center [1117, 637] width 94 height 94
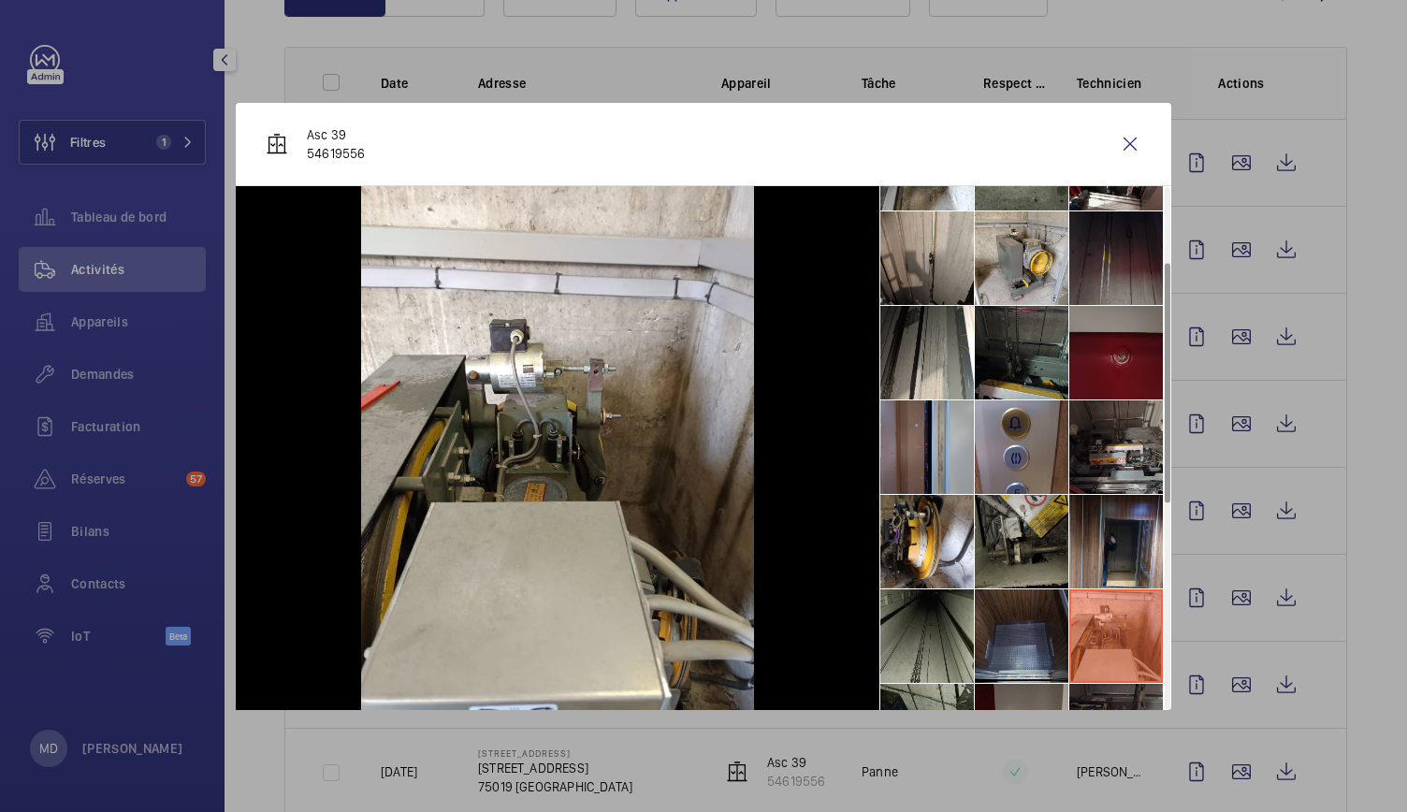
click at [1041, 637] on li at bounding box center [1022, 637] width 94 height 94
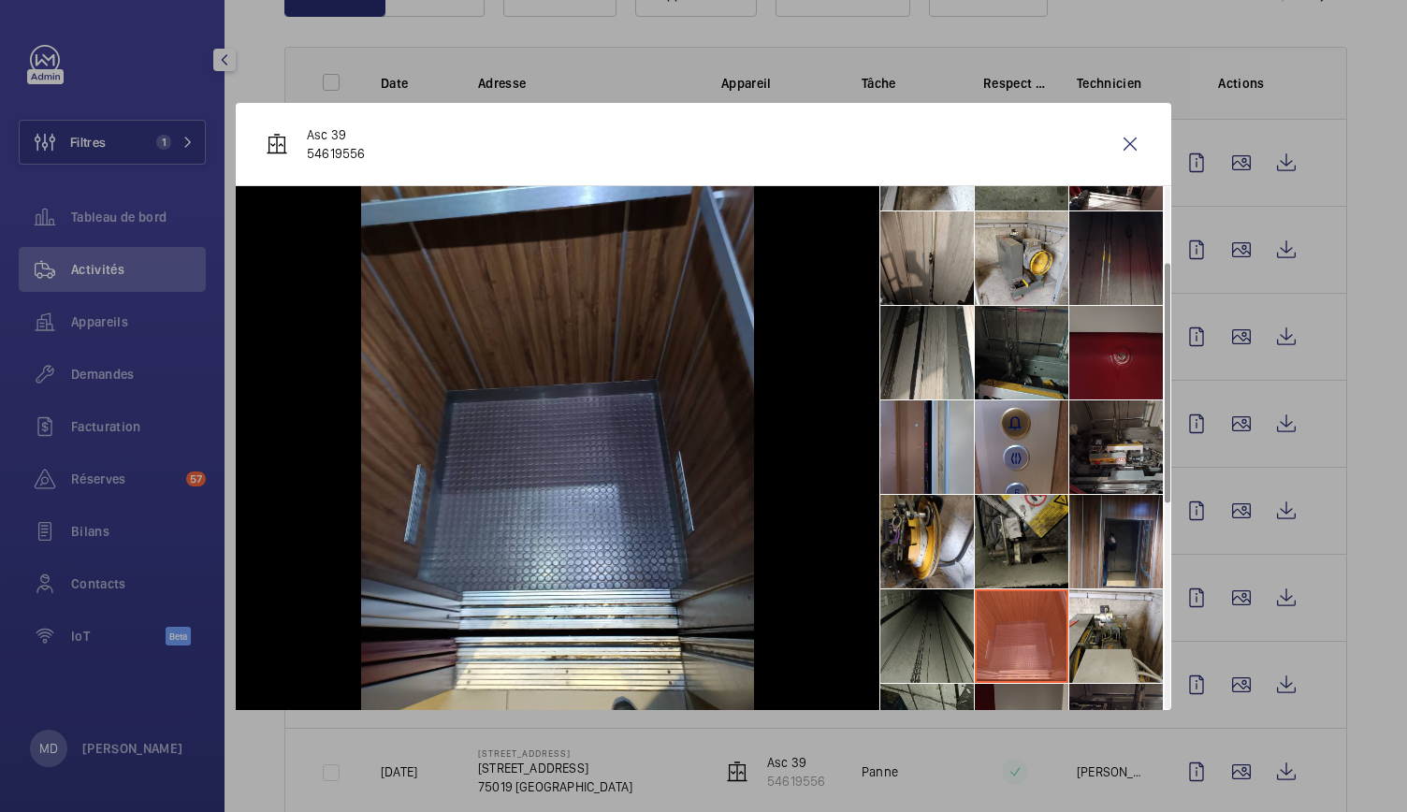
click at [944, 639] on li at bounding box center [928, 637] width 94 height 94
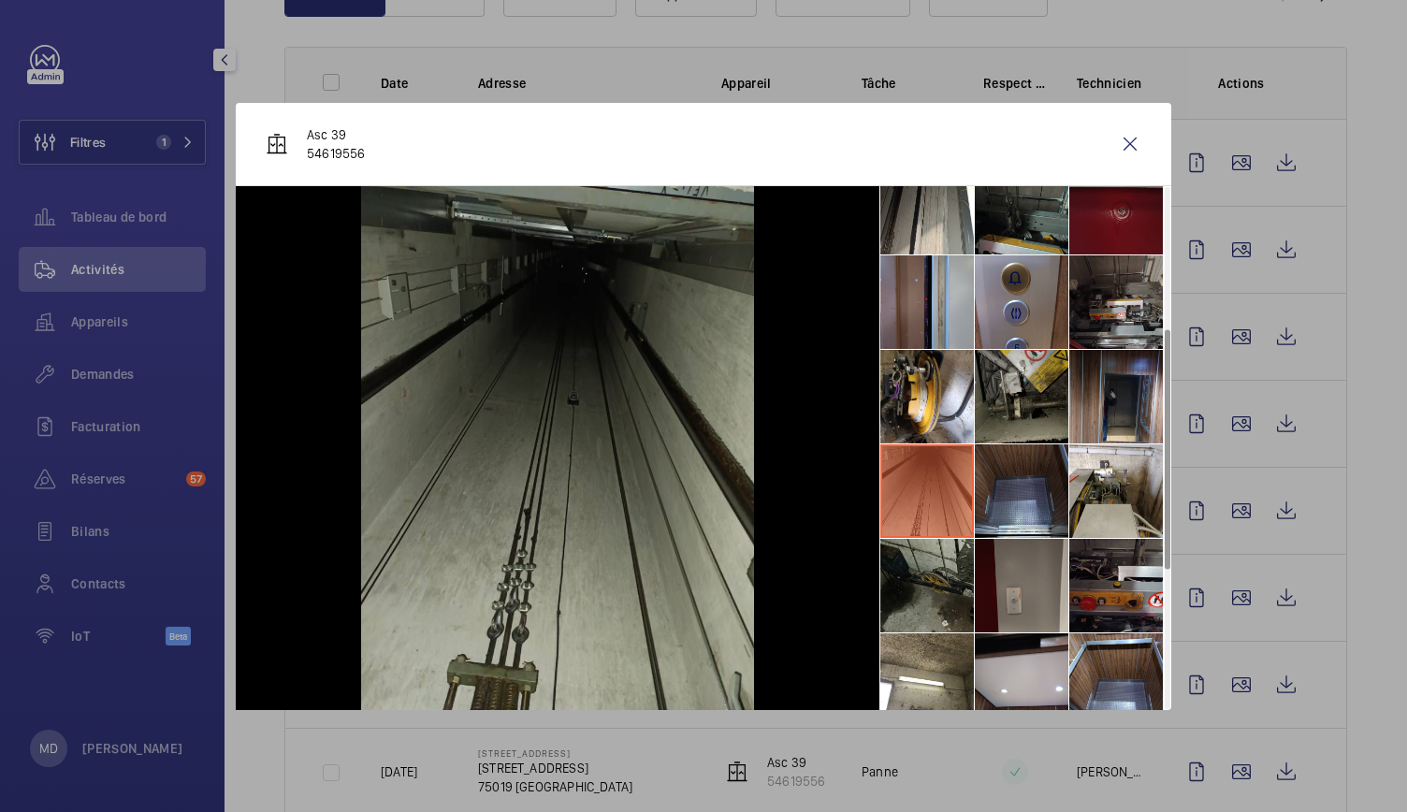
scroll to position [311, 0]
click at [932, 601] on li at bounding box center [928, 585] width 94 height 94
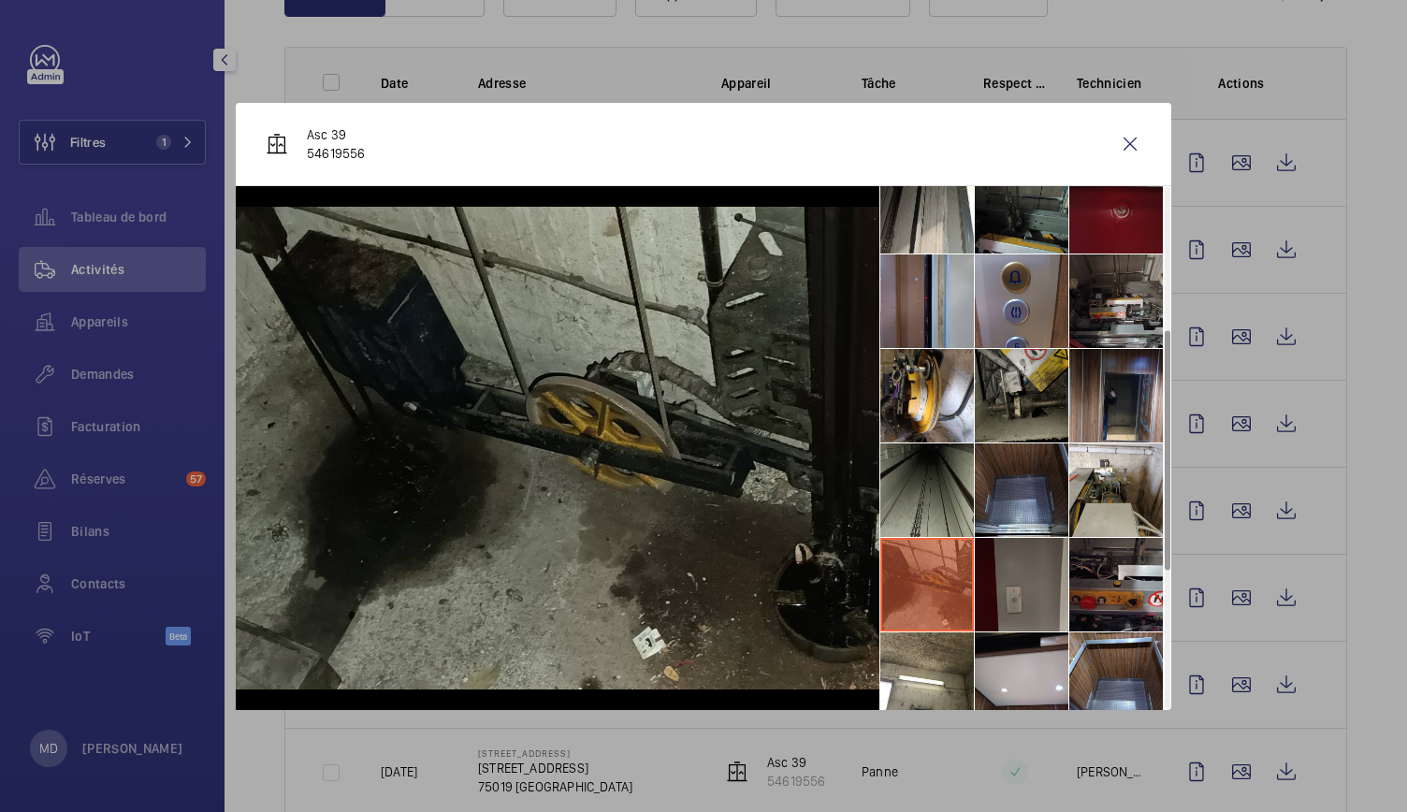
click at [1022, 603] on li at bounding box center [1022, 585] width 94 height 94
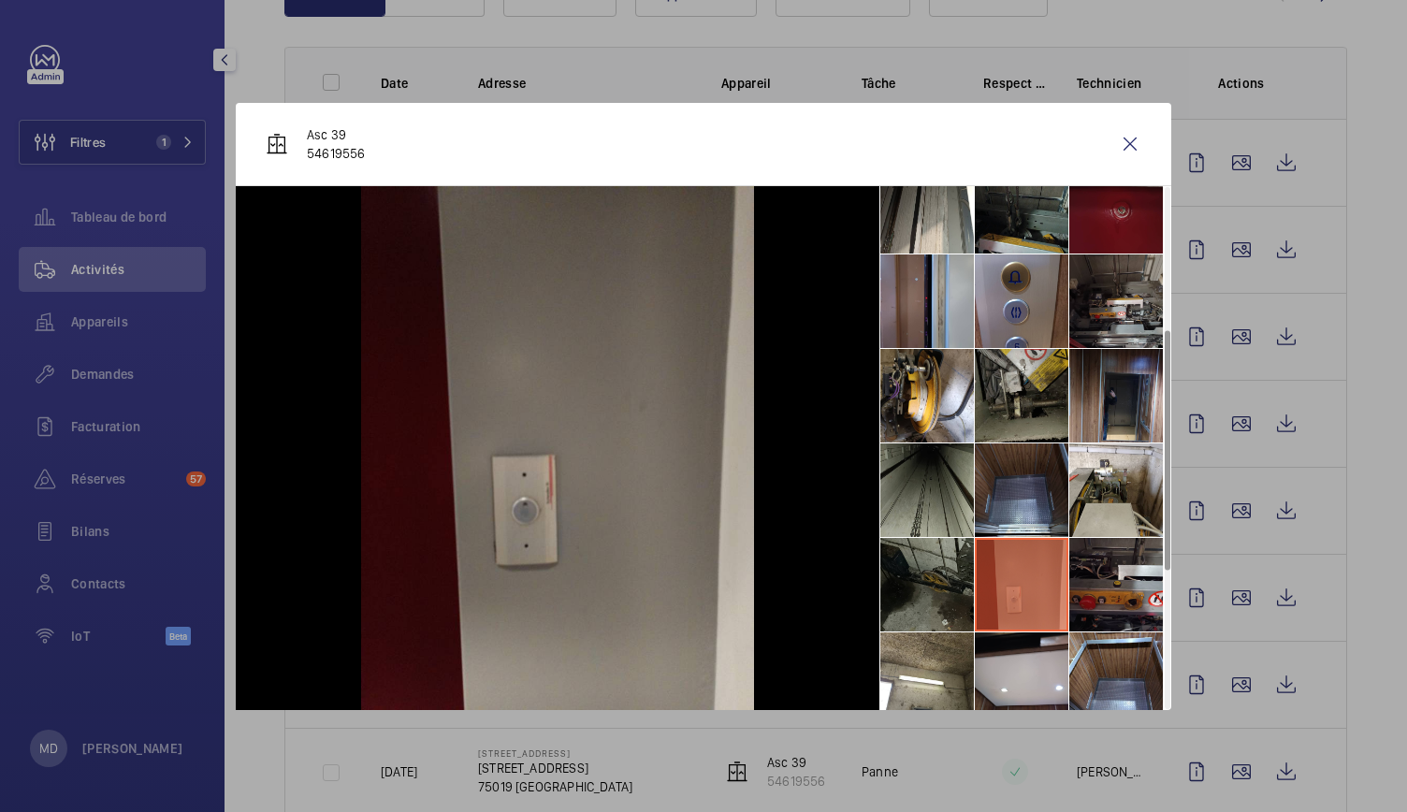
click at [924, 593] on li at bounding box center [928, 585] width 94 height 94
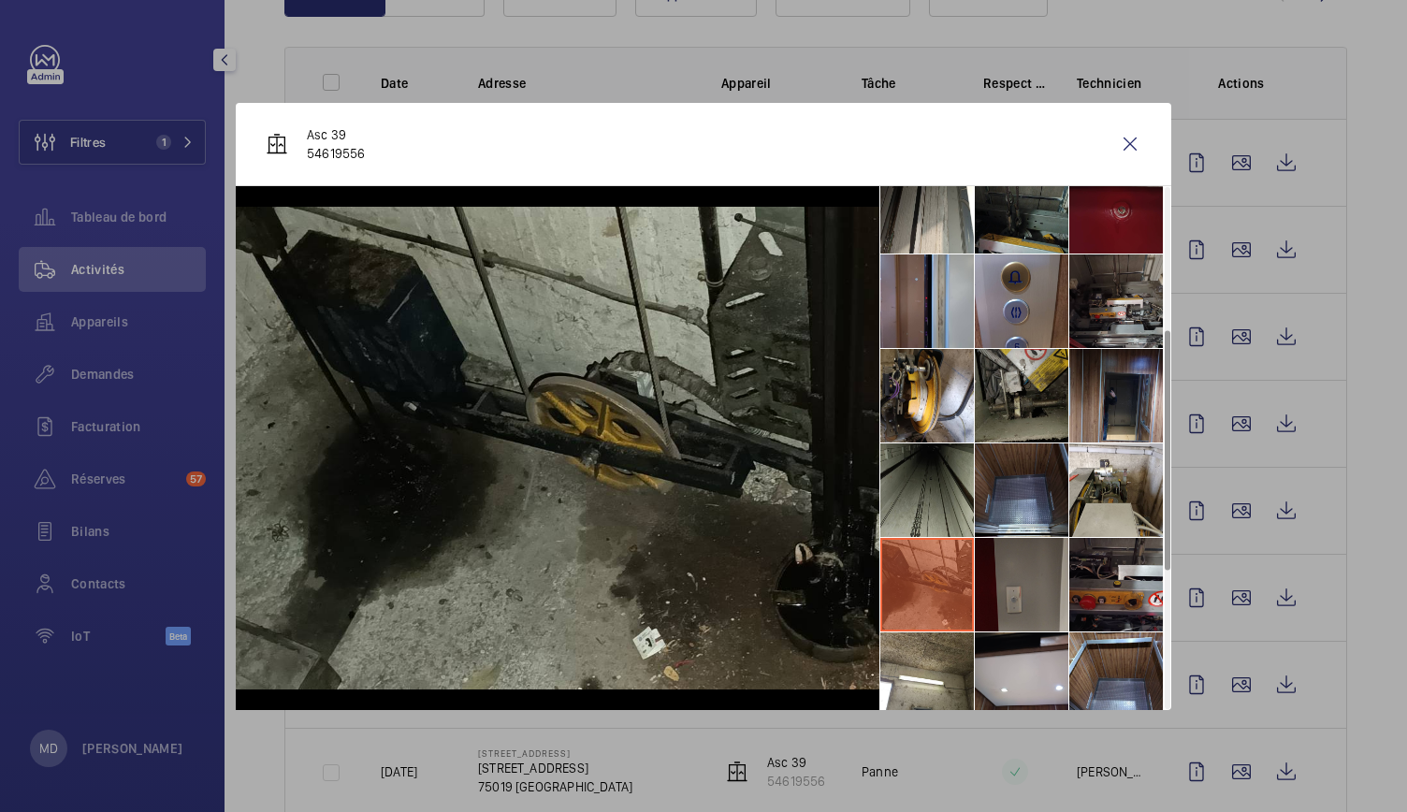
click at [1018, 597] on li at bounding box center [1022, 585] width 94 height 94
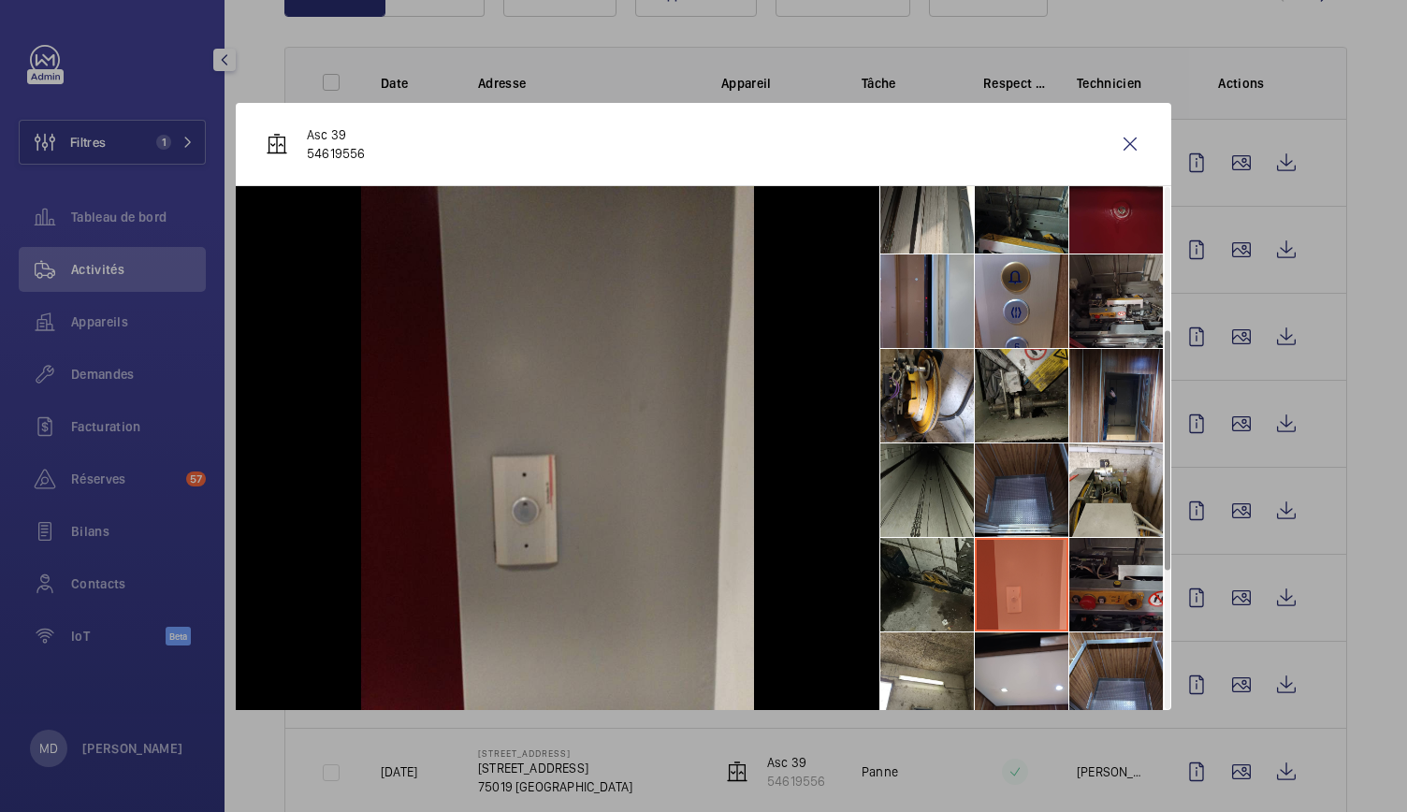
click at [1084, 597] on li at bounding box center [1117, 585] width 94 height 94
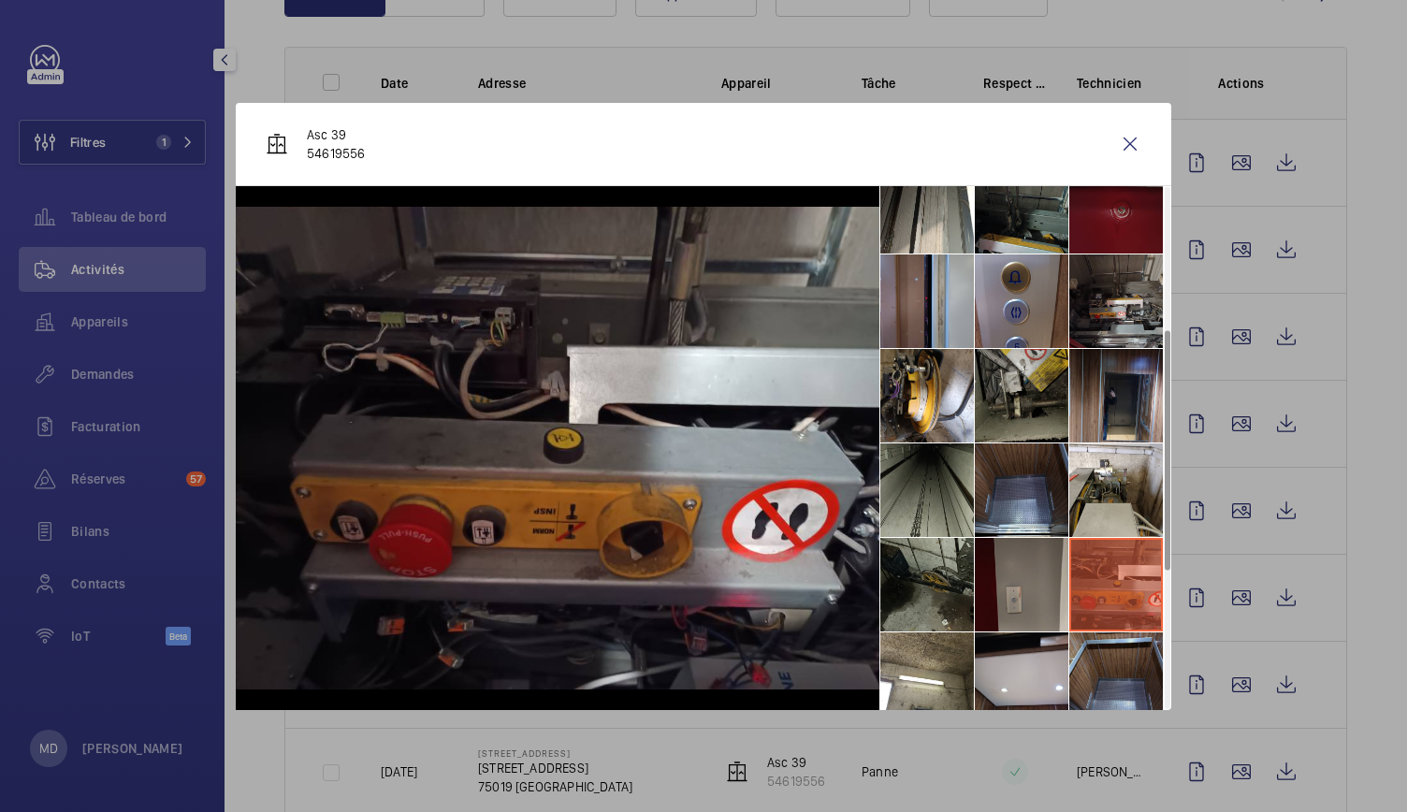
click at [1108, 643] on li at bounding box center [1117, 680] width 94 height 94
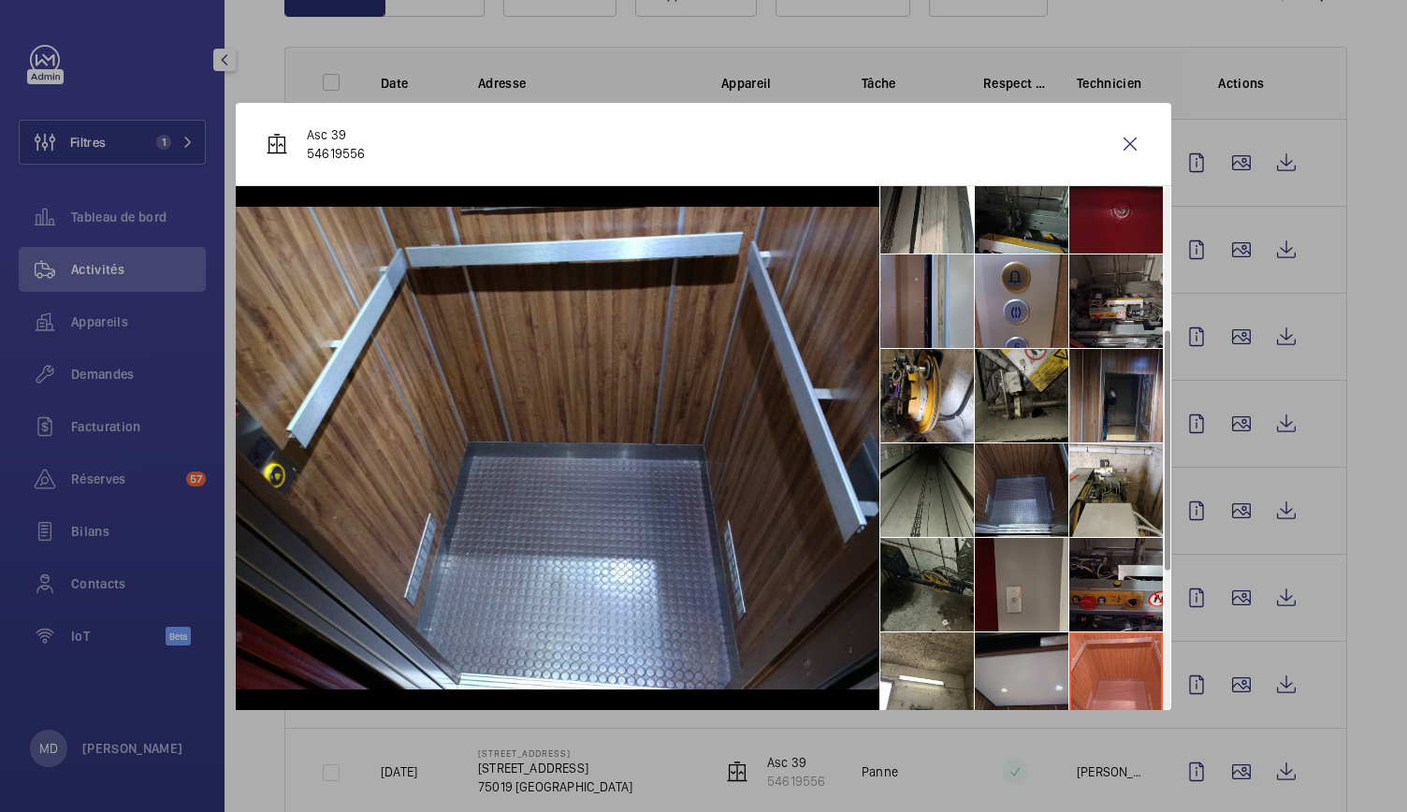
click at [1029, 639] on li at bounding box center [1022, 680] width 94 height 94
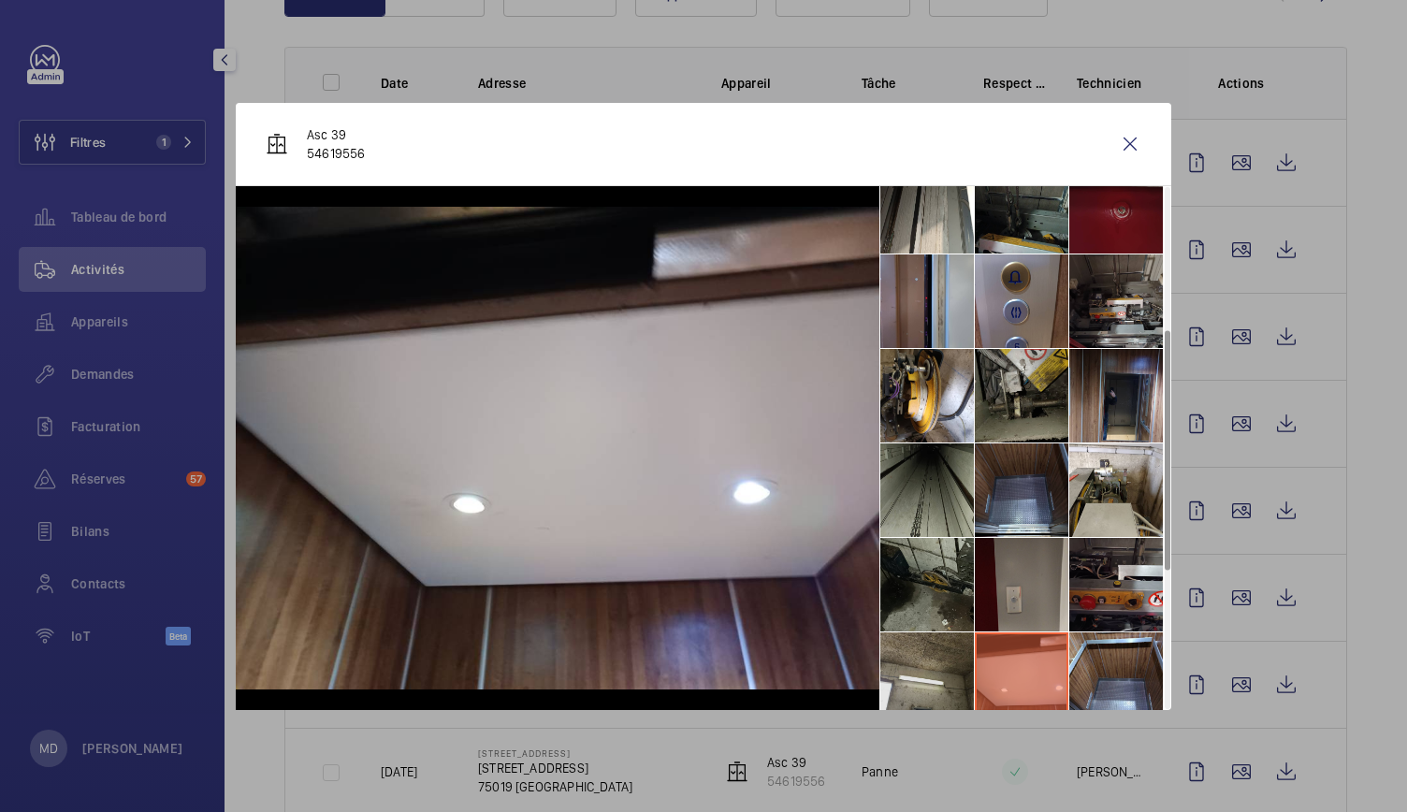
click at [950, 658] on li at bounding box center [928, 680] width 94 height 94
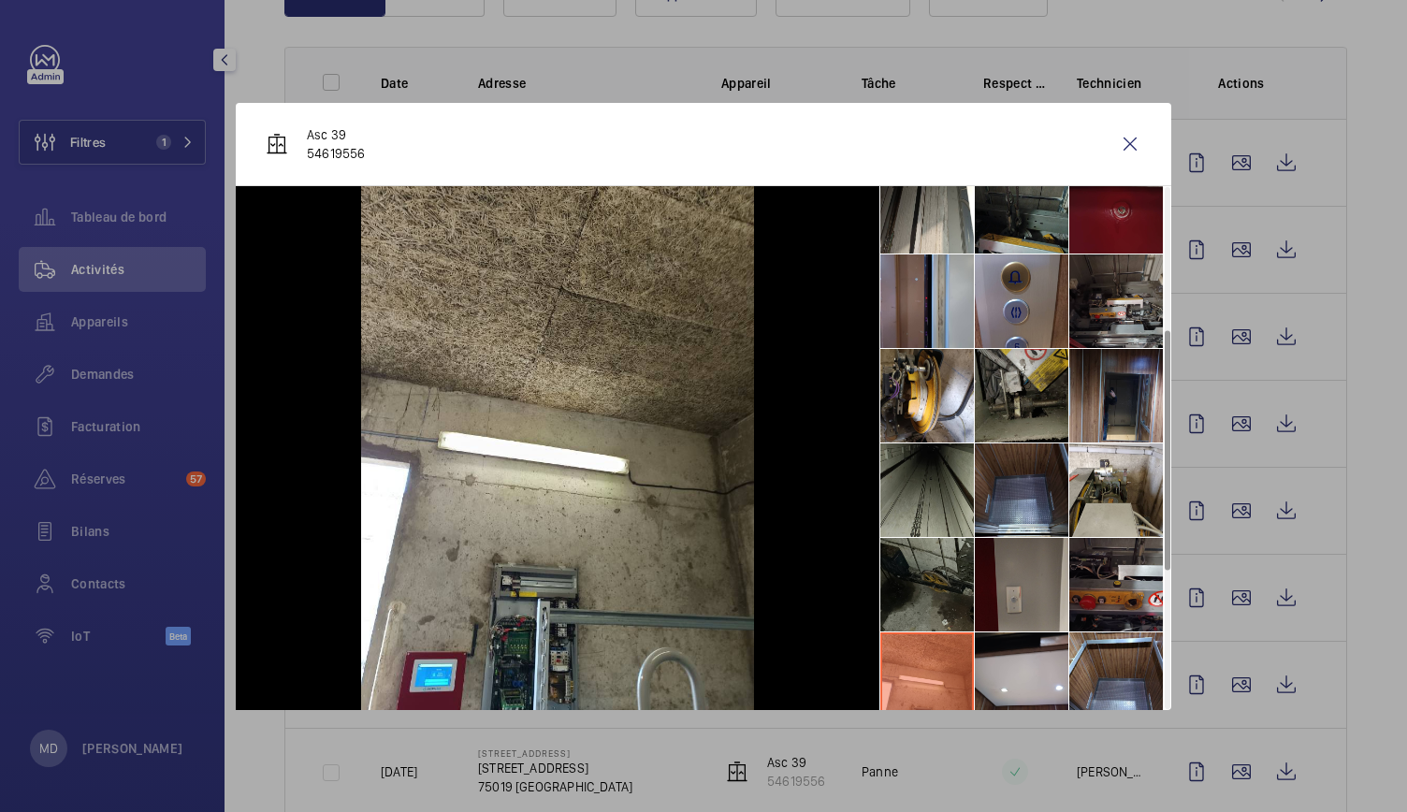
click at [938, 594] on li at bounding box center [928, 585] width 94 height 94
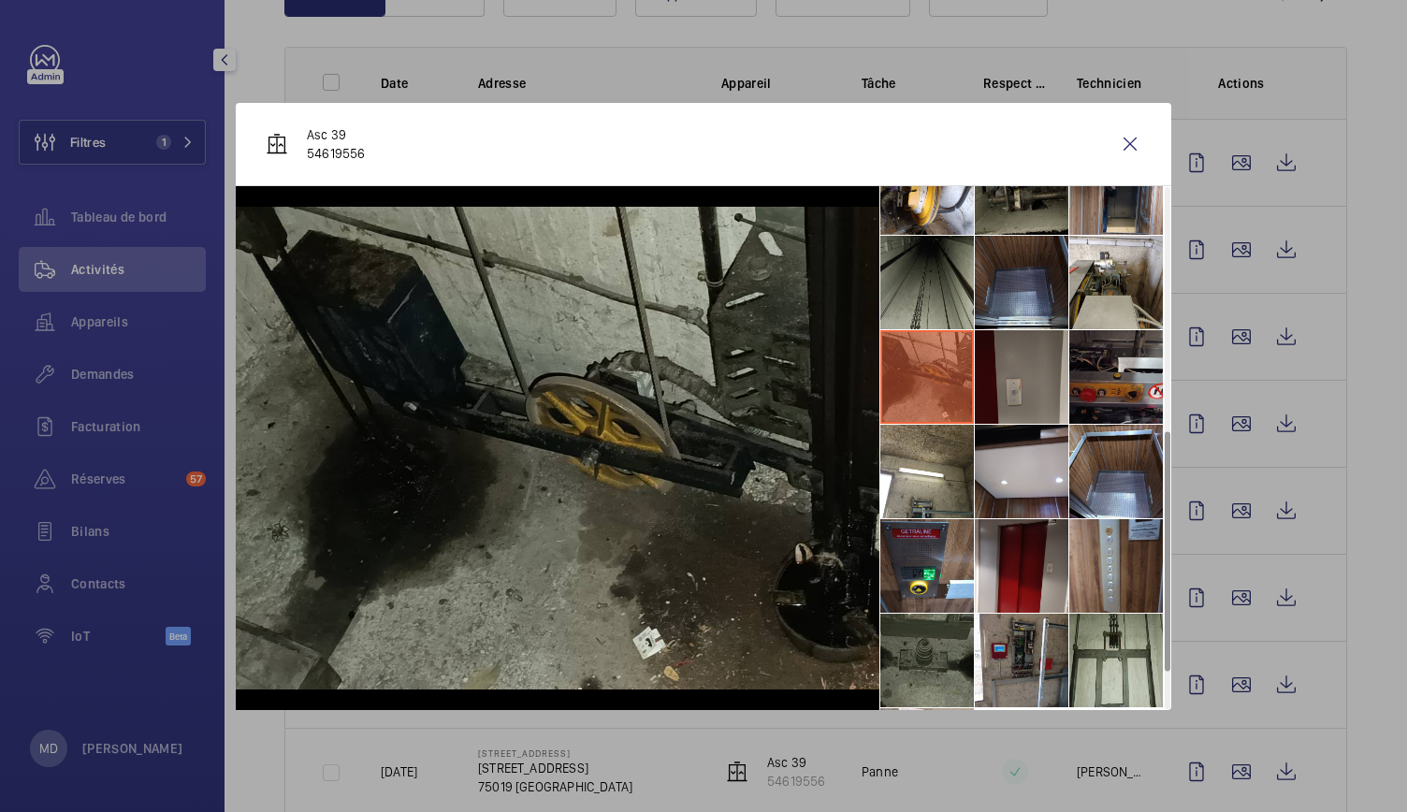
scroll to position [532, 0]
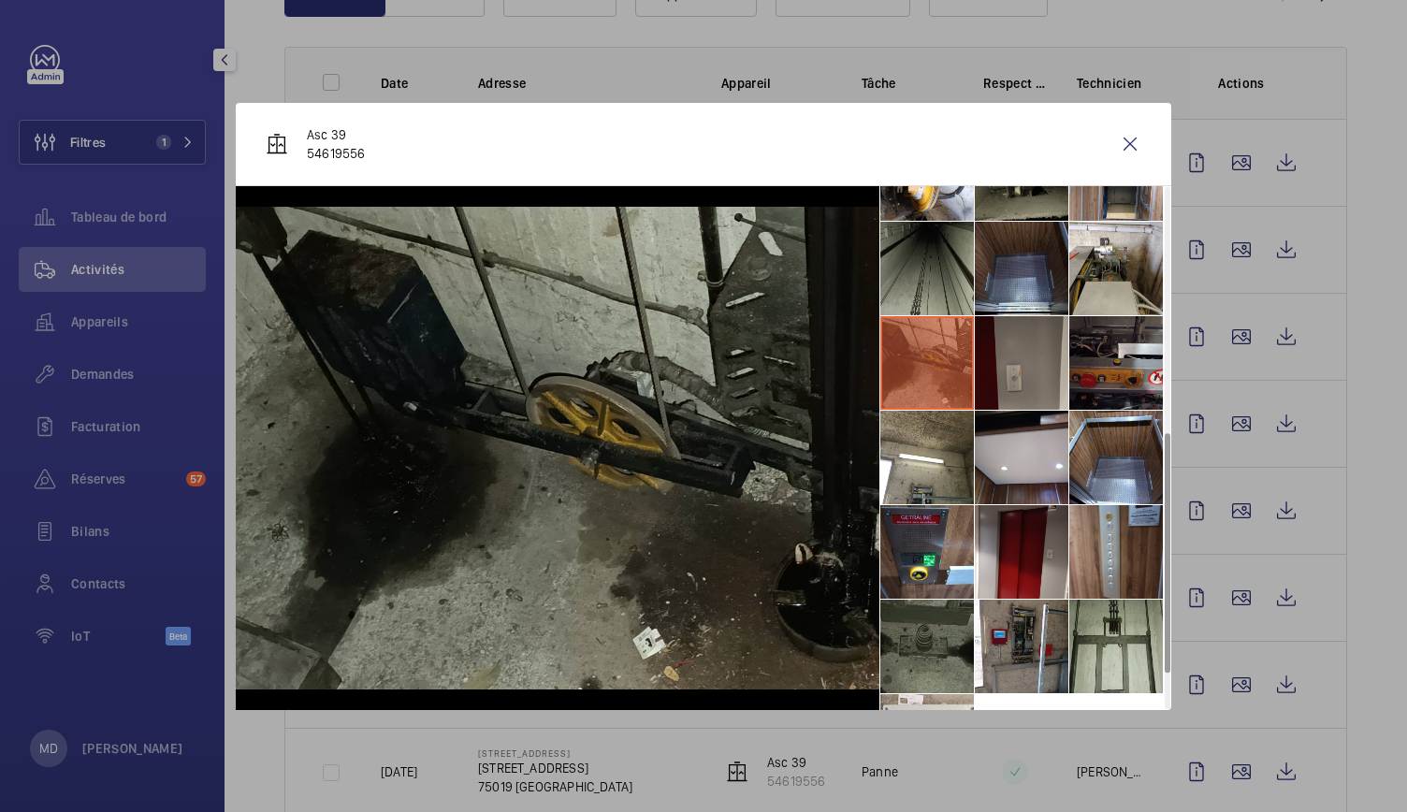
click at [938, 594] on li at bounding box center [928, 552] width 94 height 94
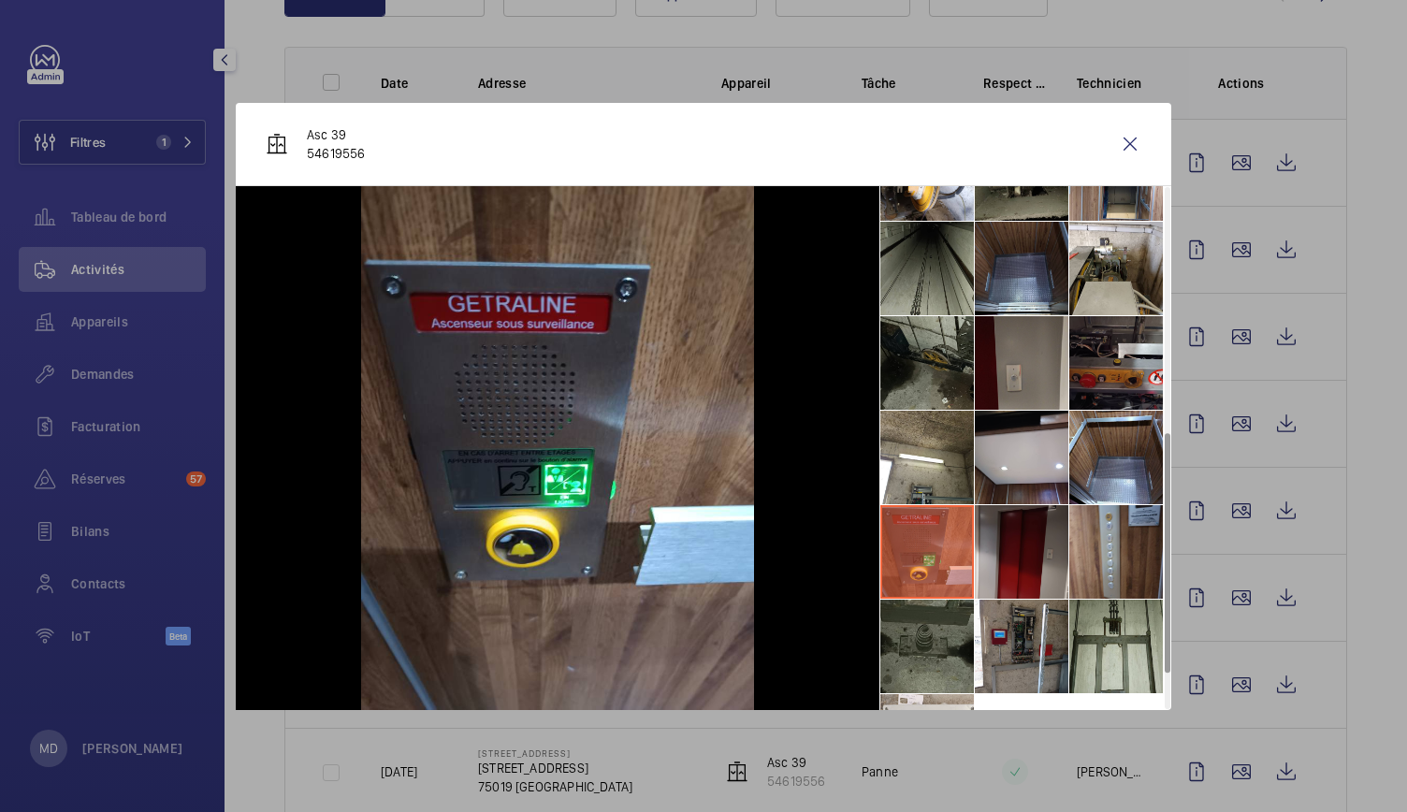
click at [1022, 564] on li at bounding box center [1022, 552] width 94 height 94
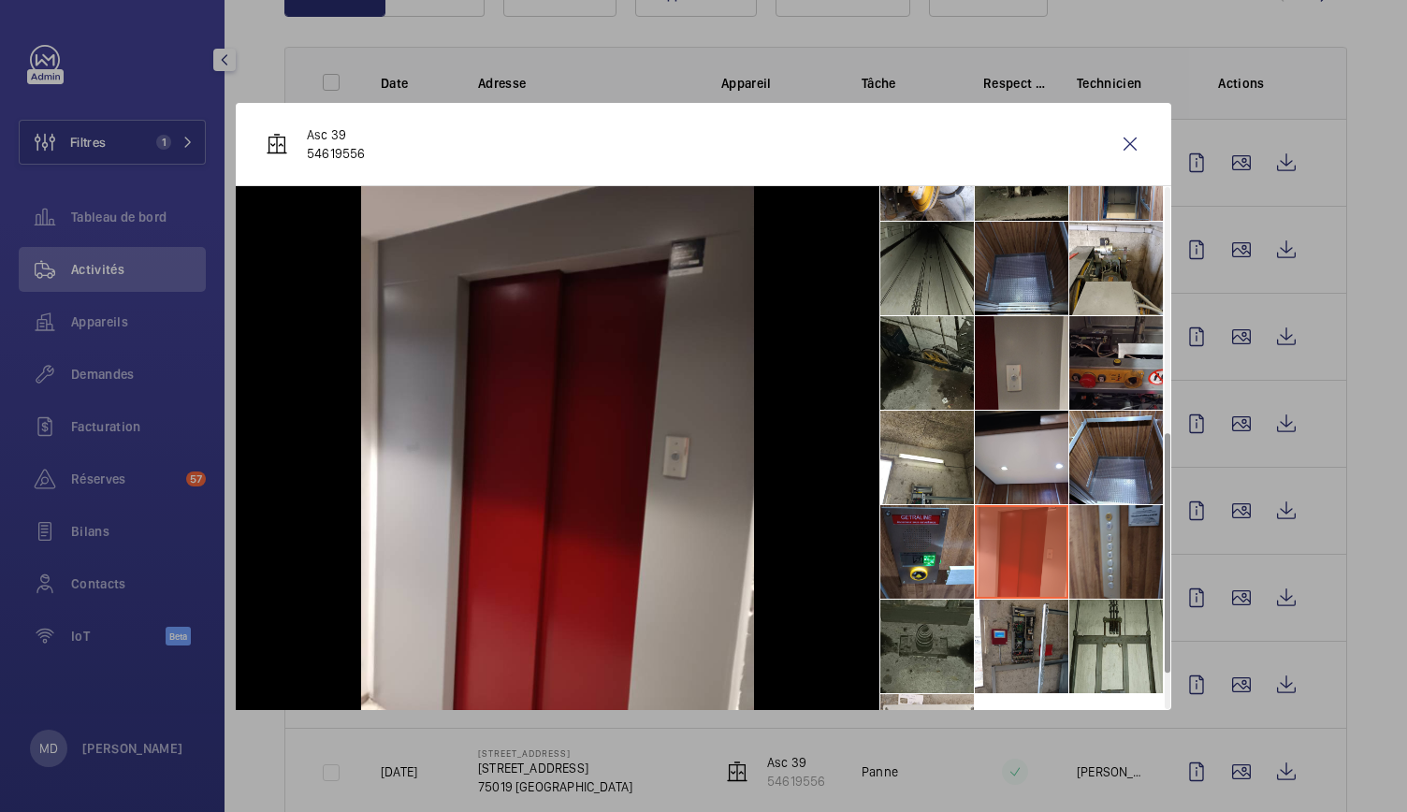
click at [1110, 569] on li at bounding box center [1117, 552] width 94 height 94
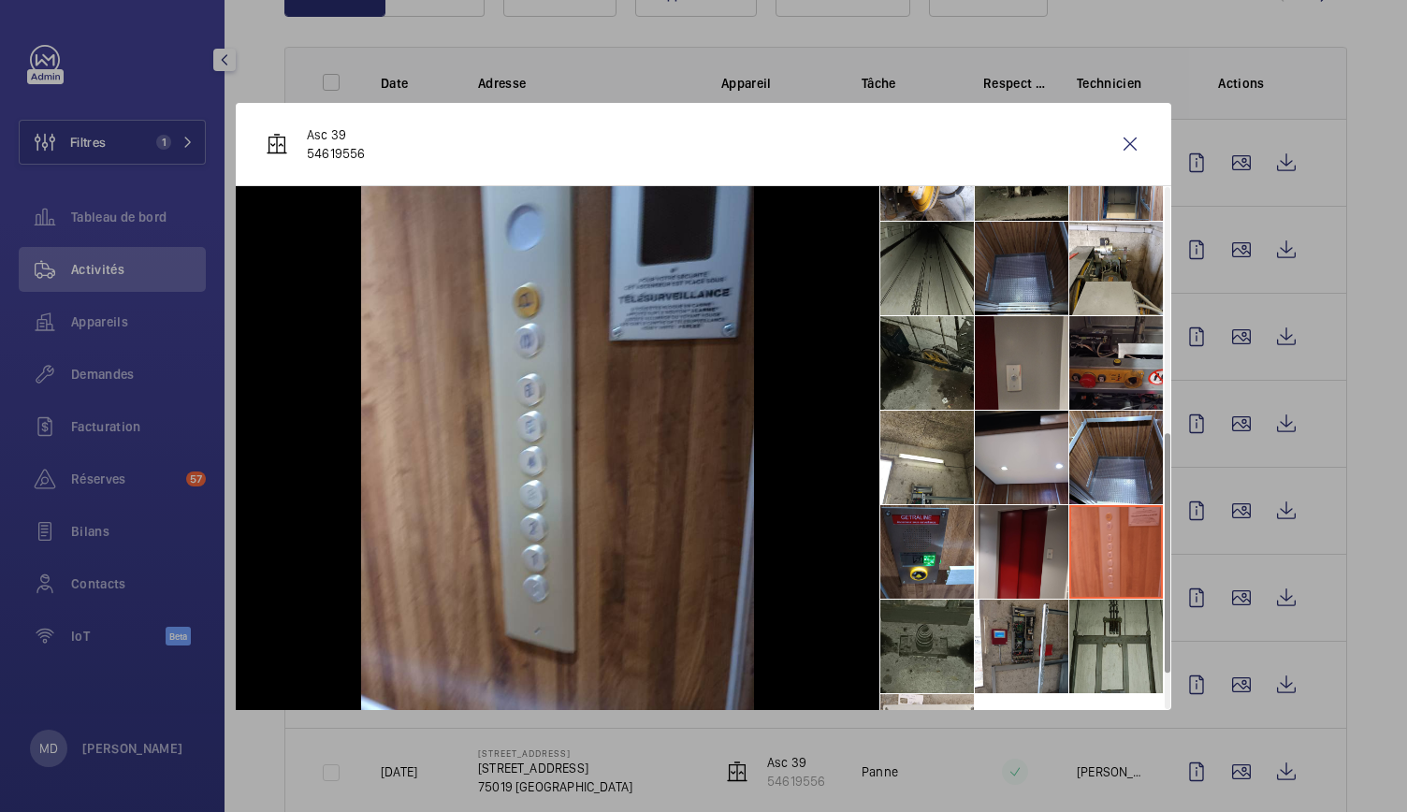
click at [1107, 625] on li at bounding box center [1117, 647] width 94 height 94
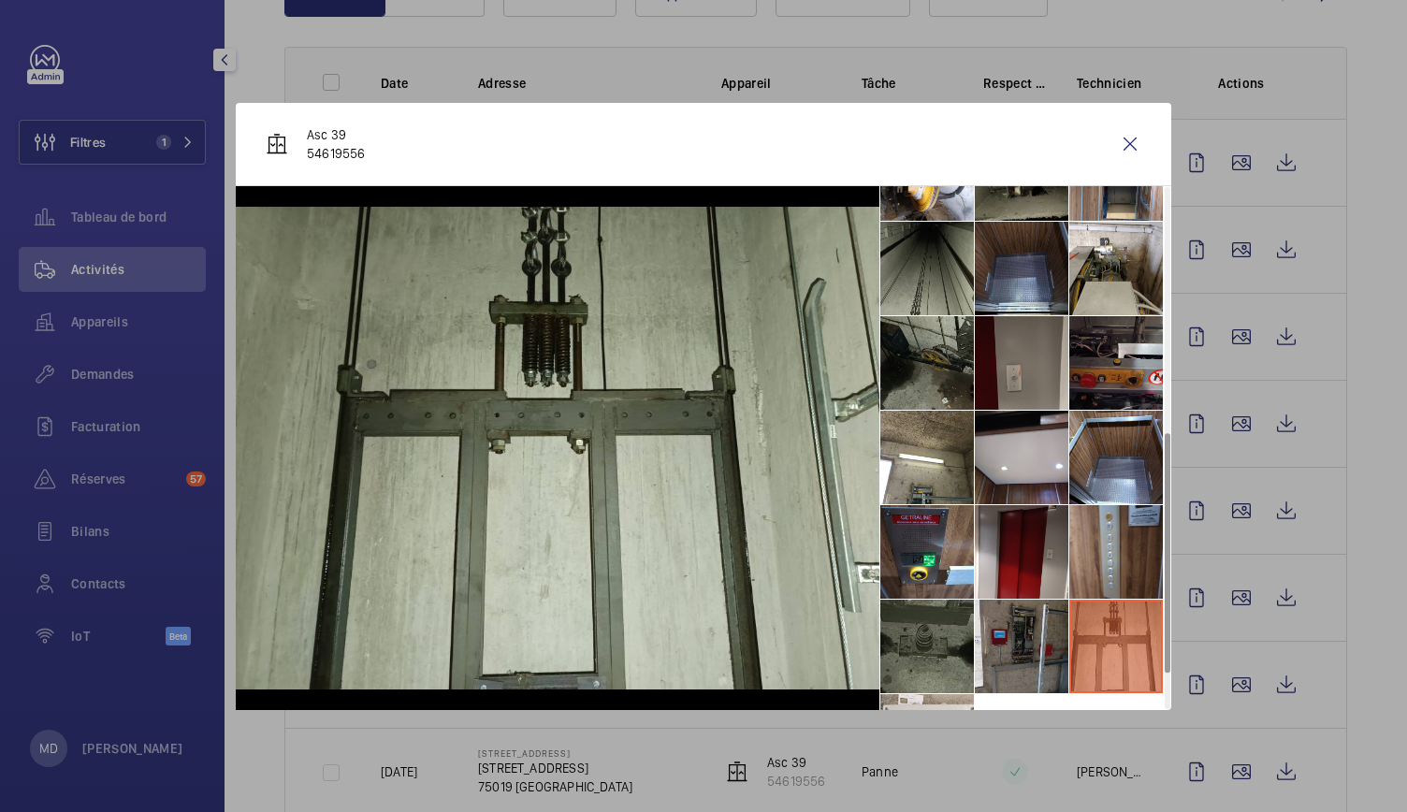
click at [1027, 635] on li at bounding box center [1022, 647] width 94 height 94
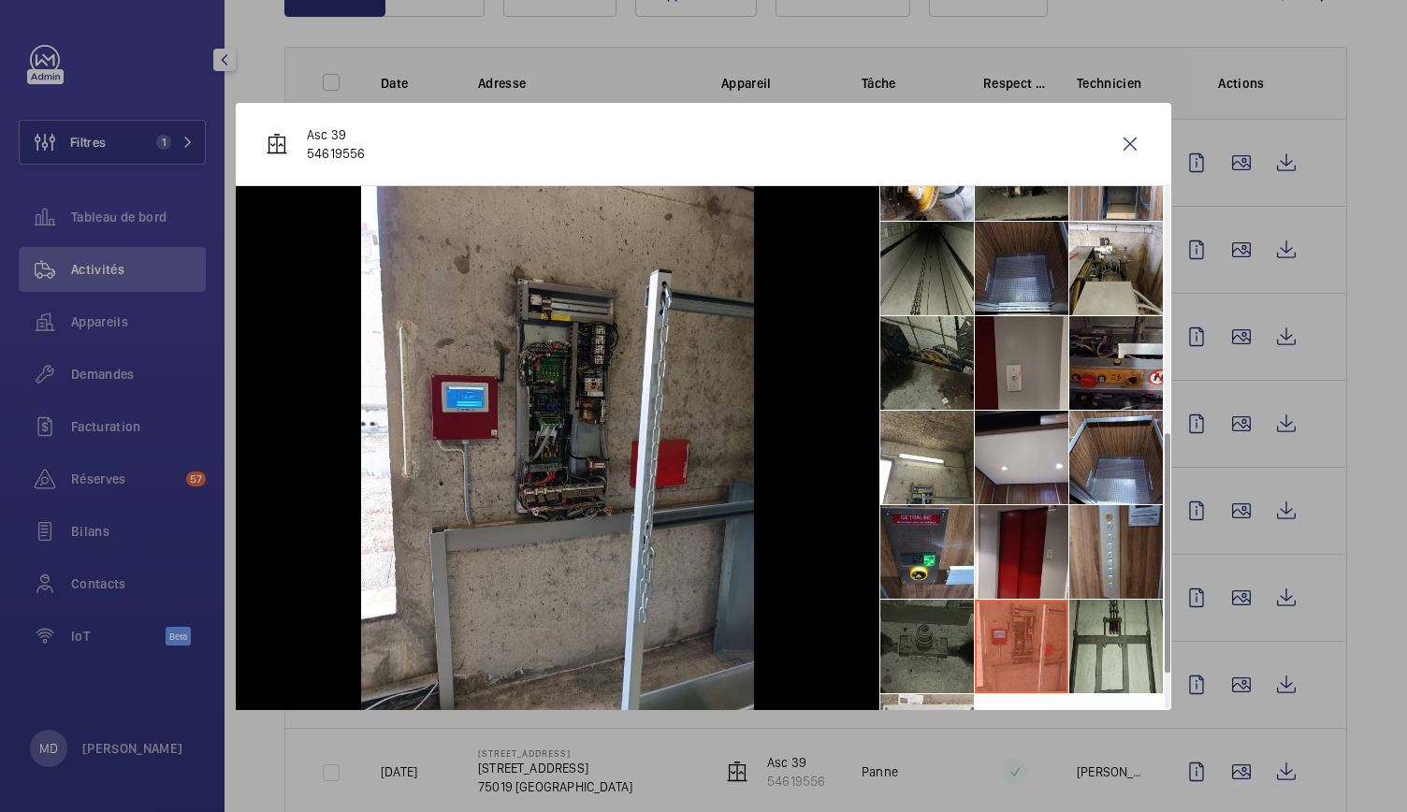
click at [934, 630] on li at bounding box center [928, 647] width 94 height 94
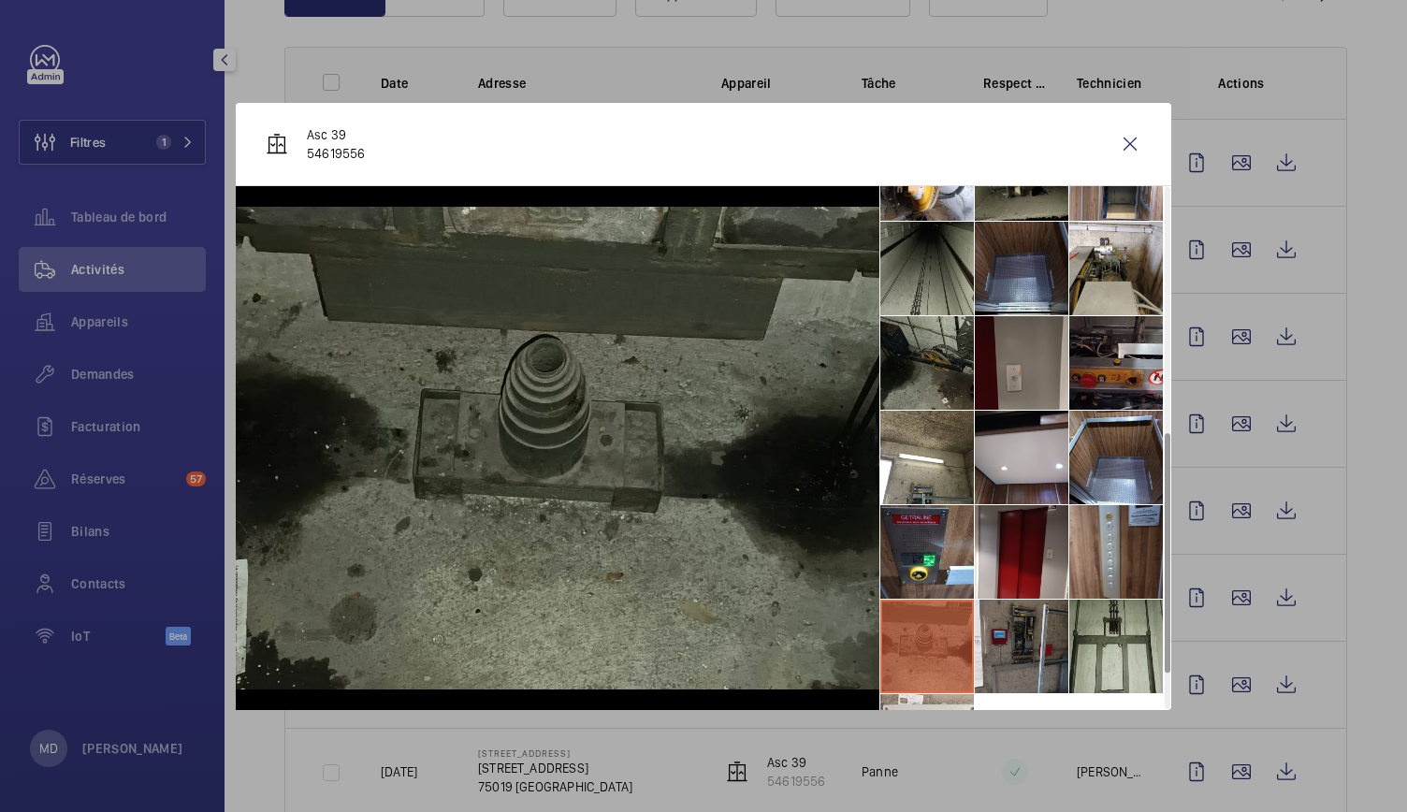
click at [1012, 632] on li at bounding box center [1022, 647] width 94 height 94
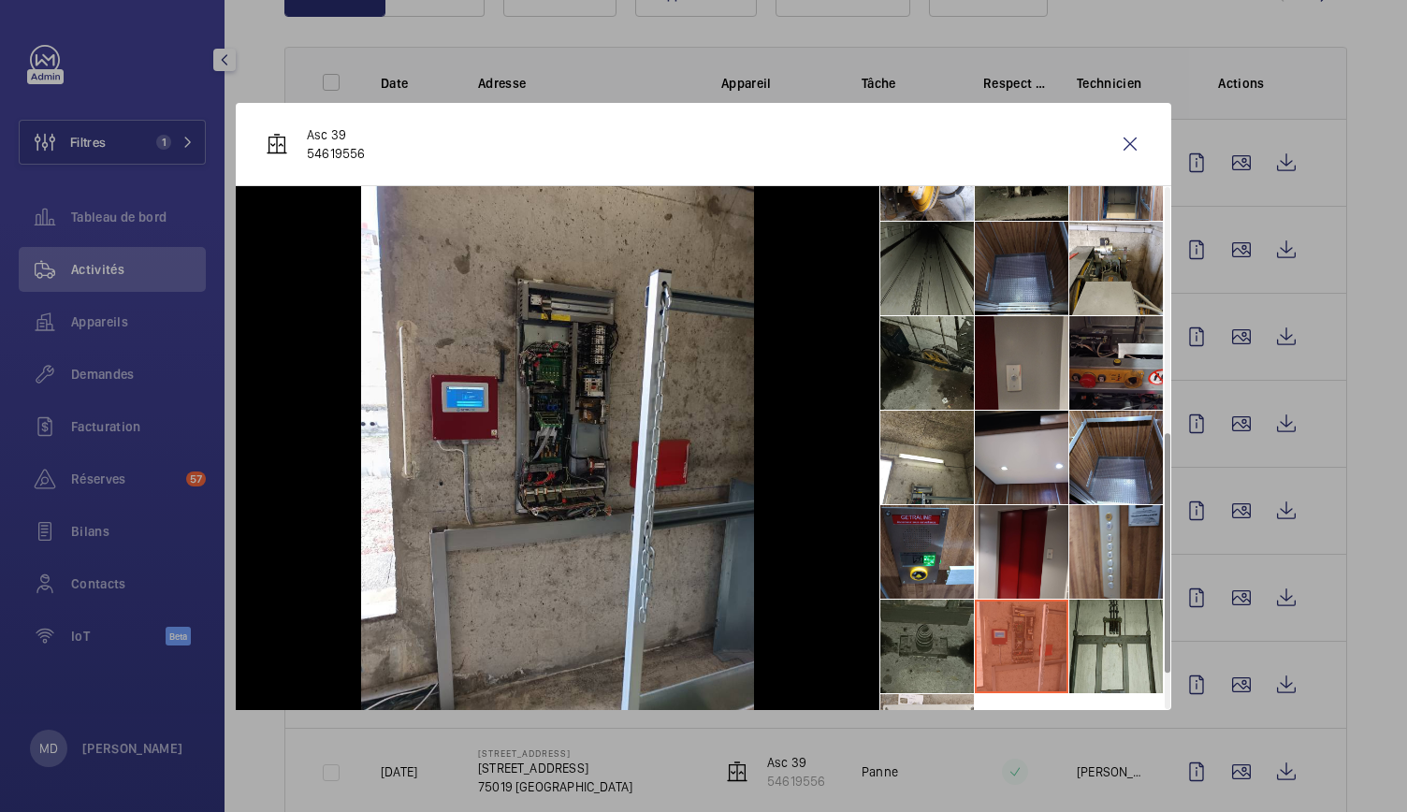
click at [950, 271] on li at bounding box center [928, 269] width 94 height 94
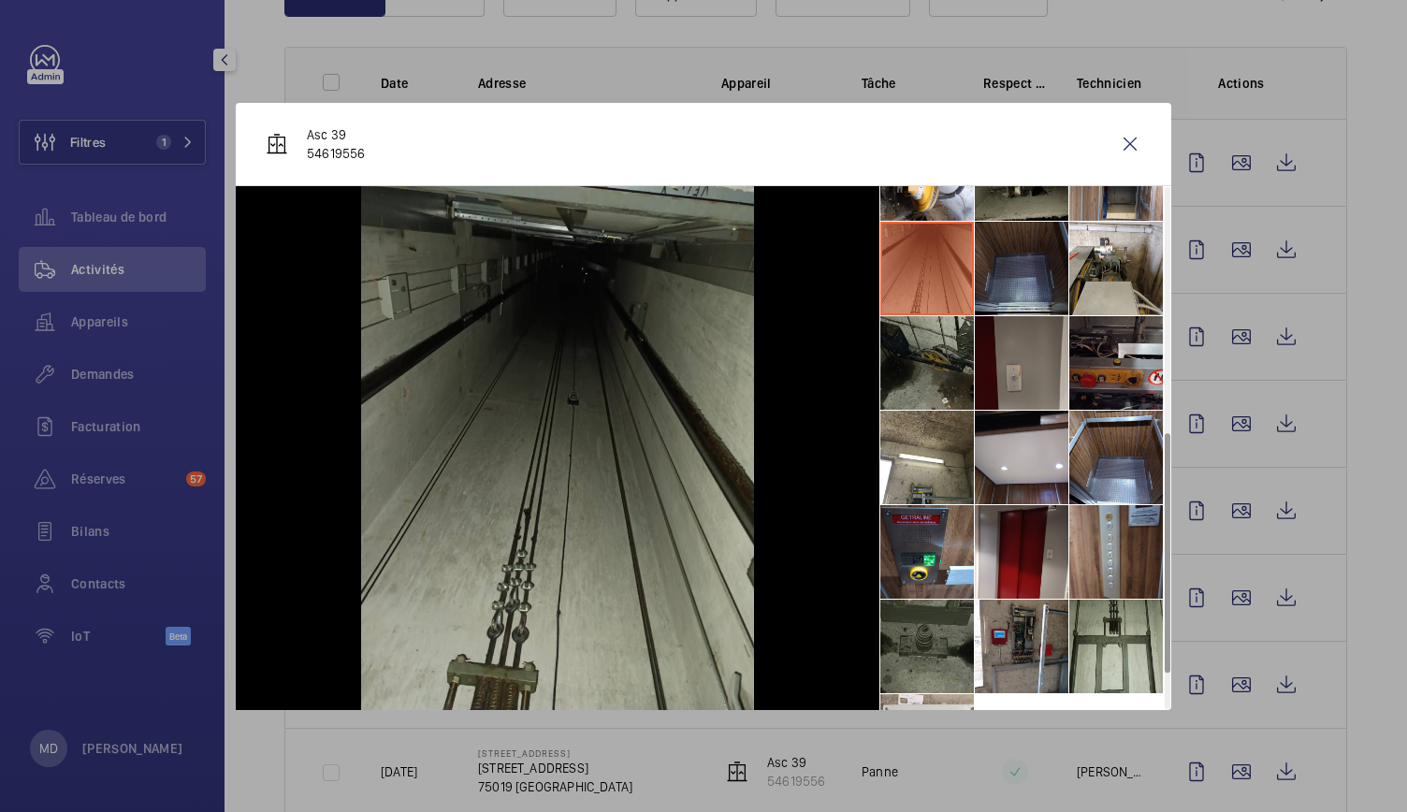
click at [1012, 269] on li at bounding box center [1022, 269] width 94 height 94
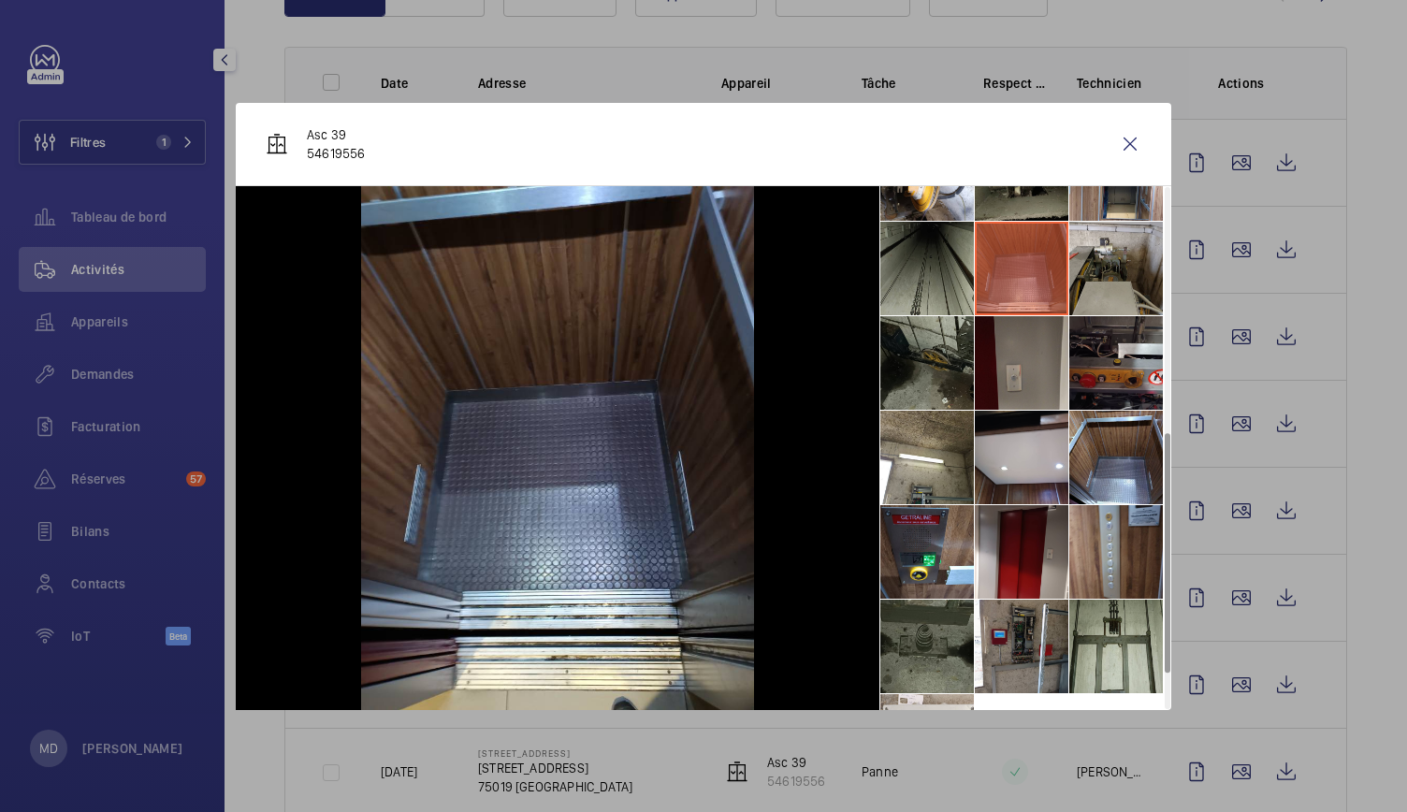
click at [1126, 265] on li at bounding box center [1117, 269] width 94 height 94
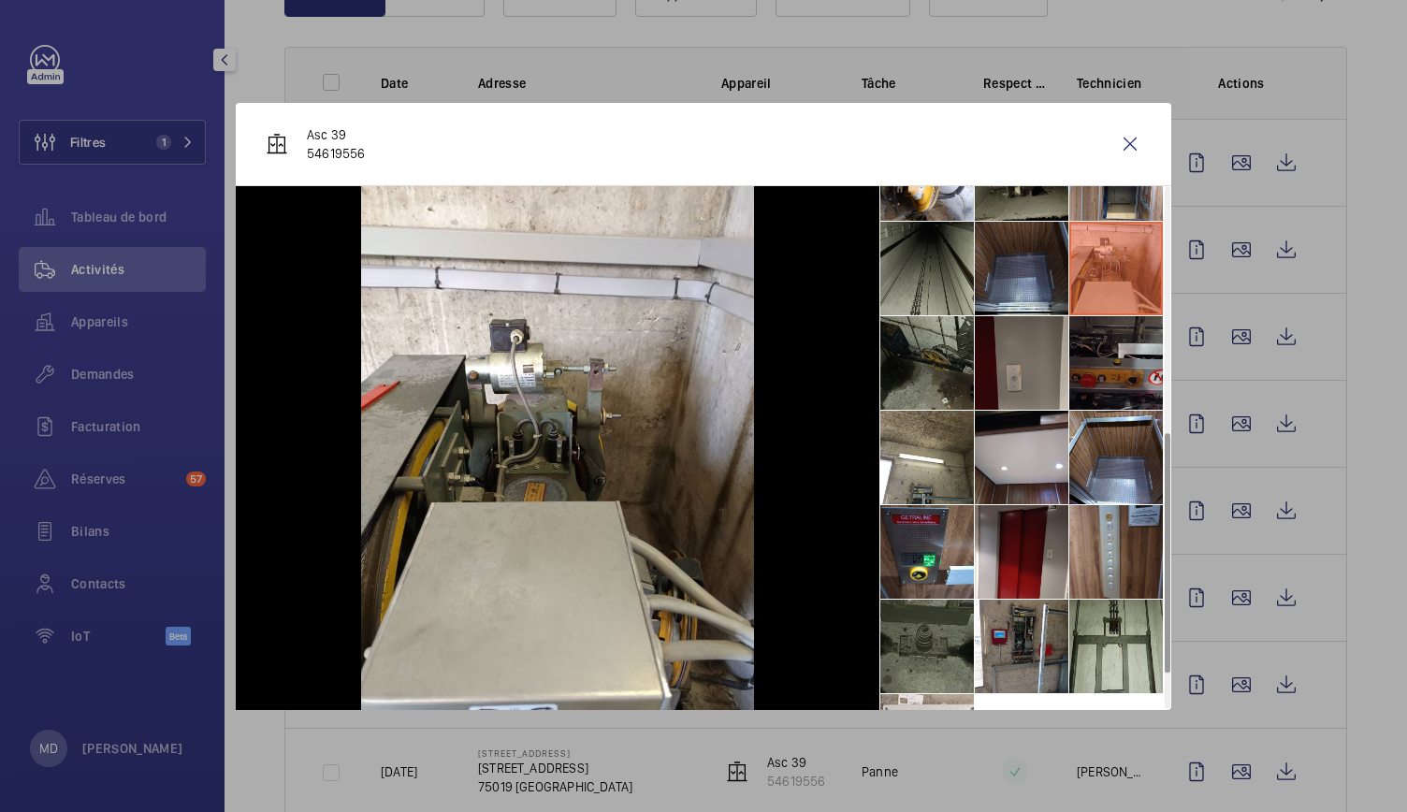
click at [1108, 367] on li at bounding box center [1117, 363] width 94 height 94
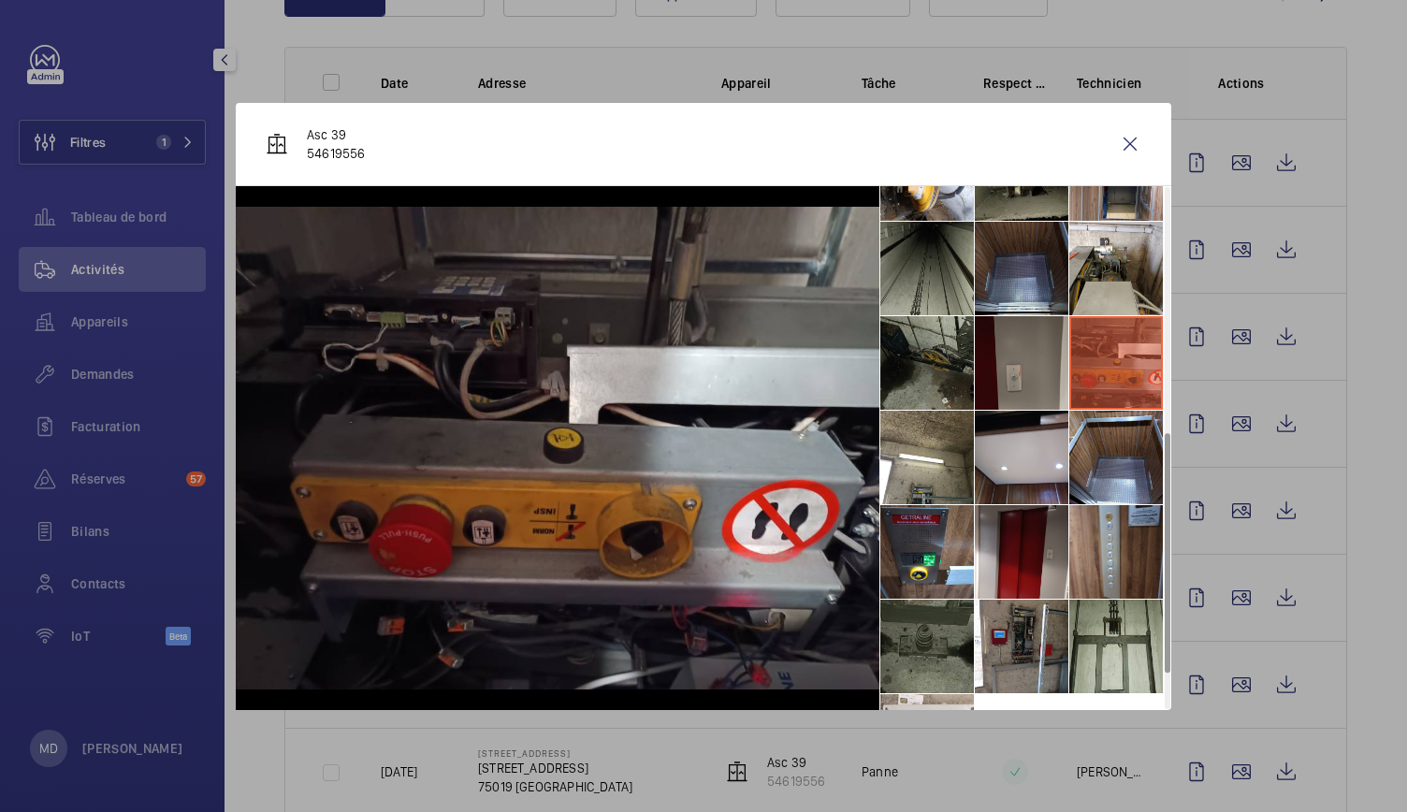
click at [1081, 371] on li at bounding box center [1117, 363] width 94 height 94
click at [1033, 371] on li at bounding box center [1022, 363] width 94 height 94
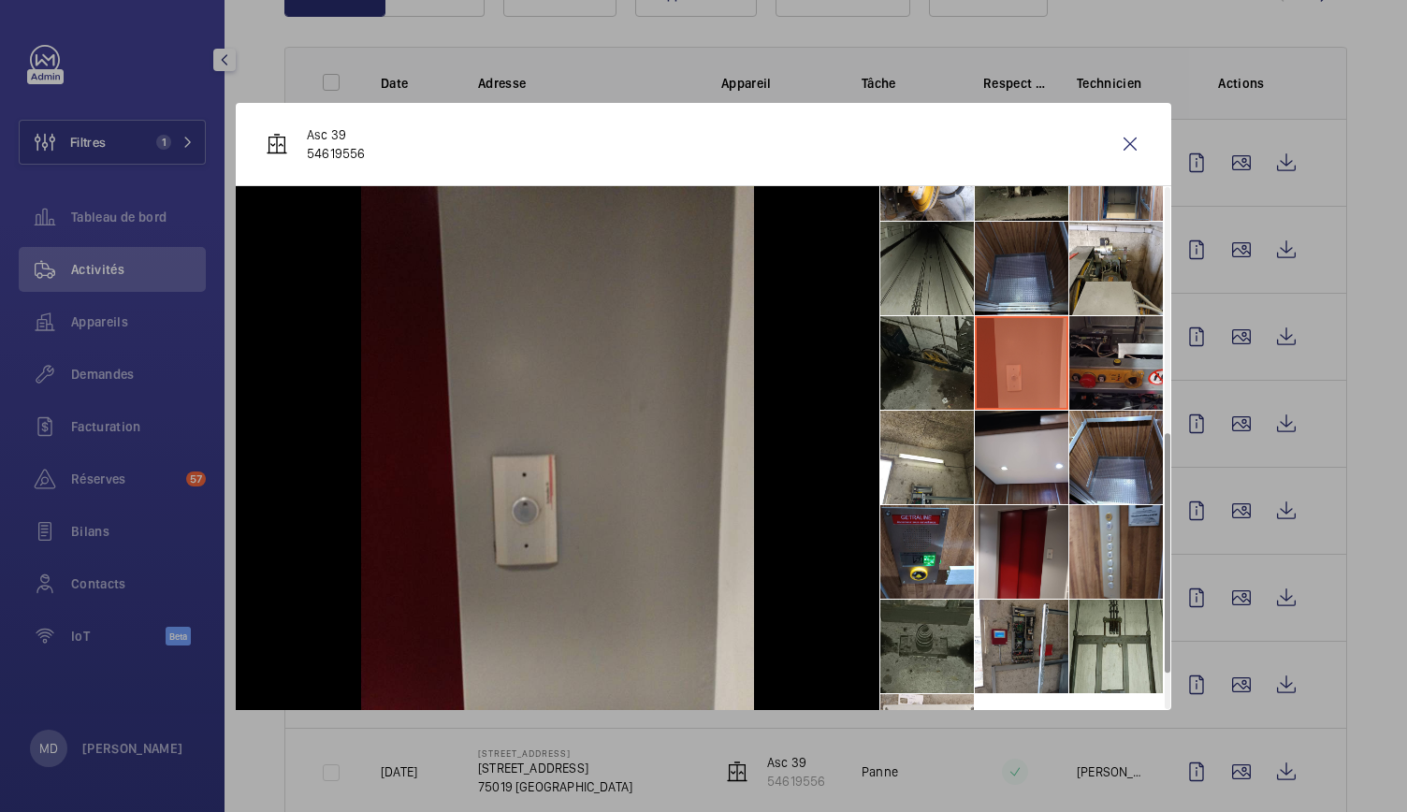
click at [919, 388] on li at bounding box center [928, 363] width 94 height 94
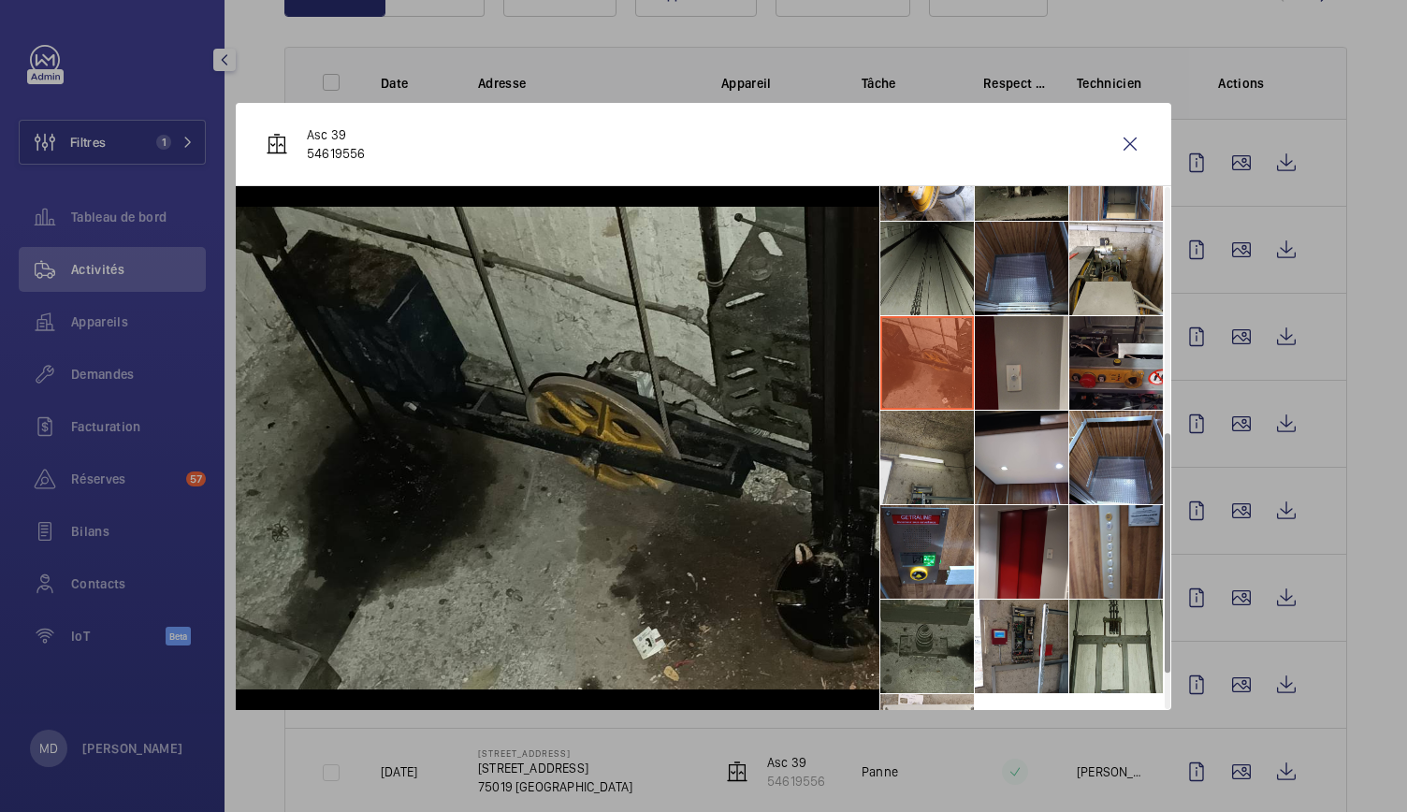
click at [908, 463] on li at bounding box center [928, 458] width 94 height 94
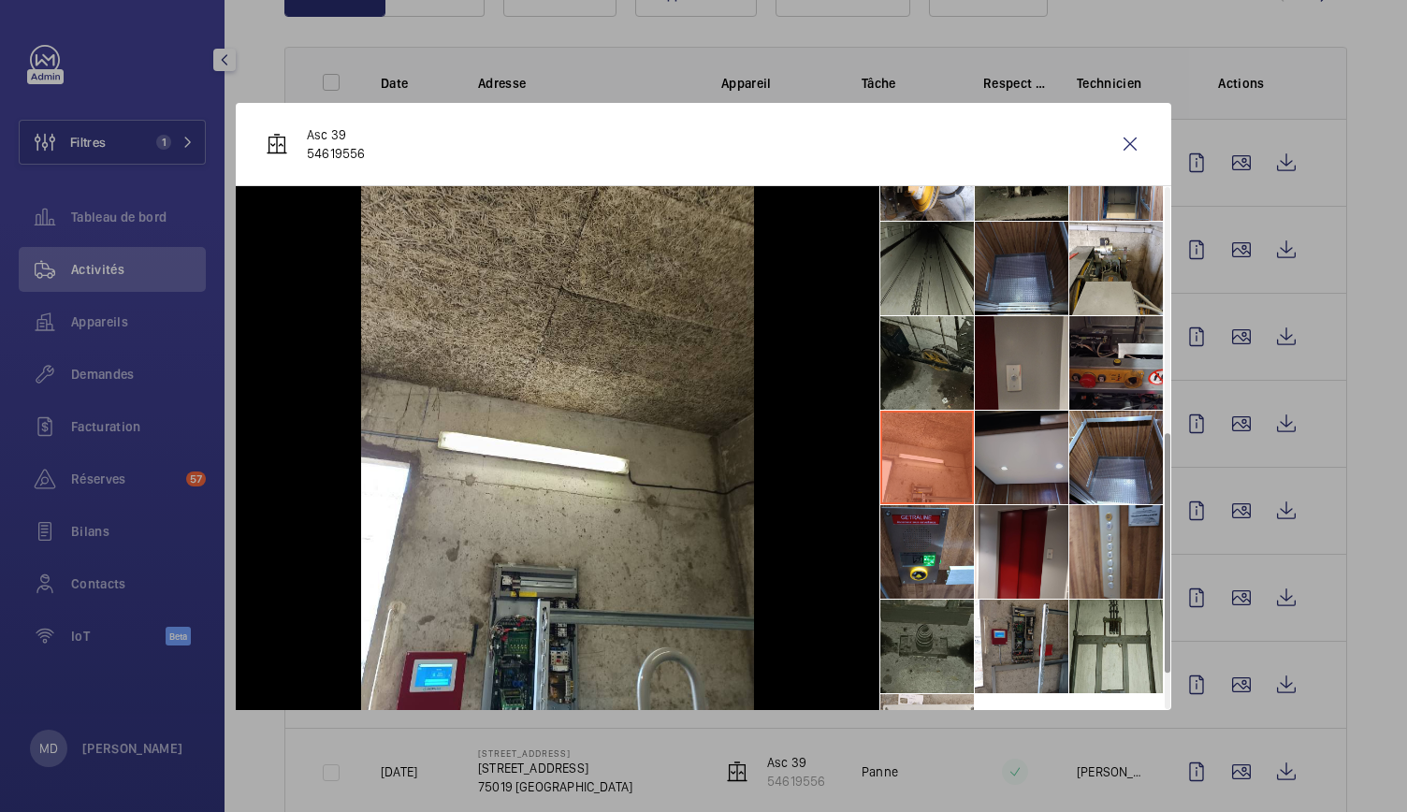
click at [1010, 458] on li at bounding box center [1022, 458] width 94 height 94
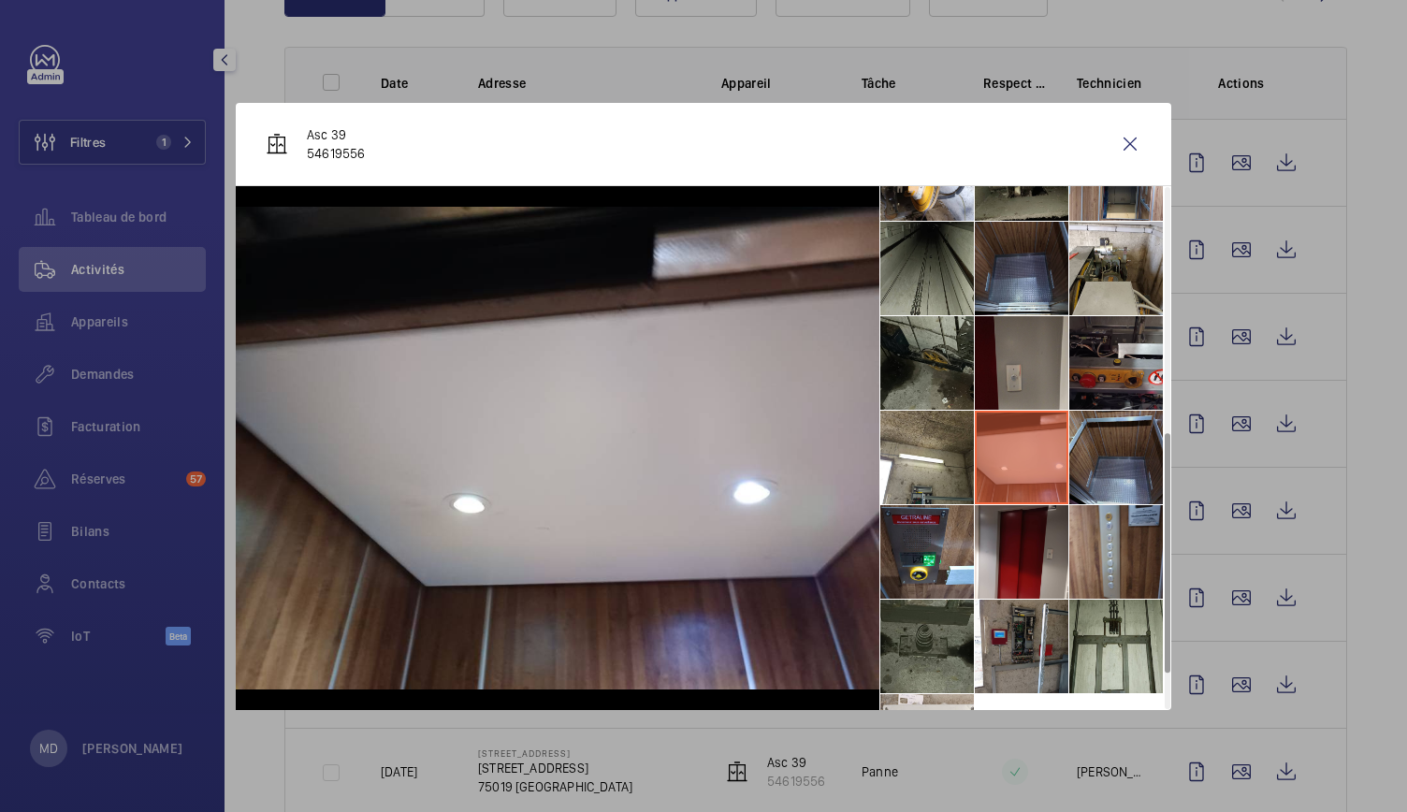
click at [1103, 459] on li at bounding box center [1117, 458] width 94 height 94
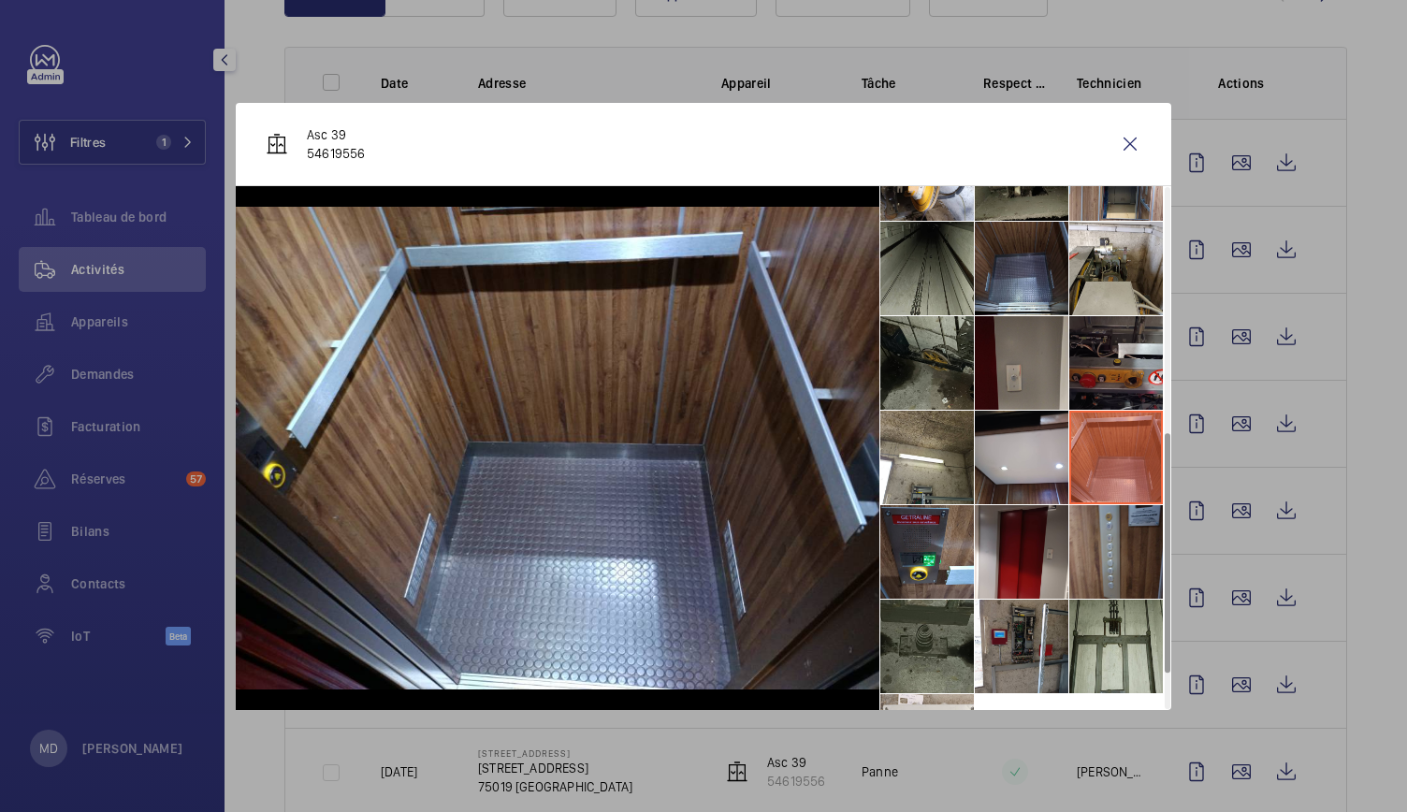
click at [1097, 537] on li at bounding box center [1117, 552] width 94 height 94
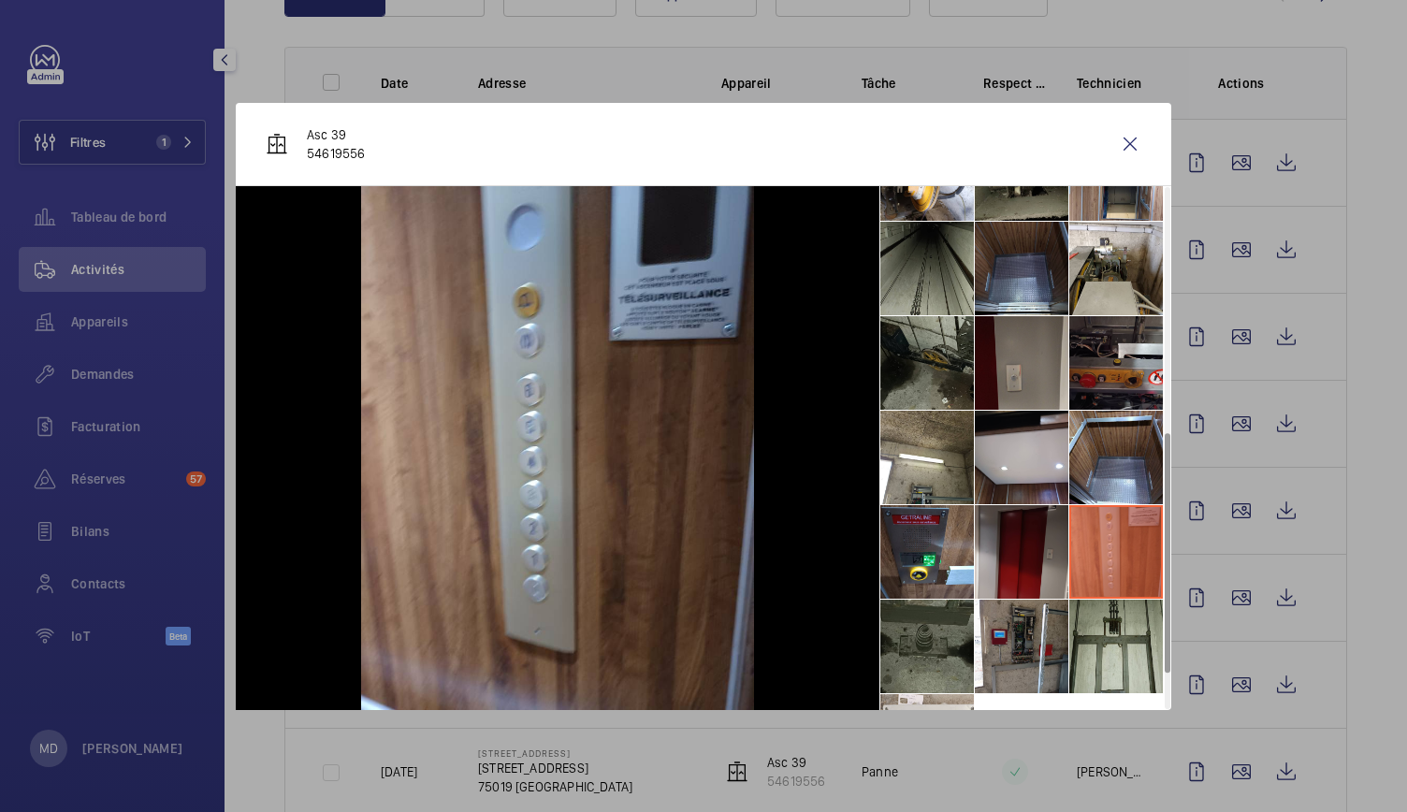
click at [1025, 544] on li at bounding box center [1022, 552] width 94 height 94
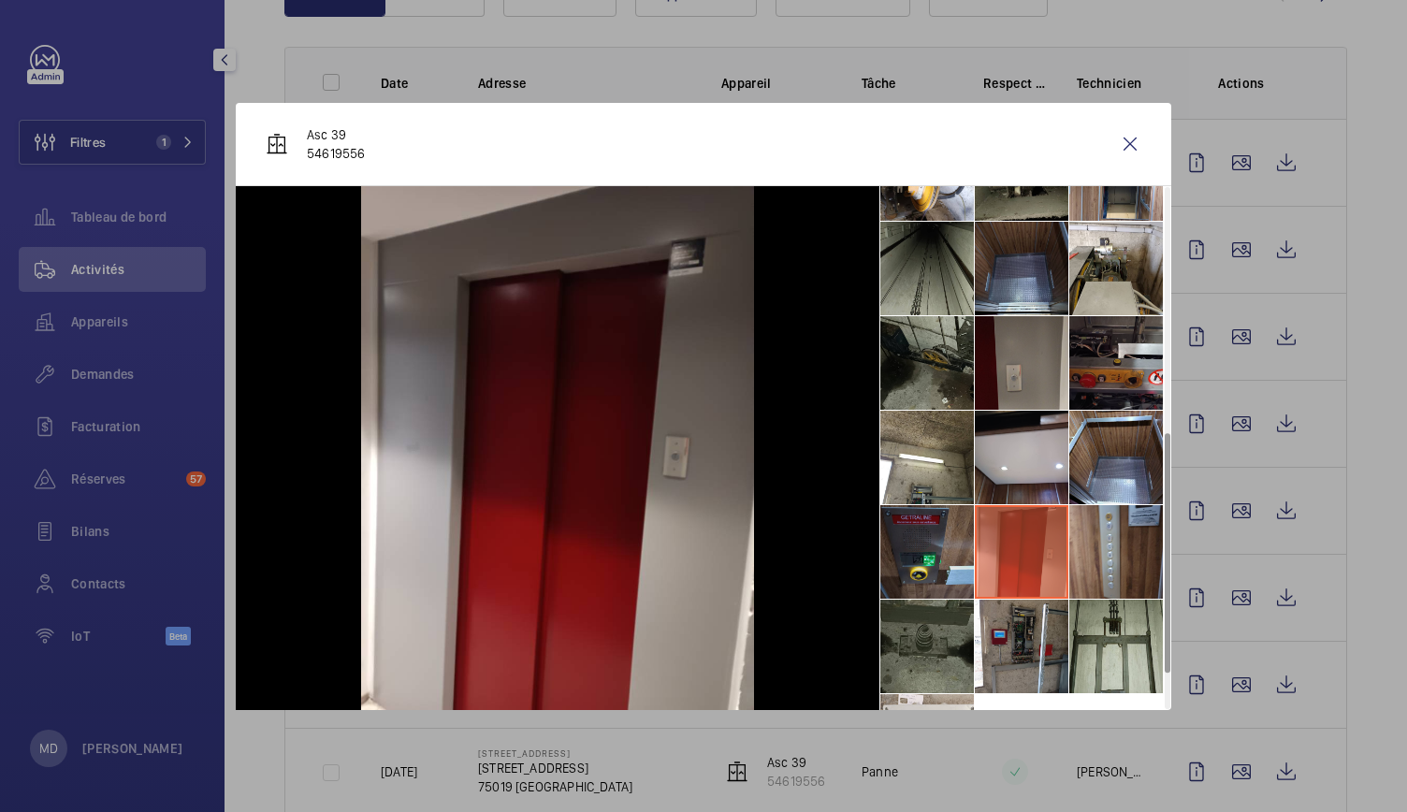
click at [956, 555] on li at bounding box center [928, 552] width 94 height 94
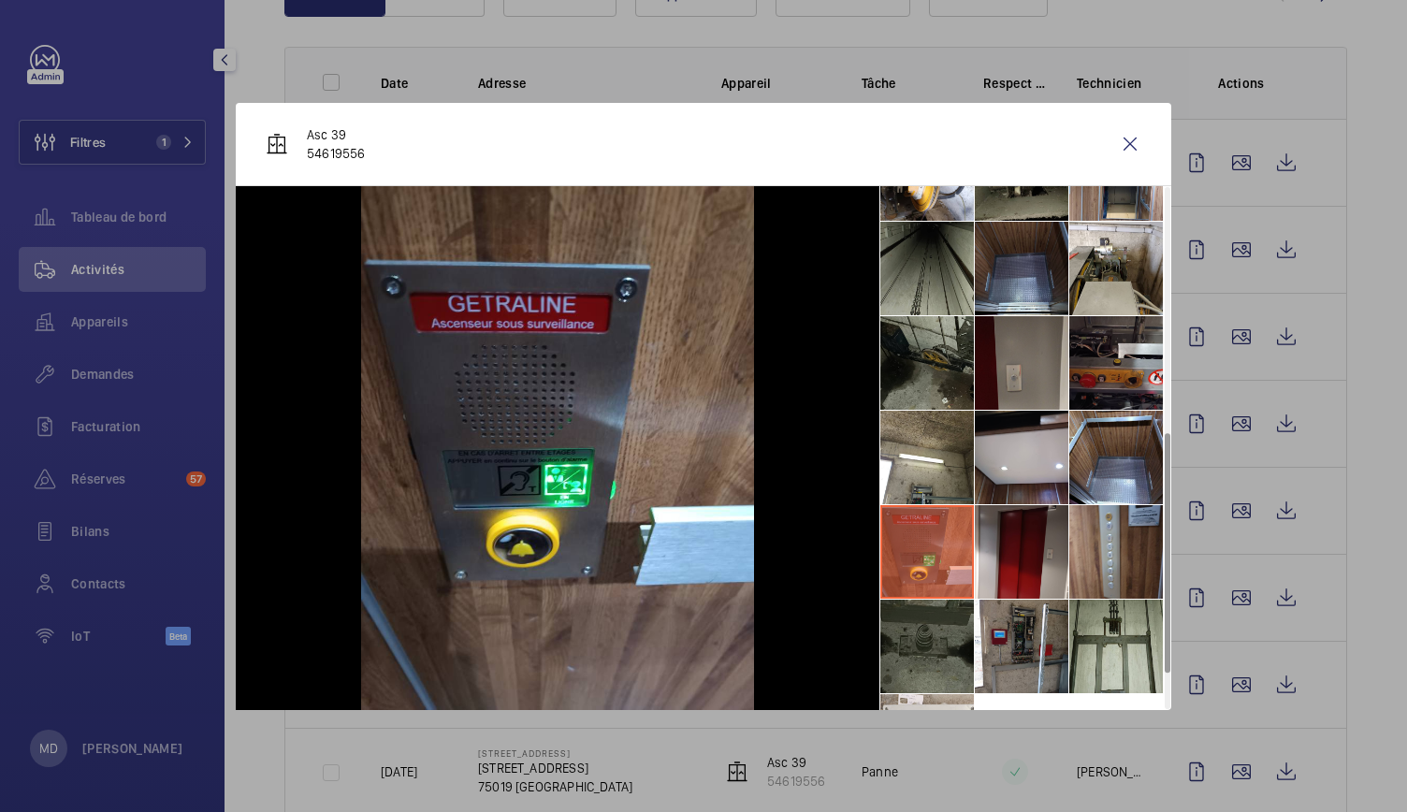
click at [943, 624] on li at bounding box center [928, 647] width 94 height 94
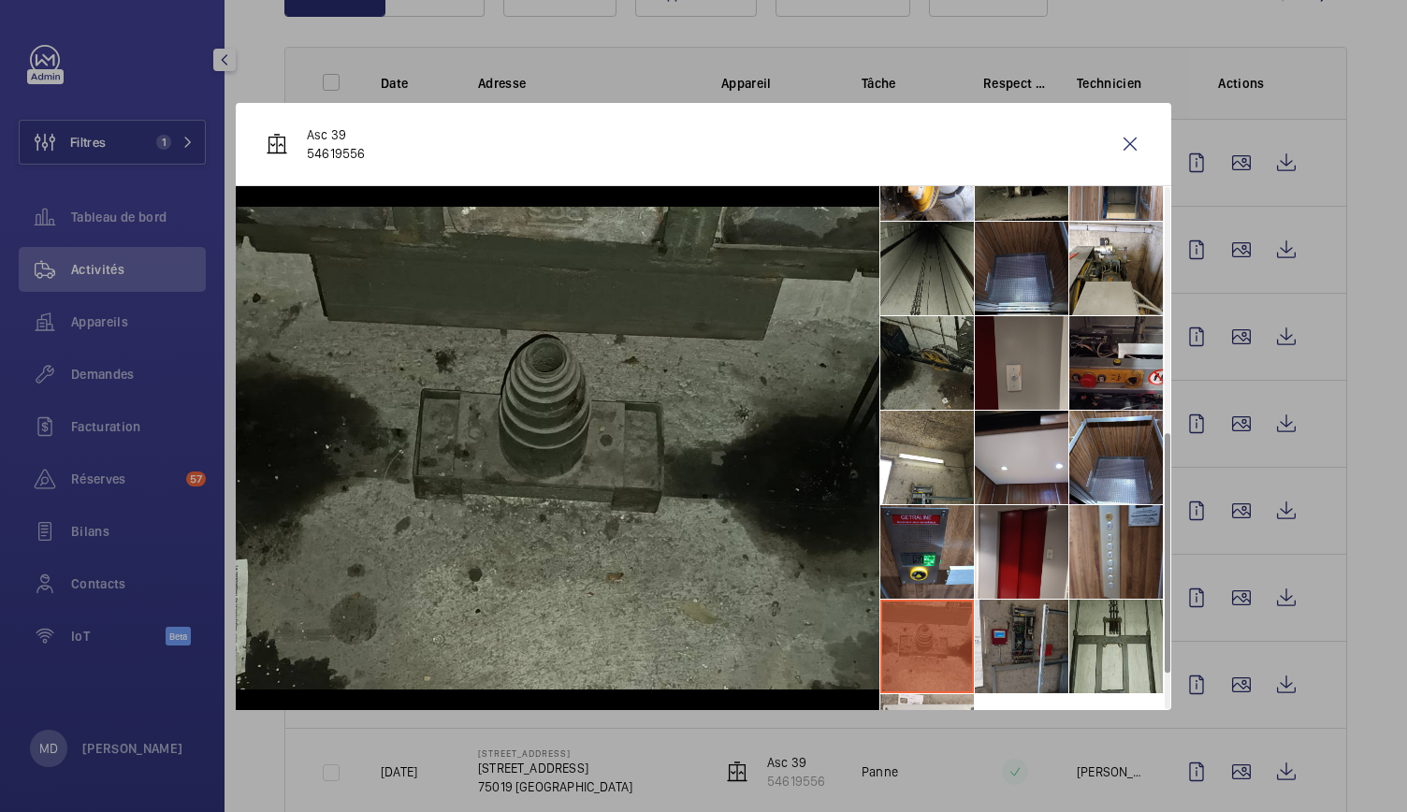
click at [1011, 637] on li at bounding box center [1022, 647] width 94 height 94
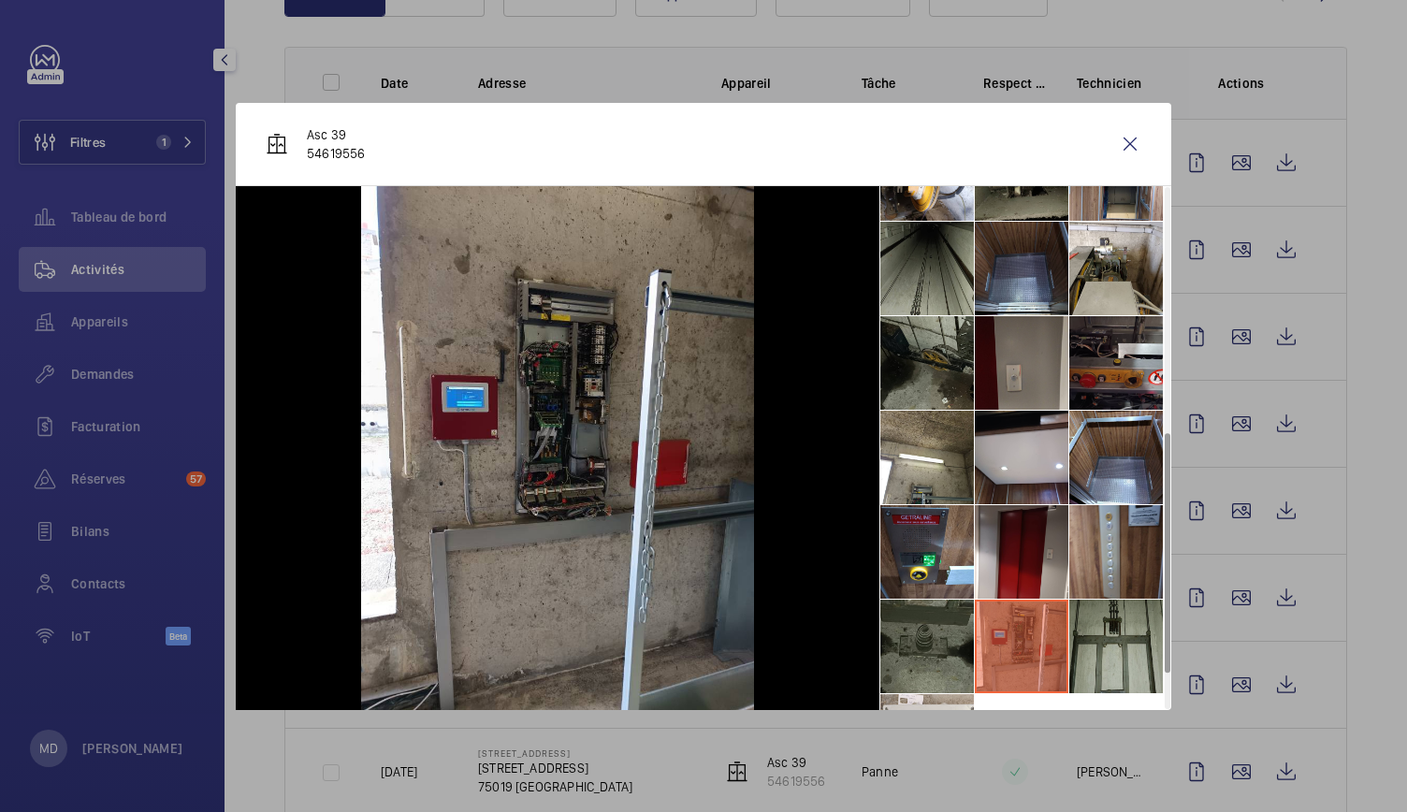
click at [1110, 646] on li at bounding box center [1117, 647] width 94 height 94
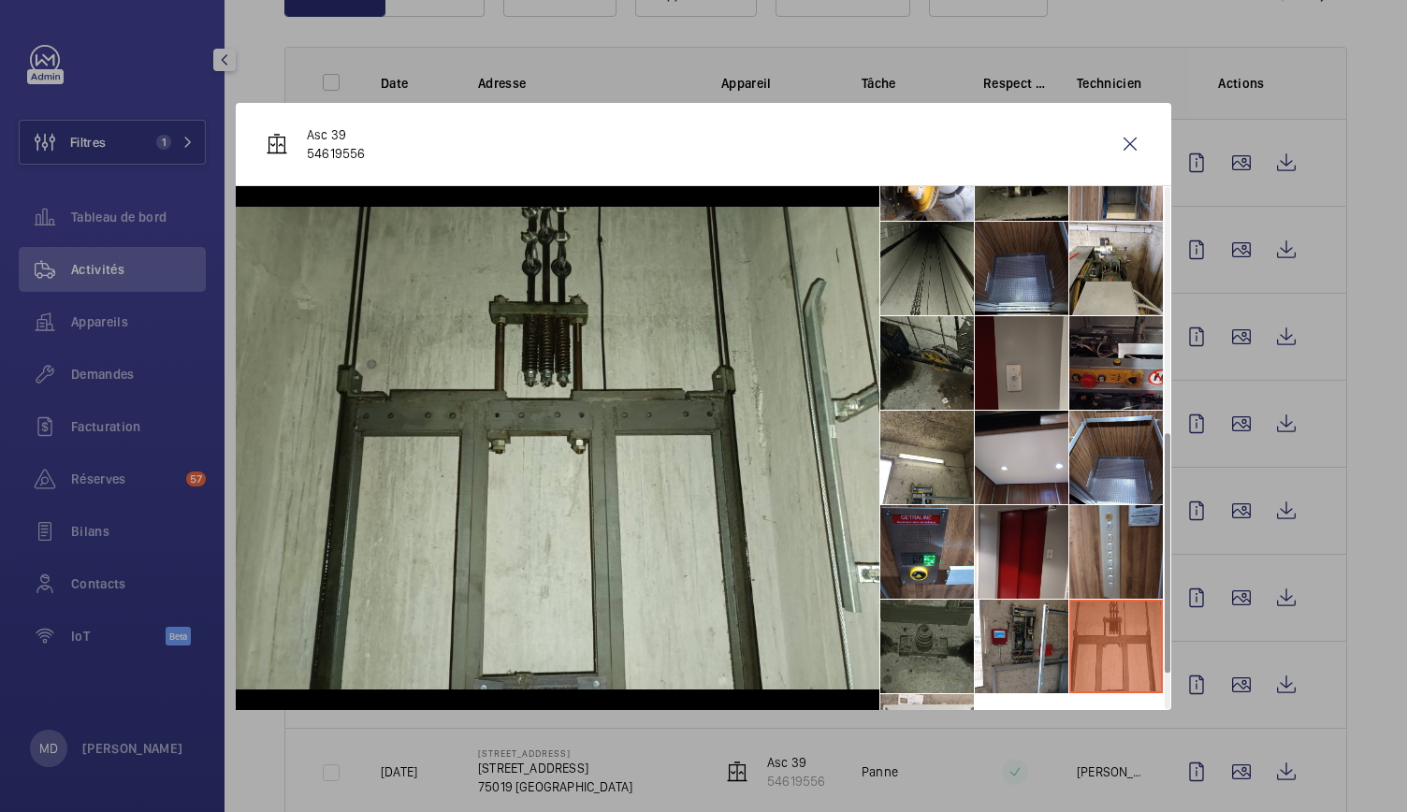
scroll to position [610, 0]
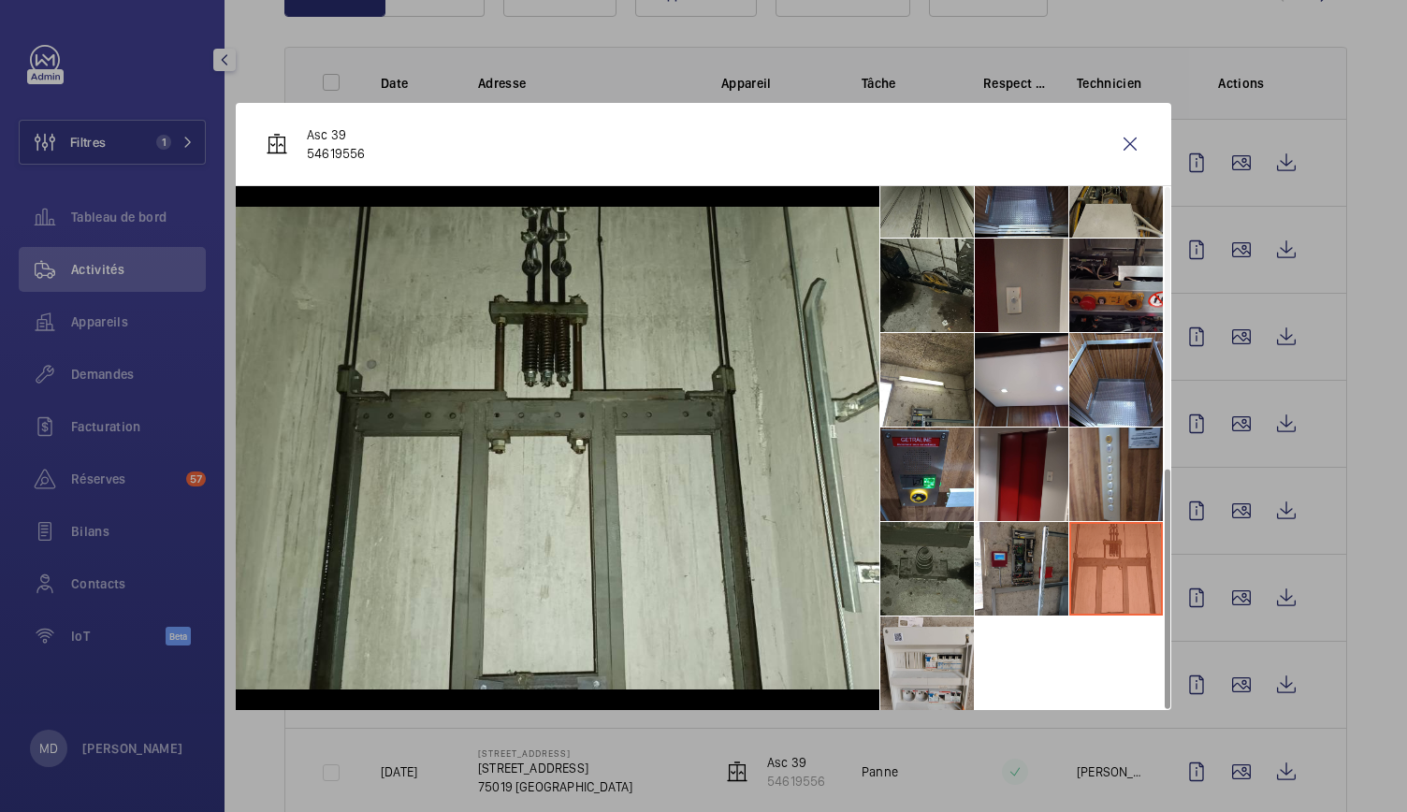
click at [942, 652] on li at bounding box center [928, 664] width 94 height 94
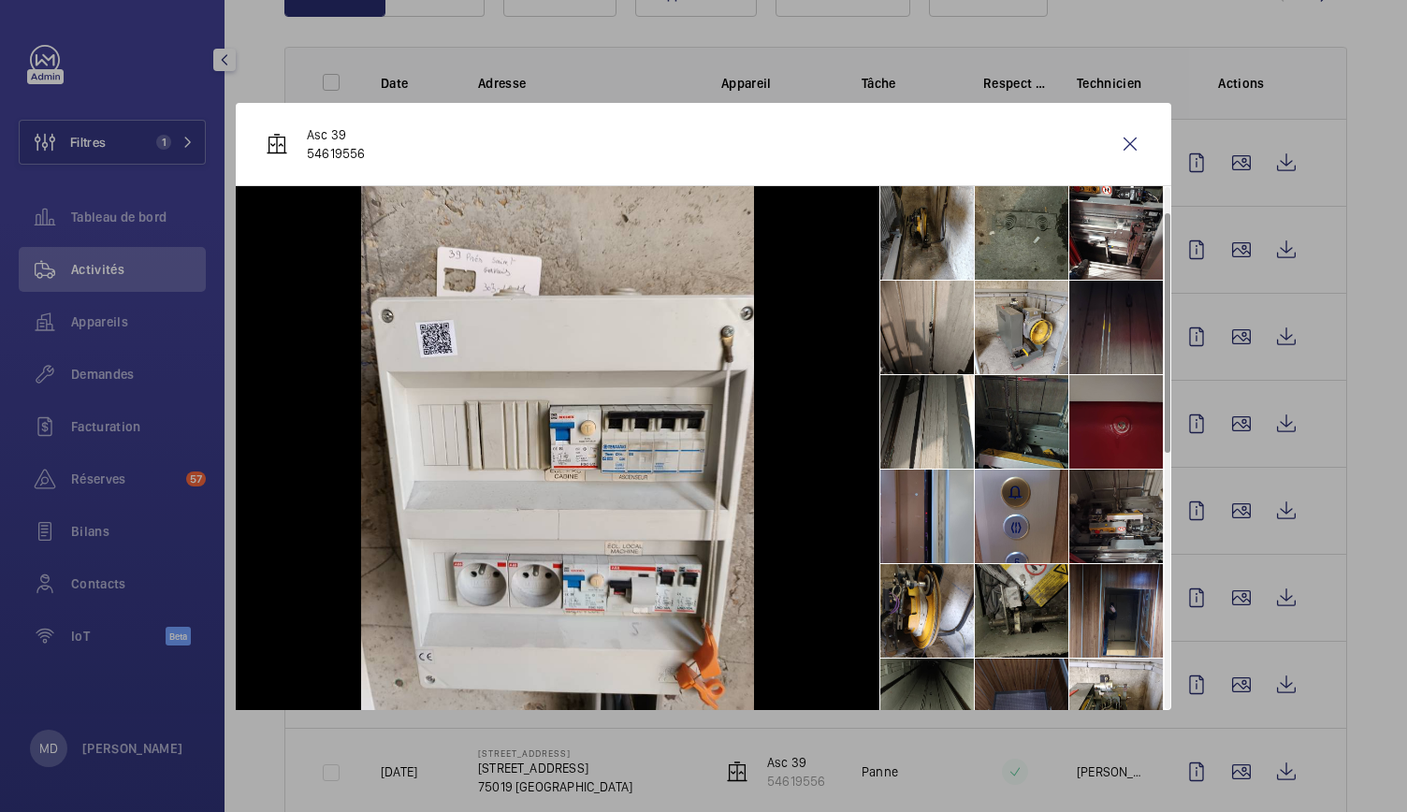
scroll to position [0, 0]
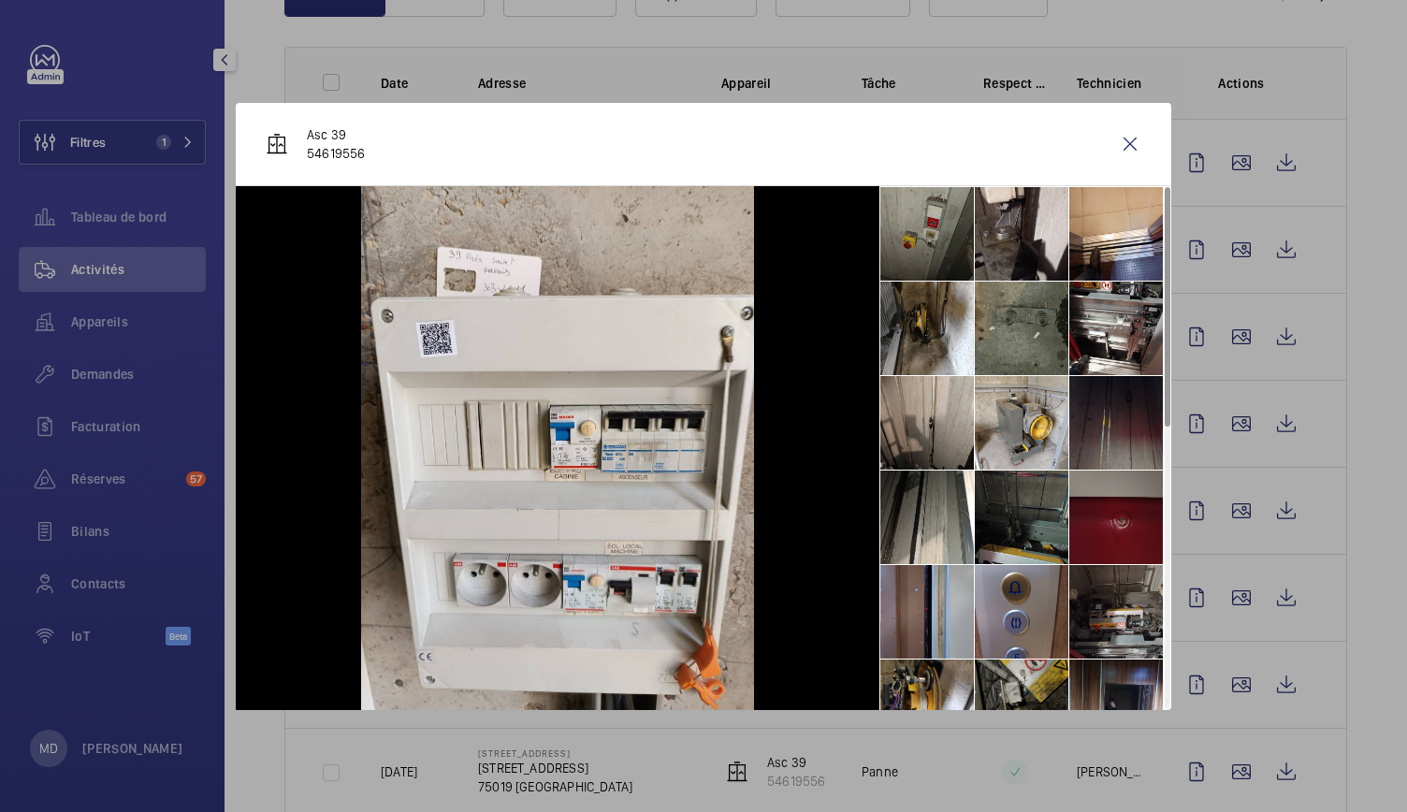
click at [916, 248] on li at bounding box center [928, 234] width 94 height 94
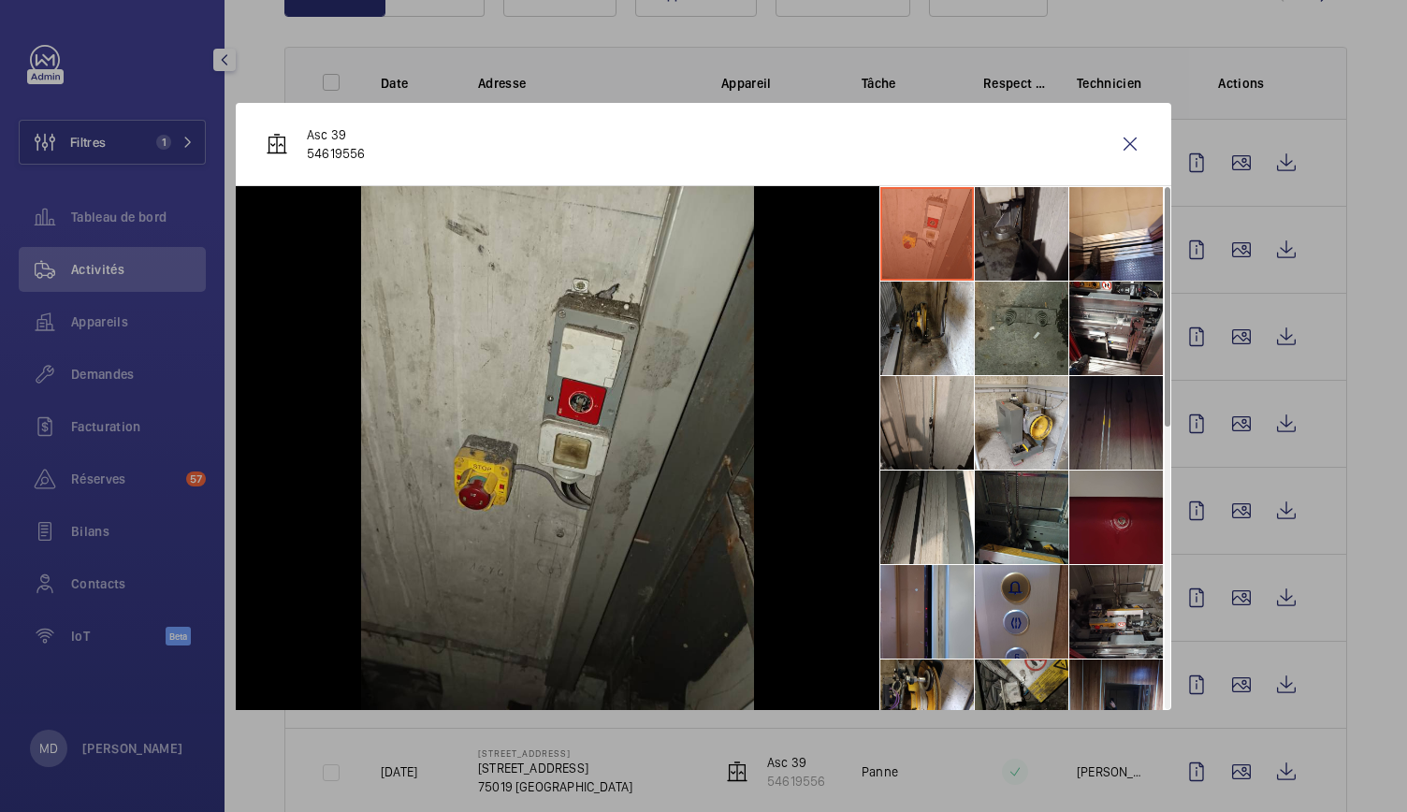
click at [1010, 255] on li at bounding box center [1022, 234] width 94 height 94
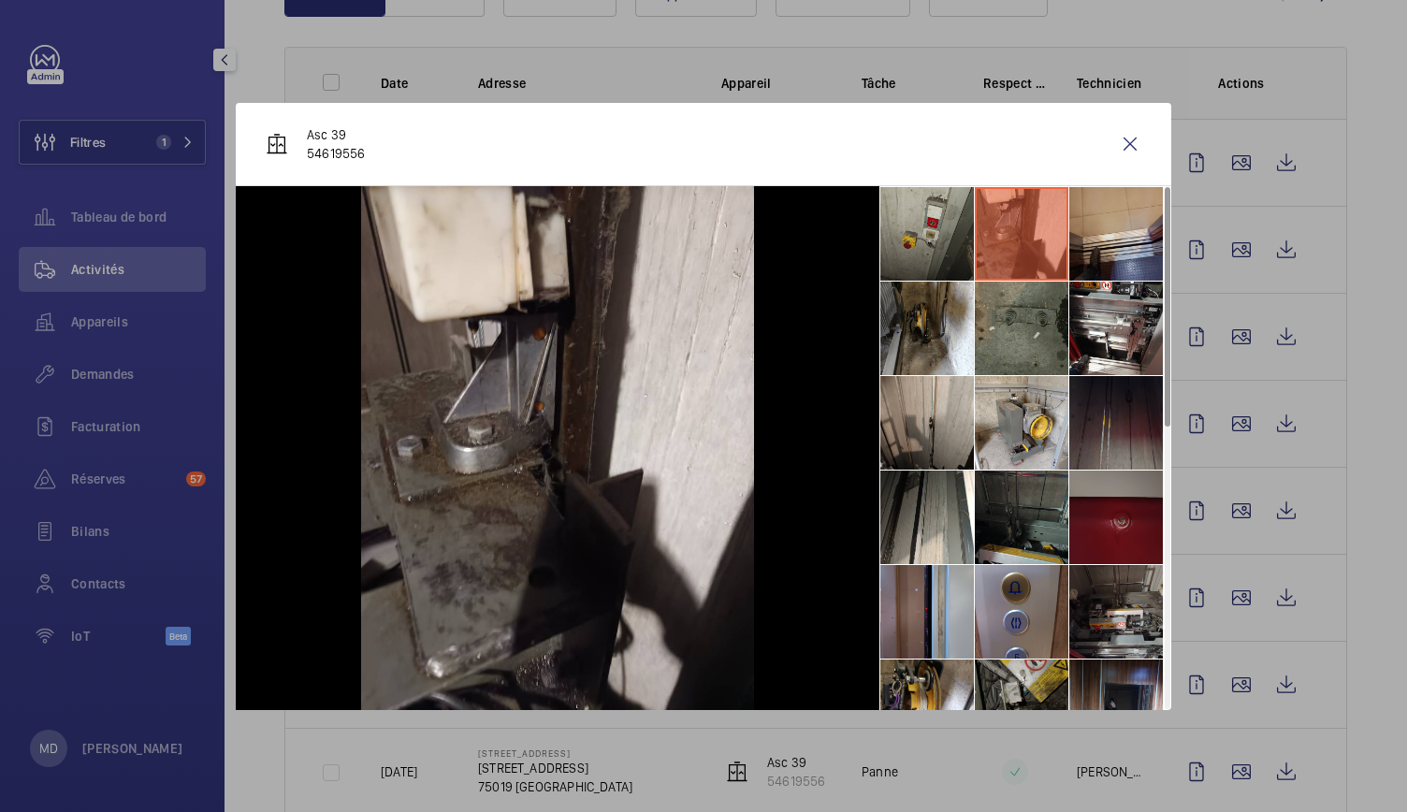
click at [1109, 236] on li at bounding box center [1117, 234] width 94 height 94
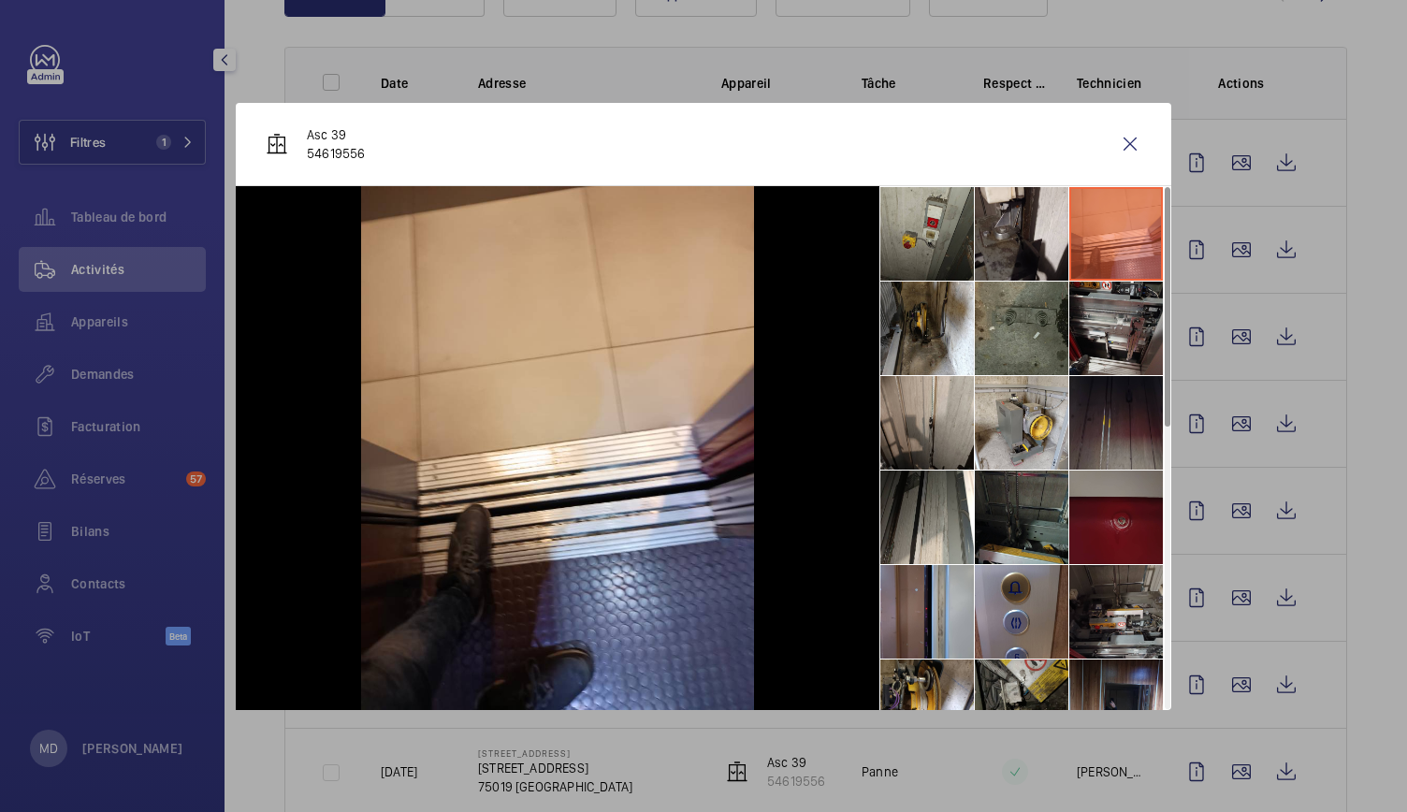
click at [1102, 314] on li at bounding box center [1117, 329] width 94 height 94
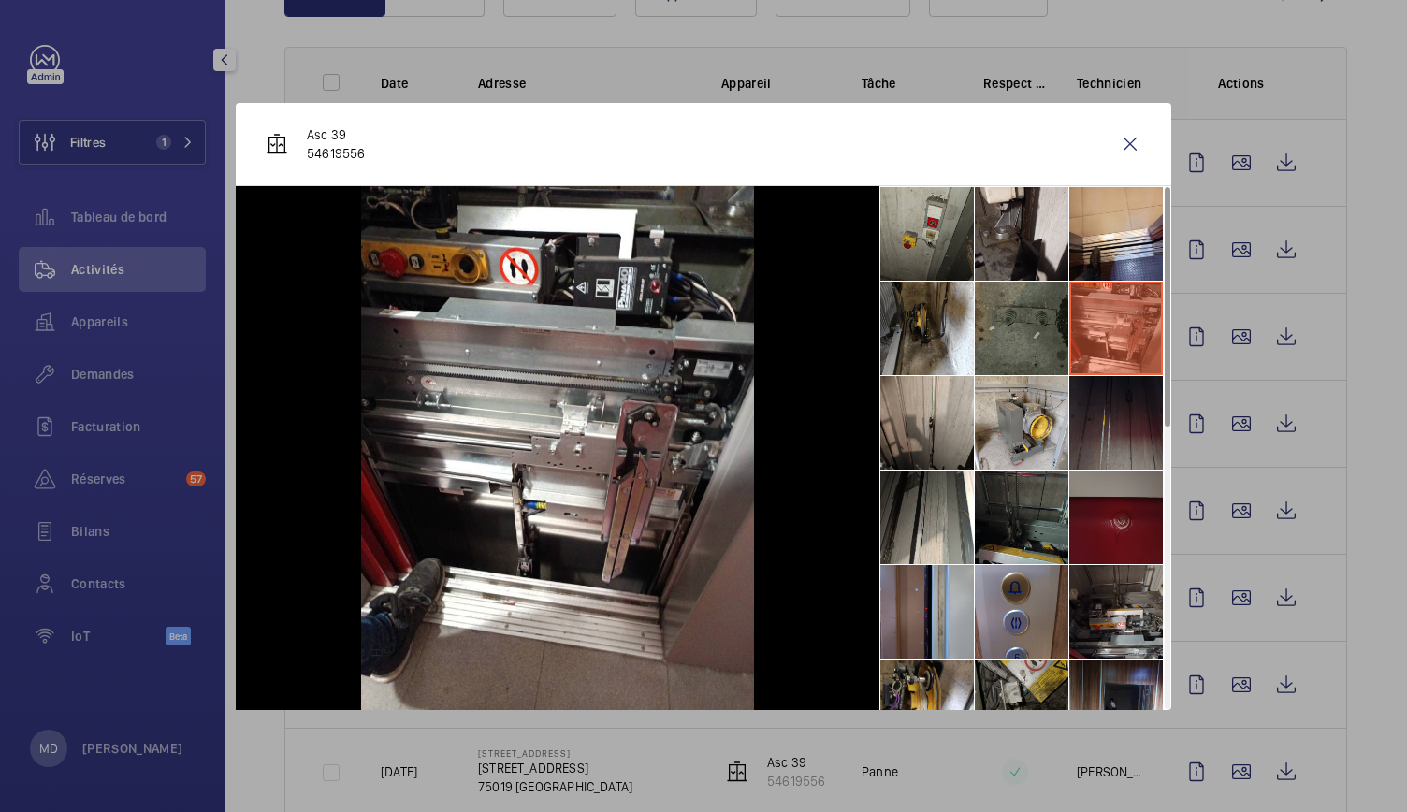
click at [1003, 333] on li at bounding box center [1022, 329] width 94 height 94
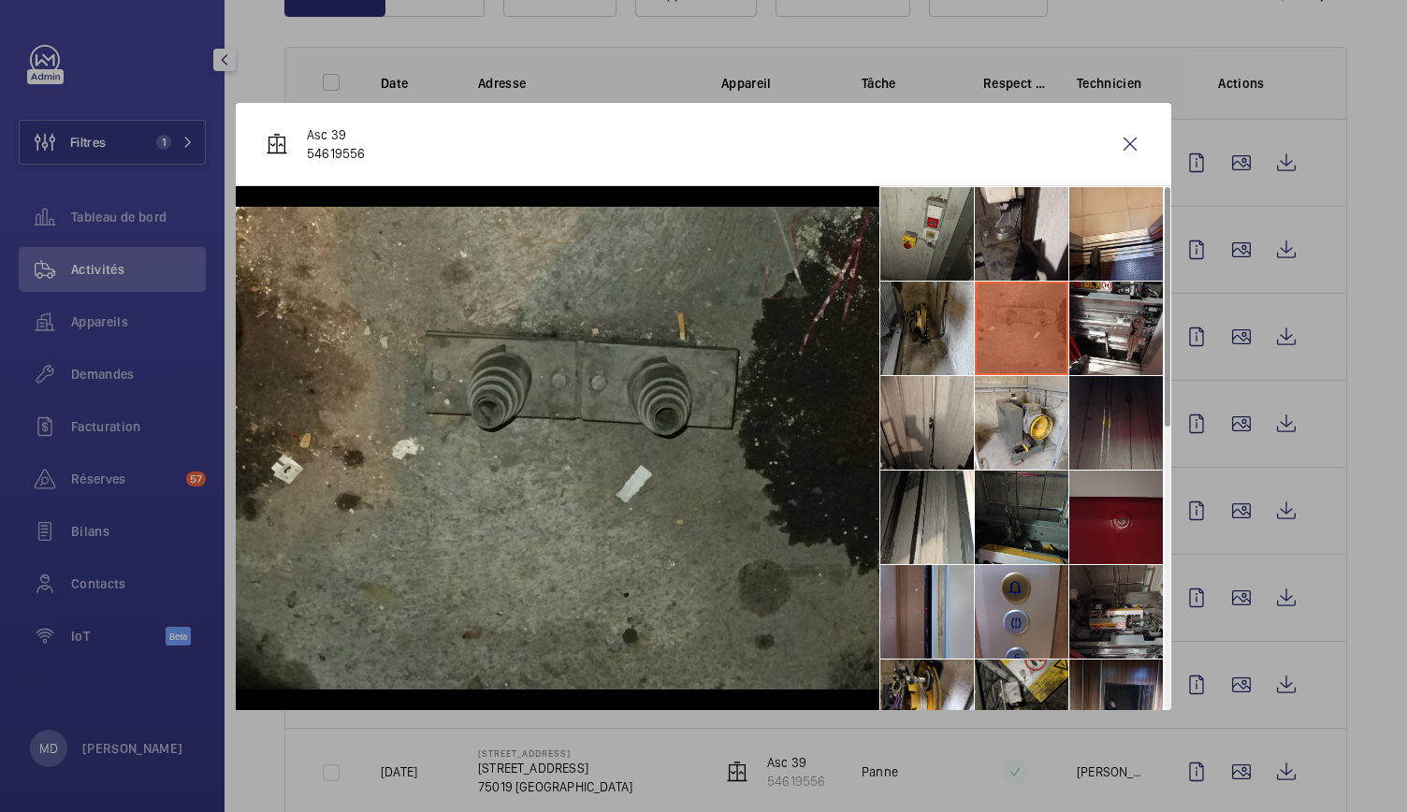
click at [902, 357] on li at bounding box center [928, 329] width 94 height 94
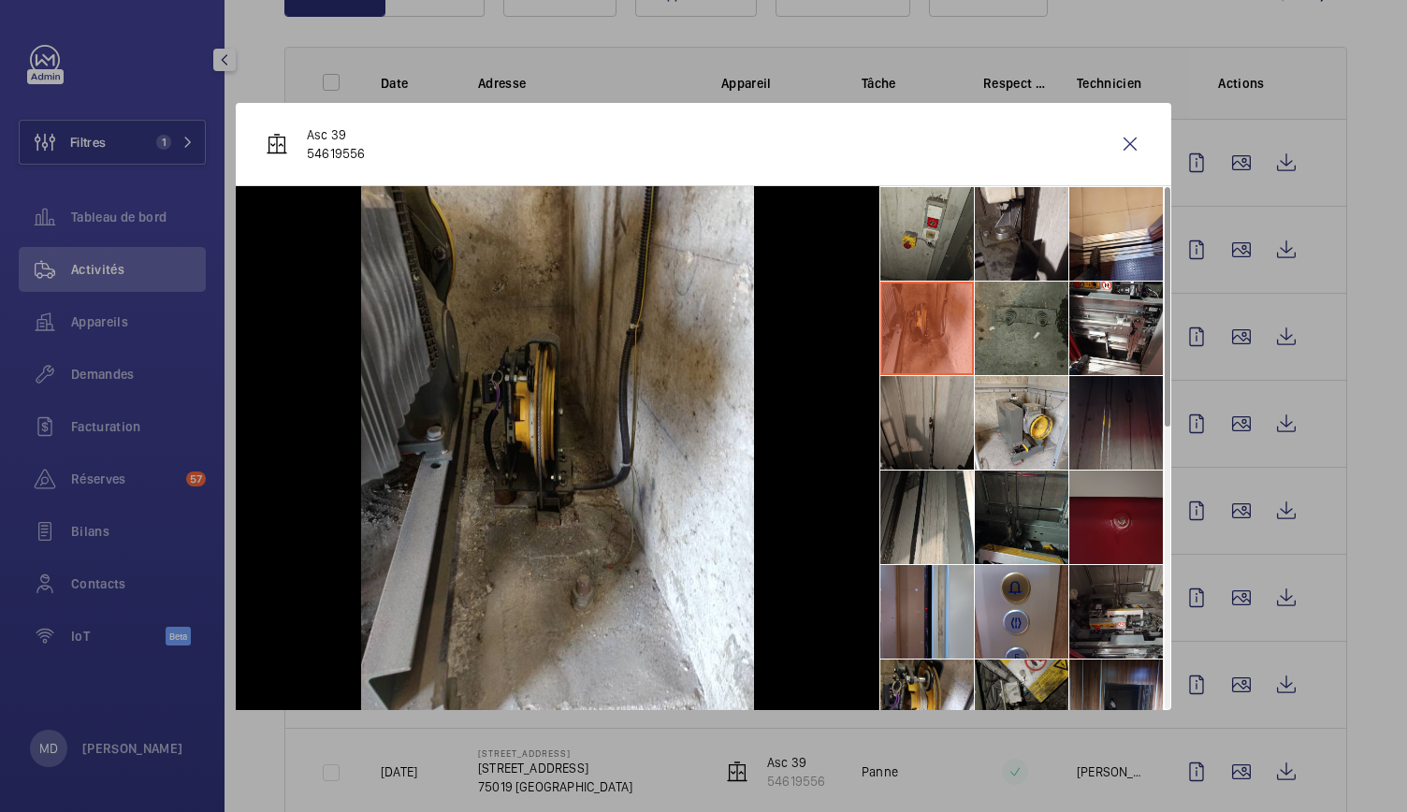
click at [921, 411] on li at bounding box center [928, 423] width 94 height 94
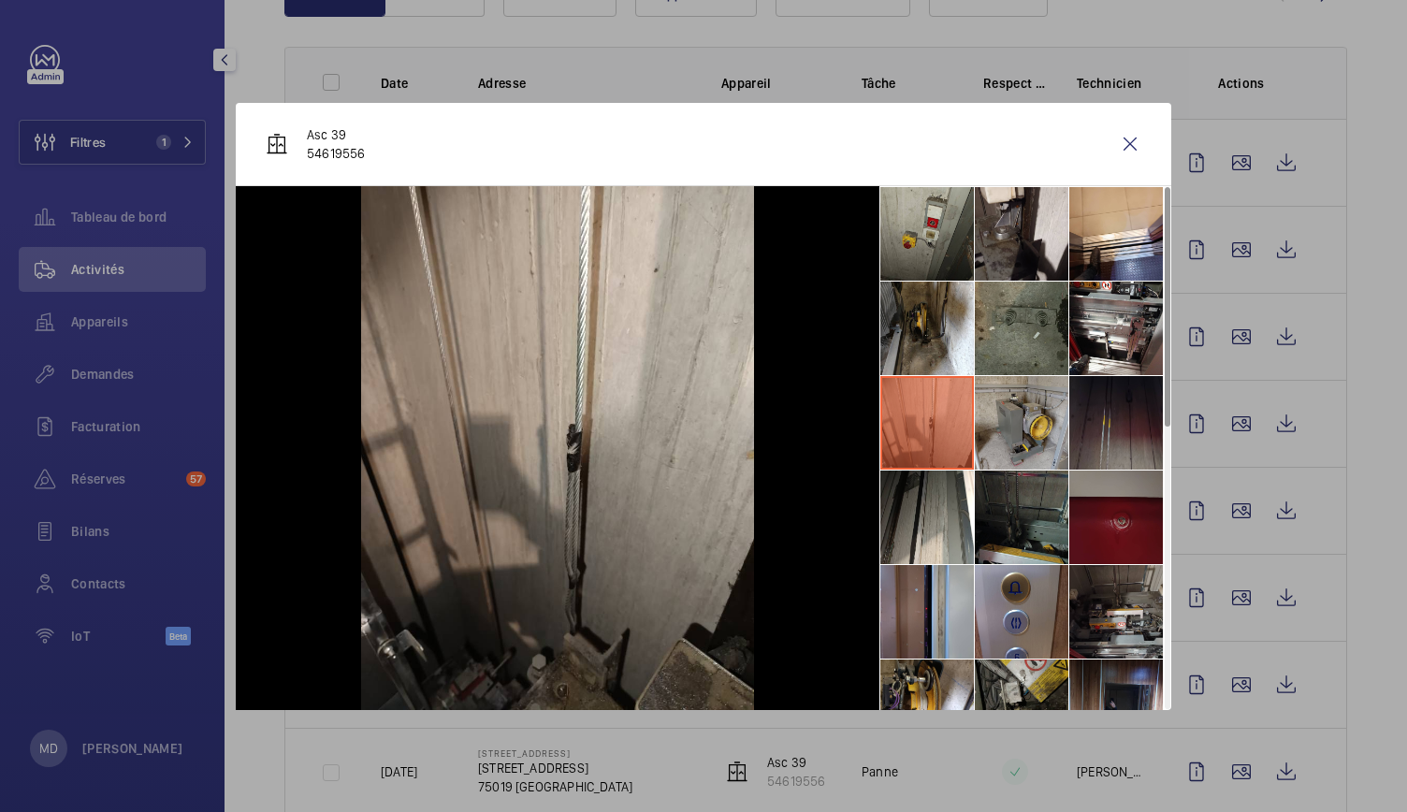
click at [1016, 418] on li at bounding box center [1022, 423] width 94 height 94
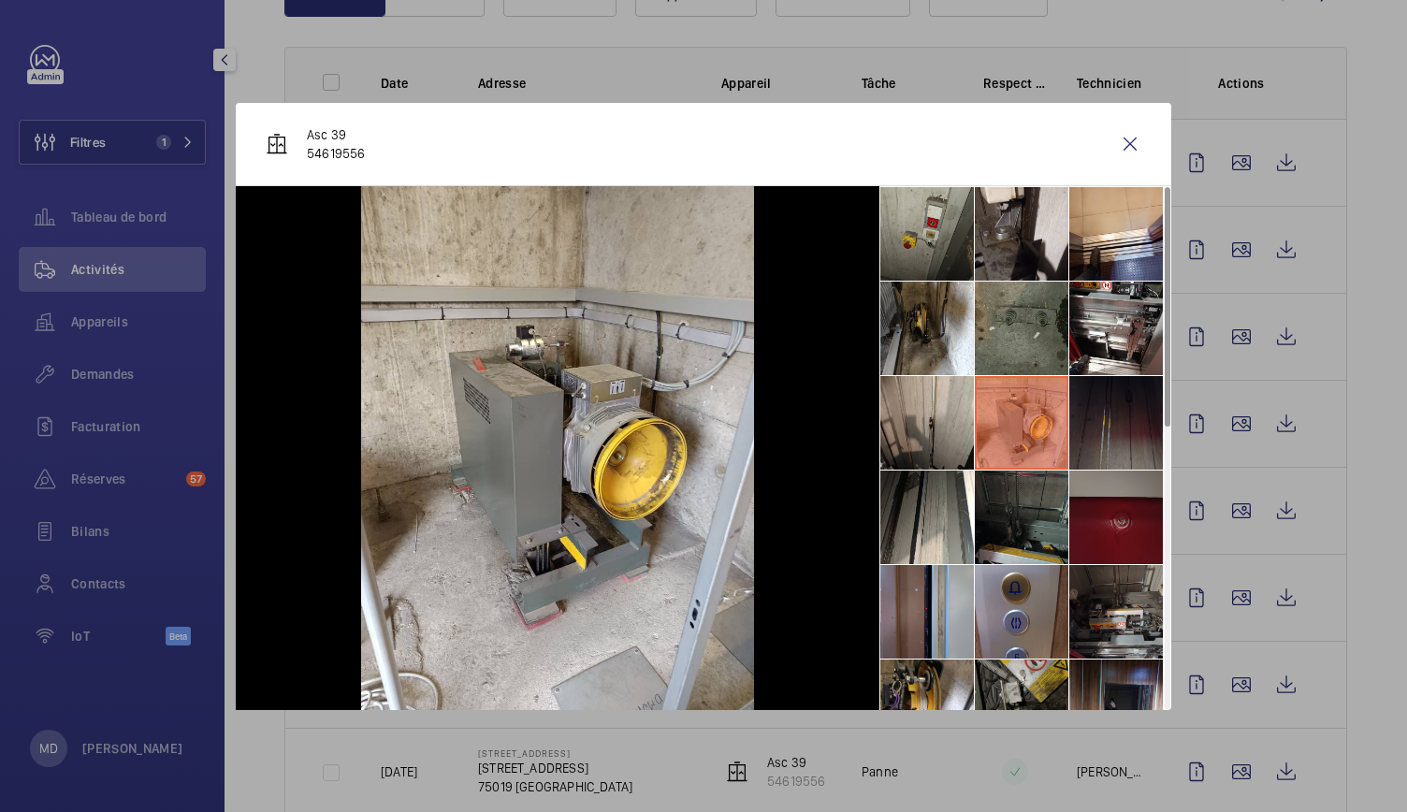
click at [1099, 422] on li at bounding box center [1117, 423] width 94 height 94
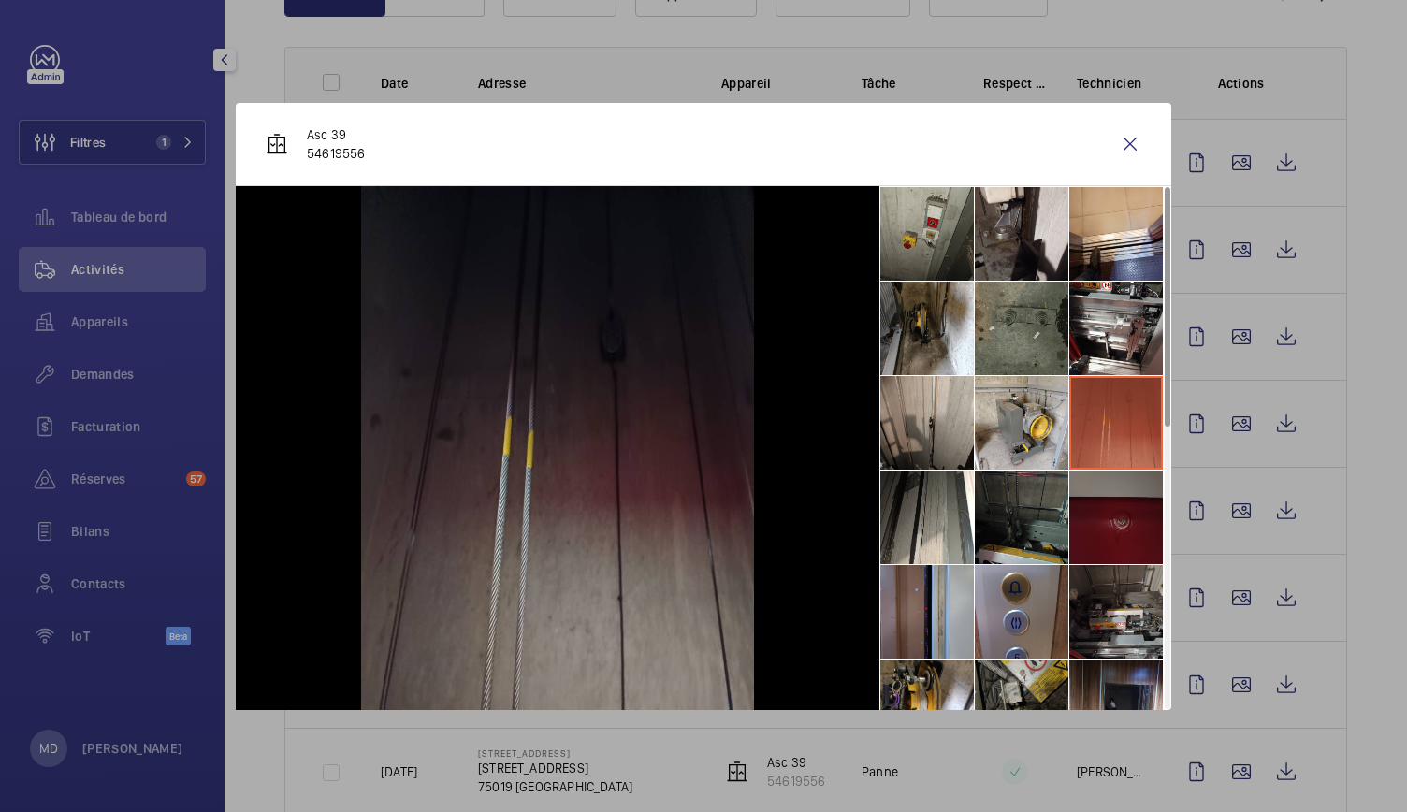
click at [1119, 510] on li at bounding box center [1117, 518] width 94 height 94
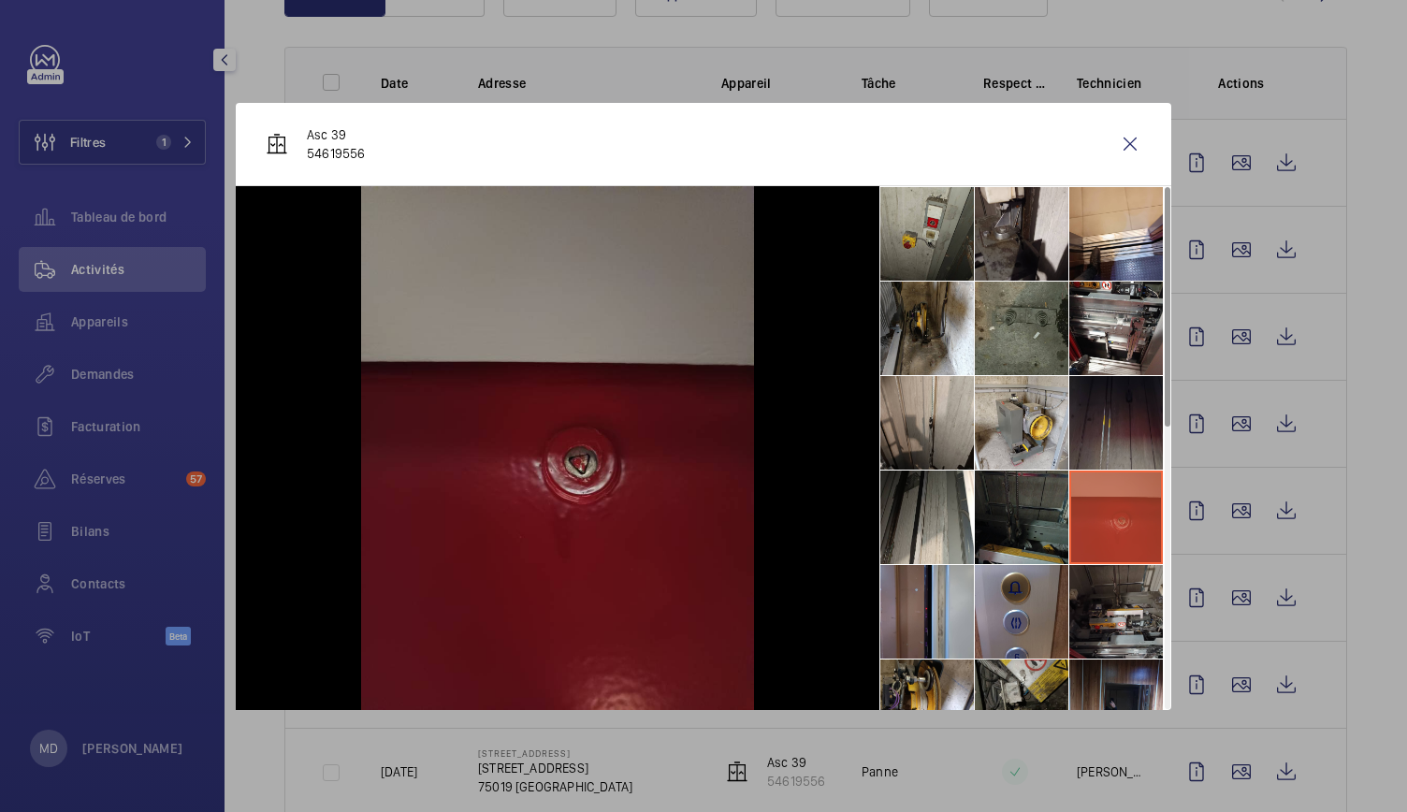
click at [1020, 502] on li at bounding box center [1022, 518] width 94 height 94
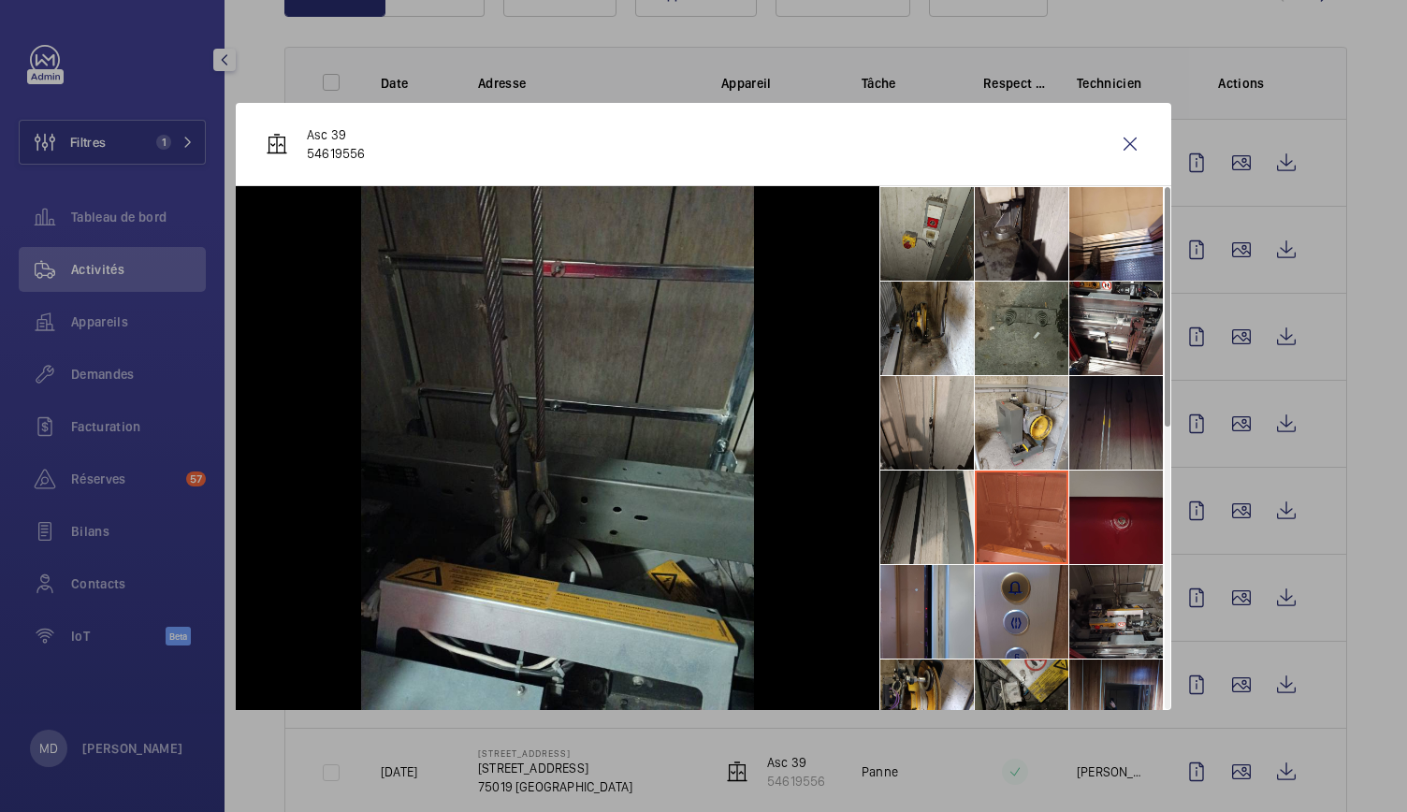
click at [942, 506] on li at bounding box center [928, 518] width 94 height 94
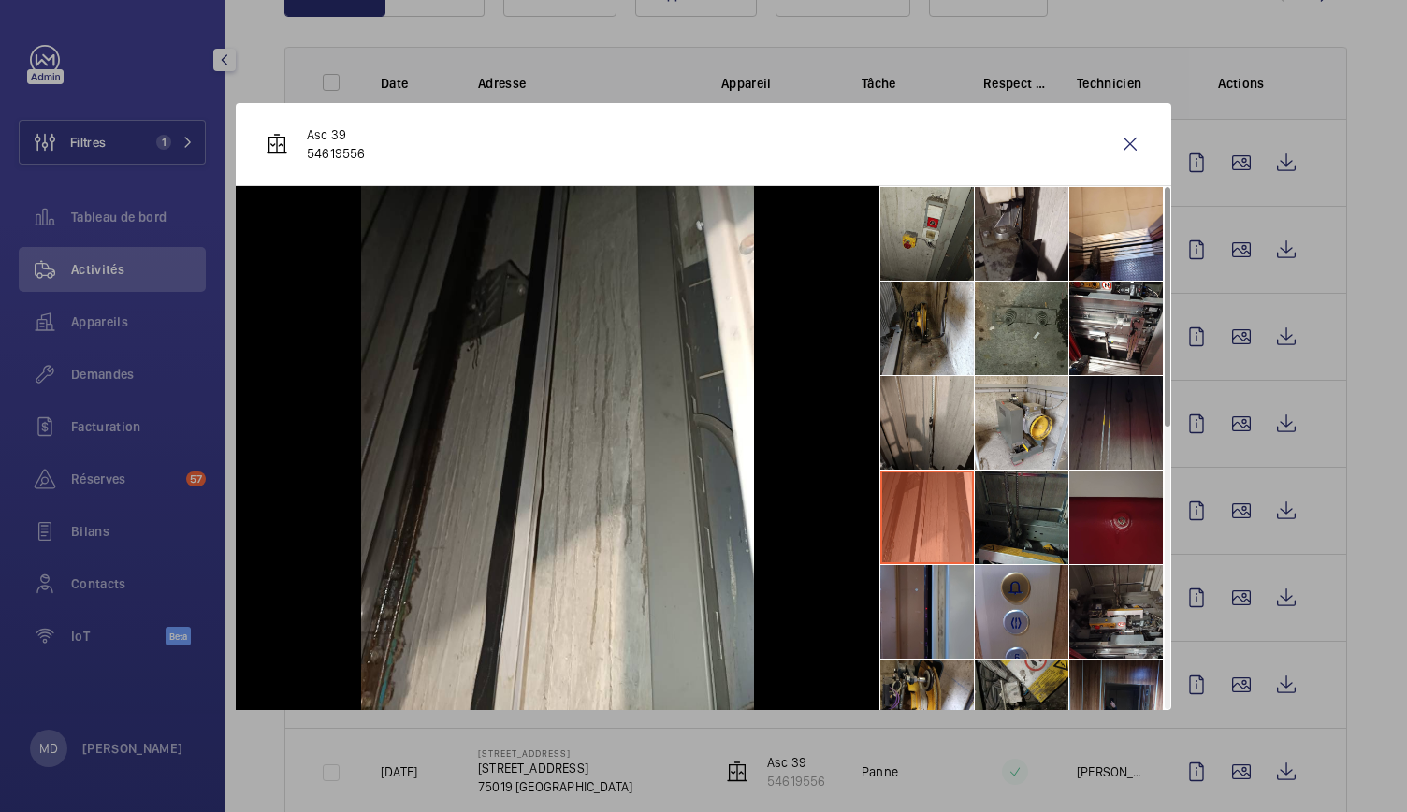
click at [938, 613] on li at bounding box center [928, 612] width 94 height 94
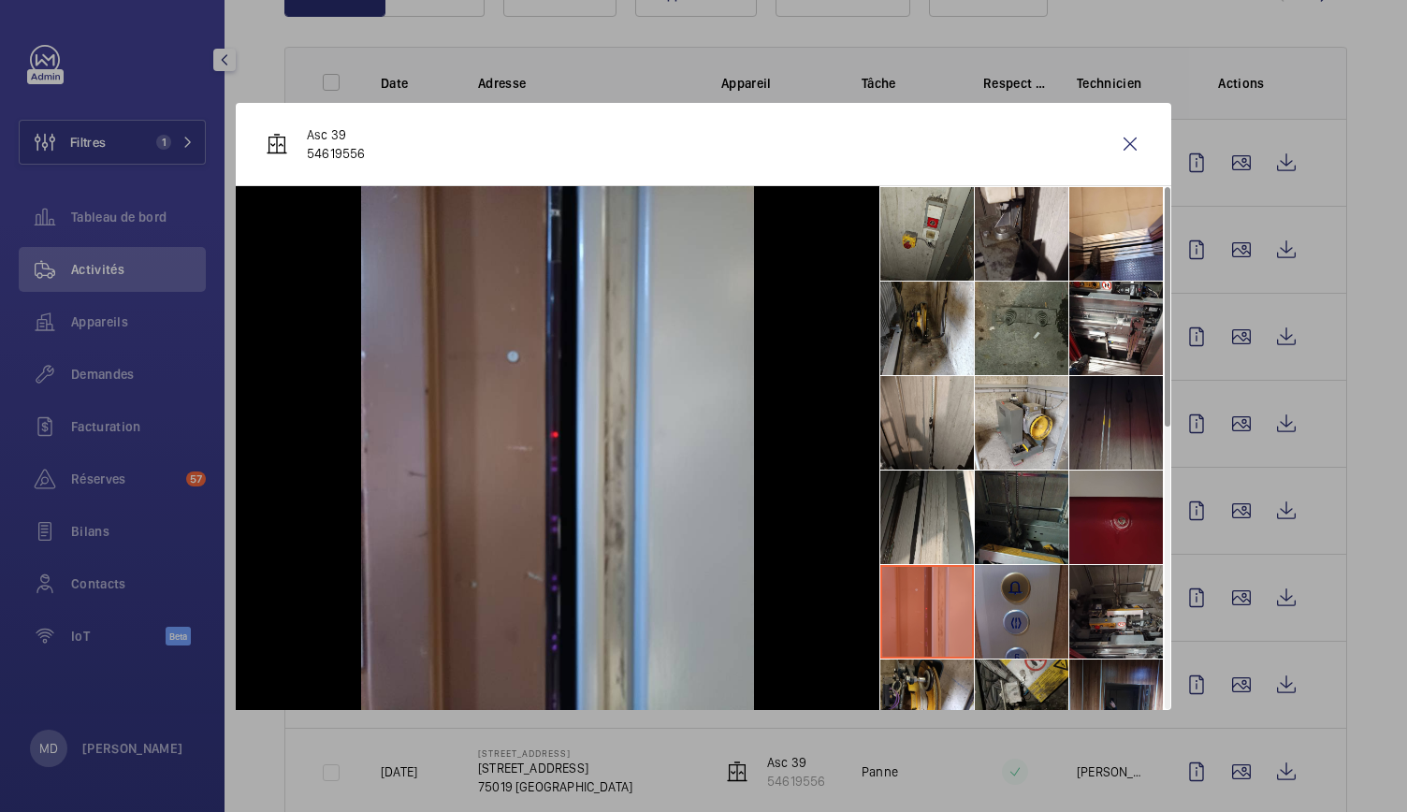
click at [994, 590] on li at bounding box center [1022, 612] width 94 height 94
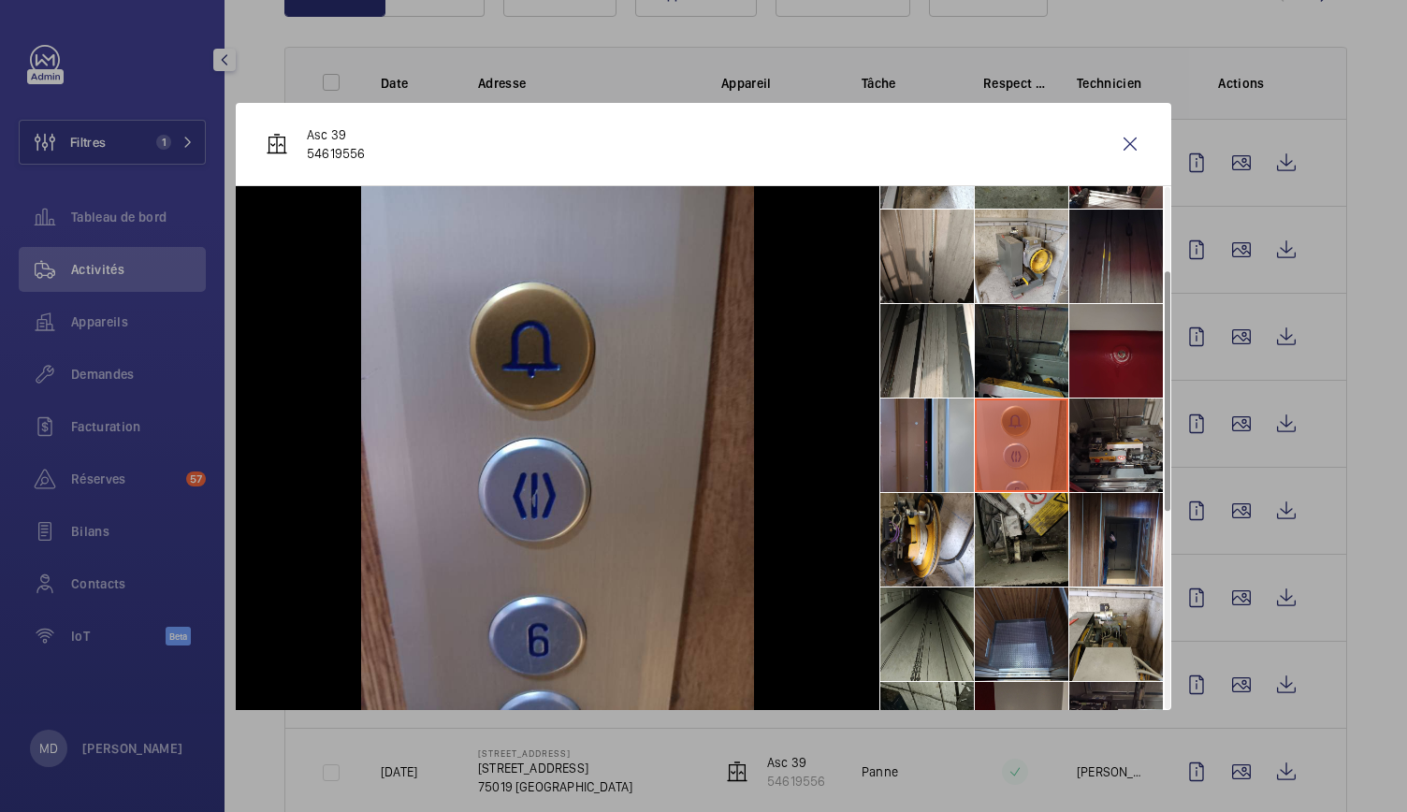
scroll to position [195, 0]
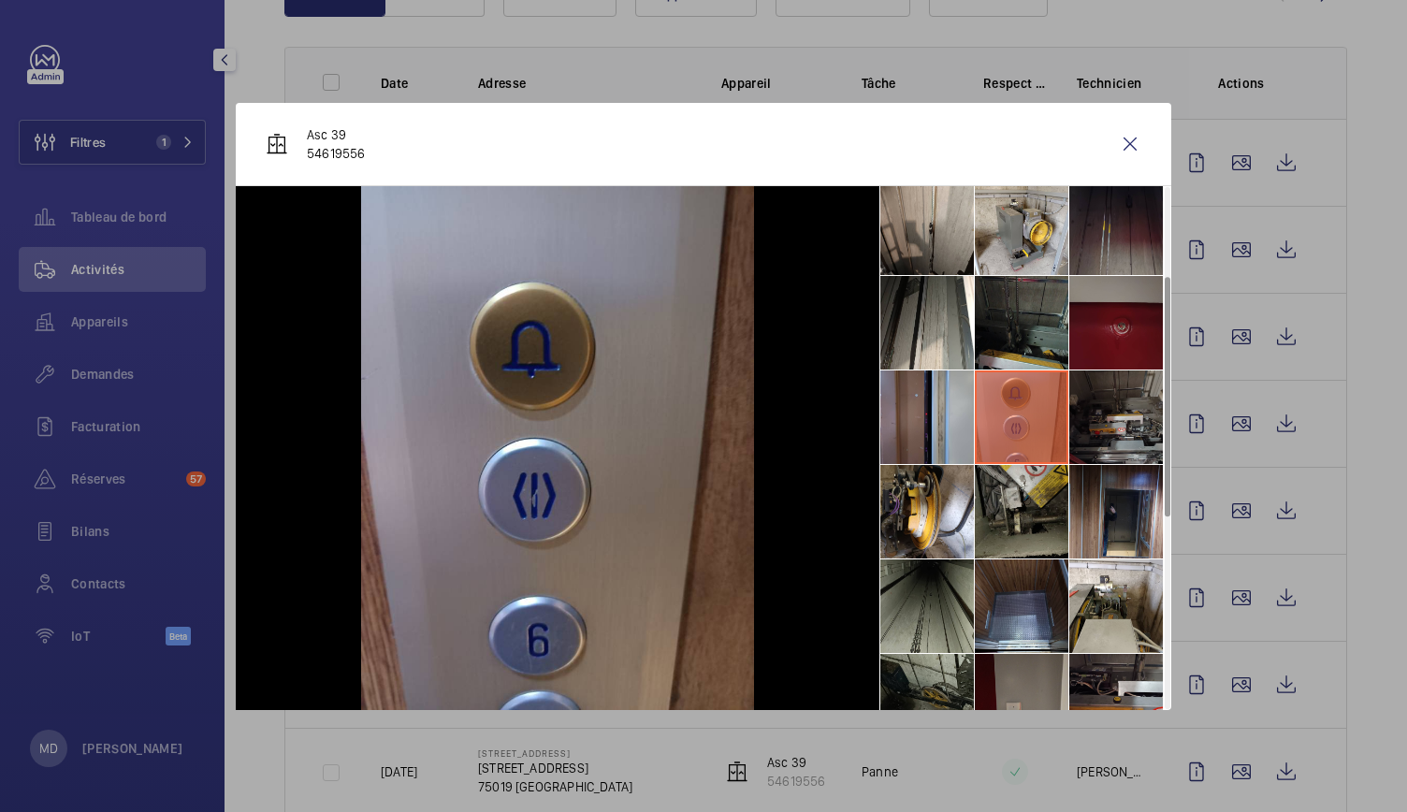
click at [1100, 441] on li at bounding box center [1117, 418] width 94 height 94
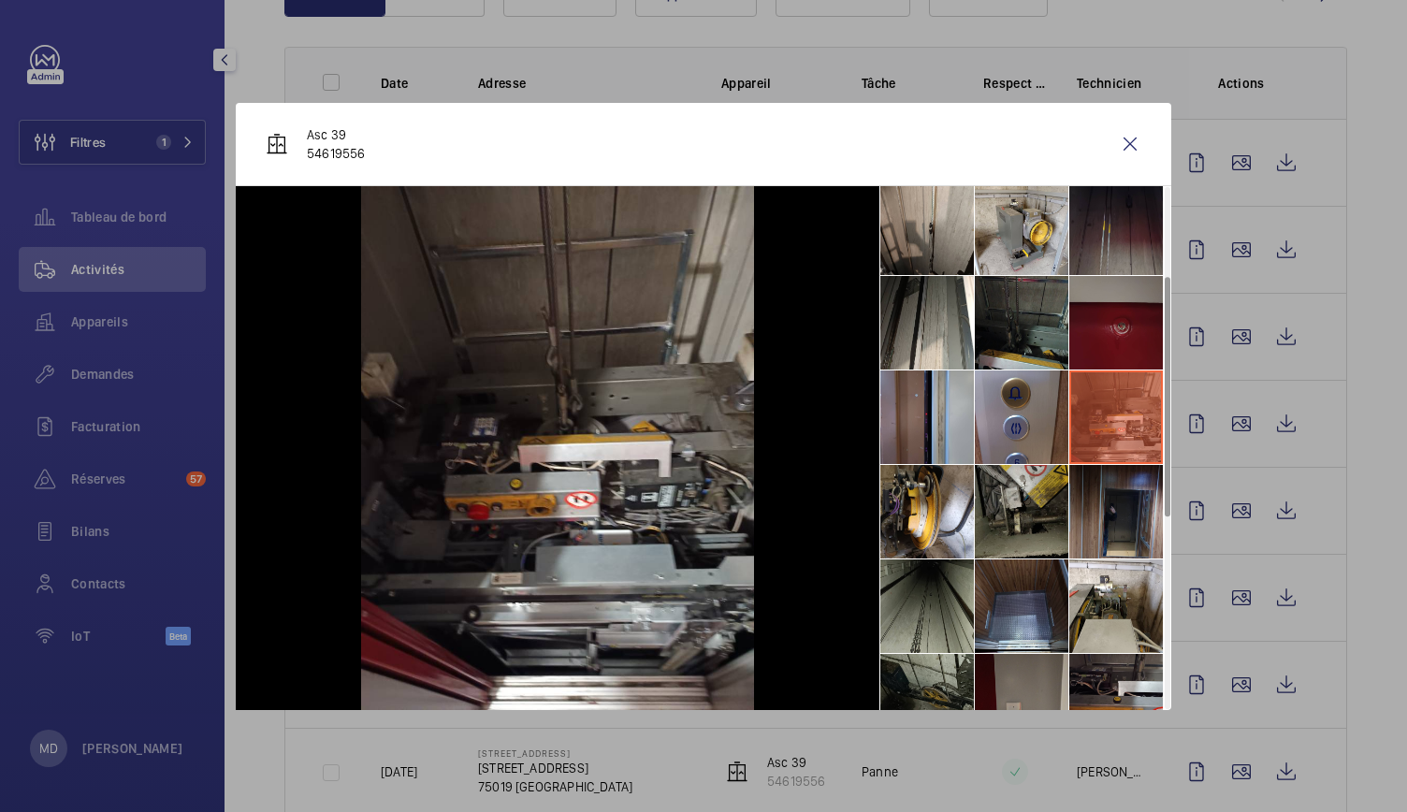
click at [1109, 507] on li at bounding box center [1117, 512] width 94 height 94
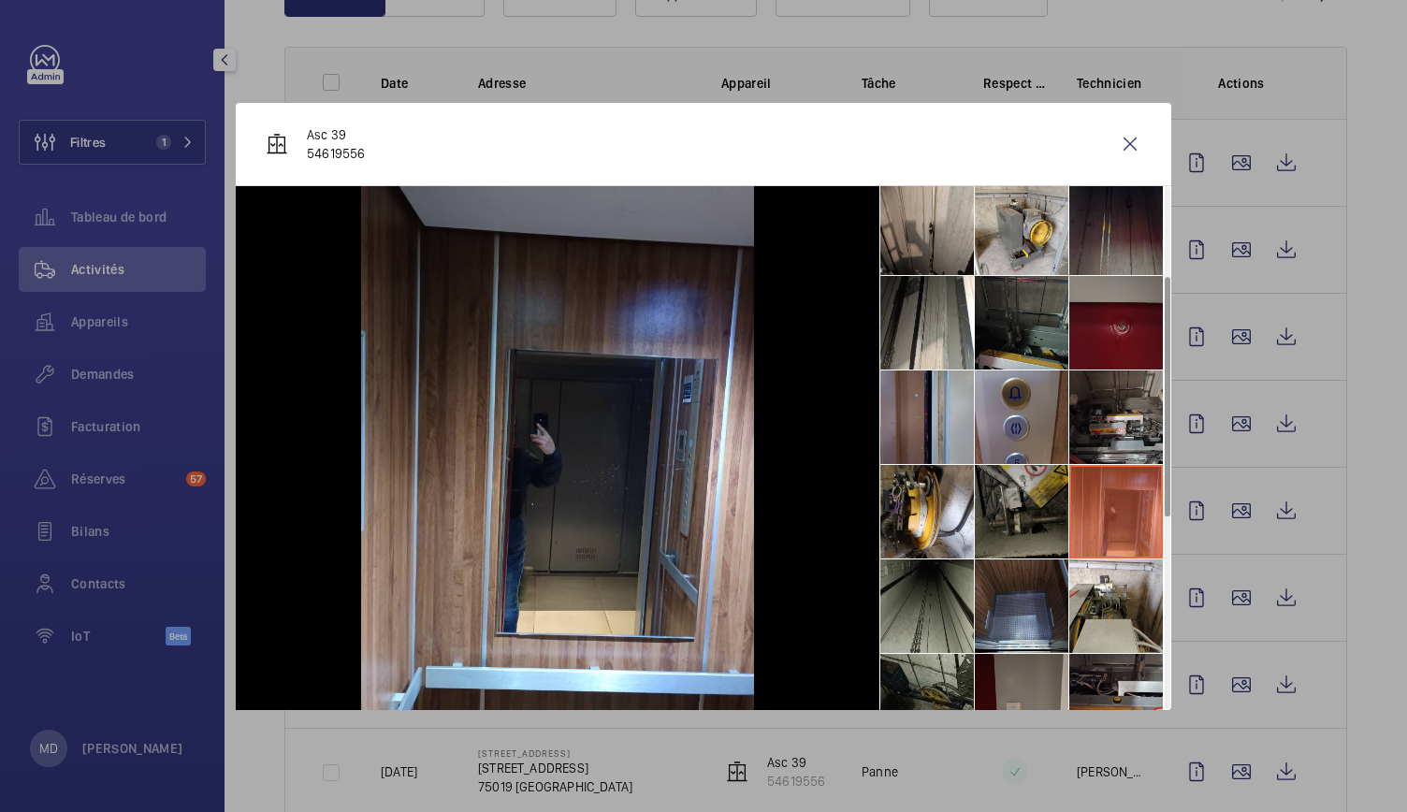
click at [1031, 510] on li at bounding box center [1022, 512] width 94 height 94
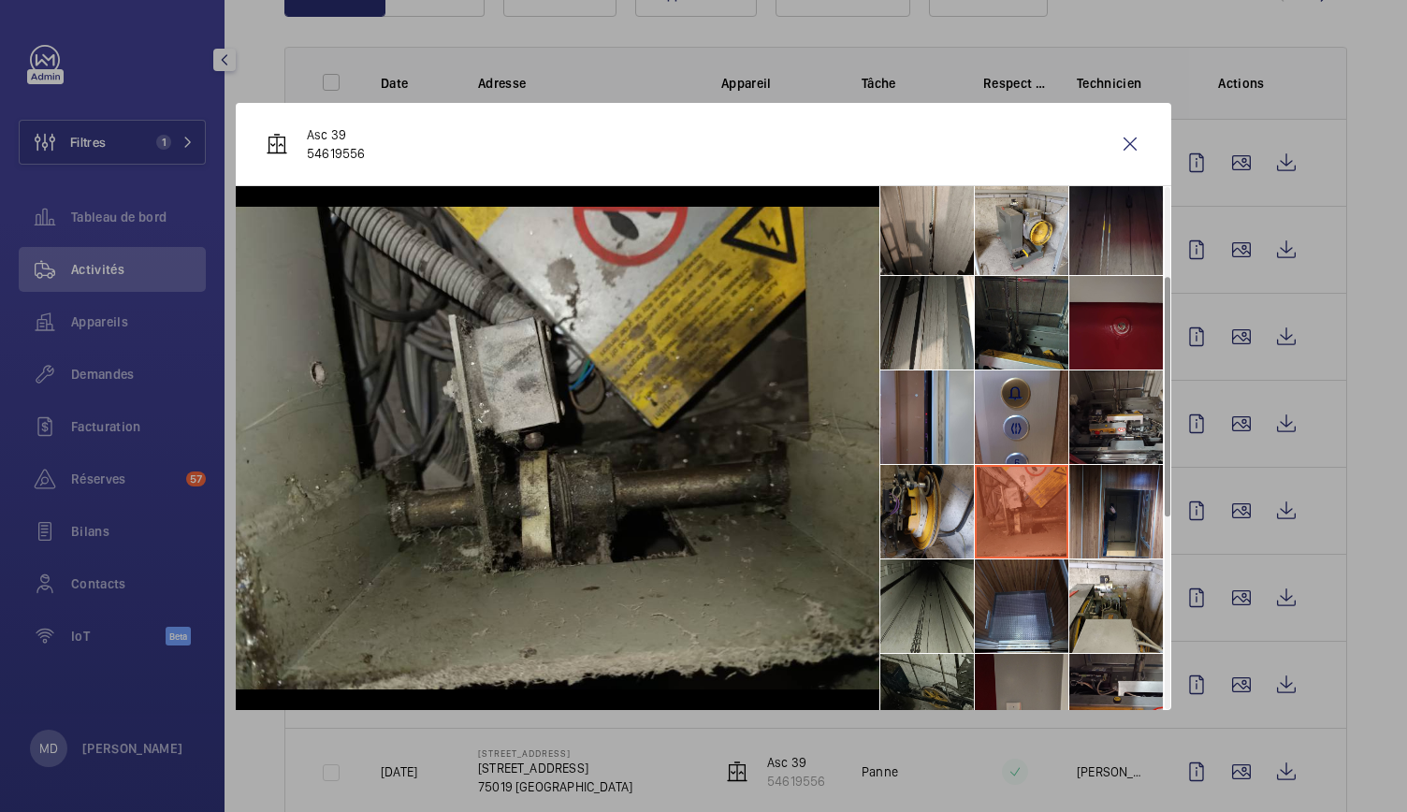
click at [951, 502] on li at bounding box center [928, 512] width 94 height 94
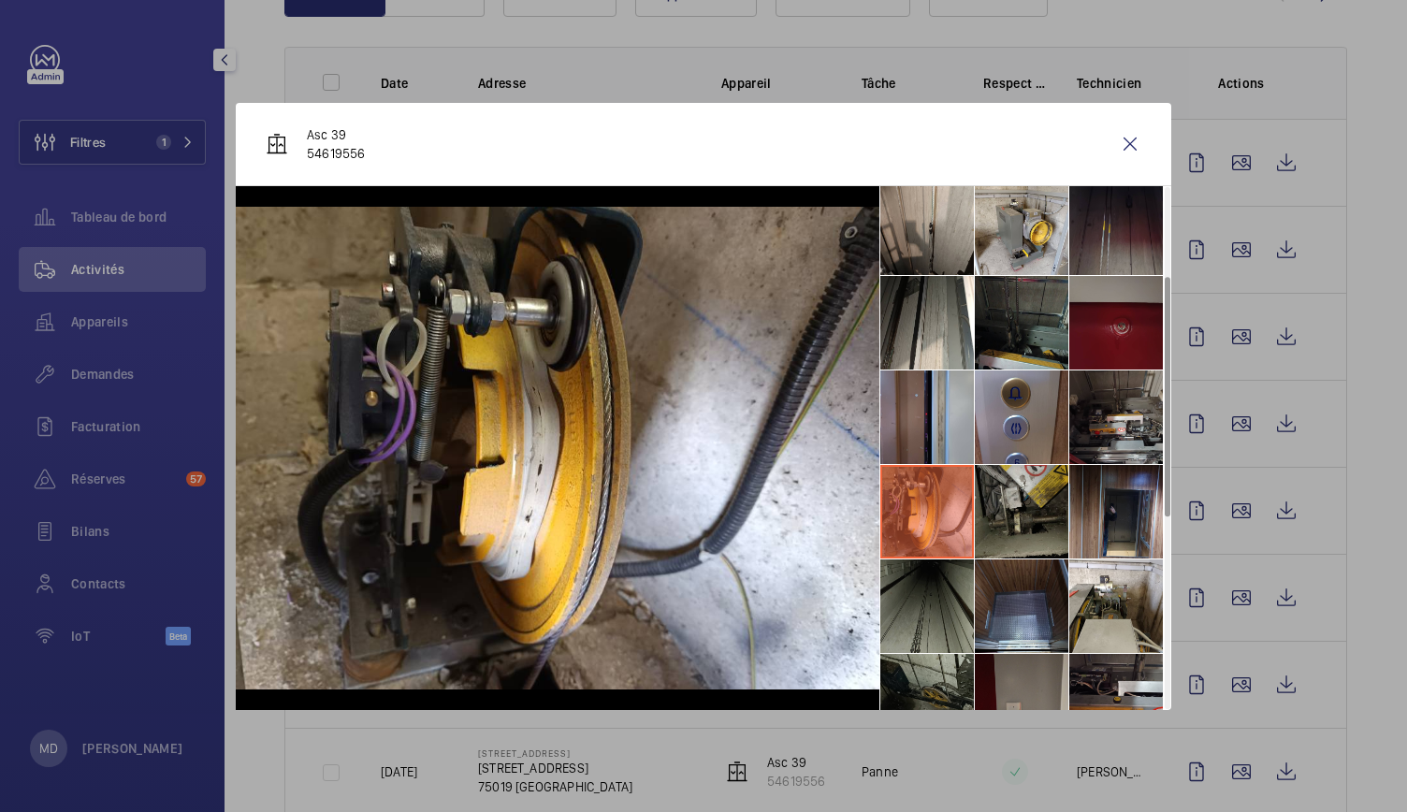
click at [939, 599] on li at bounding box center [928, 607] width 94 height 94
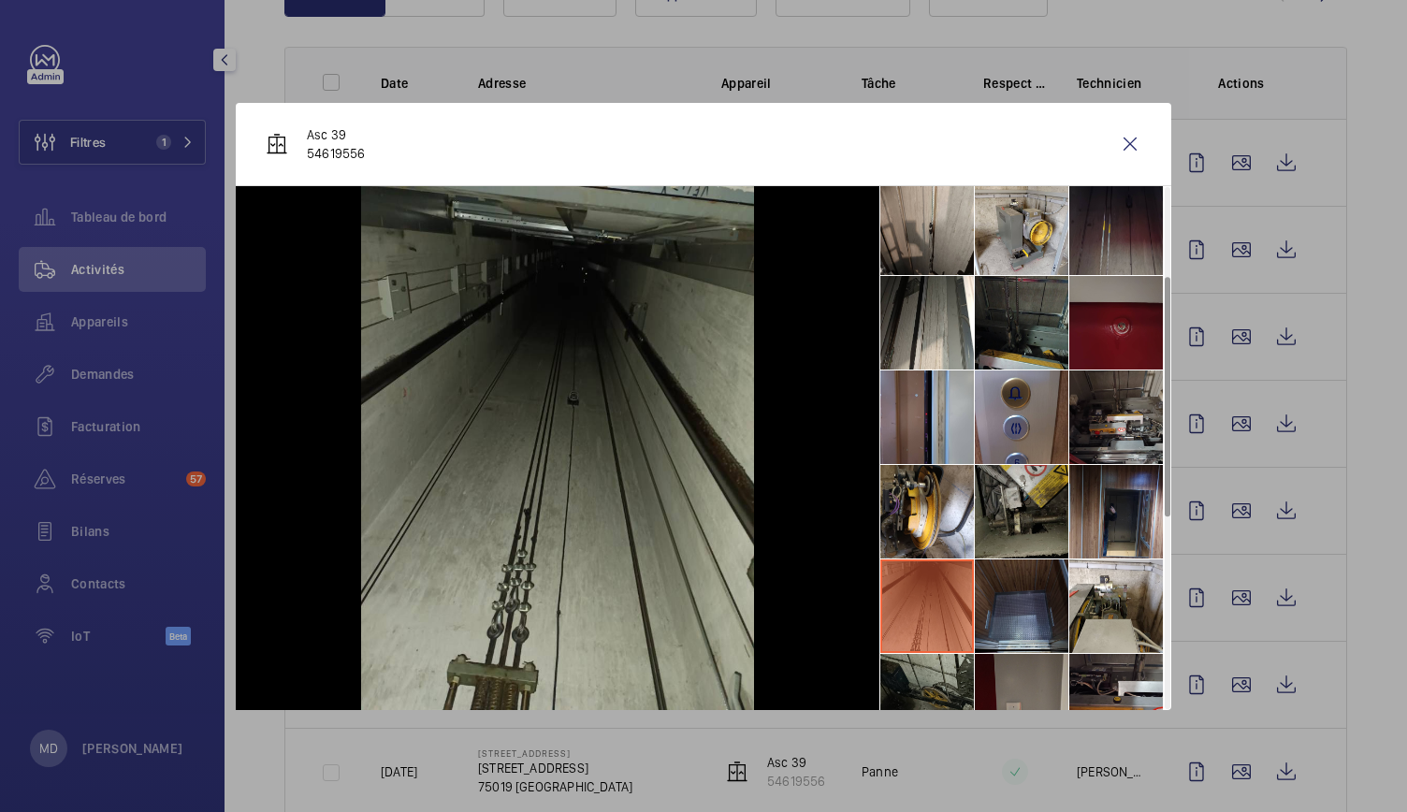
click at [1022, 598] on li at bounding box center [1022, 607] width 94 height 94
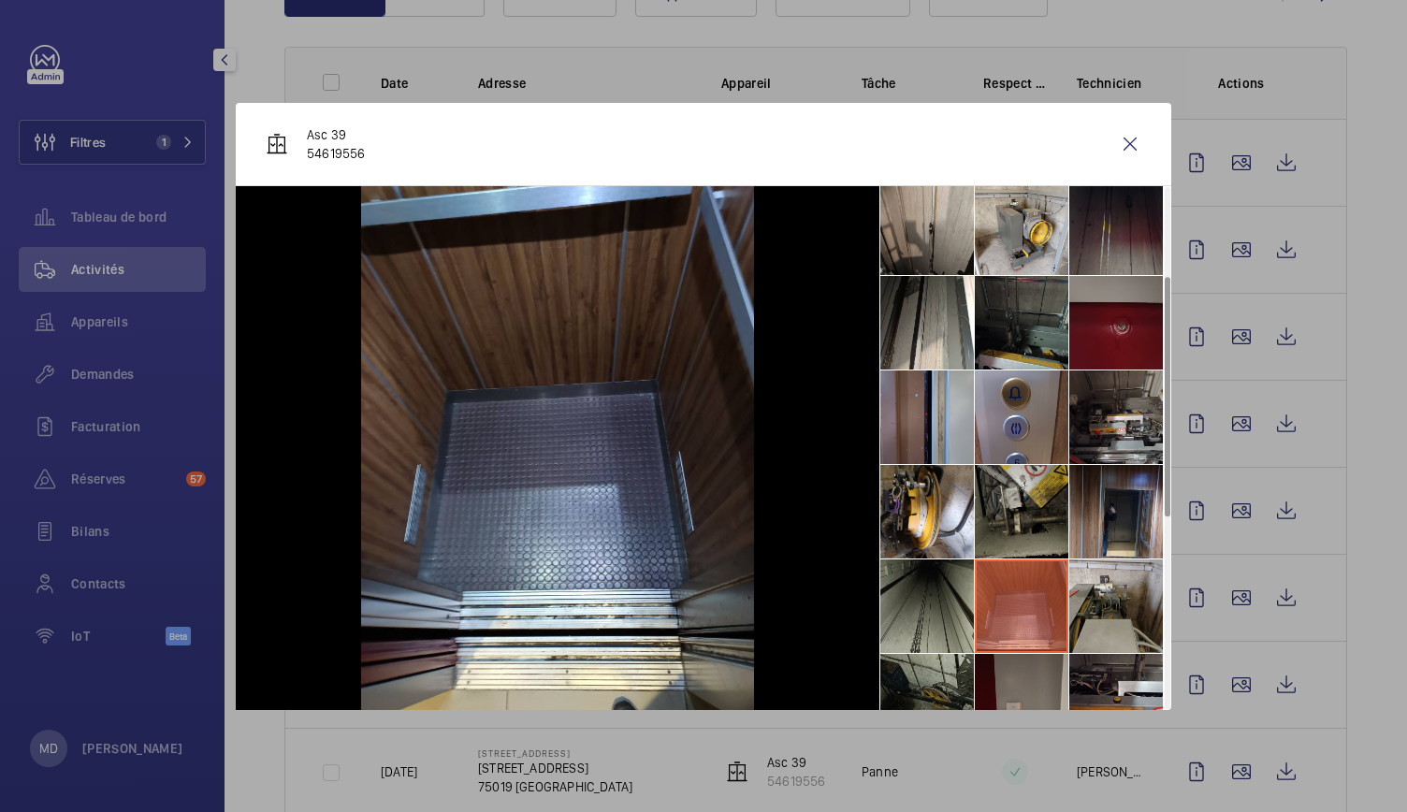
click at [1100, 601] on li at bounding box center [1117, 607] width 94 height 94
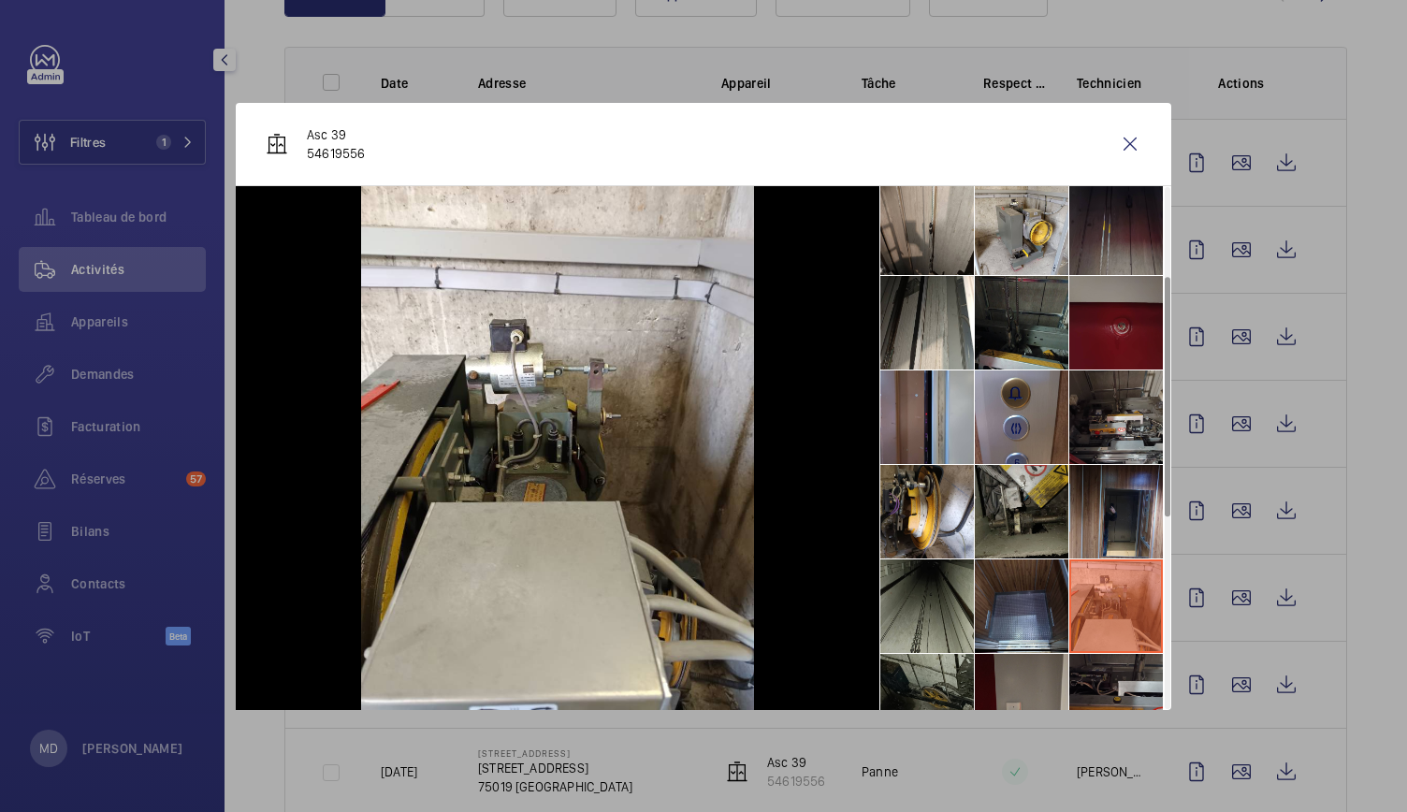
click at [1121, 675] on li at bounding box center [1117, 701] width 94 height 94
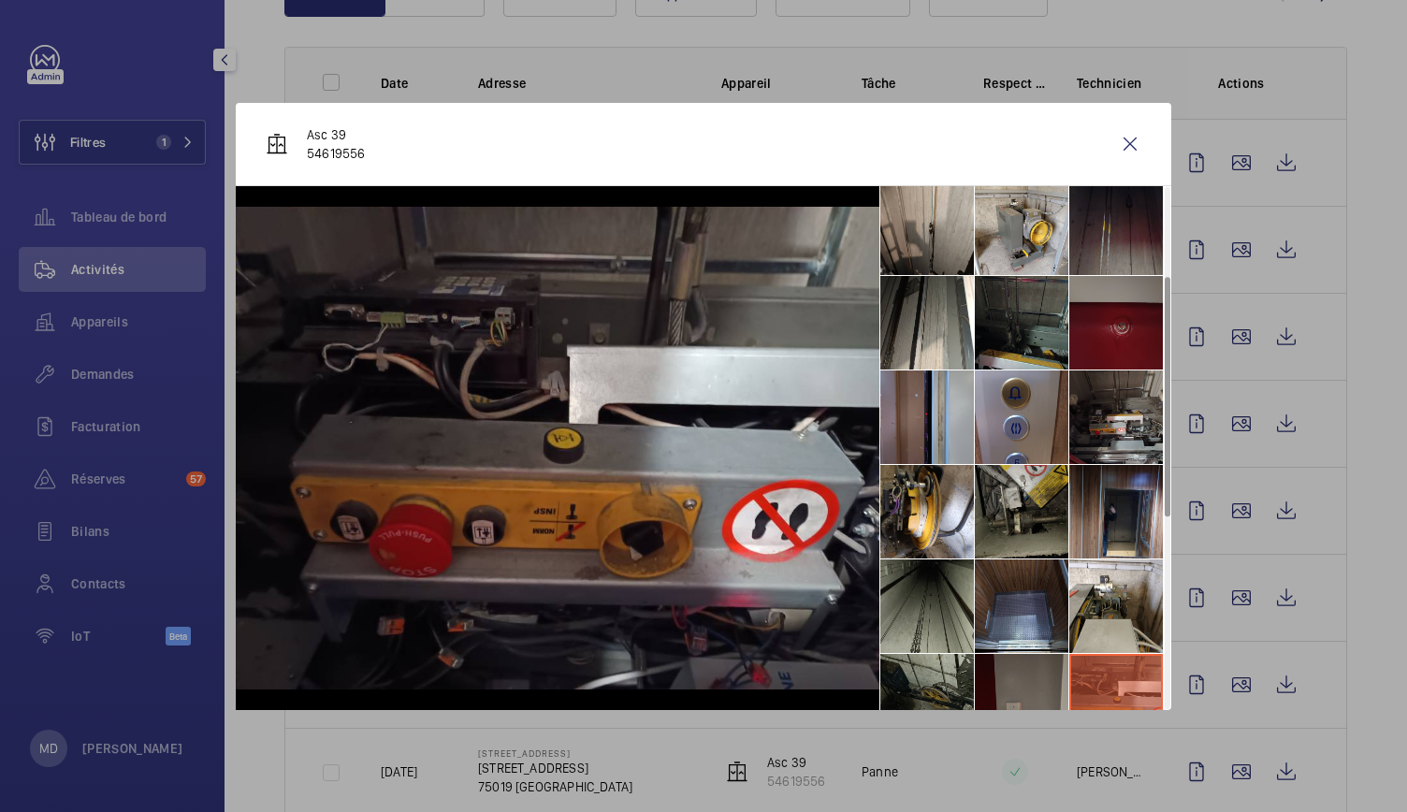
click at [1041, 673] on li at bounding box center [1022, 701] width 94 height 94
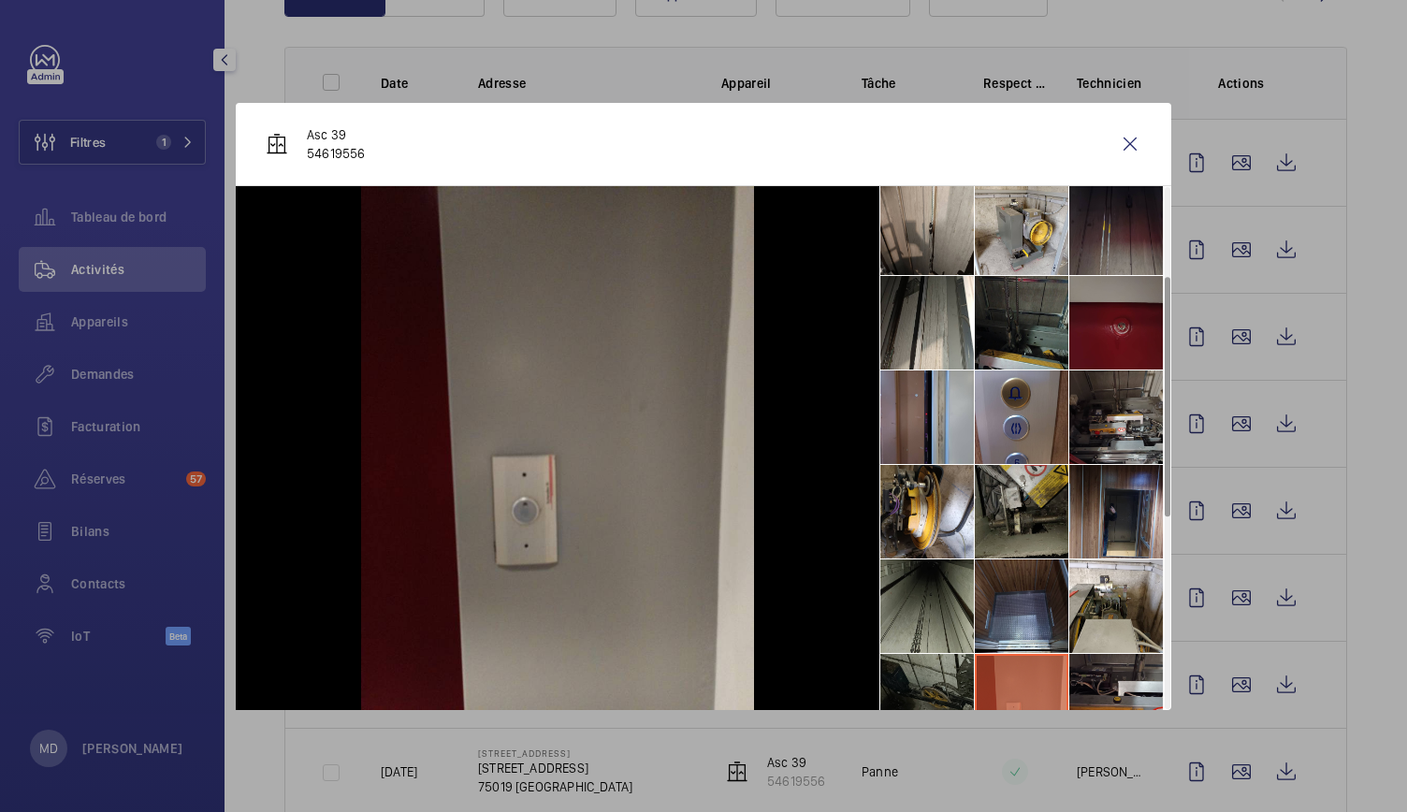
click at [941, 677] on li at bounding box center [928, 701] width 94 height 94
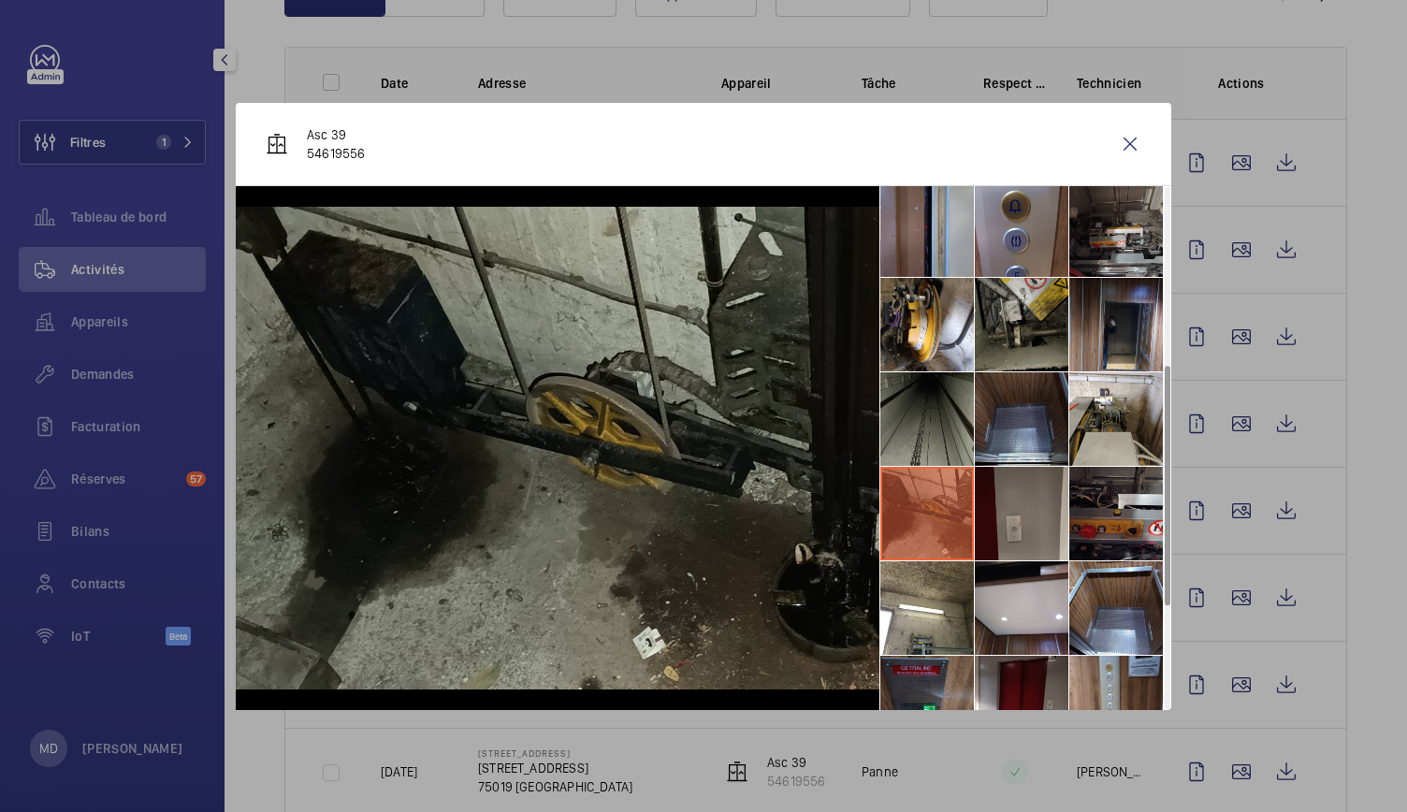
scroll to position [386, 0]
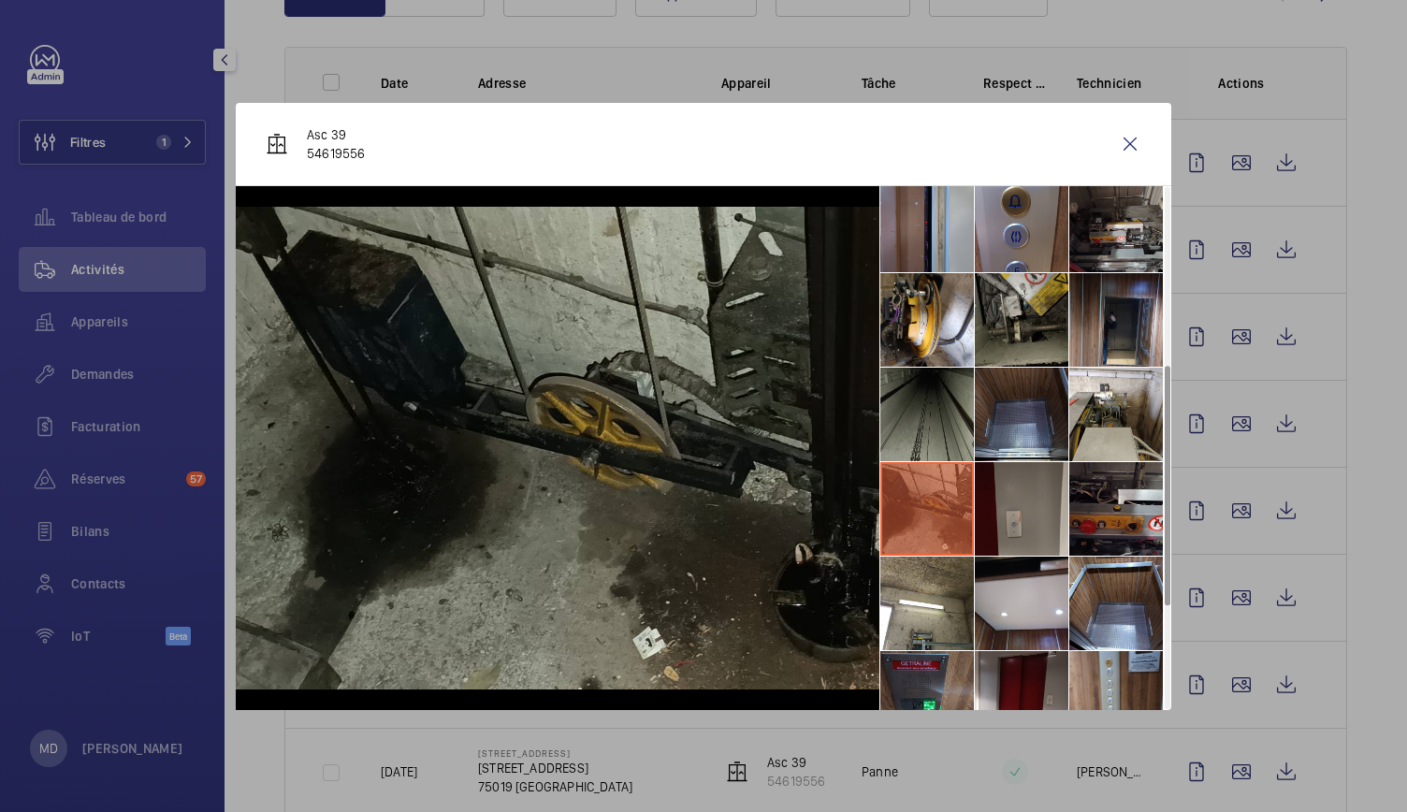
click at [946, 619] on li at bounding box center [928, 604] width 94 height 94
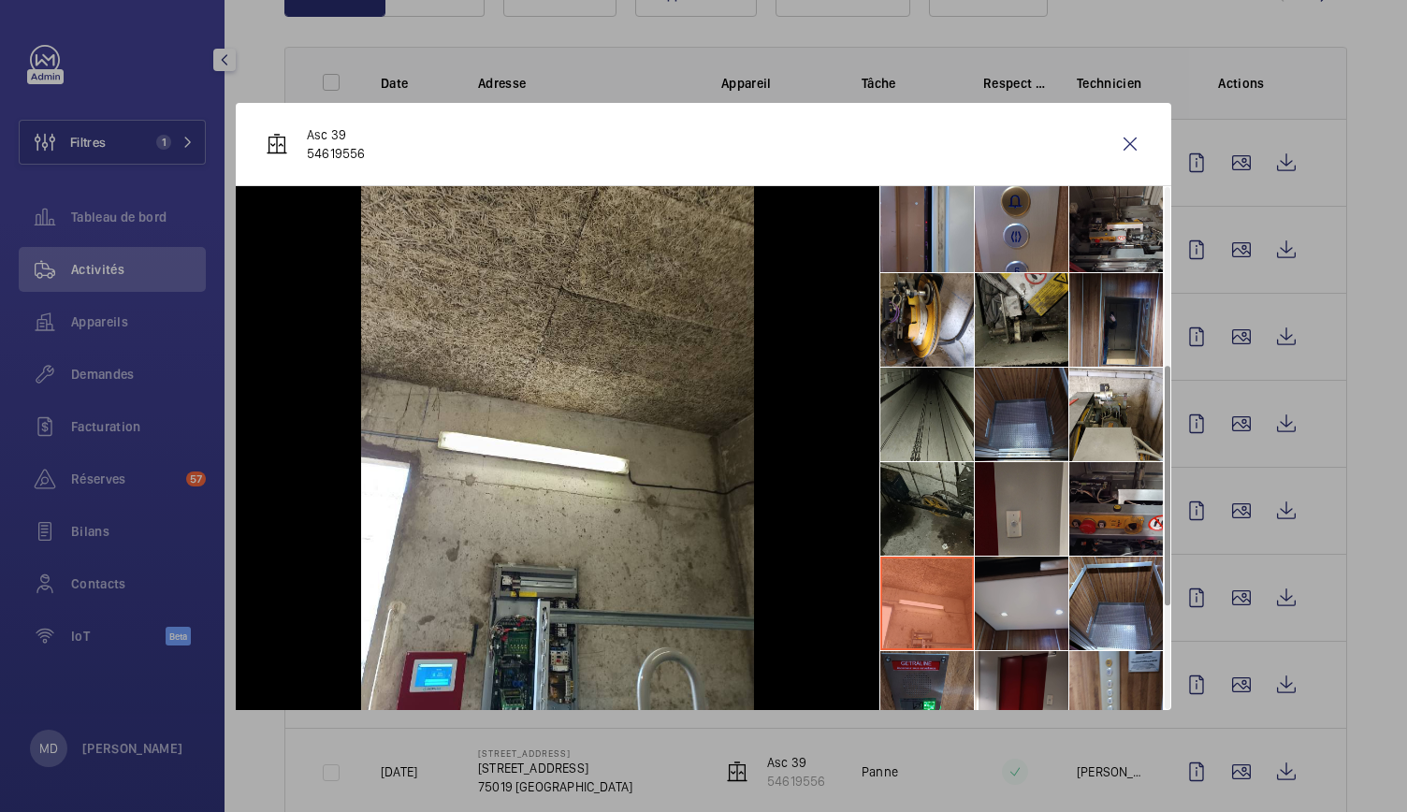
click at [1022, 615] on li at bounding box center [1022, 604] width 94 height 94
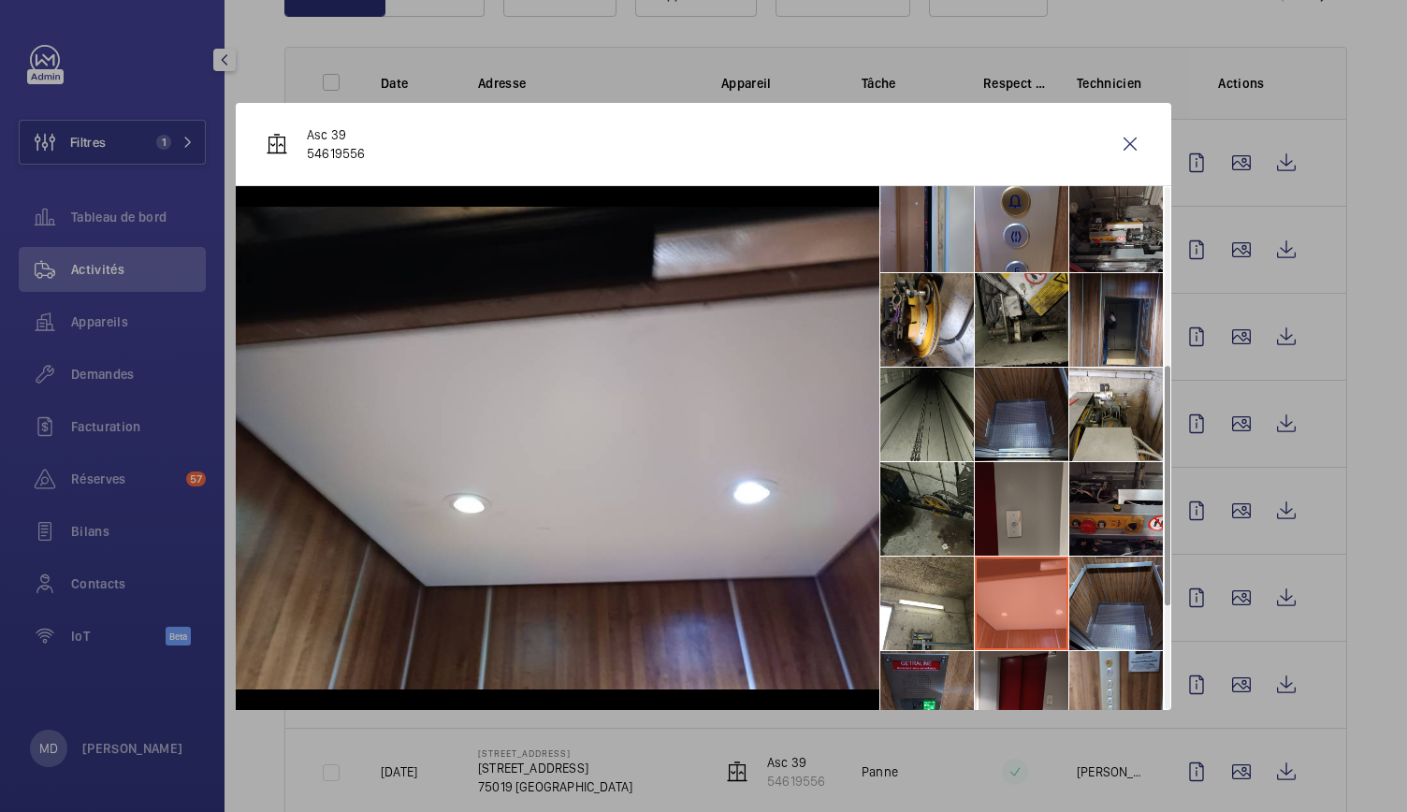
click at [1102, 613] on li at bounding box center [1117, 604] width 94 height 94
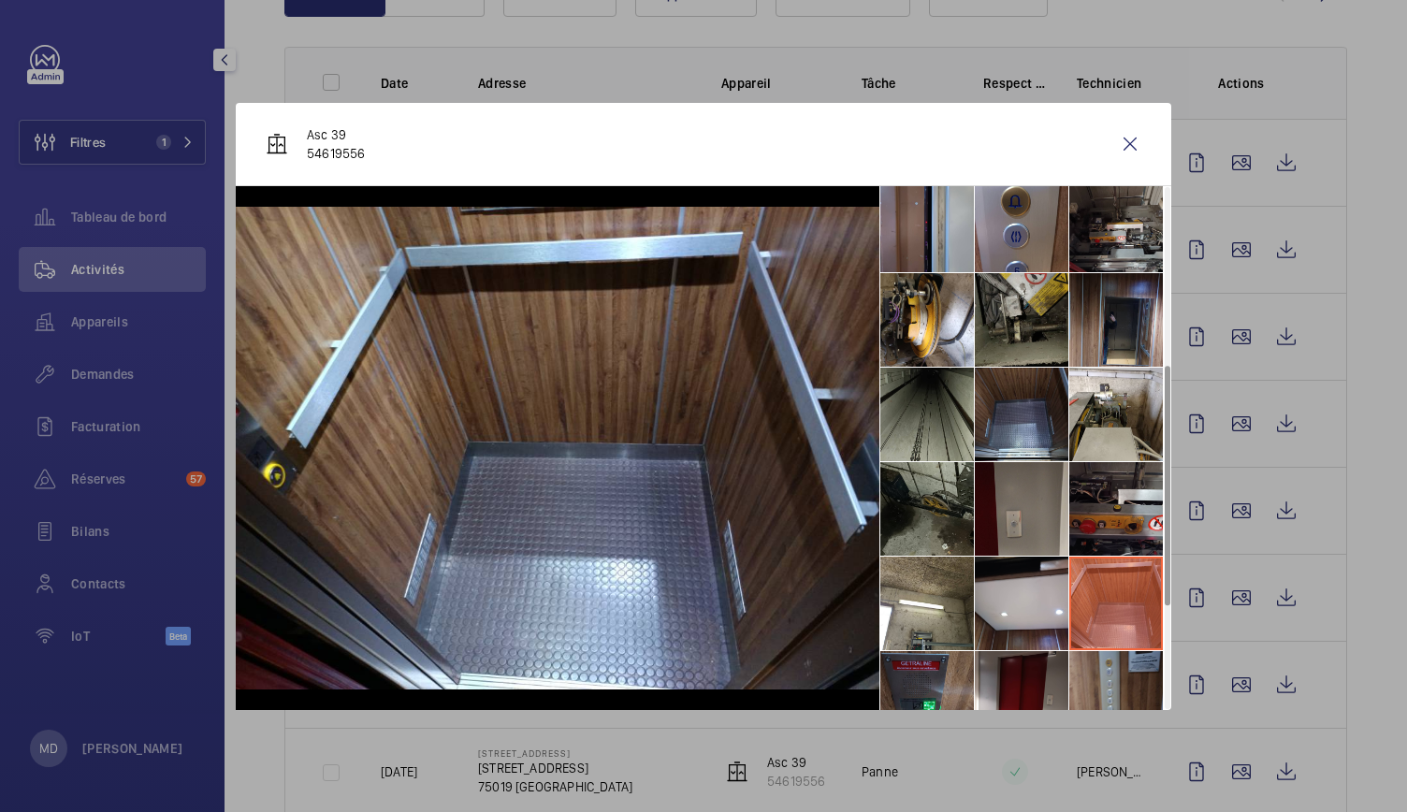
click at [1105, 662] on li at bounding box center [1117, 698] width 94 height 94
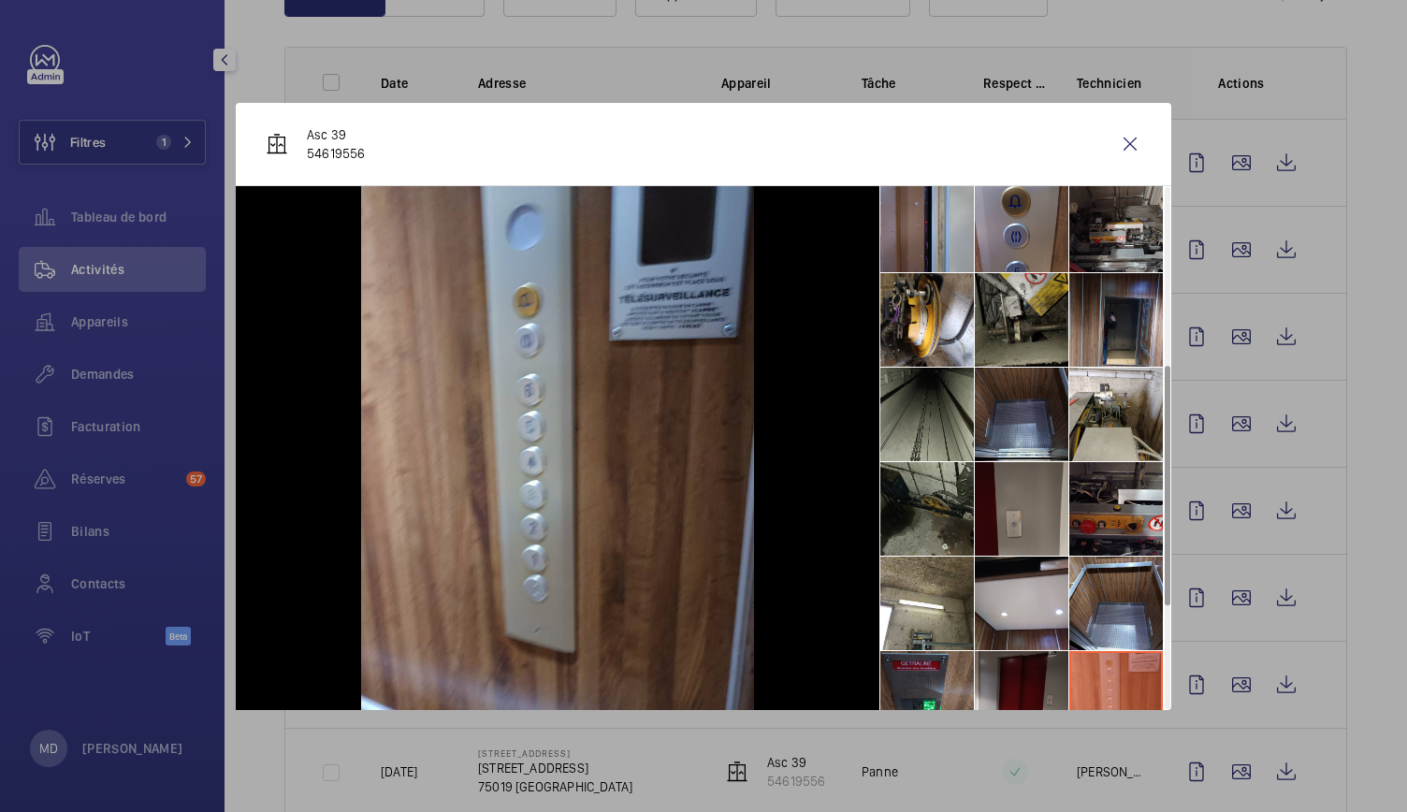
click at [1029, 669] on li at bounding box center [1022, 698] width 94 height 94
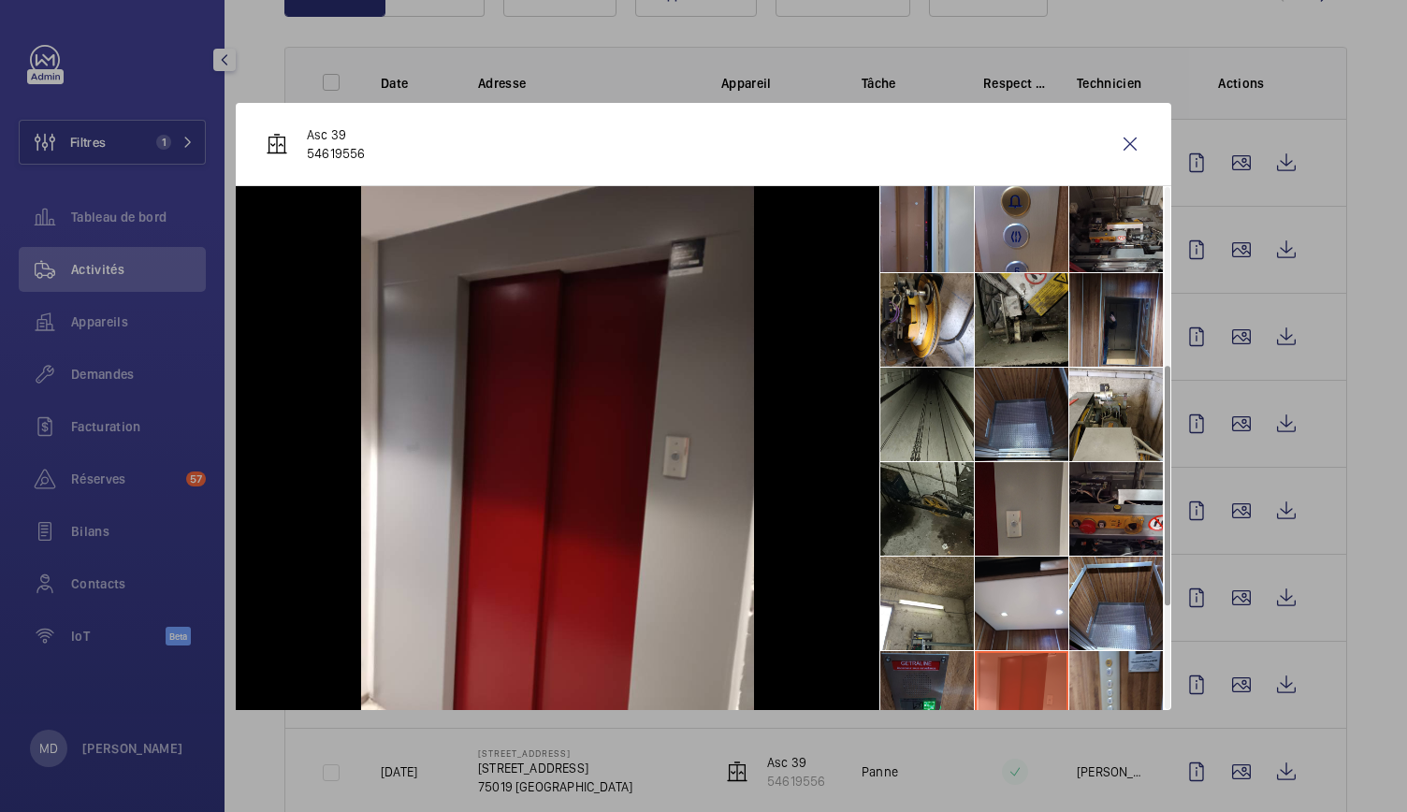
click at [957, 678] on li at bounding box center [928, 698] width 94 height 94
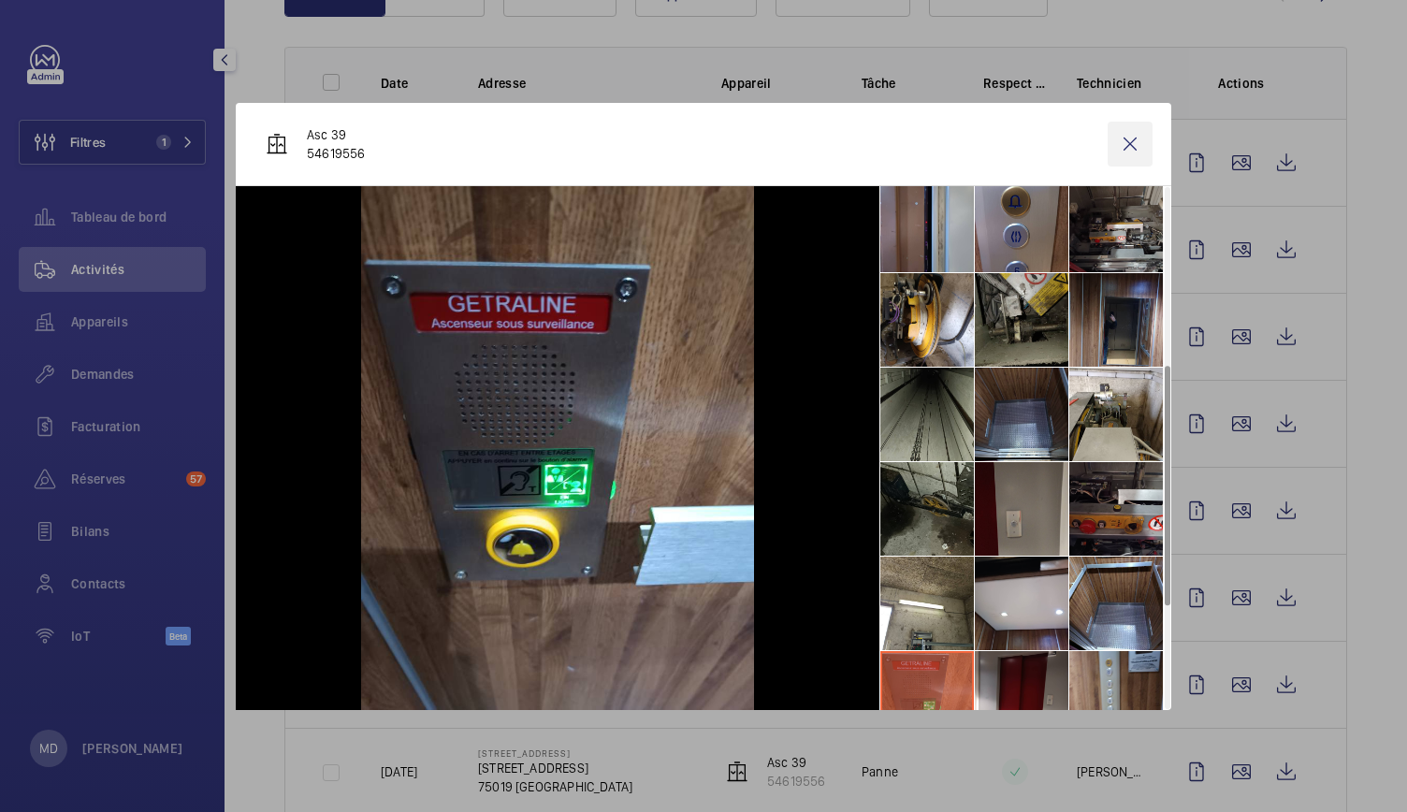
click at [1127, 151] on wm-front-icon-button at bounding box center [1130, 144] width 45 height 45
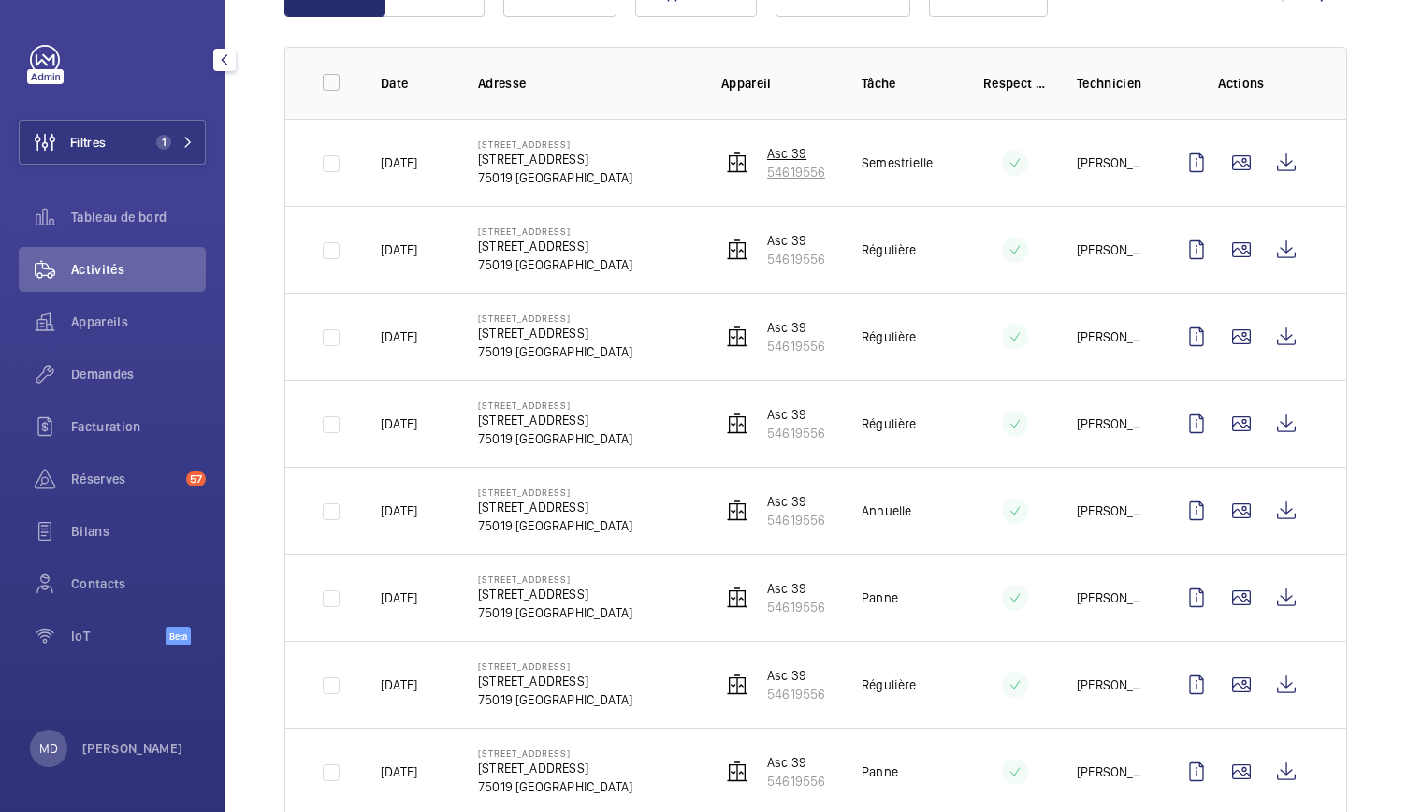
click at [730, 164] on img at bounding box center [737, 163] width 22 height 22
